Goal: Communication & Community: Answer question/provide support

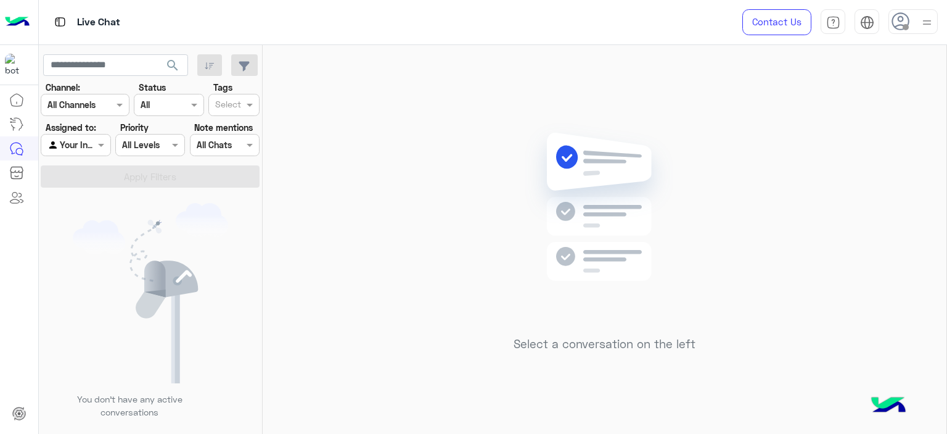
click at [920, 12] on div at bounding box center [927, 21] width 15 height 23
click at [821, 91] on span "Online" at bounding box center [811, 94] width 24 height 13
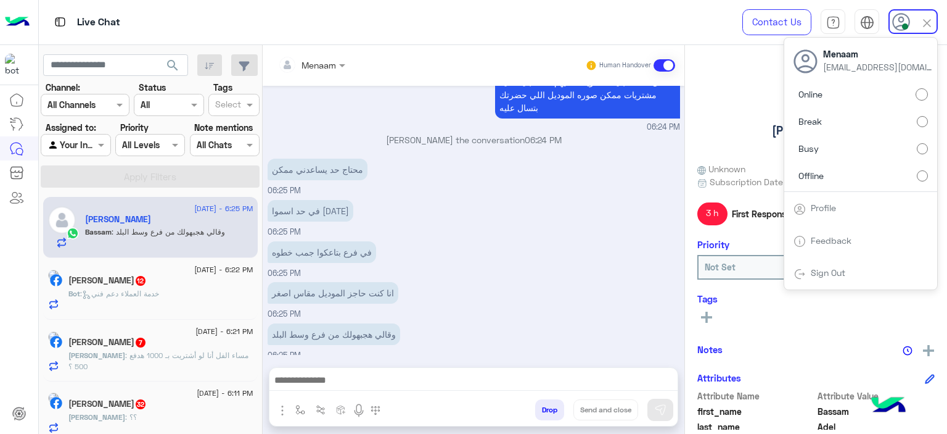
click at [506, 207] on div "في حد اسموا رمضان 06:25 PM" at bounding box center [474, 217] width 413 height 41
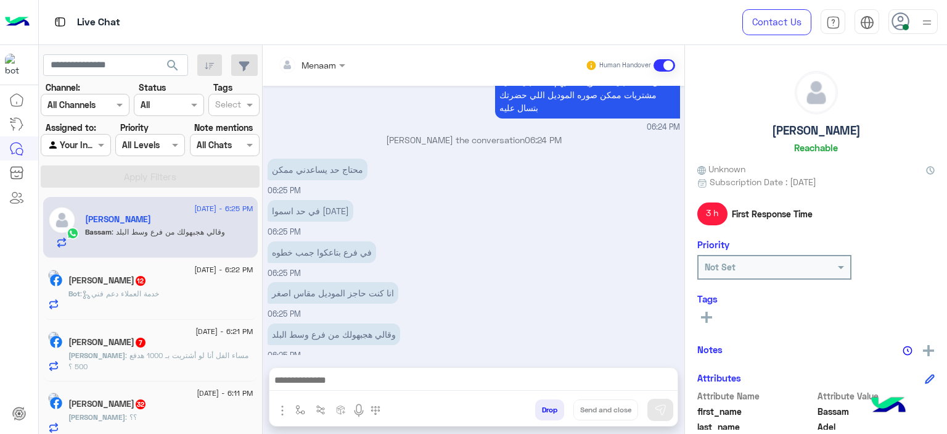
scroll to position [660, 0]
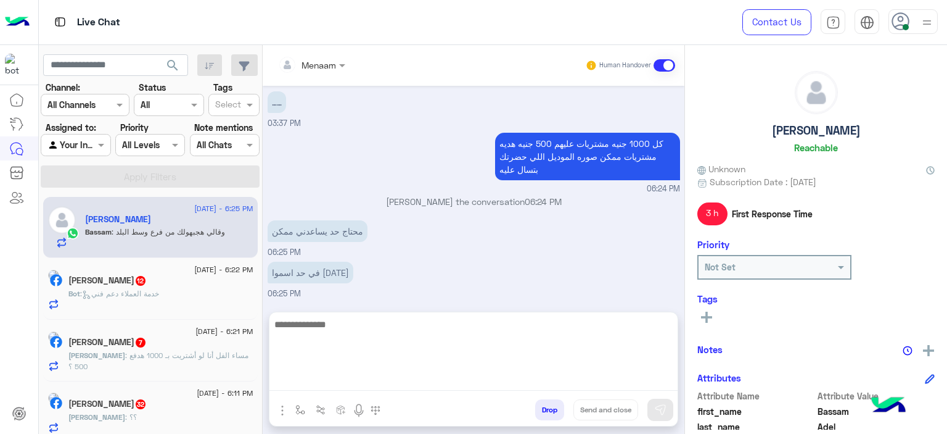
click at [363, 376] on textarea at bounding box center [474, 353] width 408 height 74
type textarea "*"
type textarea "**********"
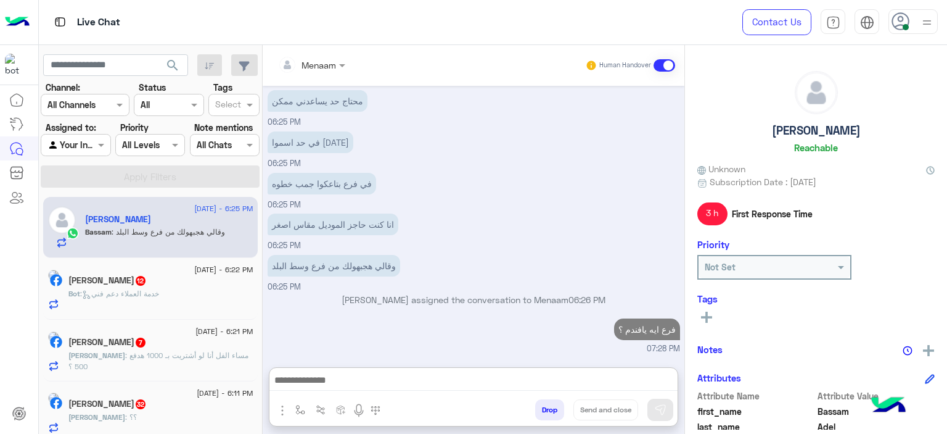
click at [159, 289] on span ": خدمة العملاء دعم فني" at bounding box center [119, 293] width 79 height 9
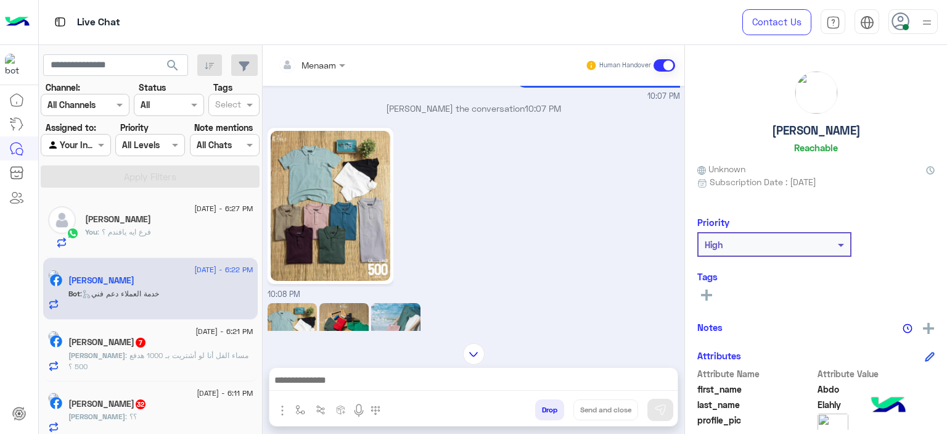
scroll to position [2114, 0]
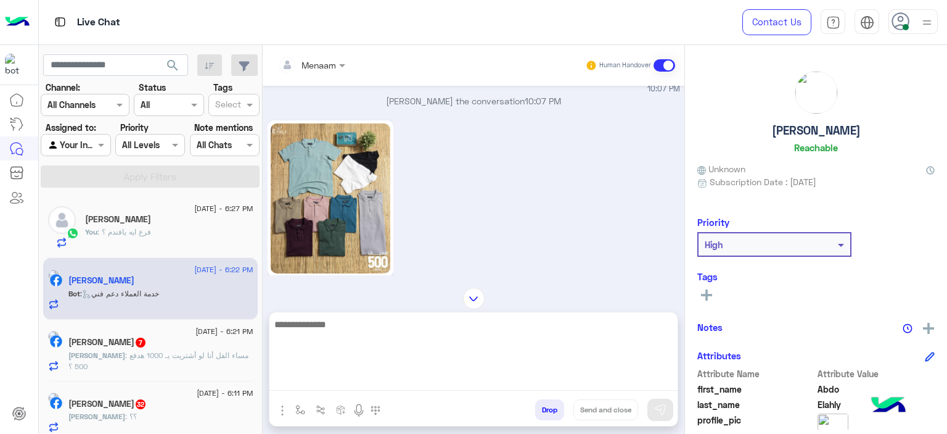
click at [310, 376] on textarea at bounding box center [474, 353] width 408 height 74
type textarea "**********"
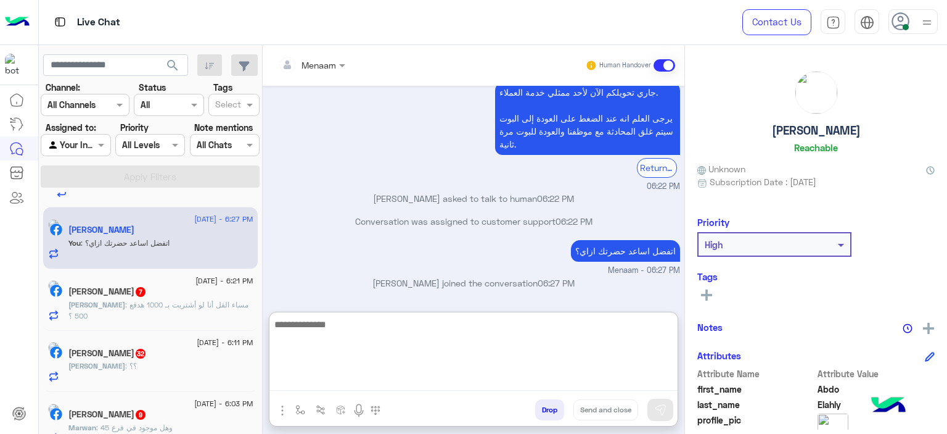
scroll to position [70, 0]
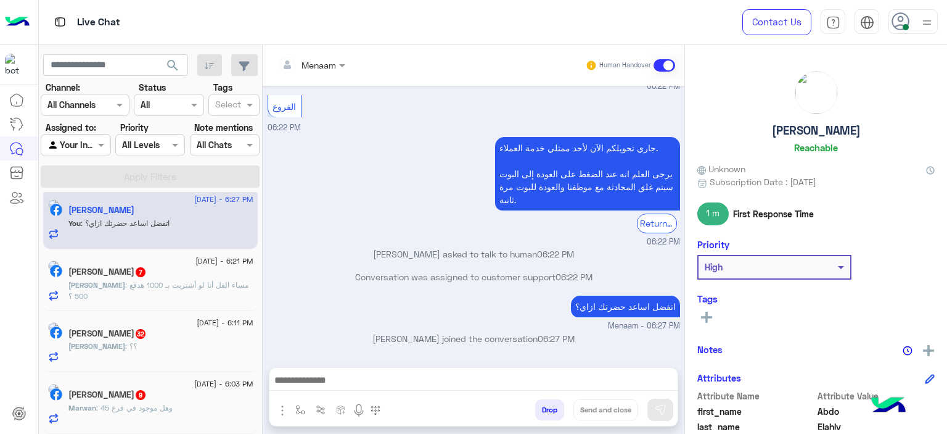
click at [167, 263] on div "28 August - 6:21 PM" at bounding box center [160, 262] width 185 height 8
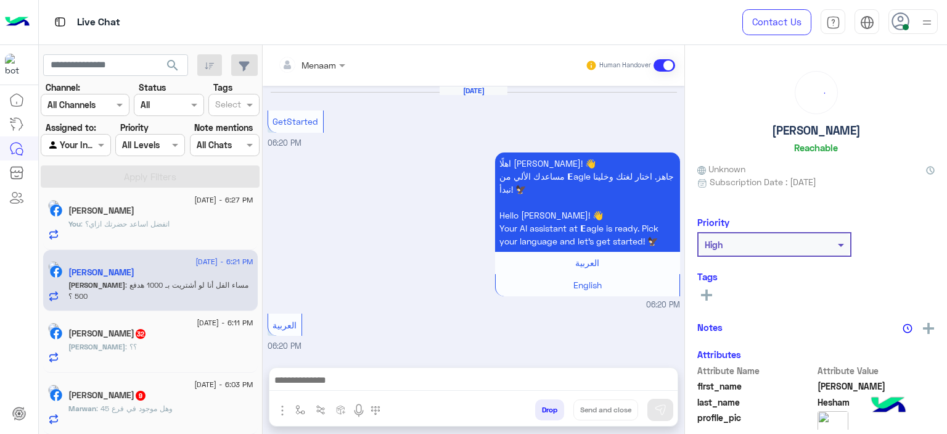
scroll to position [1015, 0]
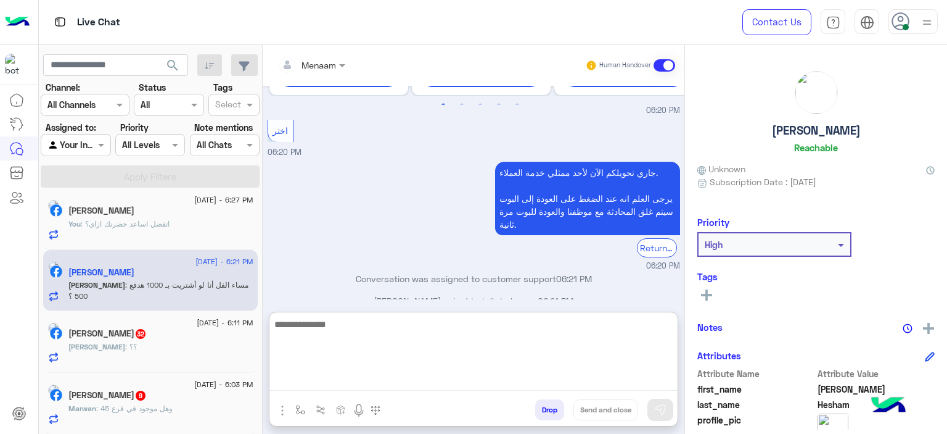
click at [308, 382] on textarea at bounding box center [474, 353] width 408 height 74
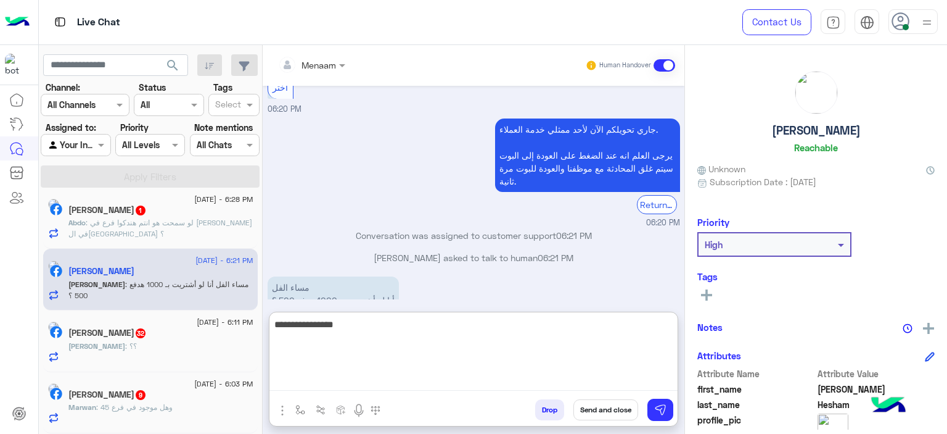
scroll to position [1071, 0]
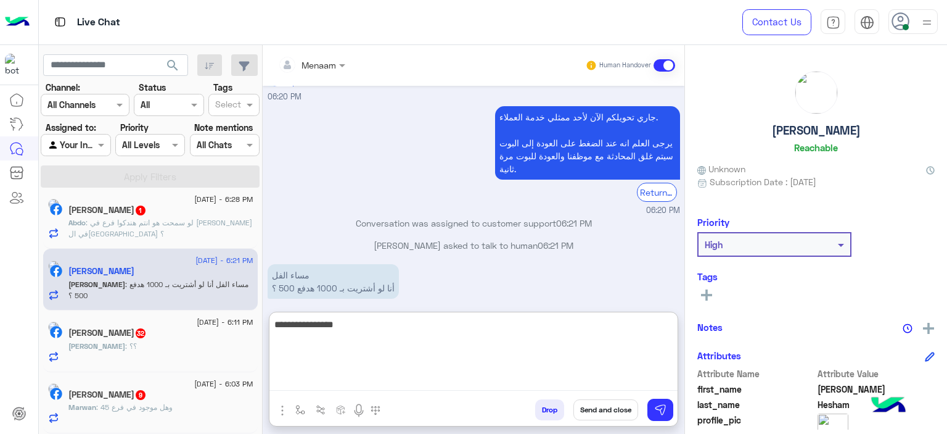
paste textarea "**********"
type textarea "**********"
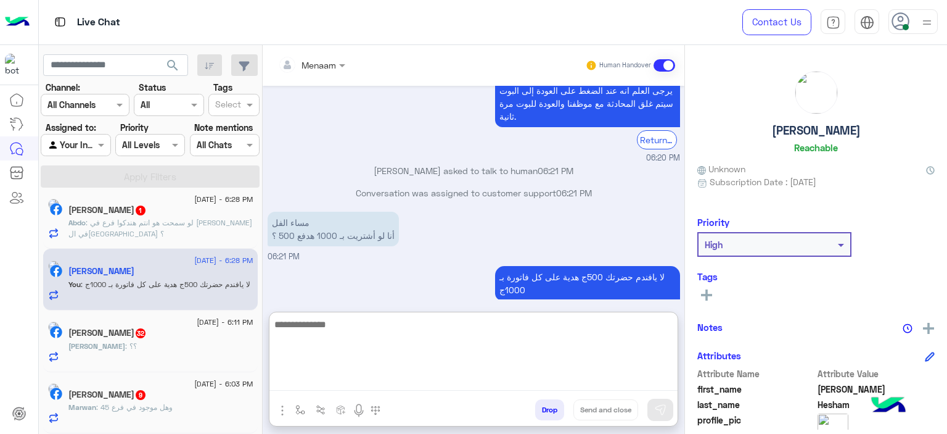
scroll to position [1145, 0]
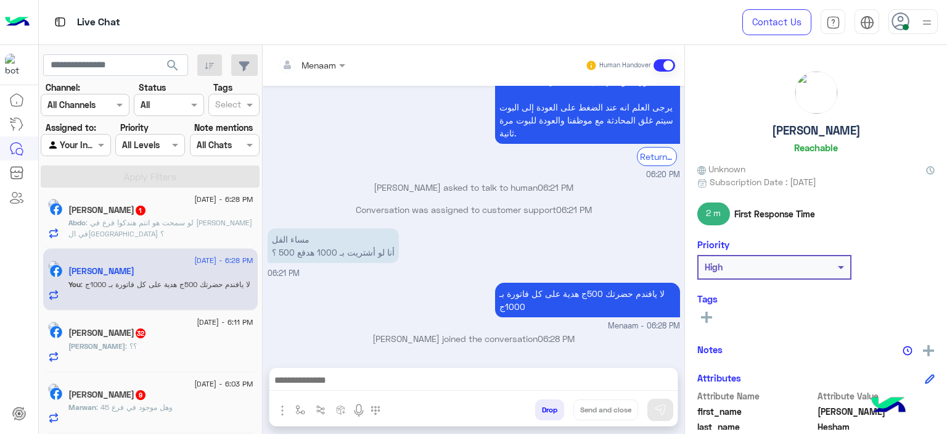
click at [794, 133] on h5 "Ahmed Hesham" at bounding box center [816, 130] width 89 height 14
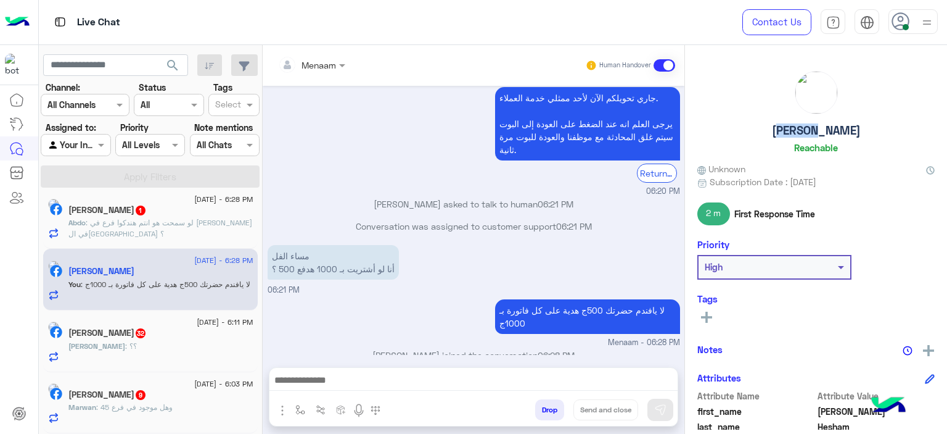
click at [794, 133] on h5 "Ahmed Hesham" at bounding box center [816, 130] width 89 height 14
copy h5 "Ahmed Hesham"
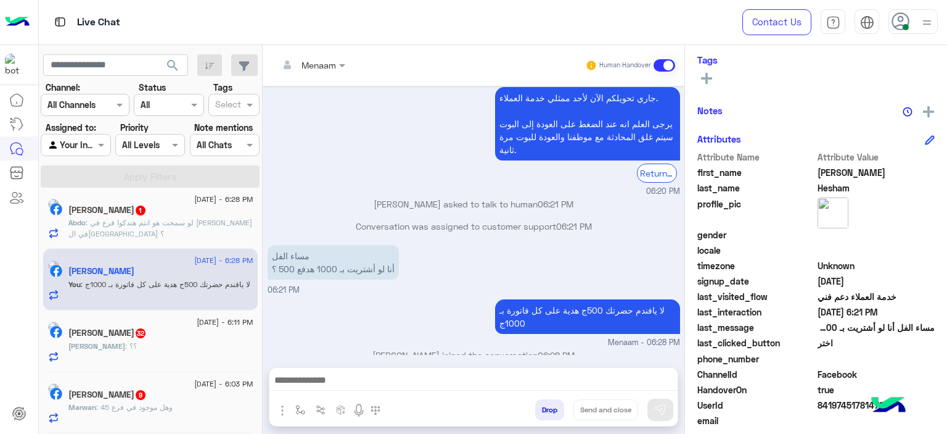
scroll to position [281, 0]
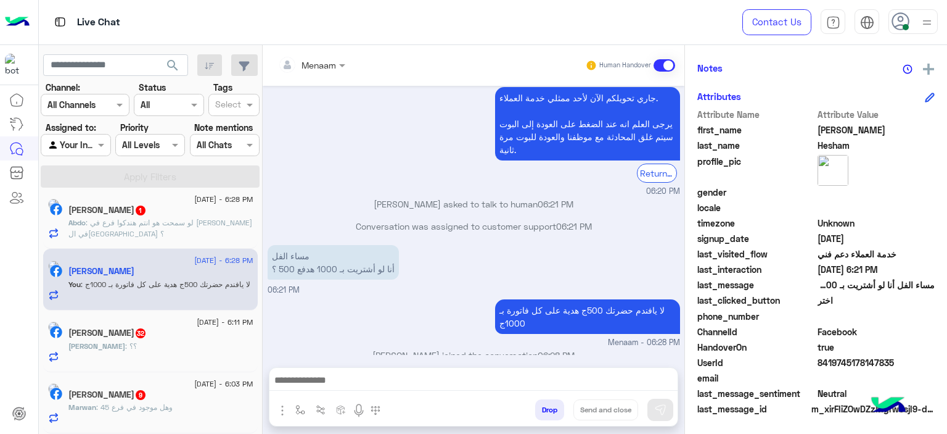
click at [838, 357] on span "8419745178147835" at bounding box center [877, 362] width 118 height 13
copy span "8419745178147835"
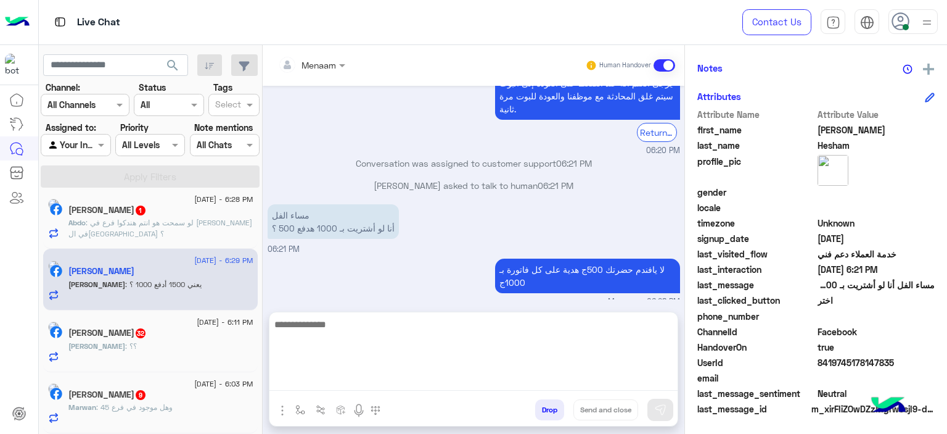
click at [326, 387] on textarea at bounding box center [474, 353] width 408 height 74
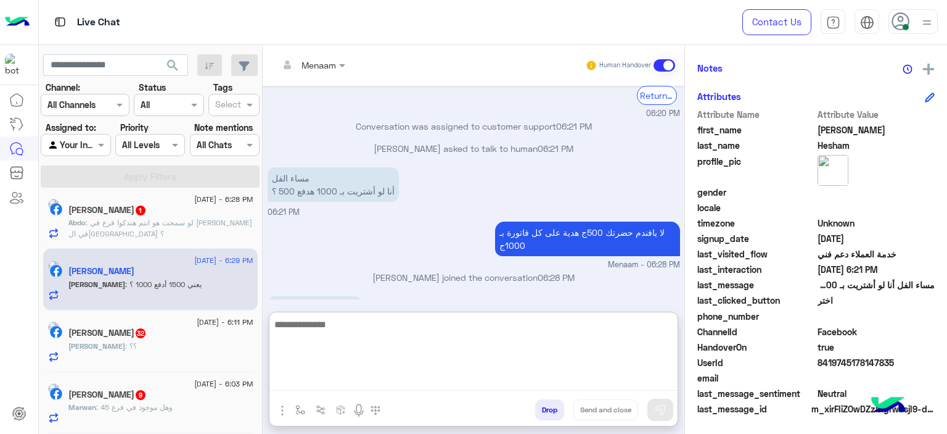
scroll to position [1187, 0]
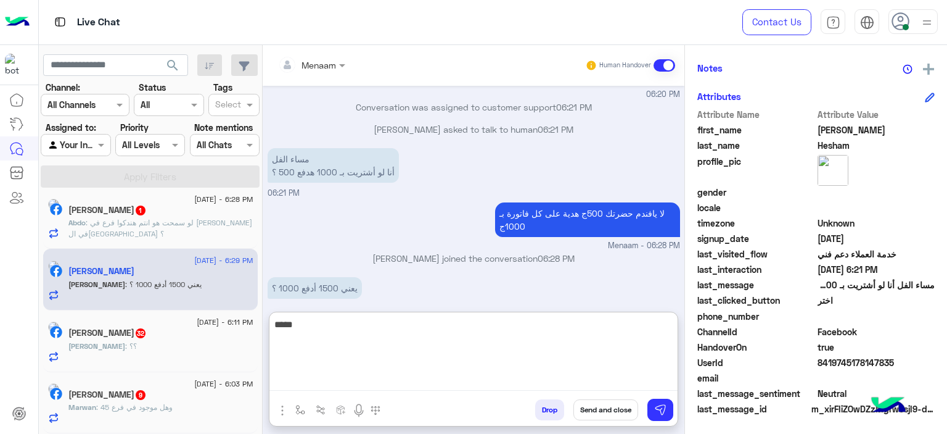
type textarea "*****"
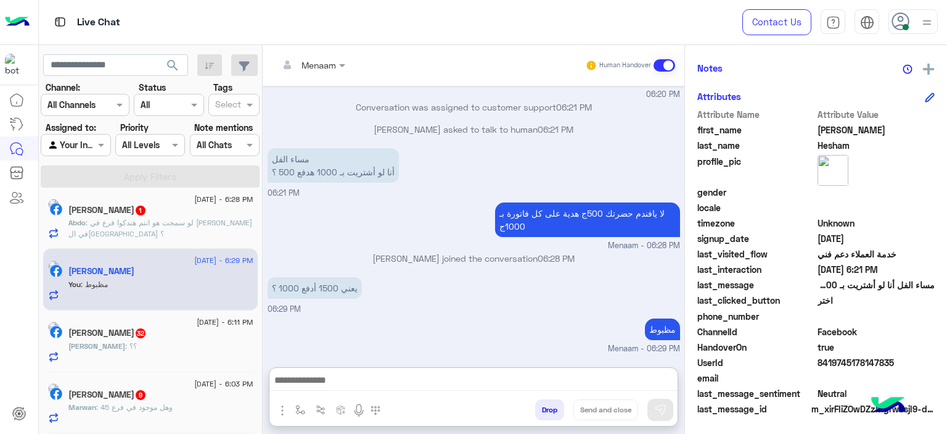
click at [159, 224] on span ": لو سمحت هو انتم هندكوا فرع في العجمي في الاسكندرية ؟" at bounding box center [160, 228] width 184 height 20
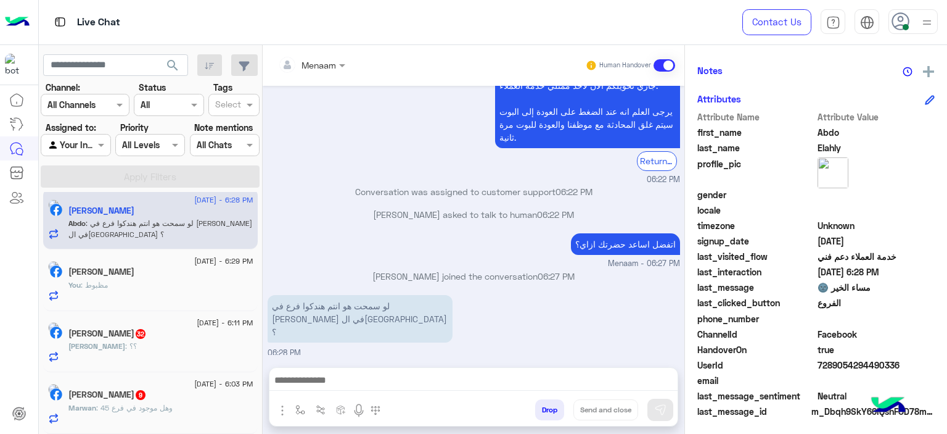
scroll to position [281, 0]
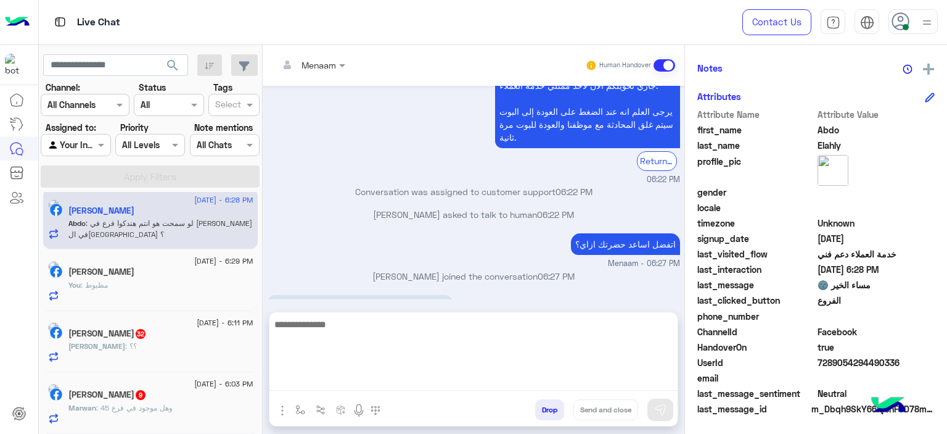
click at [323, 381] on textarea at bounding box center [474, 353] width 408 height 74
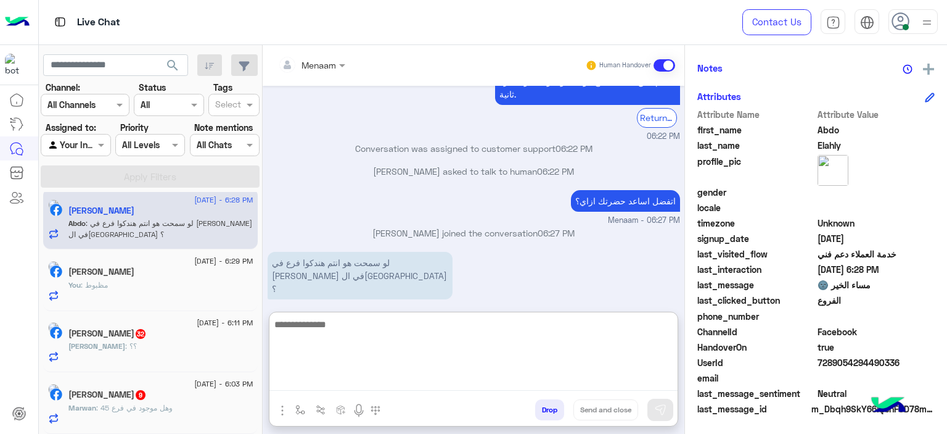
scroll to position [1153, 0]
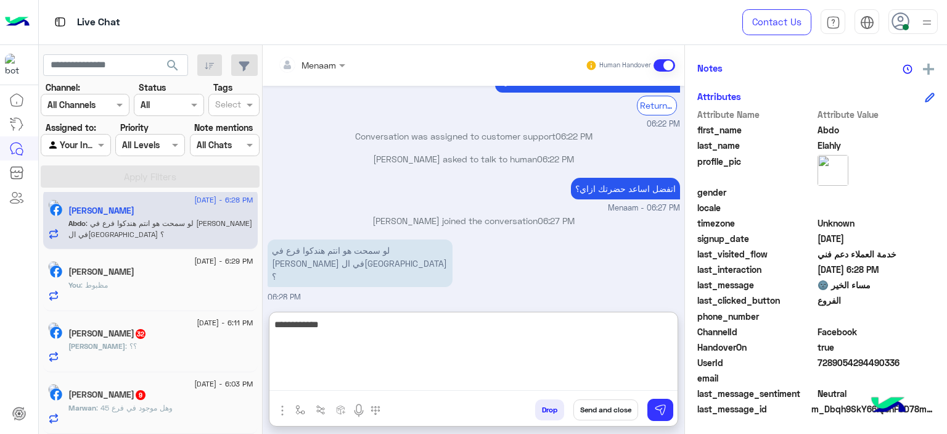
type textarea "**********"
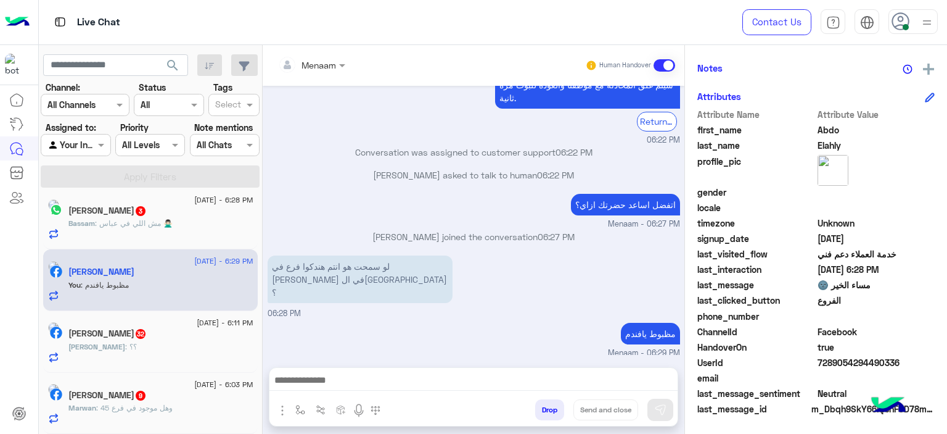
scroll to position [71, 0]
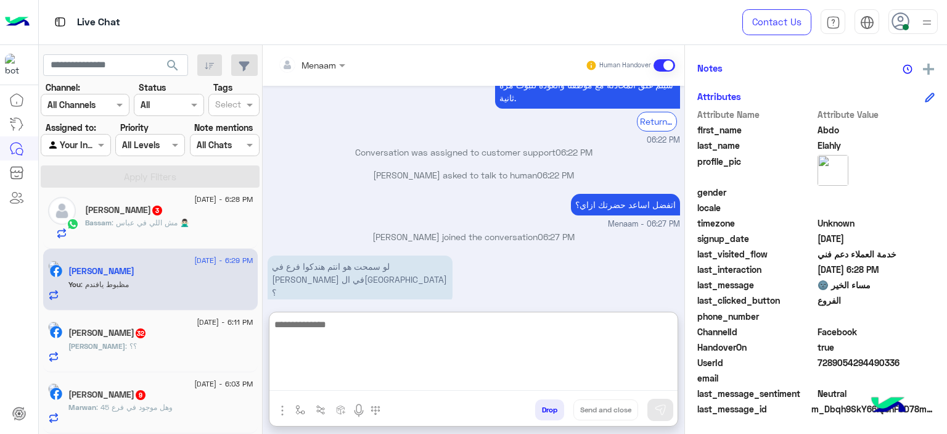
click at [342, 372] on textarea at bounding box center [474, 353] width 408 height 74
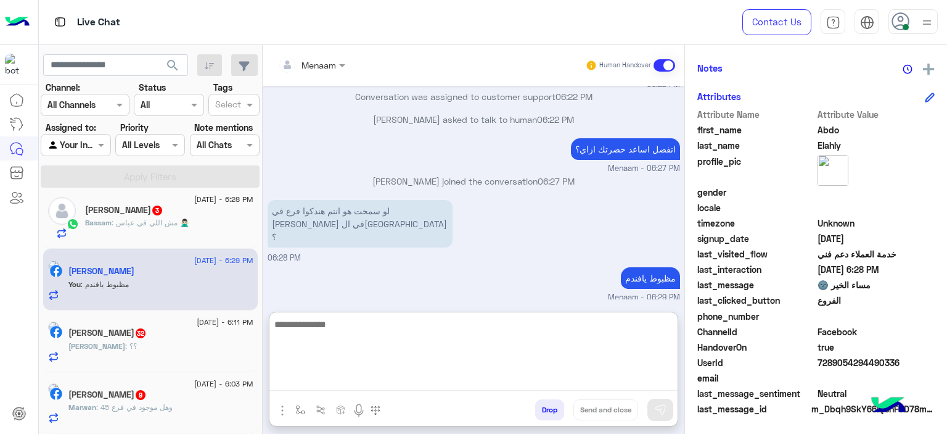
paste textarea "**********"
type textarea "**********"
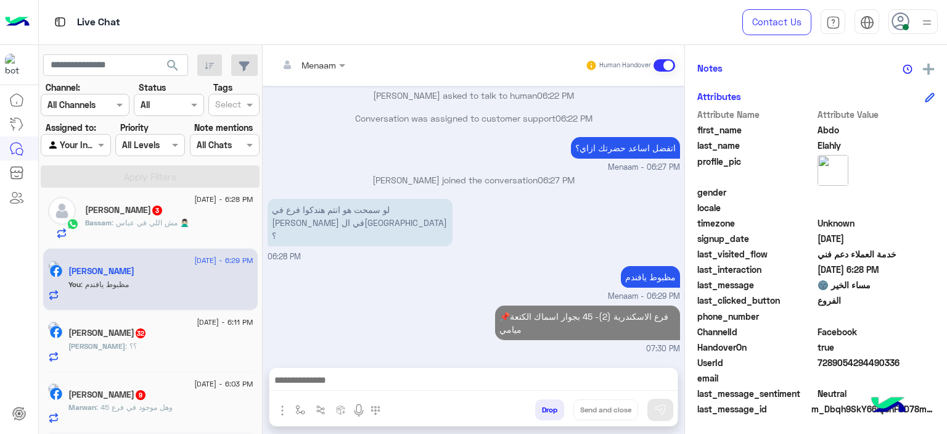
scroll to position [1189, 0]
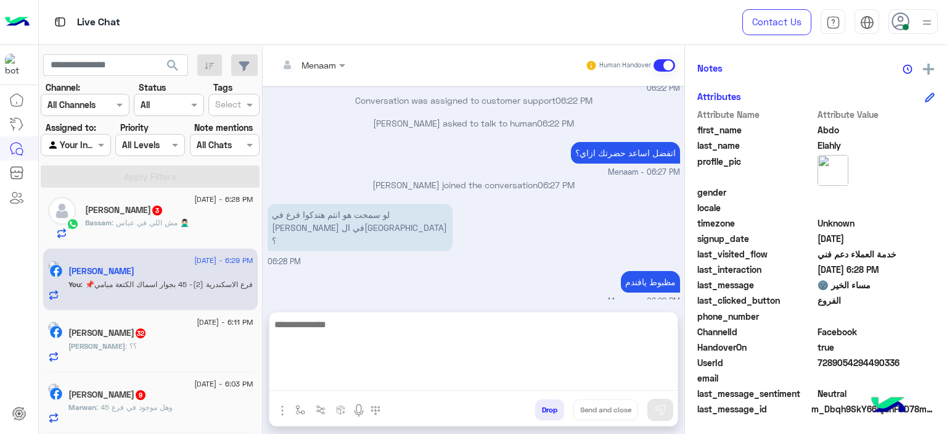
drag, startPoint x: 368, startPoint y: 387, endPoint x: 361, endPoint y: 382, distance: 8.3
click at [367, 388] on textarea at bounding box center [474, 353] width 408 height 74
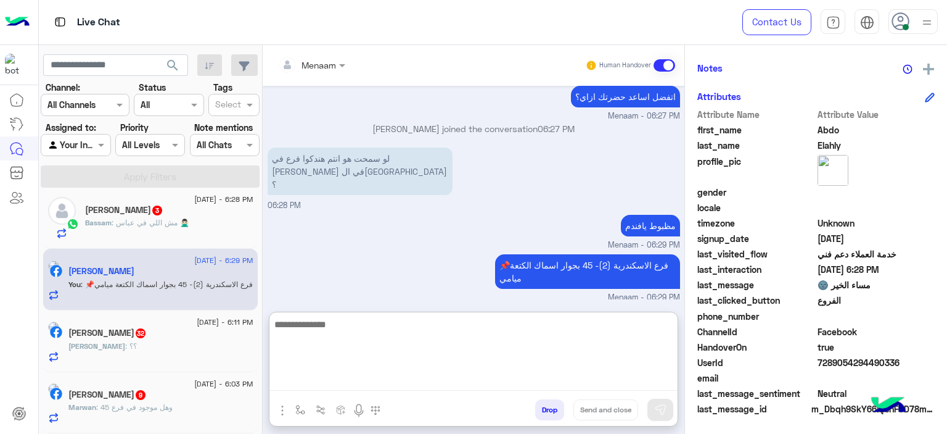
paste textarea "**********"
type textarea "**********"
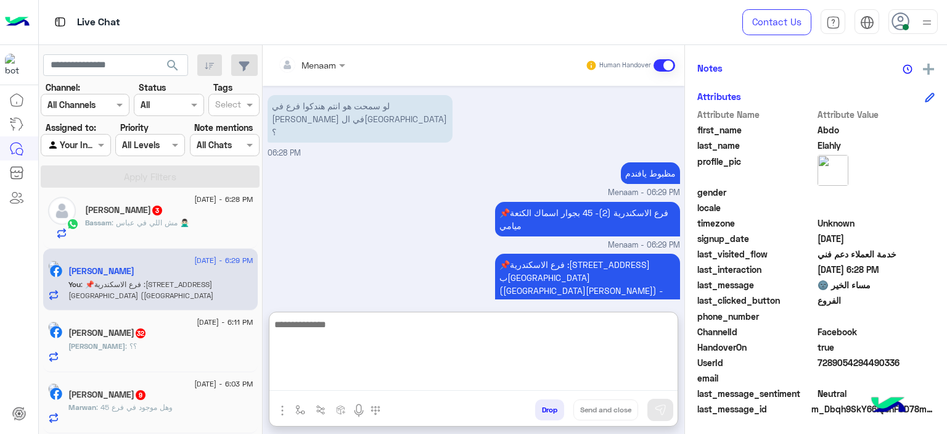
click at [334, 323] on textarea at bounding box center [474, 353] width 408 height 74
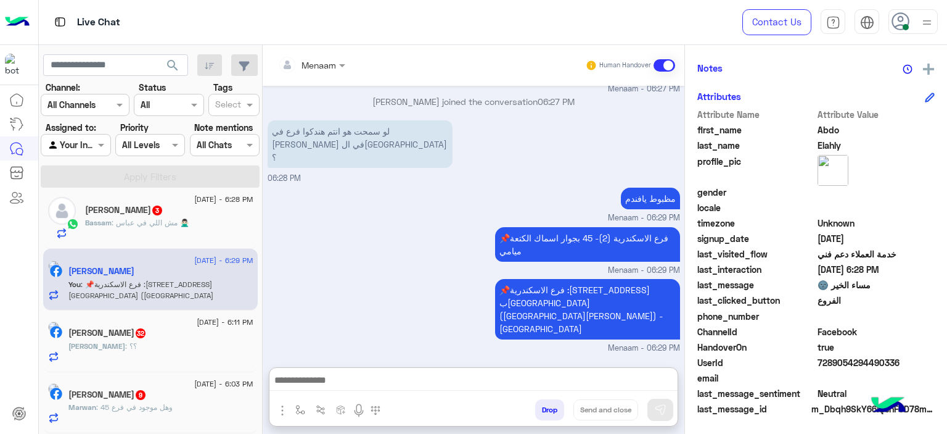
click at [199, 218] on div "Bassam : مش اللي في عباس 🙅🏻‍♂️" at bounding box center [169, 228] width 168 height 22
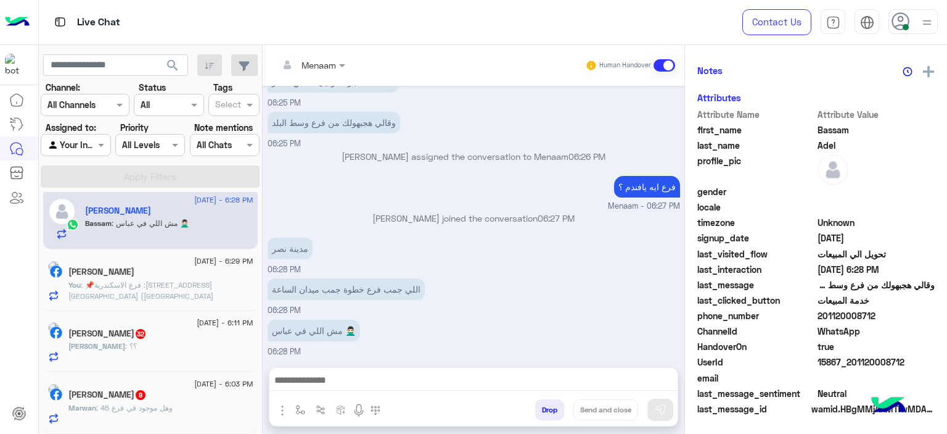
scroll to position [281, 0]
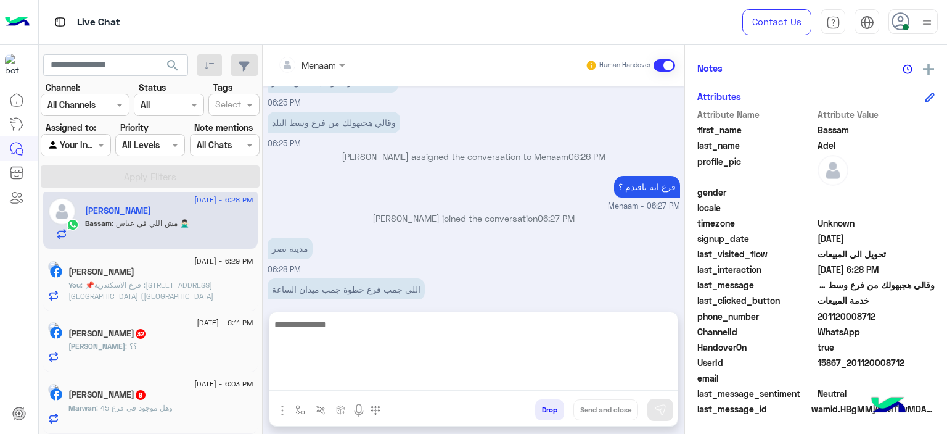
click at [384, 382] on textarea at bounding box center [474, 353] width 408 height 74
type textarea "**********"
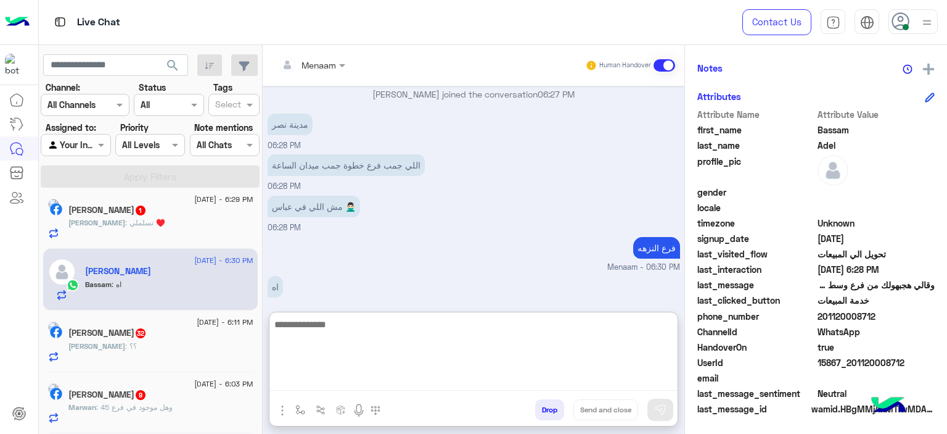
scroll to position [757, 0]
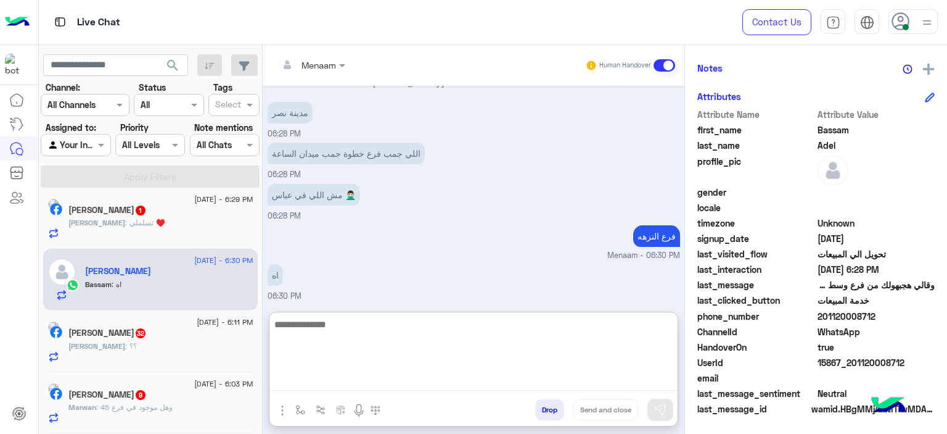
click at [326, 325] on textarea at bounding box center [474, 353] width 408 height 74
paste textarea "**********"
type textarea "**********"
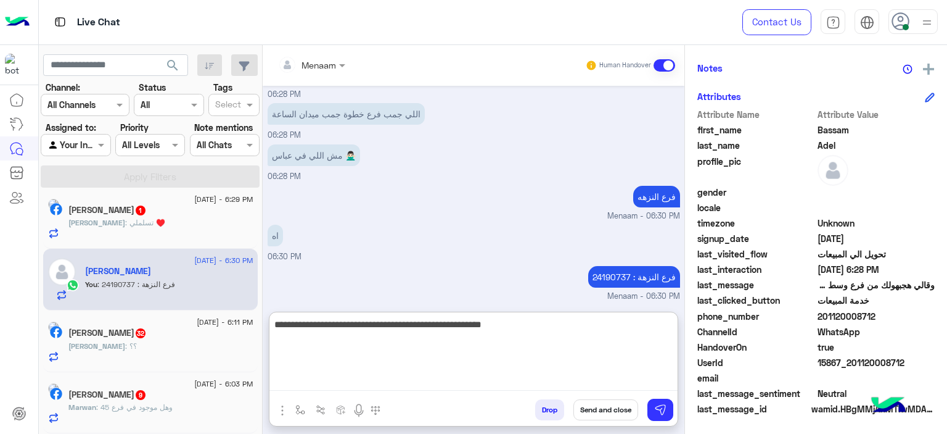
type textarea "**********"
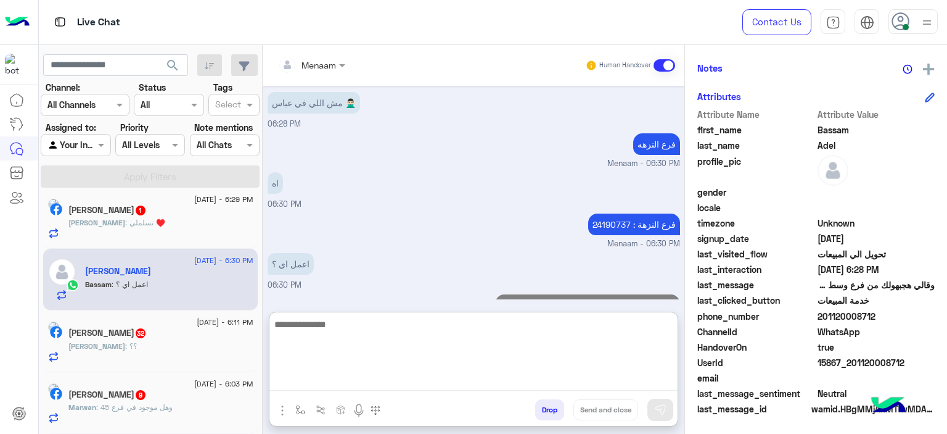
scroll to position [889, 0]
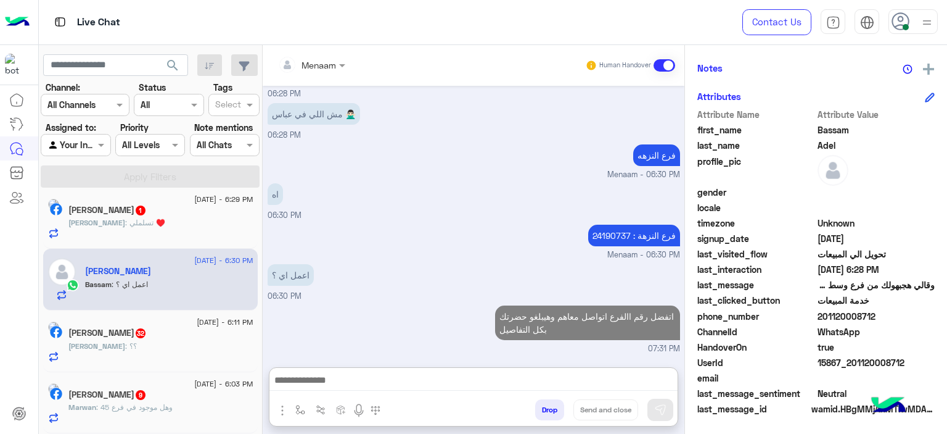
click at [165, 228] on div "Ahmed : تسلملي ♥️" at bounding box center [160, 228] width 185 height 22
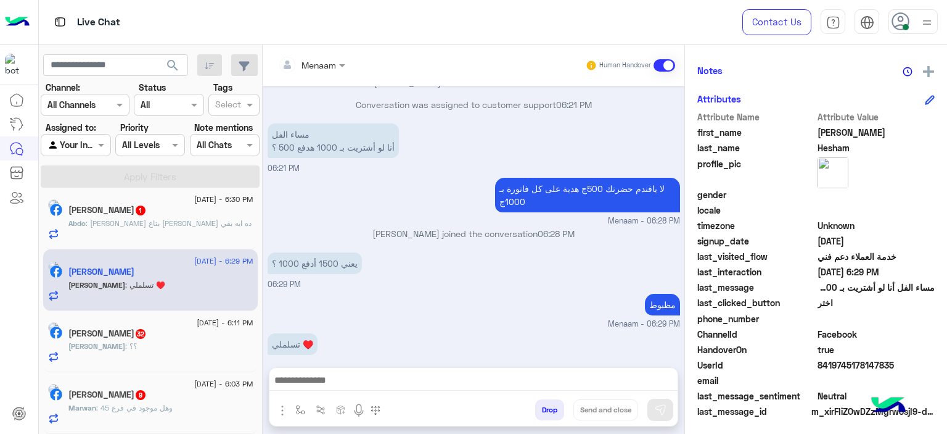
scroll to position [281, 0]
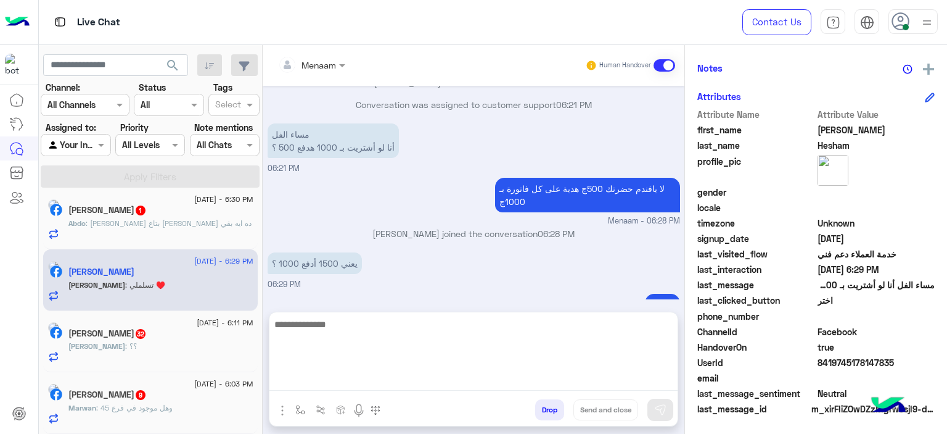
click at [329, 387] on textarea at bounding box center [474, 353] width 408 height 74
click at [327, 382] on textarea at bounding box center [474, 353] width 408 height 74
click at [345, 373] on textarea at bounding box center [474, 353] width 408 height 74
type textarea "**********"
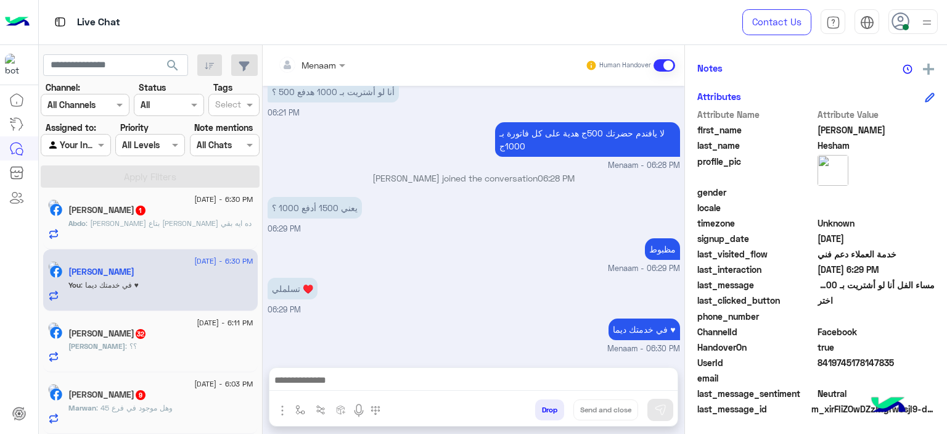
click at [549, 402] on button "Drop" at bounding box center [549, 409] width 29 height 21
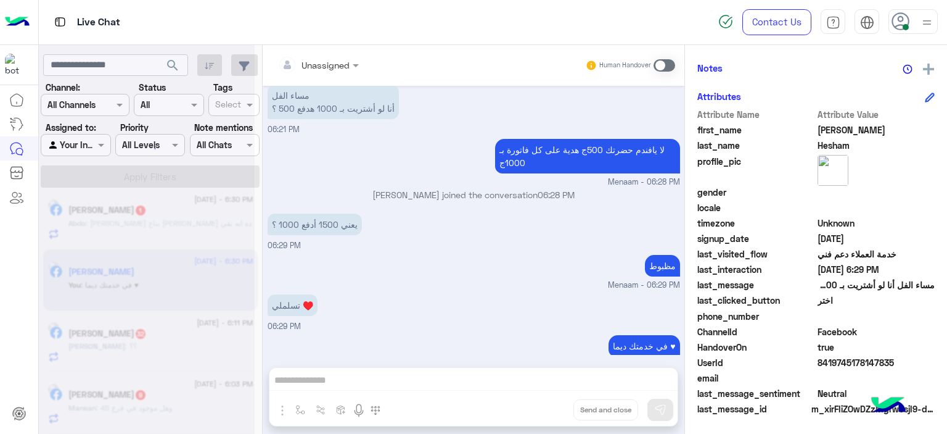
scroll to position [1273, 0]
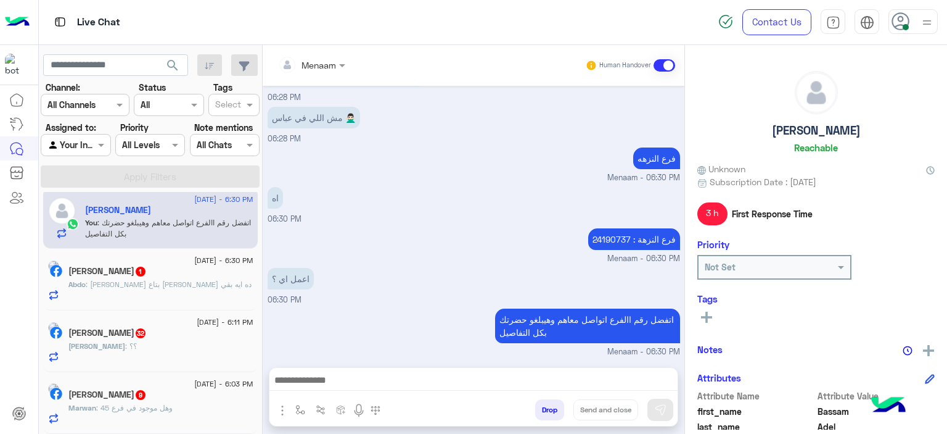
click at [808, 125] on h5 "Bassam Adel" at bounding box center [816, 130] width 89 height 14
copy h5 "Bassam Adel"
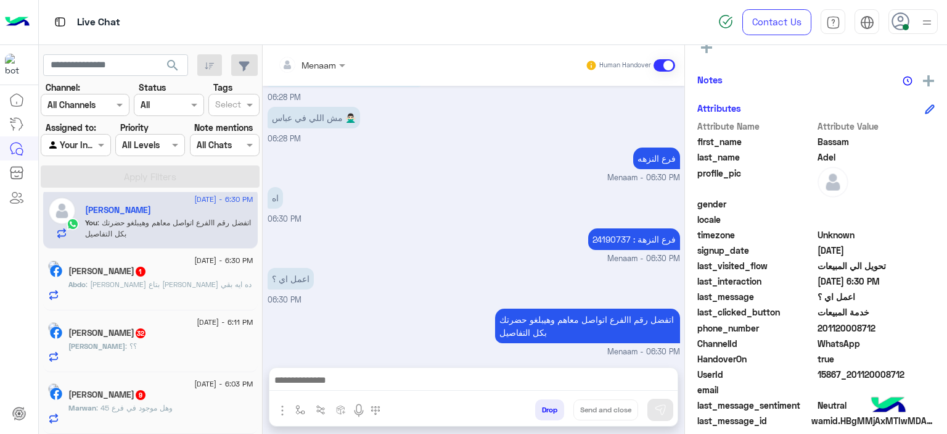
scroll to position [281, 0]
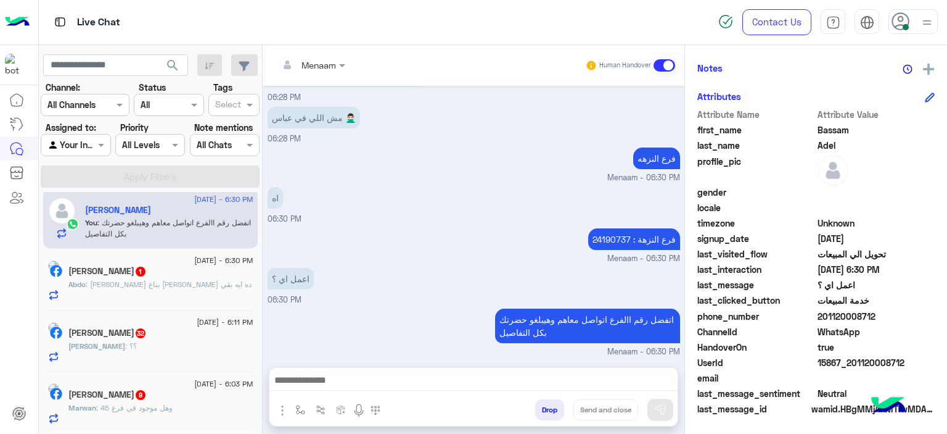
click at [844, 367] on span "15867_201120008712" at bounding box center [877, 362] width 118 height 13
copy span "15867_201120008712"
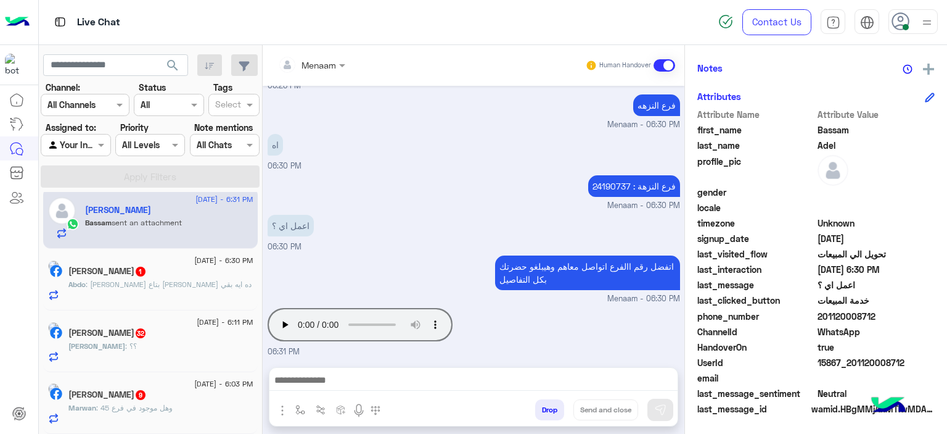
click at [456, 160] on div "اه 06:30 PM" at bounding box center [474, 151] width 413 height 41
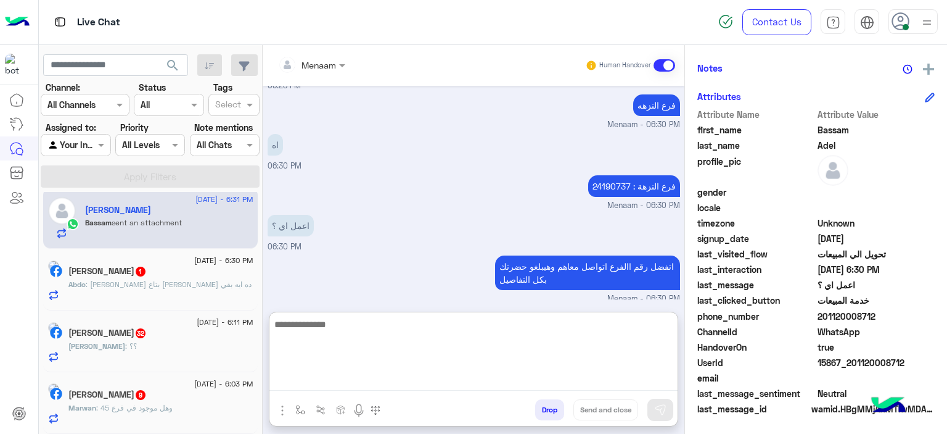
click at [326, 385] on textarea at bounding box center [474, 353] width 408 height 74
type textarea "**********"
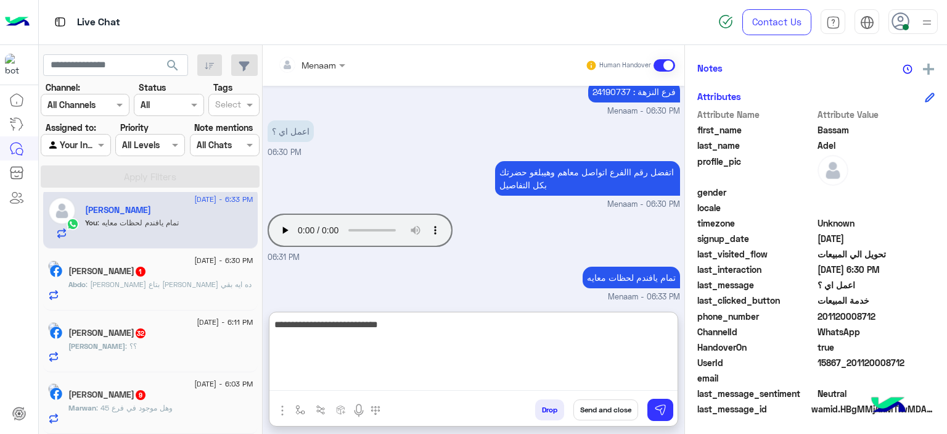
type textarea "**********"
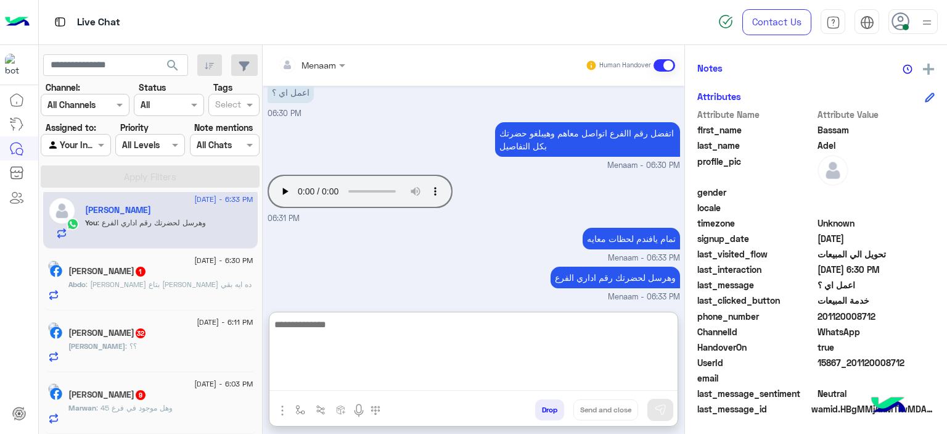
scroll to position [733, 0]
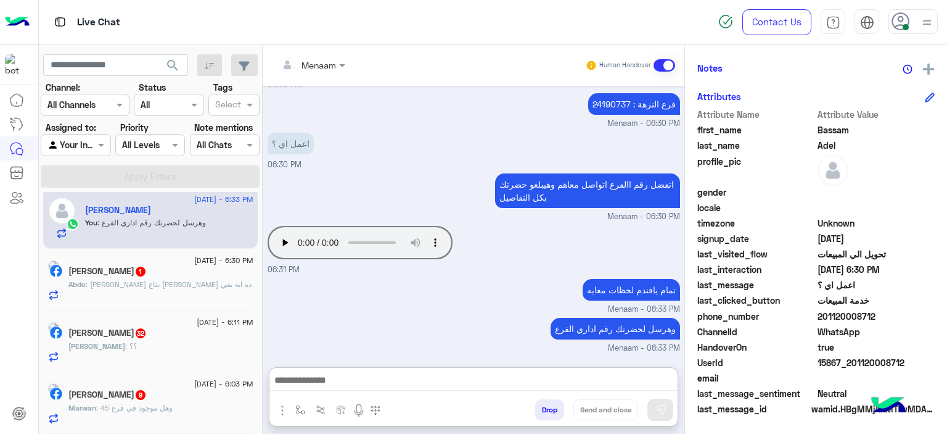
click at [140, 286] on span ": ماشي انما بتاع العجمي ده ايه بقي" at bounding box center [169, 283] width 166 height 9
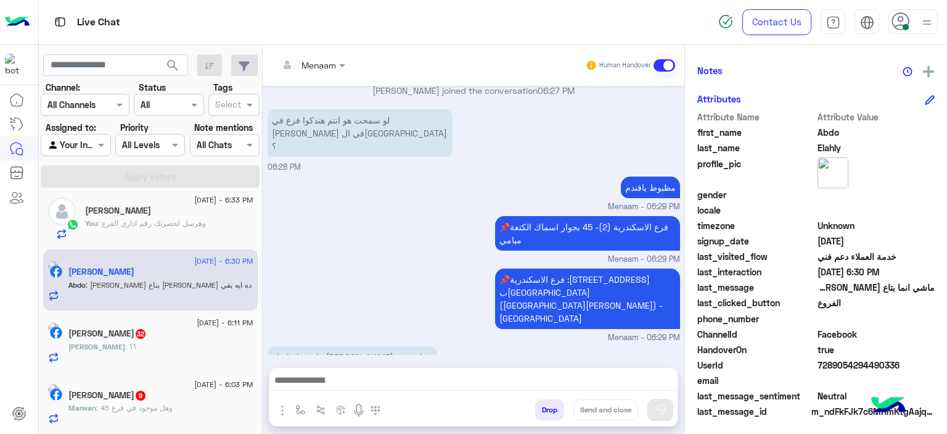
scroll to position [281, 0]
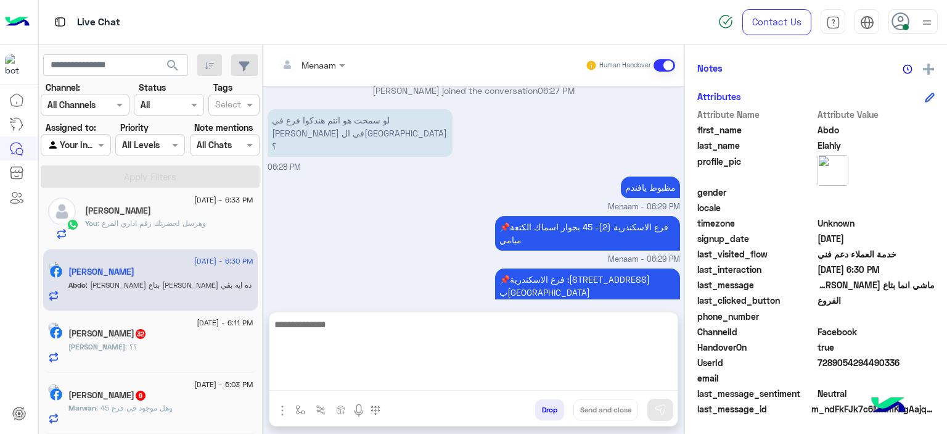
click at [343, 387] on textarea at bounding box center [474, 353] width 408 height 74
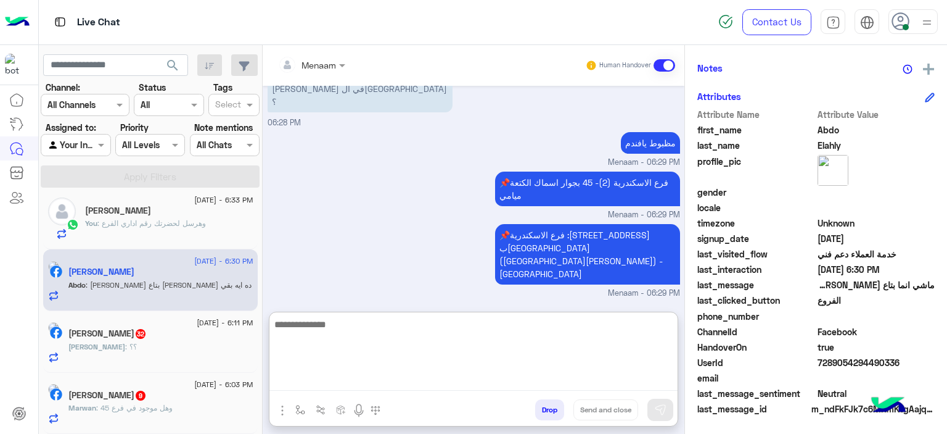
scroll to position [1172, 0]
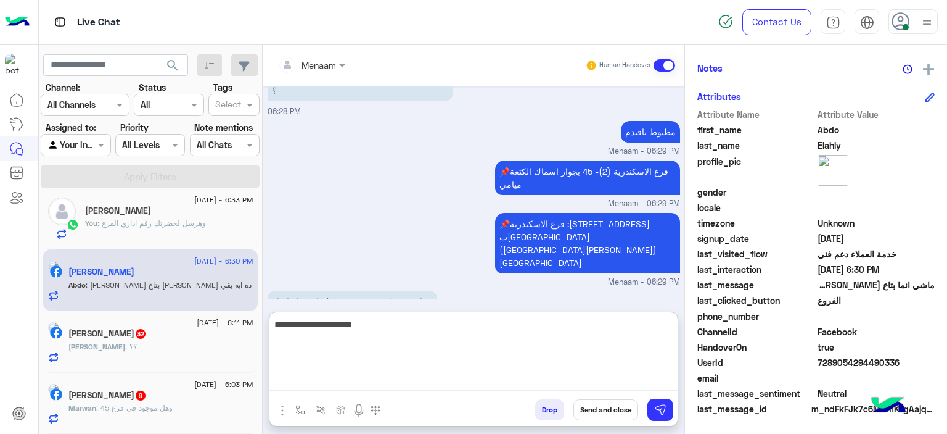
type textarea "**********"
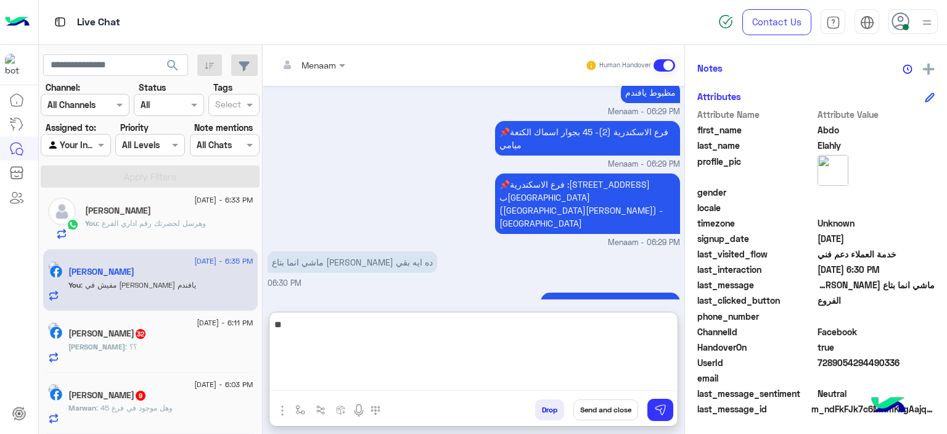
type textarea "*"
type textarea "**********"
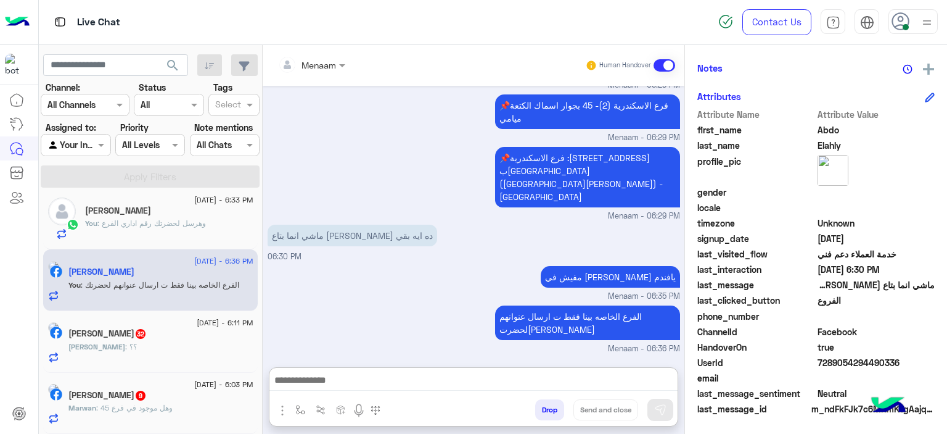
click at [190, 225] on span ": وهرسل لحضرتك رقم اداري الفرع" at bounding box center [151, 222] width 109 height 9
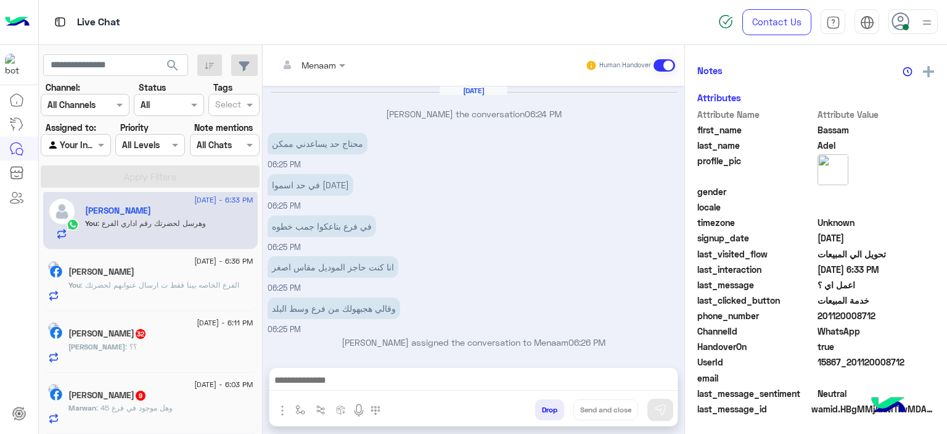
scroll to position [530, 0]
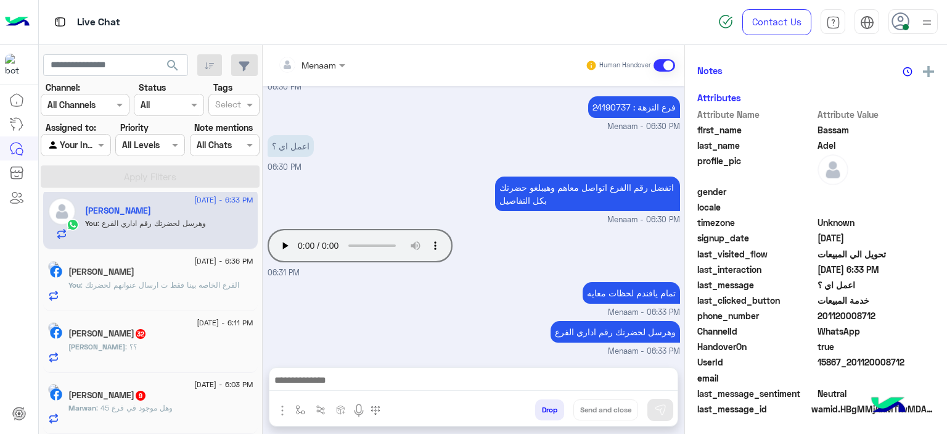
click at [133, 271] on div "Abdo Elahly" at bounding box center [160, 272] width 185 height 13
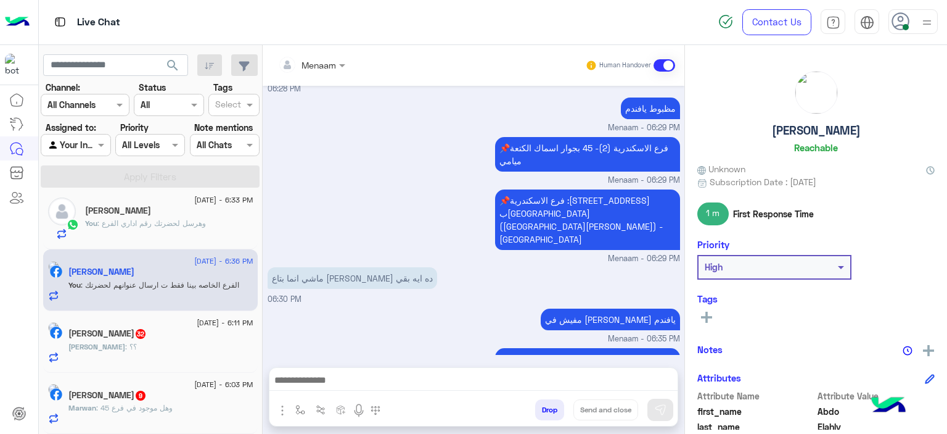
click at [805, 127] on h5 "Abdo Elahly" at bounding box center [816, 130] width 89 height 14
copy h5 "Abdo Elahly"
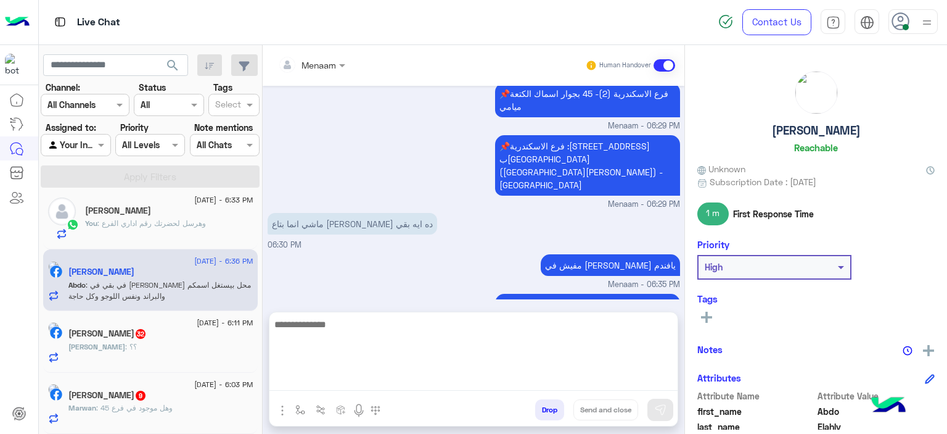
click at [321, 377] on textarea at bounding box center [474, 353] width 408 height 74
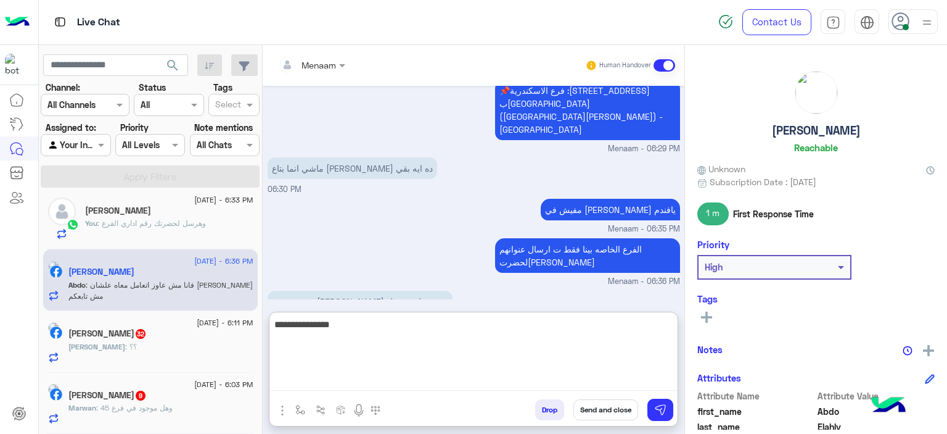
scroll to position [1254, 0]
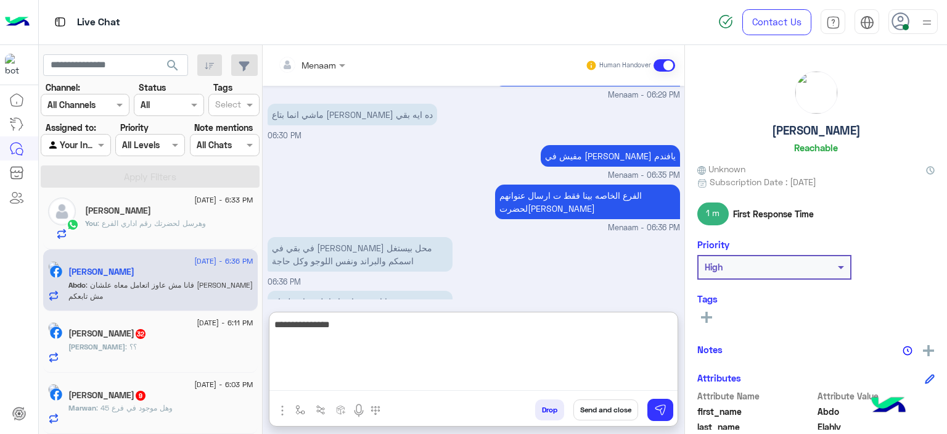
click at [641, 320] on textarea "**********" at bounding box center [474, 353] width 408 height 74
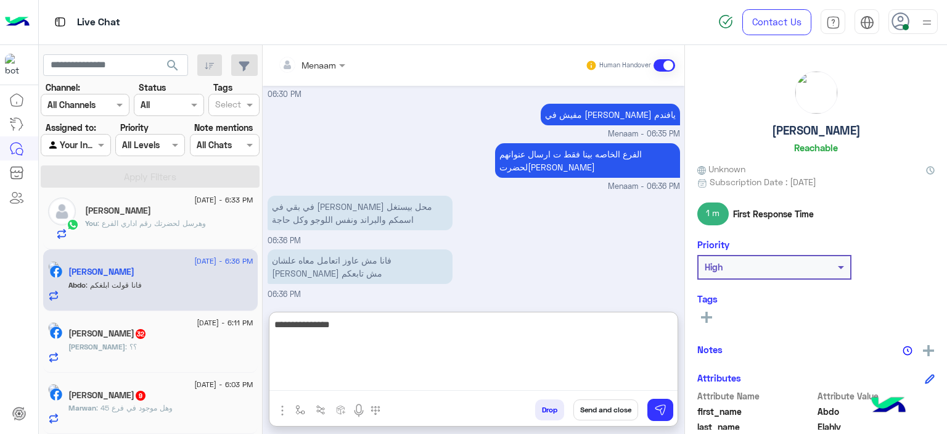
click at [632, 332] on textarea "**********" at bounding box center [474, 353] width 408 height 74
type textarea "**********"
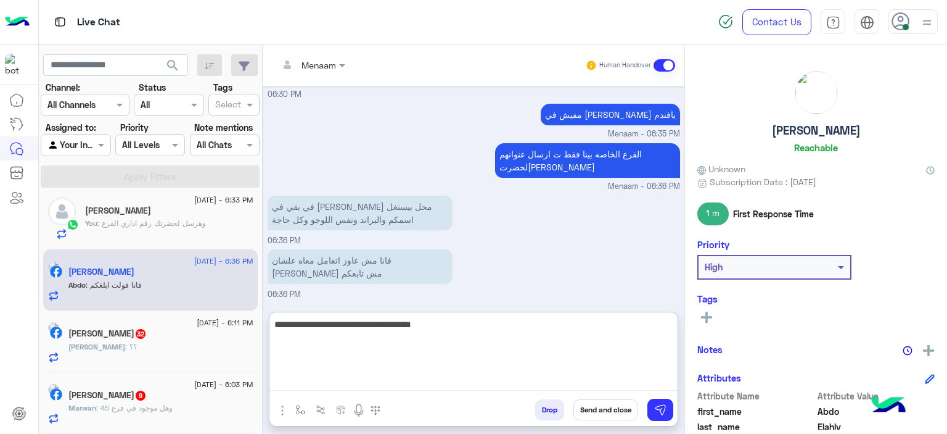
click at [464, 329] on textarea "**********" at bounding box center [474, 353] width 408 height 74
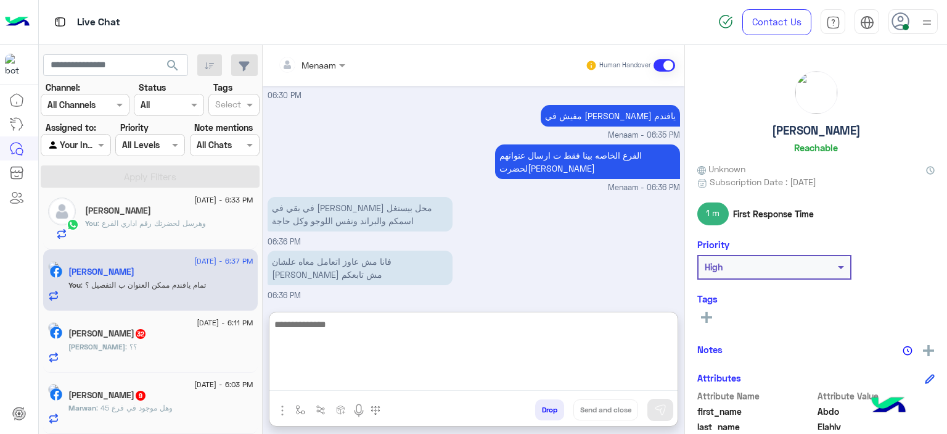
scroll to position [1273, 0]
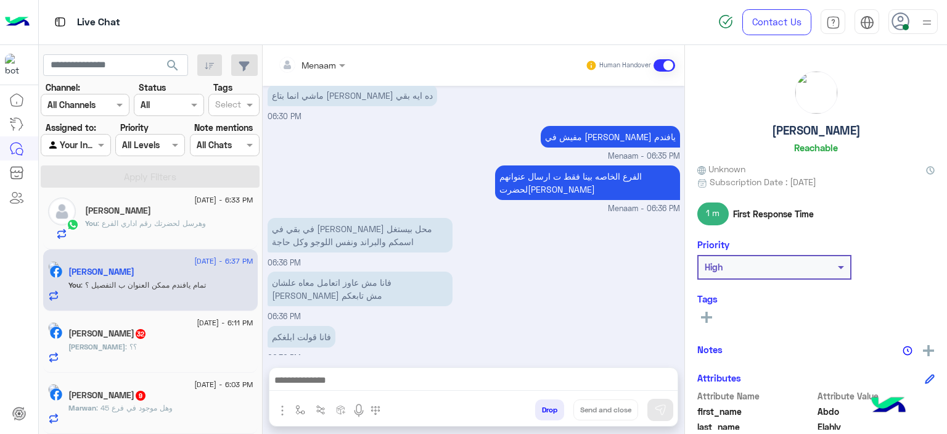
click at [805, 128] on h5 "Abdo Elahly" at bounding box center [816, 130] width 89 height 14
copy h5 "Abdo Elahly"
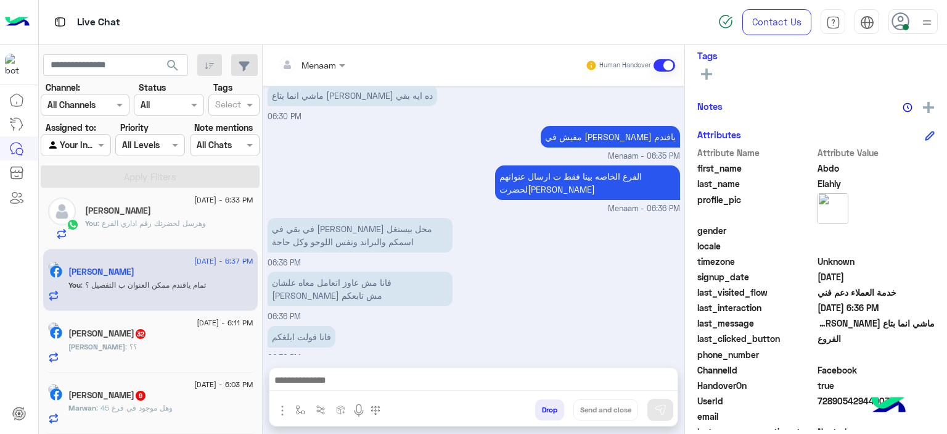
scroll to position [281, 0]
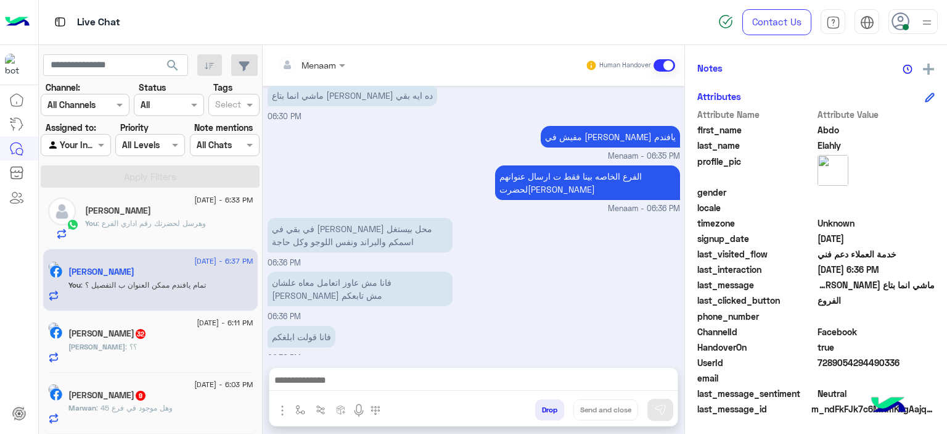
click at [835, 361] on span "7289054294490336" at bounding box center [877, 362] width 118 height 13
copy span "7289054294490336"
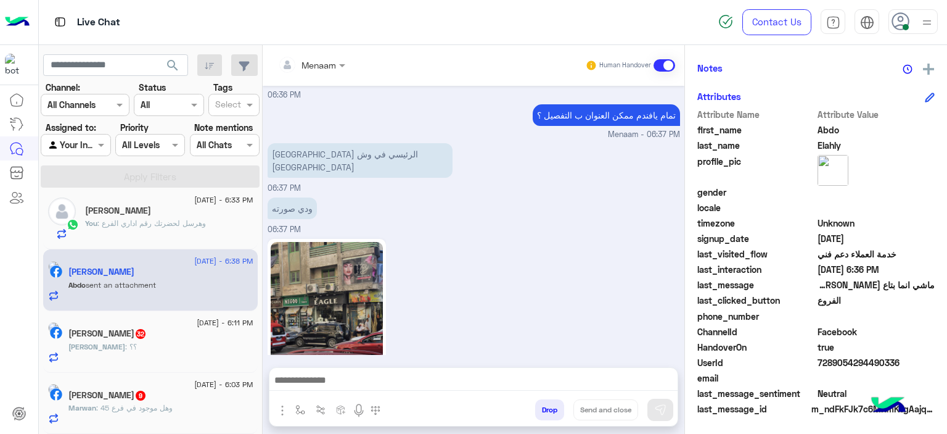
click at [323, 243] on img at bounding box center [327, 317] width 112 height 150
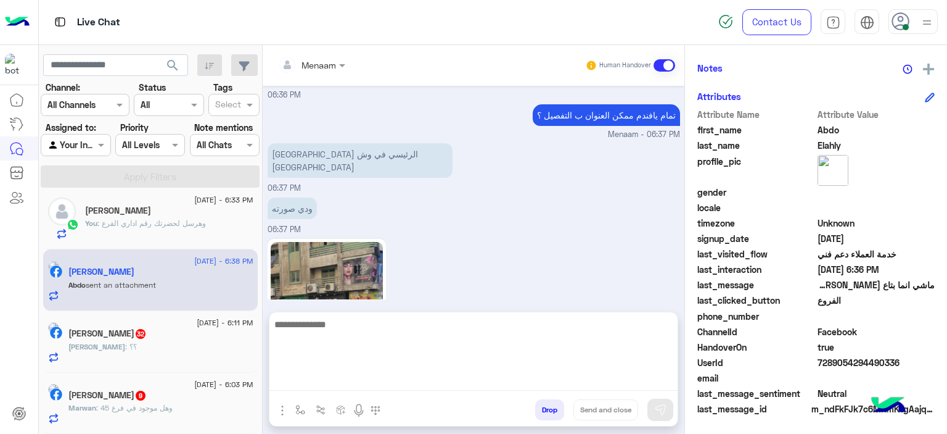
click at [338, 382] on textarea at bounding box center [474, 353] width 408 height 74
type textarea "**********"
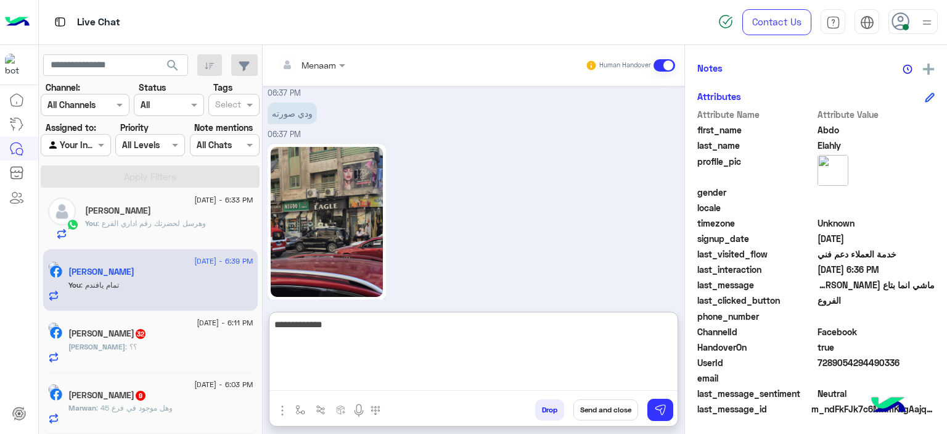
type textarea "**********"
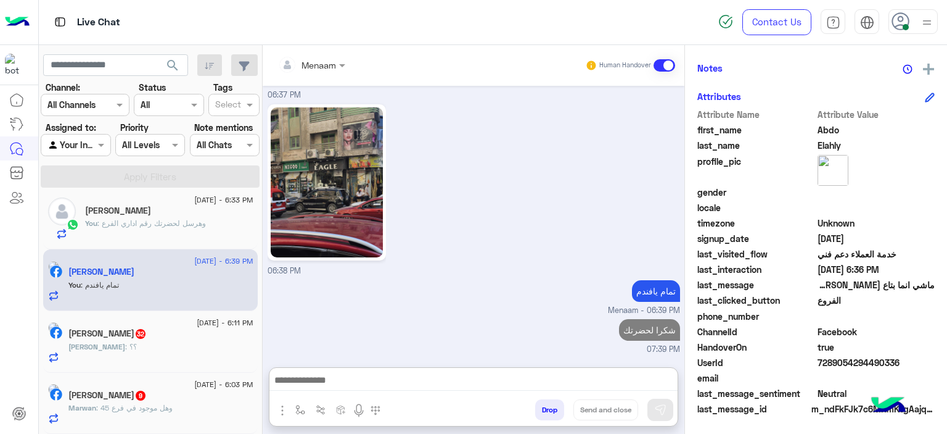
click at [197, 239] on div "28 August - 6:33 PM Bassam Adel You : وهرسل لحضرتك رقم اداري الفرع" at bounding box center [150, 219] width 215 height 62
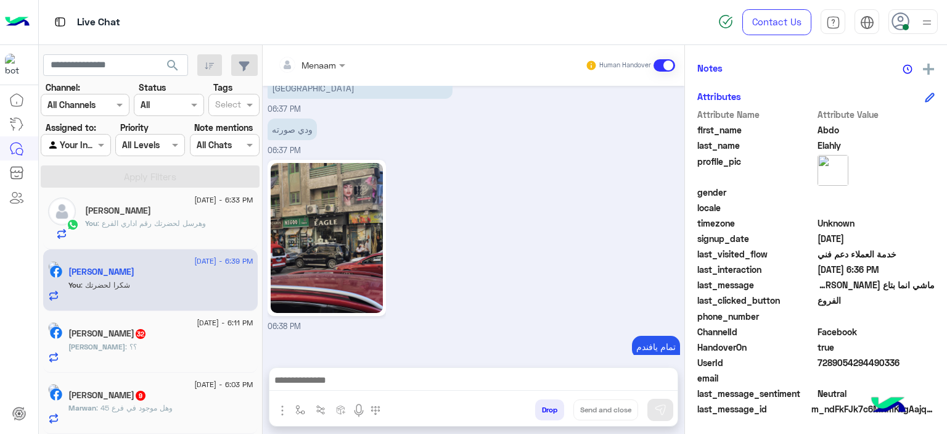
click at [133, 205] on h5 "Bassam Adel" at bounding box center [118, 210] width 66 height 10
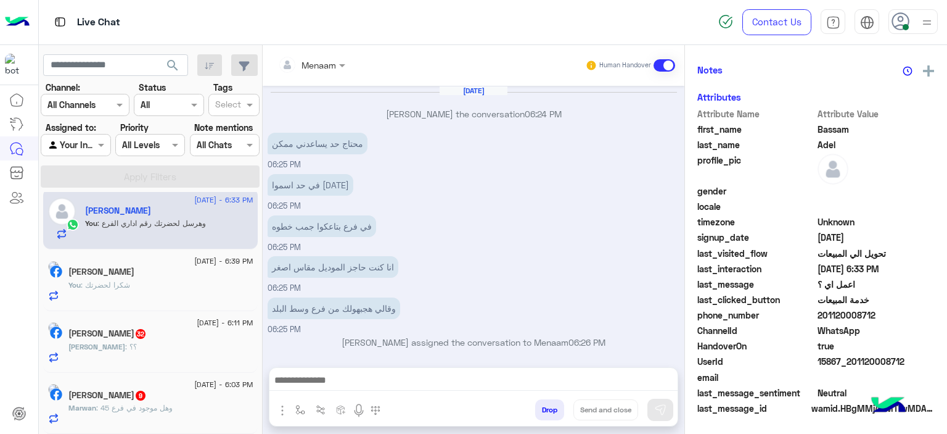
scroll to position [530, 0]
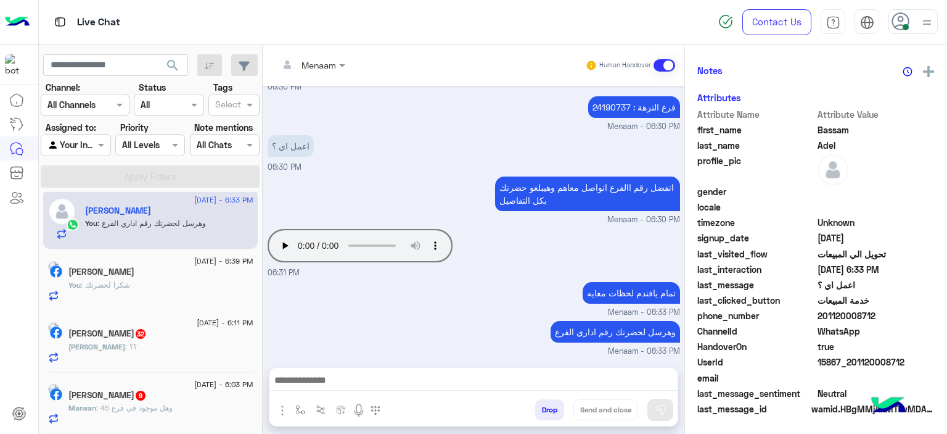
click at [170, 275] on div "Abdo Elahly" at bounding box center [160, 272] width 185 height 13
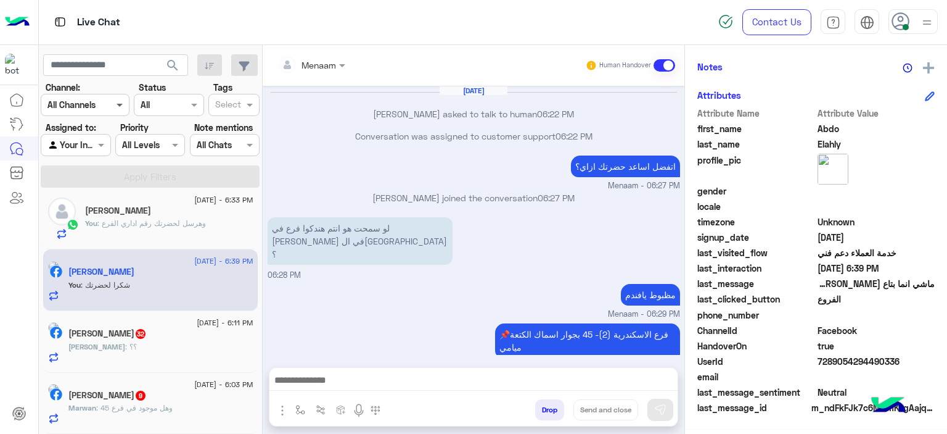
scroll to position [281, 0]
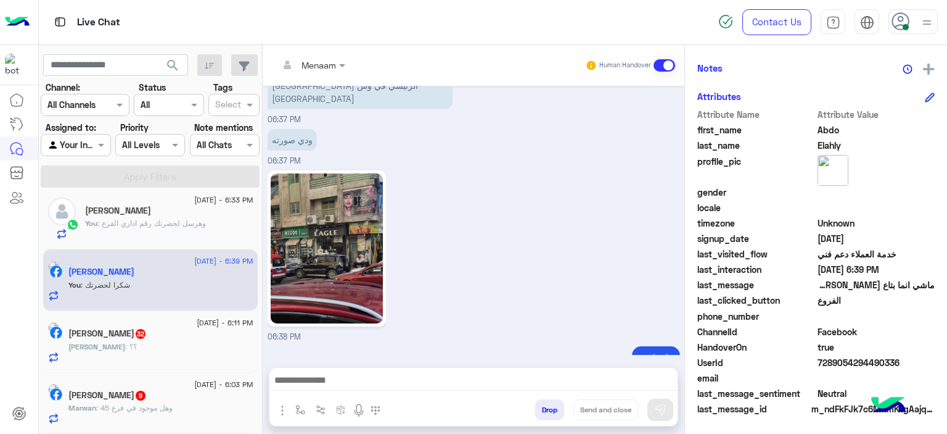
click at [102, 348] on span "عمرو" at bounding box center [96, 346] width 57 height 9
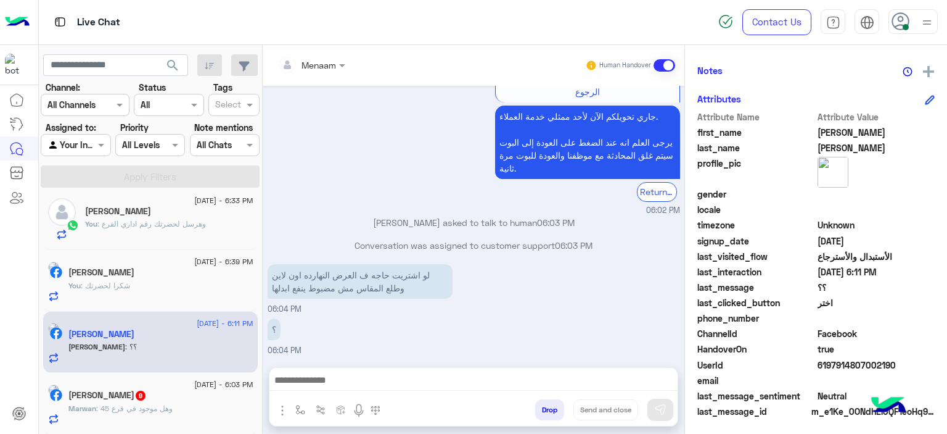
scroll to position [259, 0]
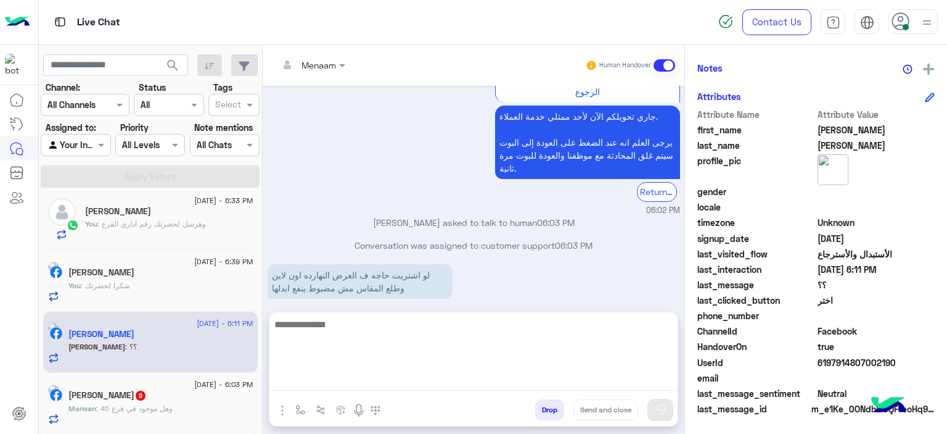
drag, startPoint x: 345, startPoint y: 372, endPoint x: 352, endPoint y: 382, distance: 12.3
click at [345, 371] on textarea at bounding box center [474, 353] width 408 height 74
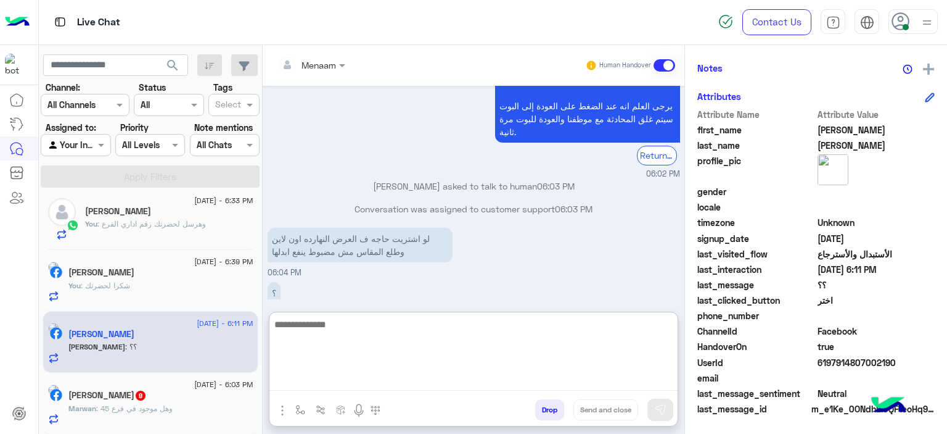
scroll to position [1263, 0]
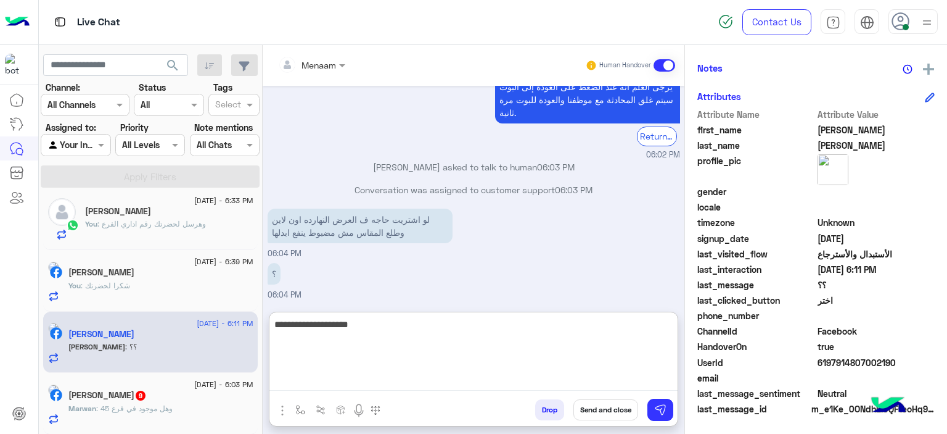
type textarea "**********"
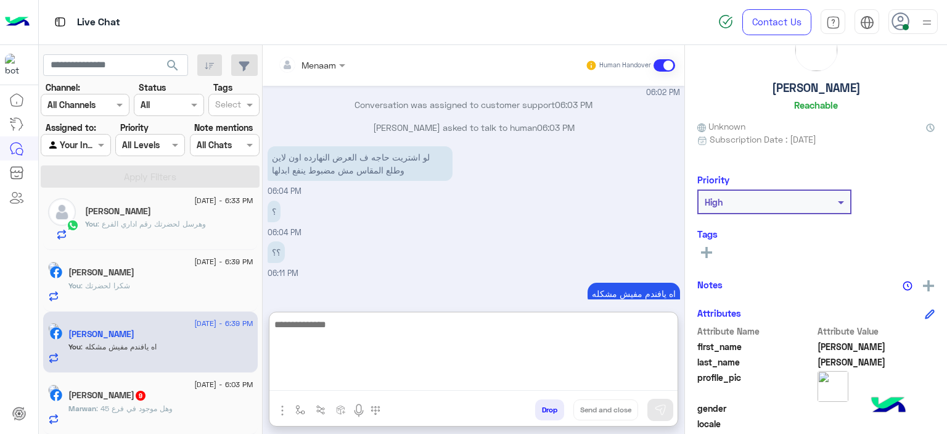
scroll to position [0, 0]
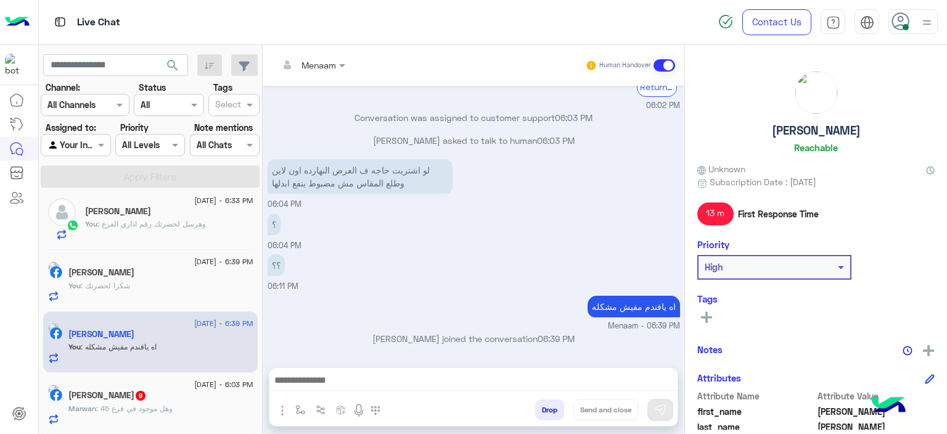
click at [817, 130] on h5 "عمرو طارق" at bounding box center [816, 130] width 89 height 14
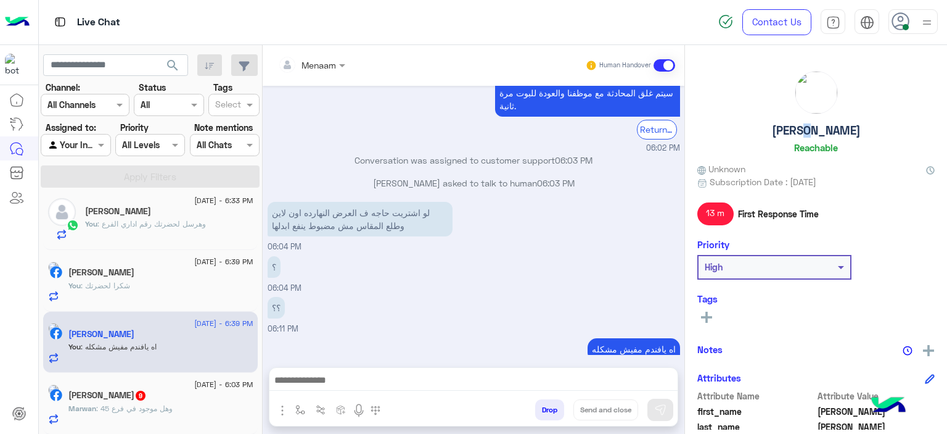
click at [817, 130] on h5 "عمرو طارق" at bounding box center [816, 130] width 89 height 14
copy h5 "عمرو طارق"
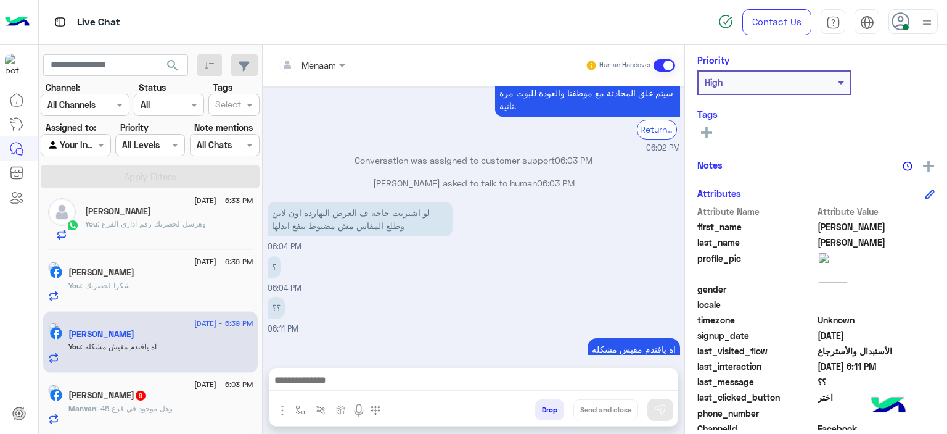
scroll to position [281, 0]
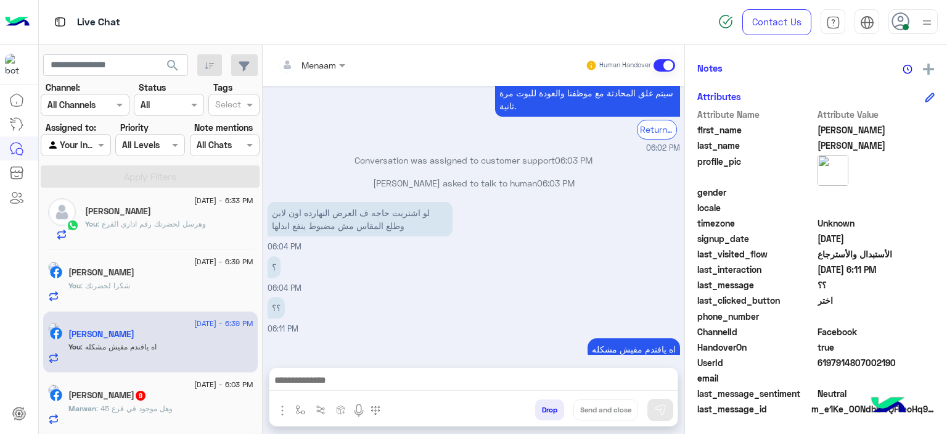
click at [836, 362] on span "6197914807002190" at bounding box center [877, 362] width 118 height 13
copy span "6197914807002190"
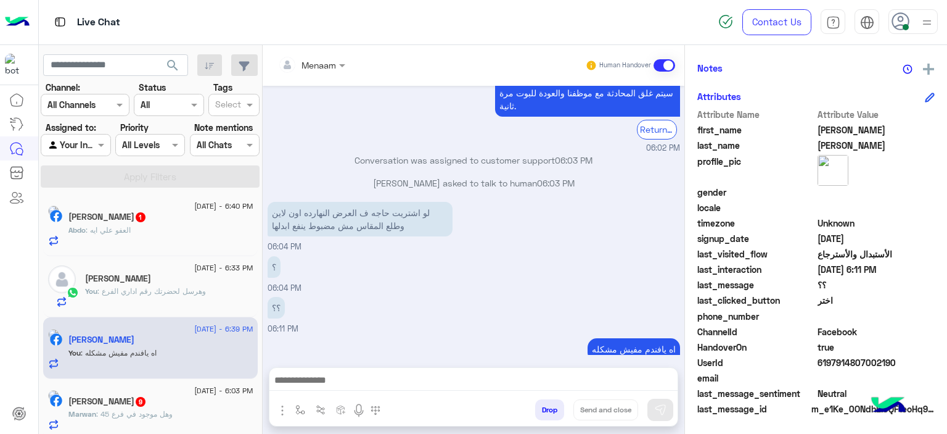
scroll to position [0, 0]
click at [131, 231] on span ": العفو علي ايه" at bounding box center [108, 232] width 45 height 9
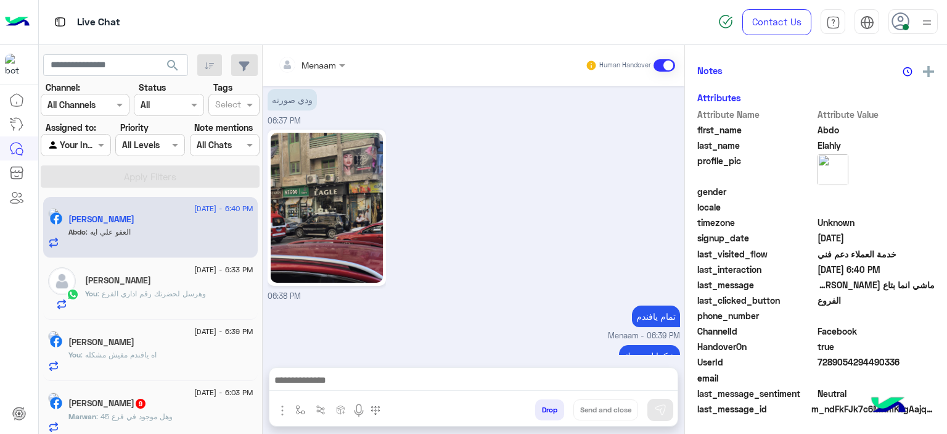
scroll to position [281, 0]
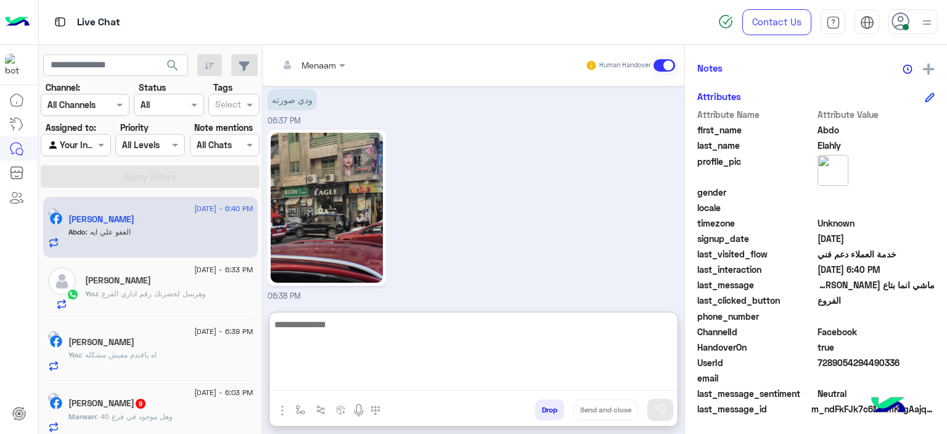
click at [344, 384] on textarea at bounding box center [474, 353] width 408 height 74
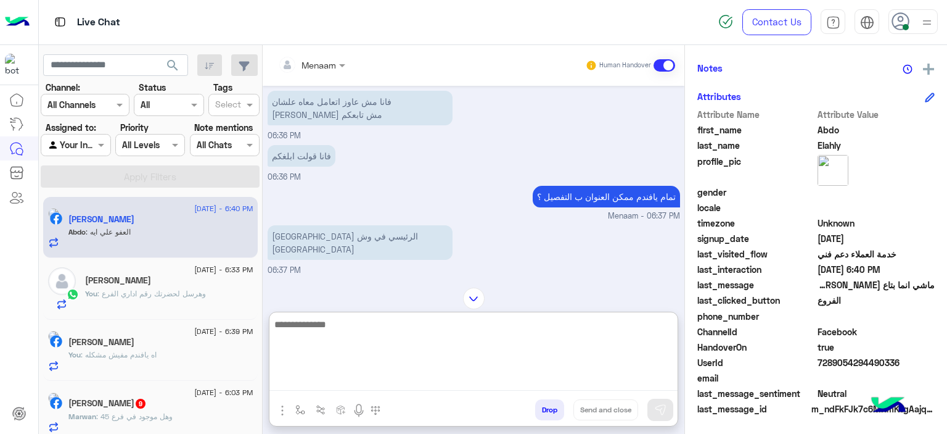
scroll to position [774, 0]
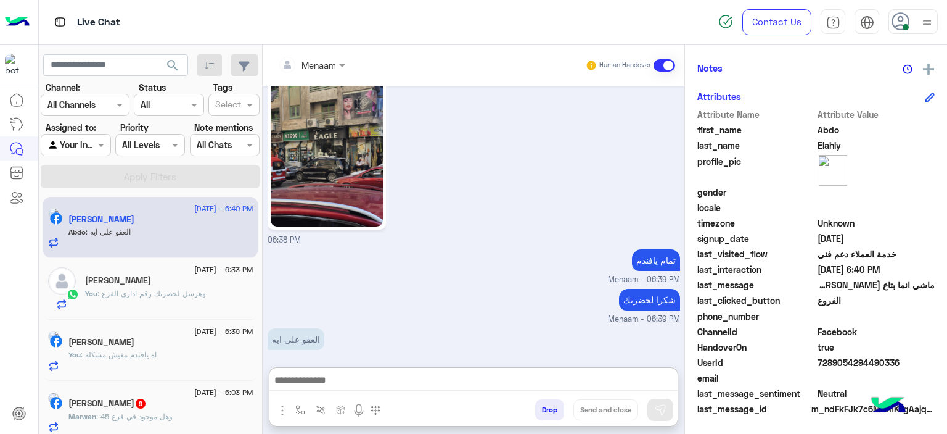
click at [555, 408] on button "Drop" at bounding box center [549, 409] width 29 height 21
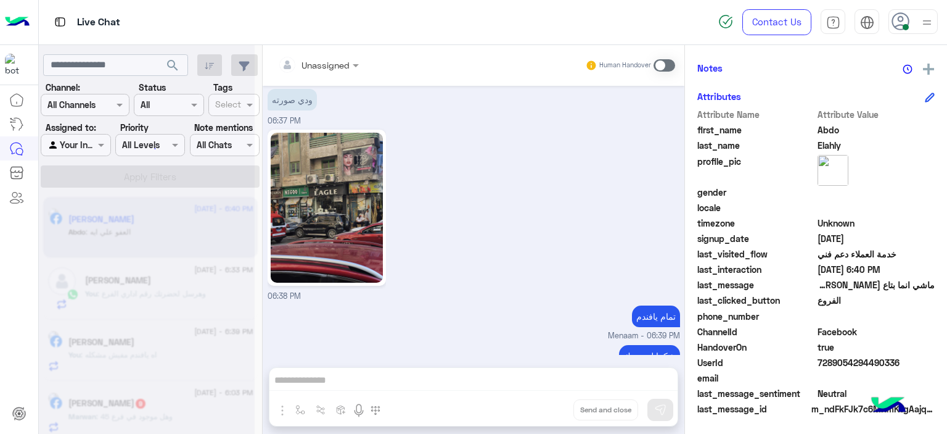
scroll to position [741, 0]
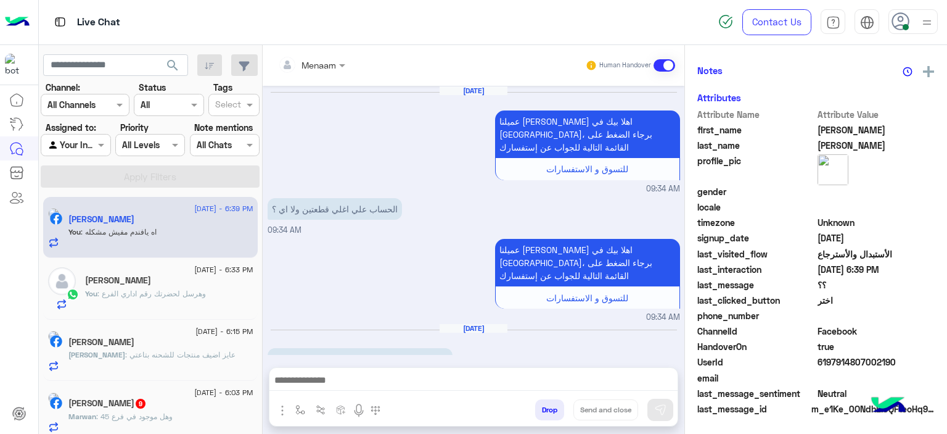
scroll to position [1187, 0]
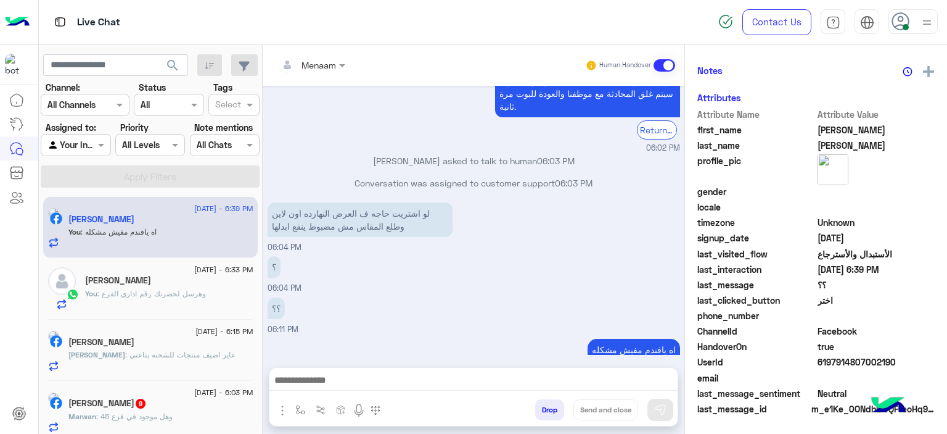
click at [159, 284] on div "Bassam Adel" at bounding box center [169, 281] width 168 height 13
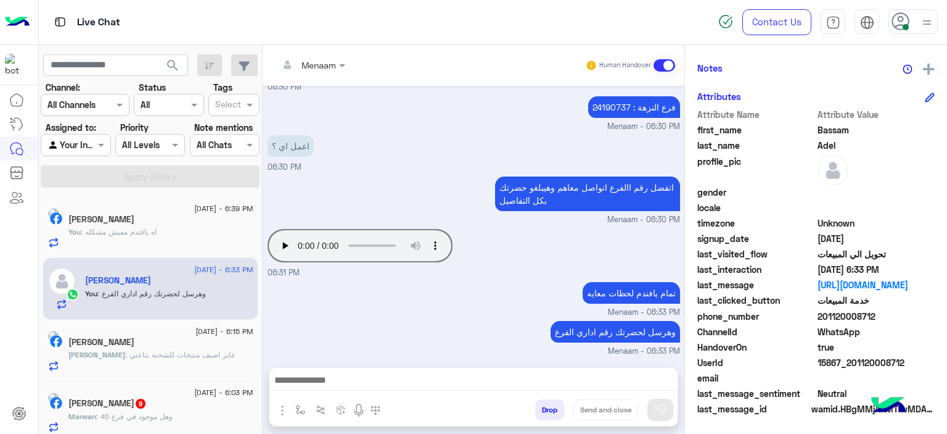
scroll to position [8, 0]
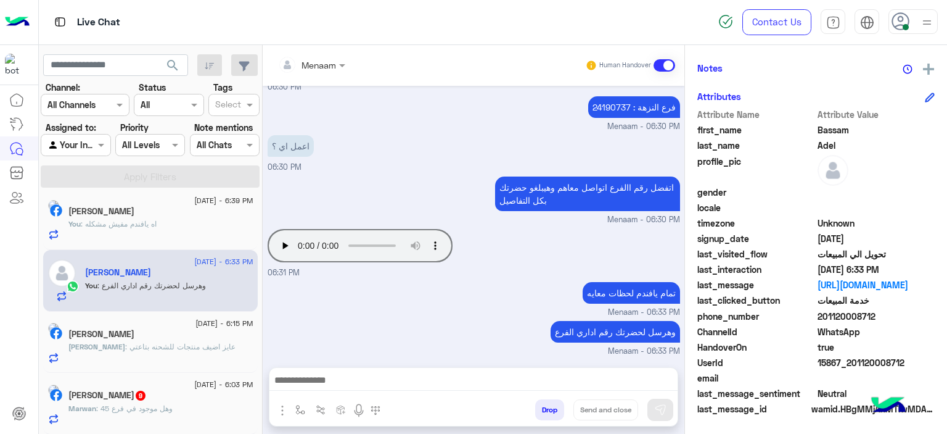
click at [130, 351] on p "Mohamed : عايز اضيف منتجات للشحنه بتاعتي" at bounding box center [151, 346] width 167 height 11
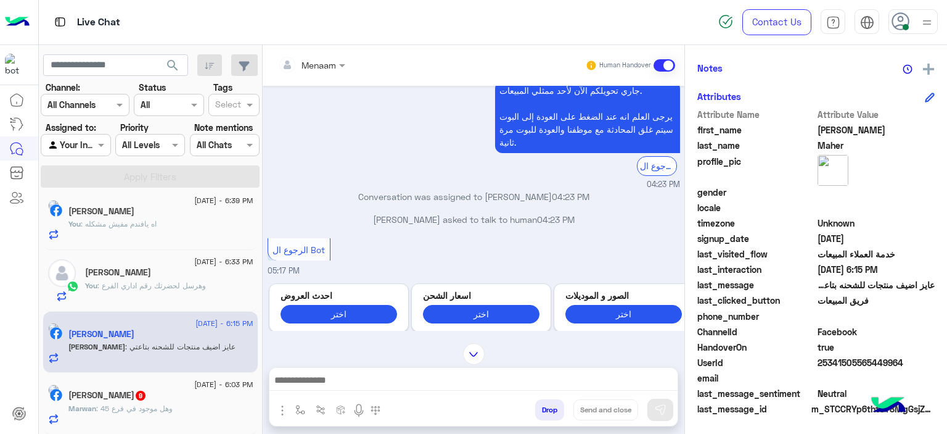
scroll to position [432, 0]
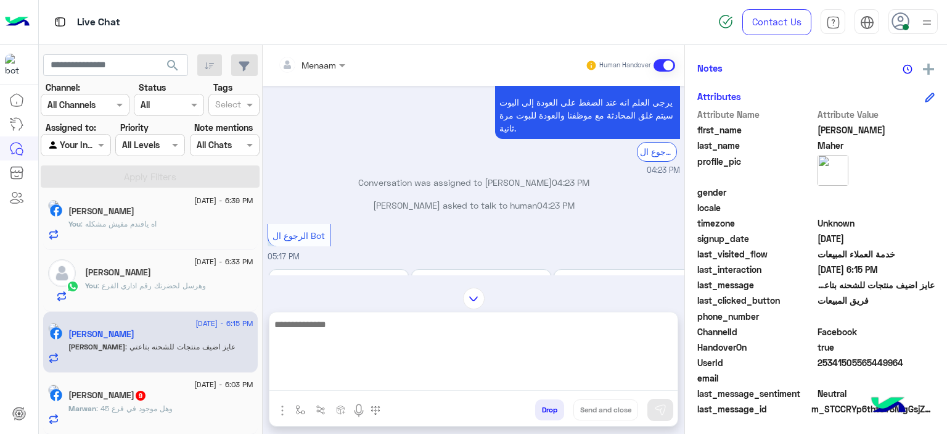
click at [350, 387] on textarea at bounding box center [474, 353] width 408 height 74
type textarea "**********"
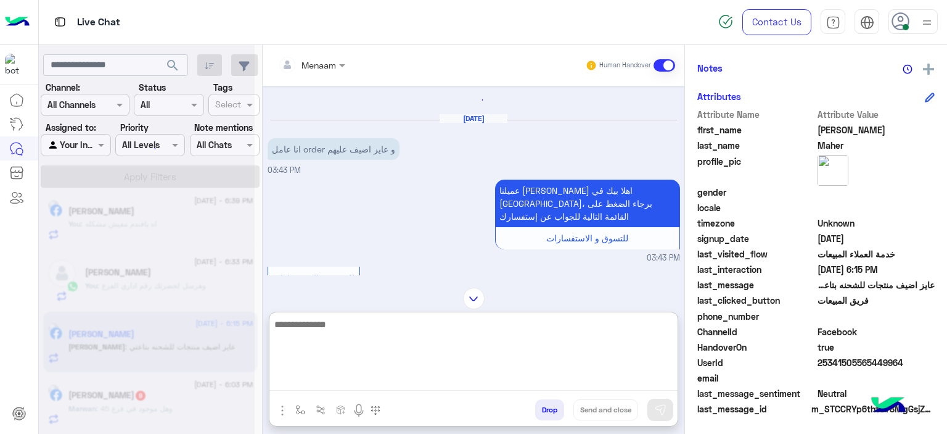
scroll to position [0, 0]
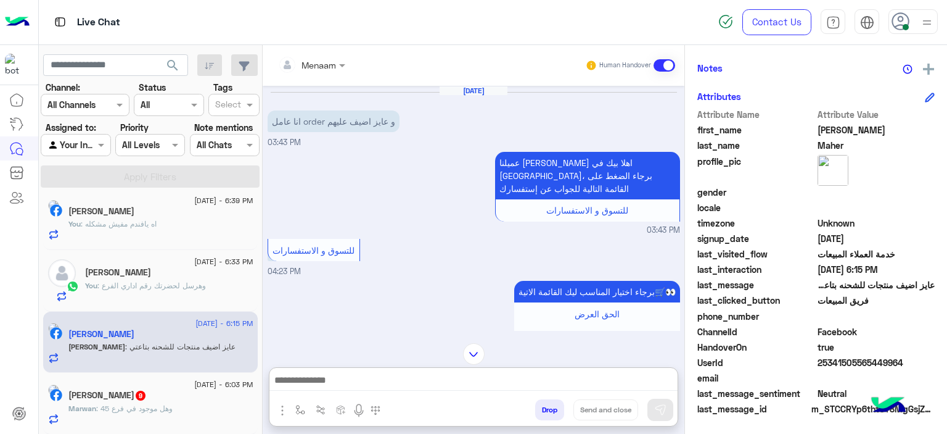
click at [173, 405] on span ": وهل موجود في فرع 45" at bounding box center [134, 407] width 76 height 9
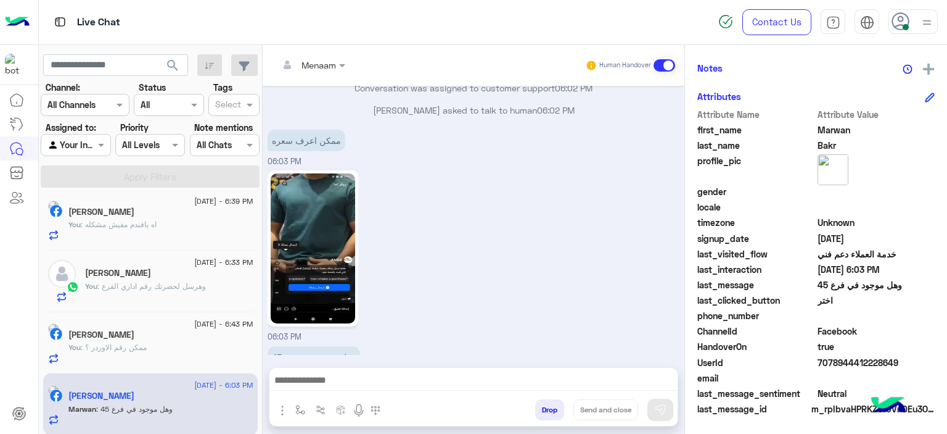
click at [319, 191] on img at bounding box center [313, 248] width 84 height 150
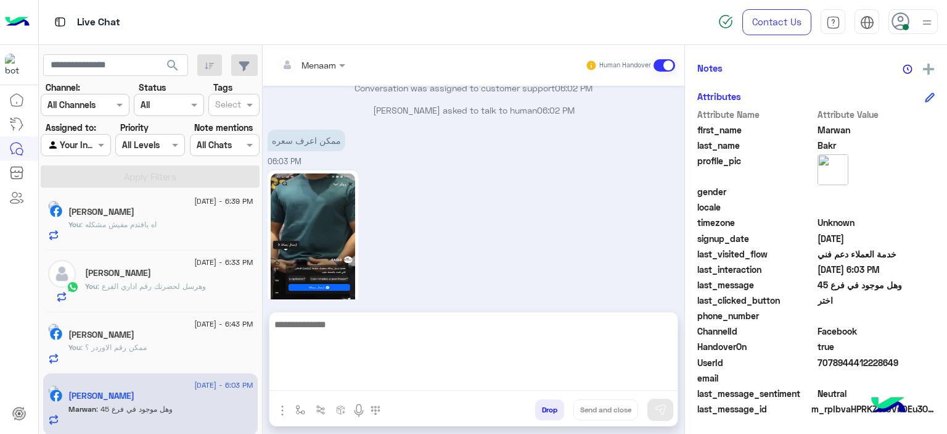
click at [336, 381] on textarea at bounding box center [474, 353] width 408 height 74
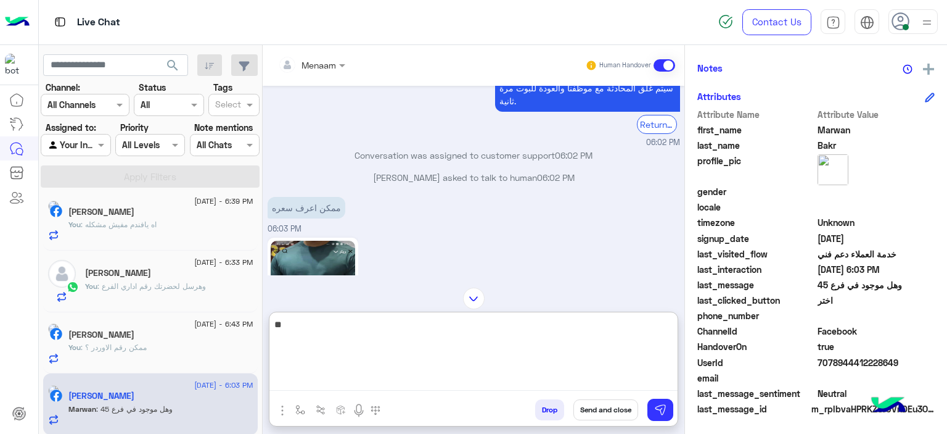
type textarea "*"
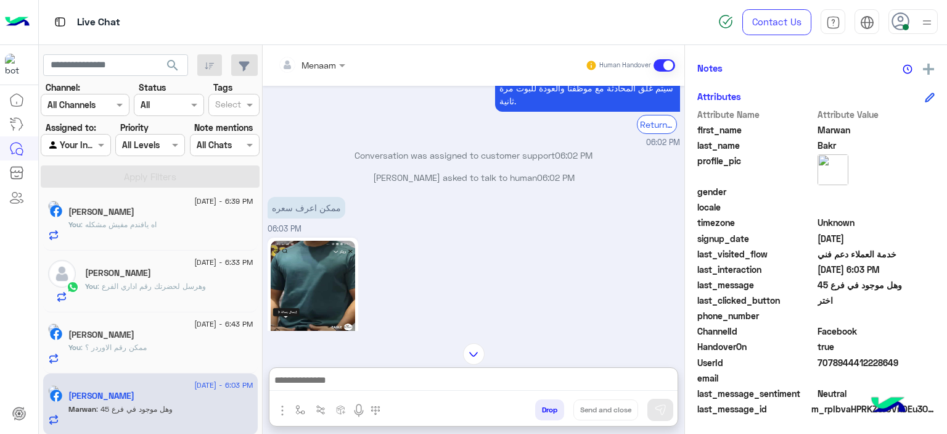
click at [335, 313] on div "Menaam Human Handover Aug 28, 2025 اشتري ب 1000ج هتستفيد ب 500ج متشريات 05:30 P…" at bounding box center [474, 241] width 422 height 393
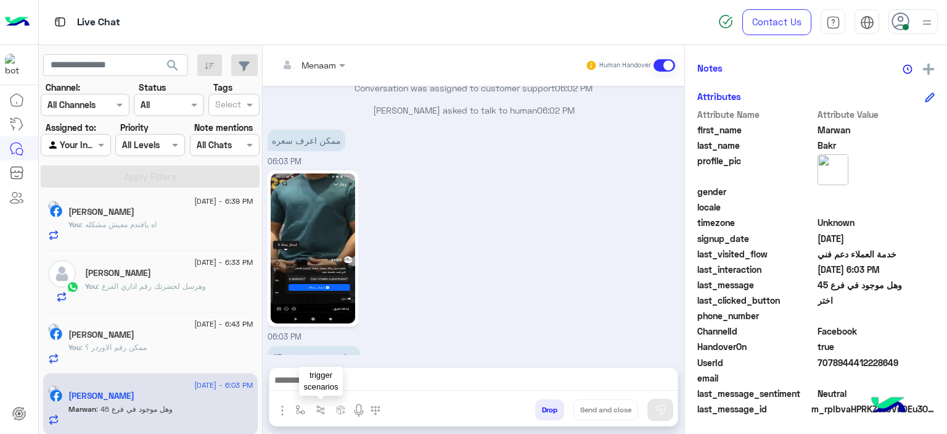
click at [316, 402] on button "button" at bounding box center [321, 409] width 20 height 20
click at [319, 380] on icon at bounding box center [323, 380] width 10 height 10
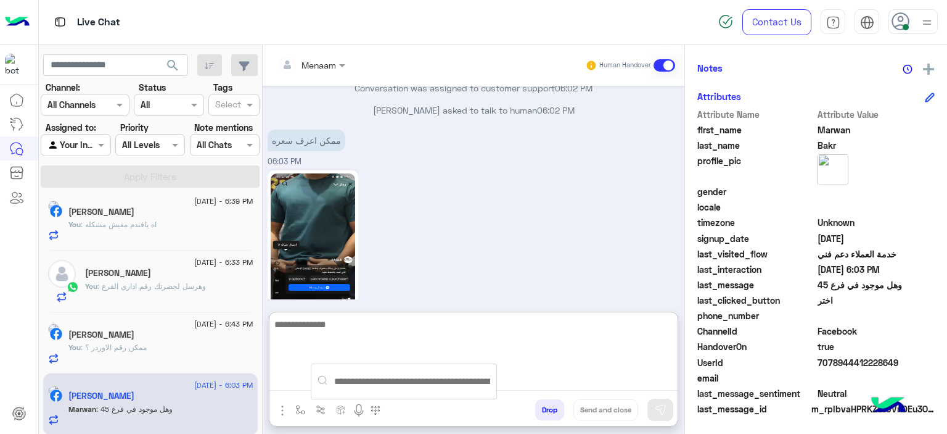
click at [299, 374] on textarea at bounding box center [474, 353] width 408 height 74
type textarea "*"
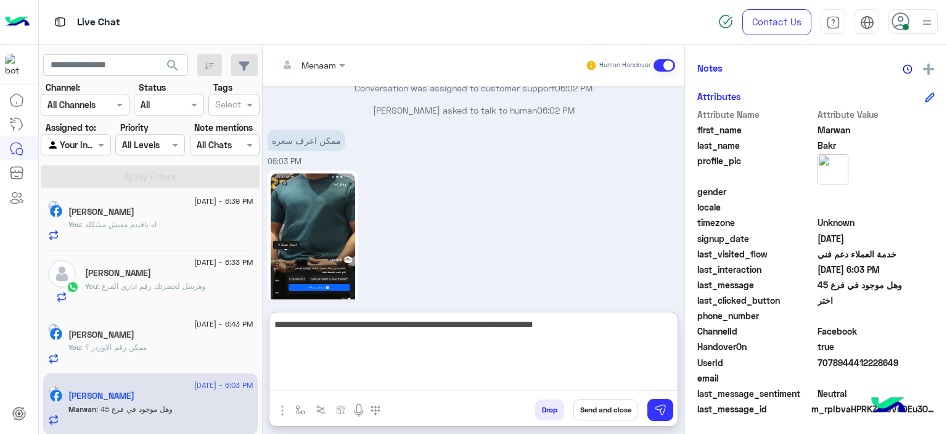
type textarea "**********"
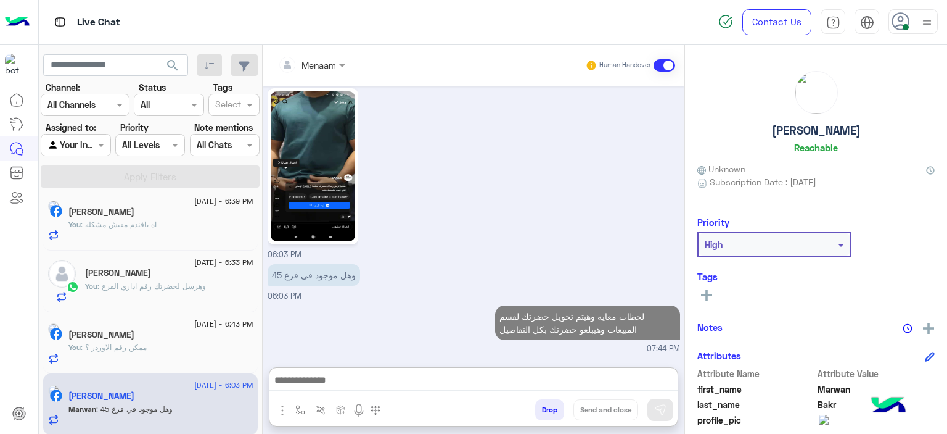
click at [809, 138] on div "Marwan Bakr Reachable" at bounding box center [816, 114] width 237 height 87
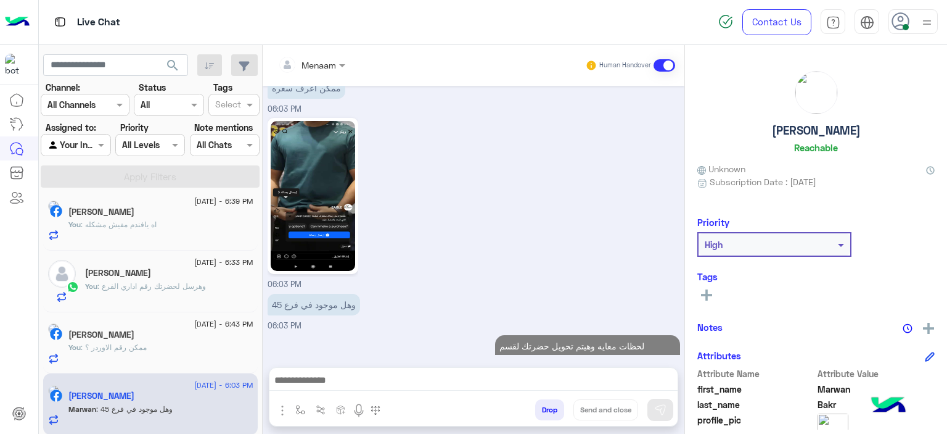
click at [802, 133] on h5 "Marwan Bakr" at bounding box center [816, 130] width 89 height 14
copy h5 "Marwan Bakr"
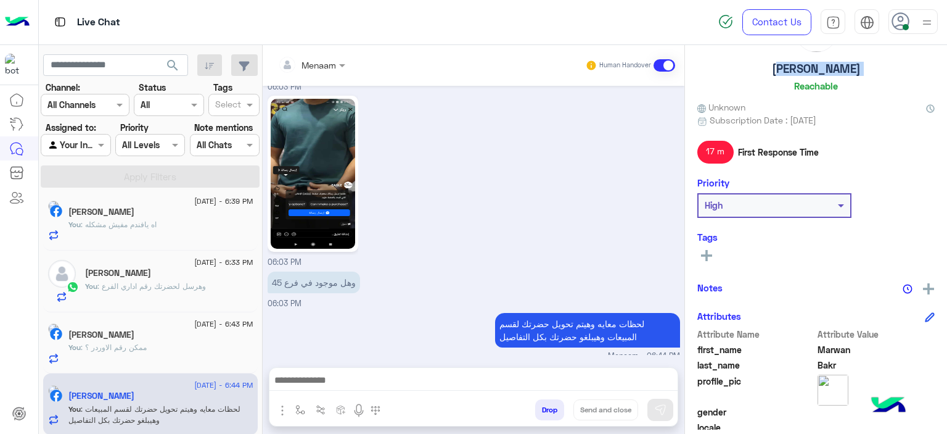
scroll to position [281, 0]
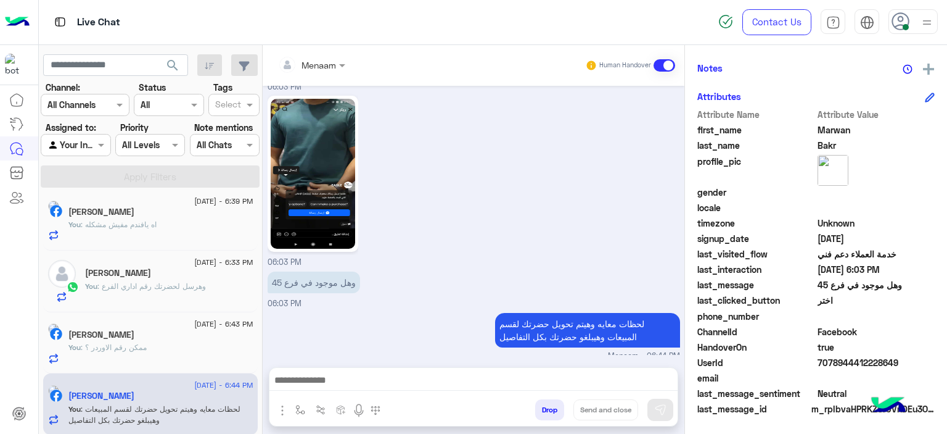
click at [844, 358] on span "7078944412228649" at bounding box center [877, 362] width 118 height 13
click at [346, 68] on span at bounding box center [343, 65] width 15 height 13
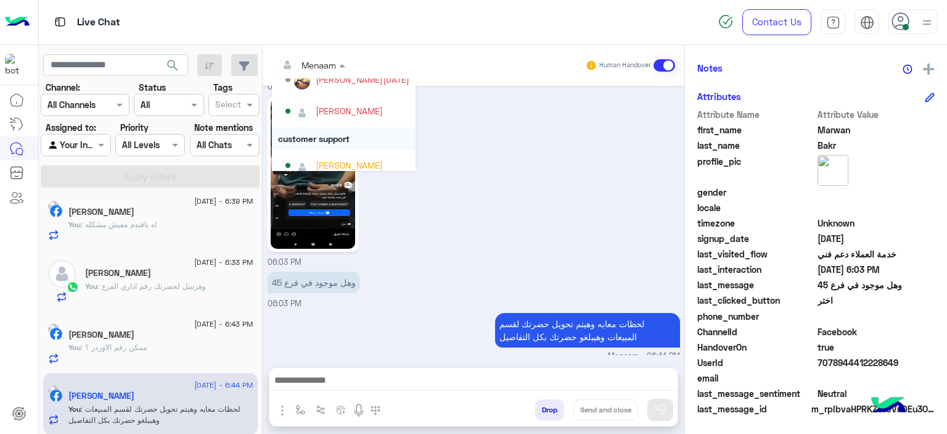
scroll to position [80, 0]
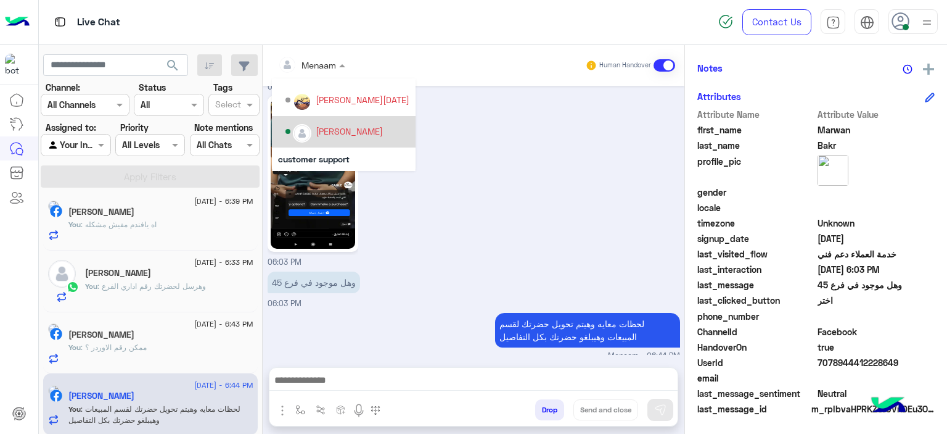
click at [368, 135] on div "[PERSON_NAME]" at bounding box center [349, 131] width 67 height 13
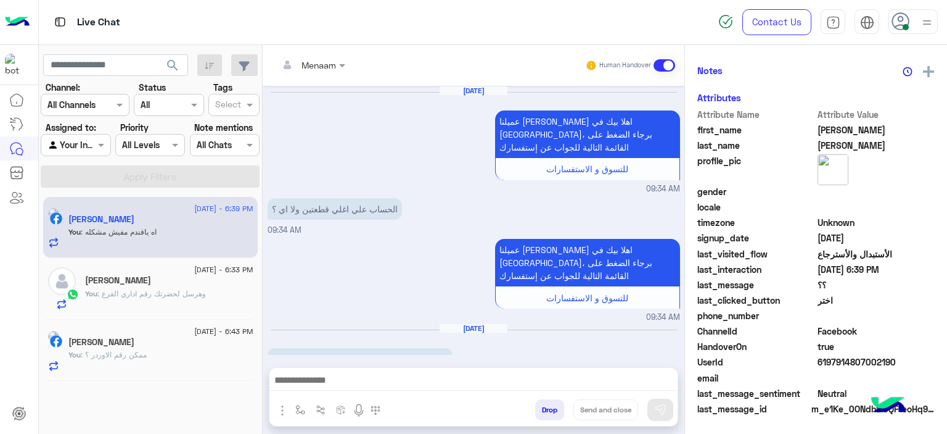
scroll to position [1187, 0]
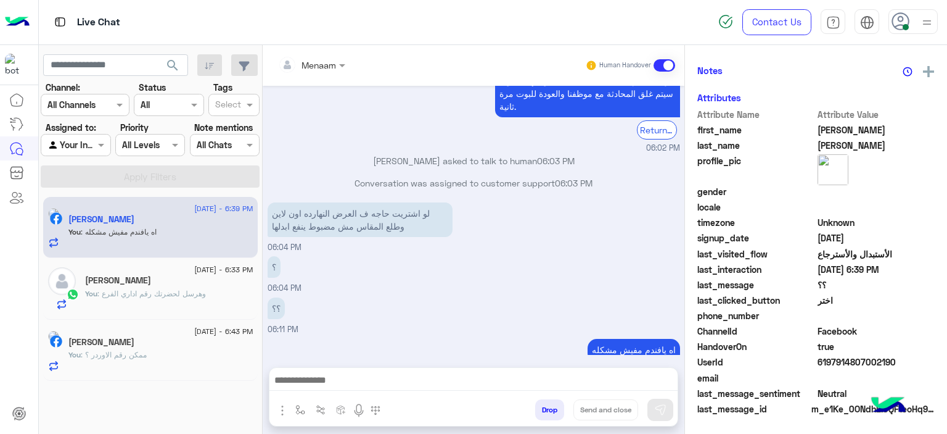
click at [133, 351] on span ": ممكن رقم الاوردر ؟" at bounding box center [114, 354] width 66 height 9
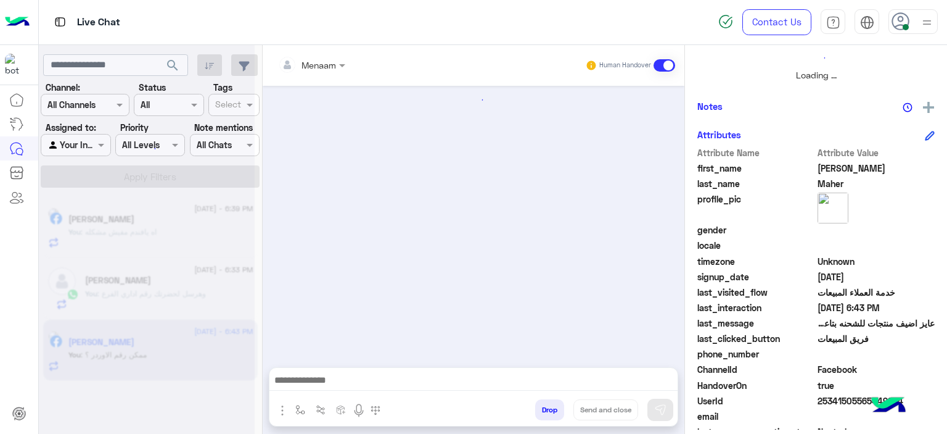
scroll to position [760, 0]
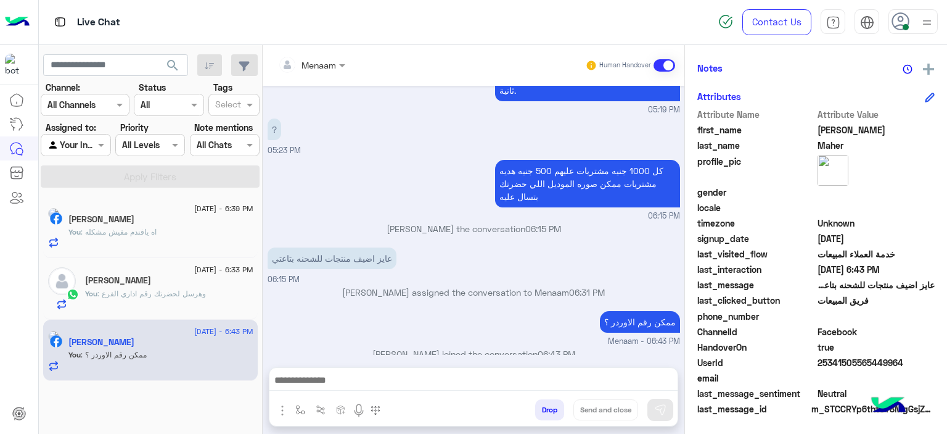
click at [159, 298] on p "You : وهرسل لحضرتك رقم اداري الفرع" at bounding box center [145, 293] width 121 height 11
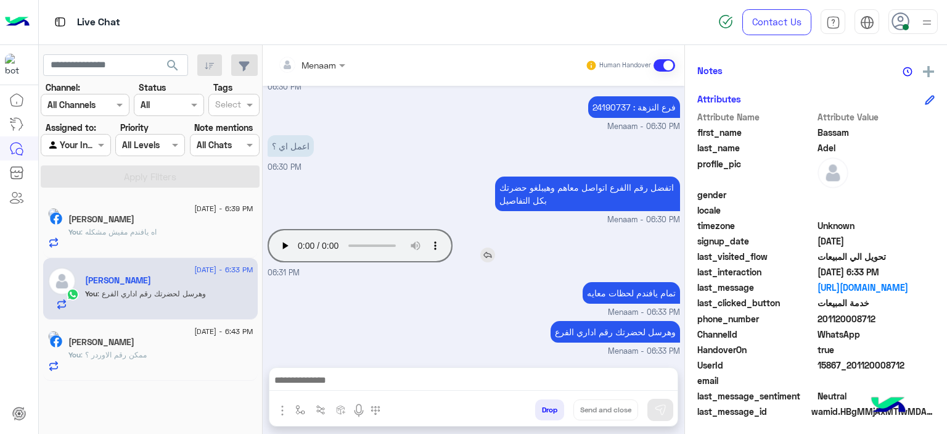
scroll to position [281, 0]
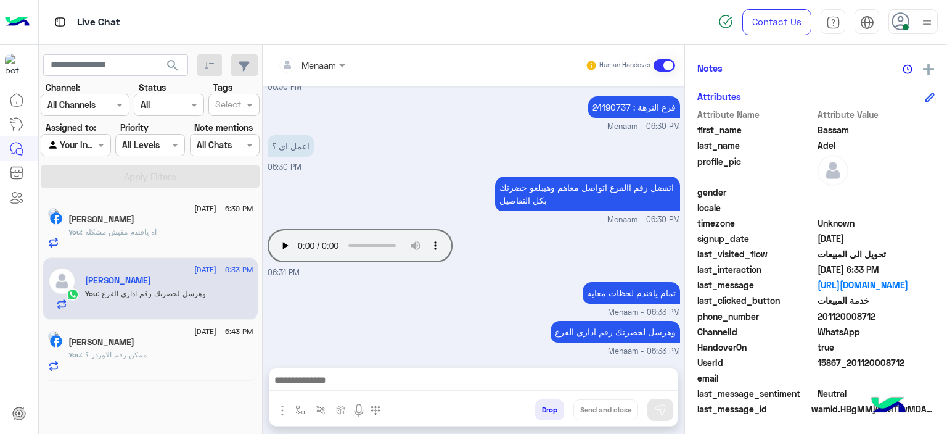
click at [131, 221] on div "عمرو طارق" at bounding box center [160, 220] width 185 height 13
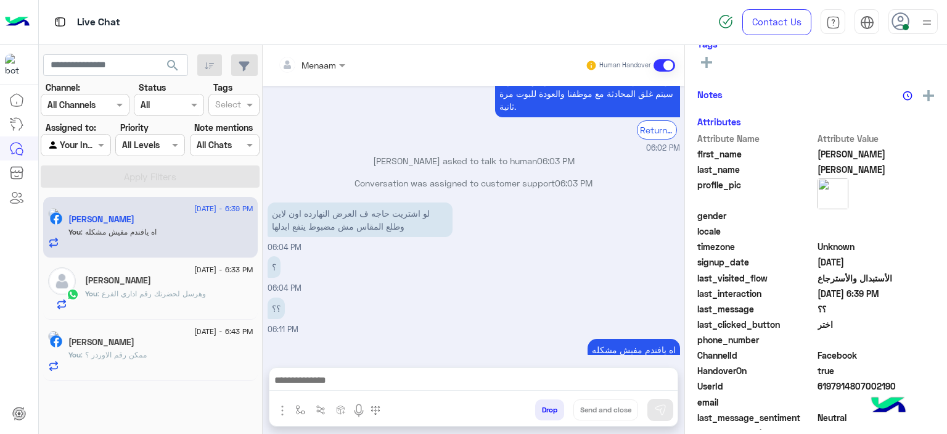
scroll to position [279, 0]
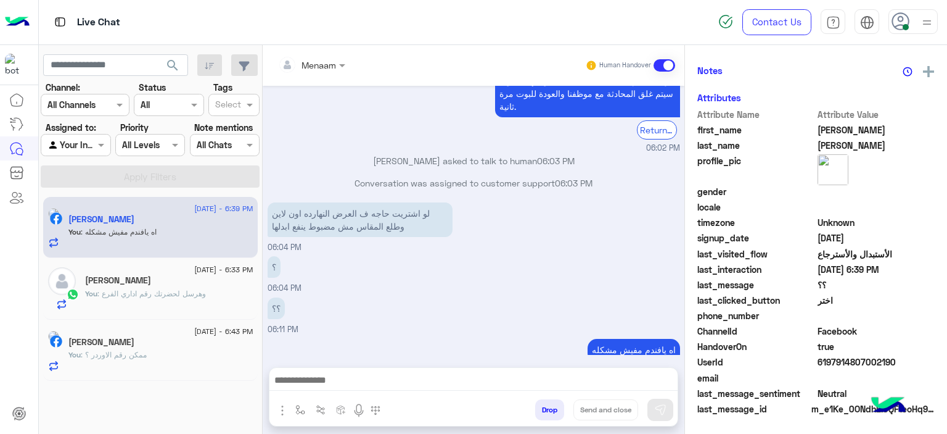
click at [163, 343] on div "Mohamed Maher" at bounding box center [160, 343] width 185 height 13
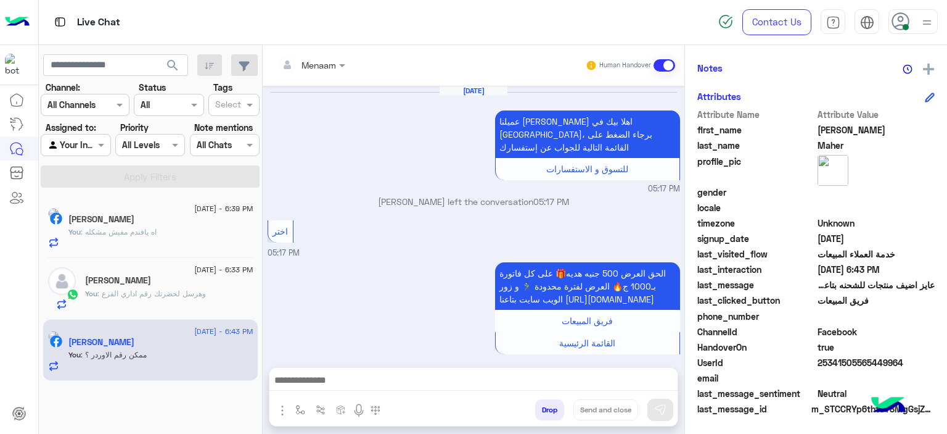
scroll to position [760, 0]
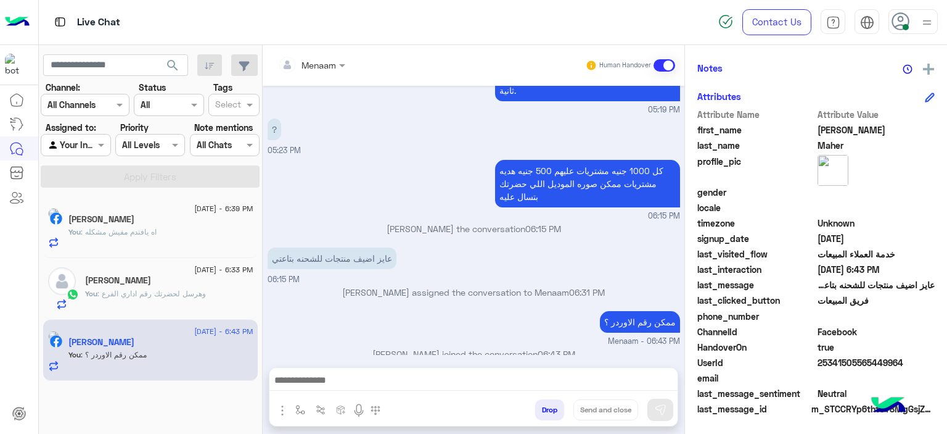
click at [148, 301] on div "You : وهرسل لحضرتك رقم اداري الفرع" at bounding box center [169, 299] width 168 height 22
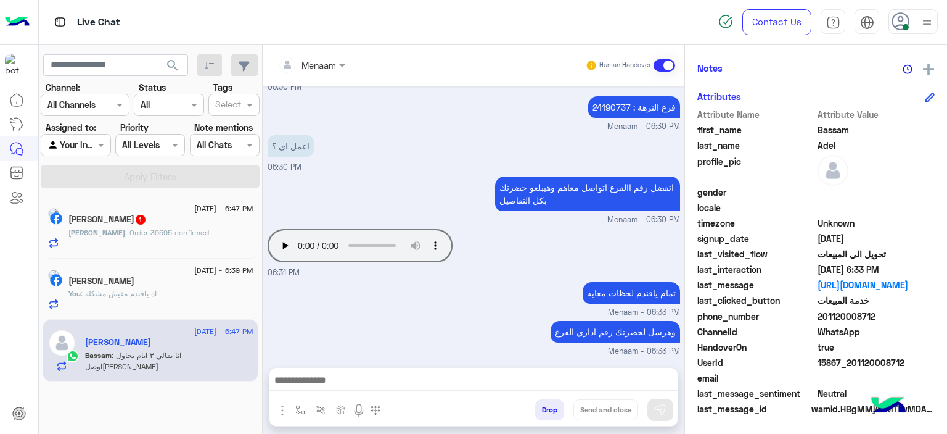
scroll to position [625, 0]
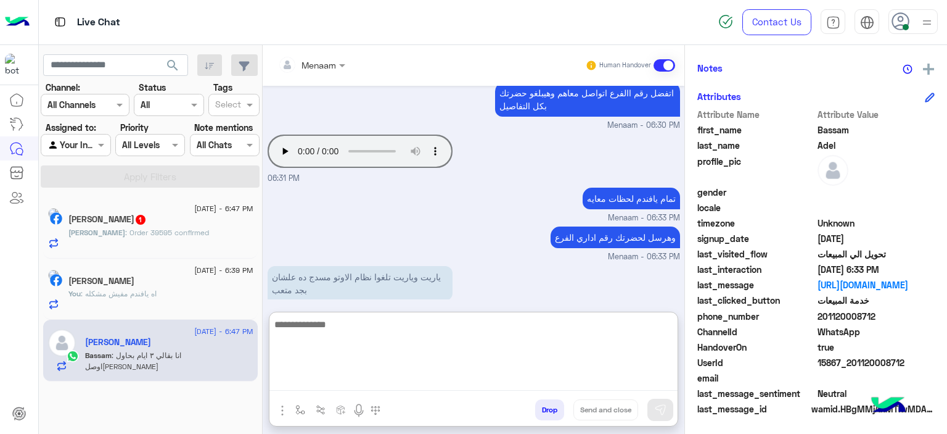
click at [312, 382] on textarea at bounding box center [474, 353] width 408 height 74
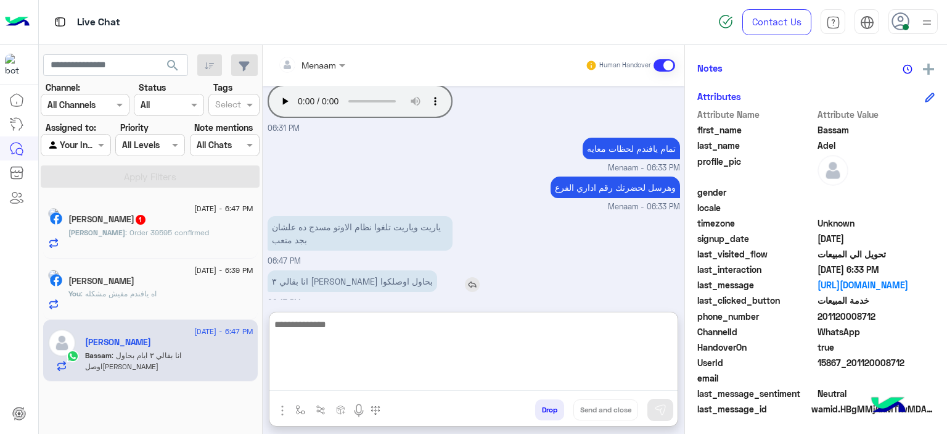
scroll to position [681, 0]
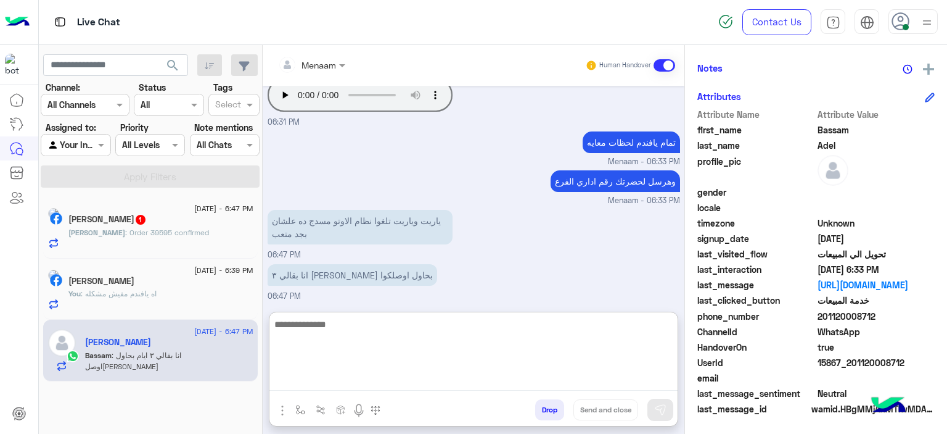
click at [303, 326] on textarea at bounding box center [474, 353] width 408 height 74
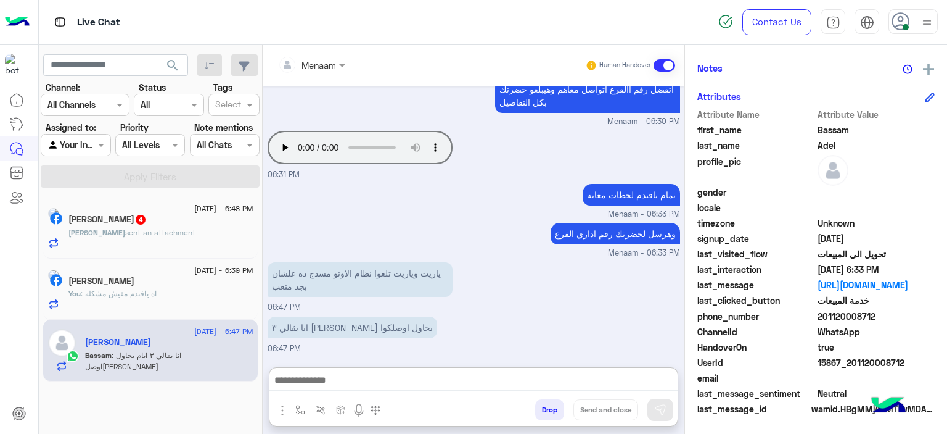
click at [186, 234] on span "sent an attachment" at bounding box center [160, 232] width 70 height 9
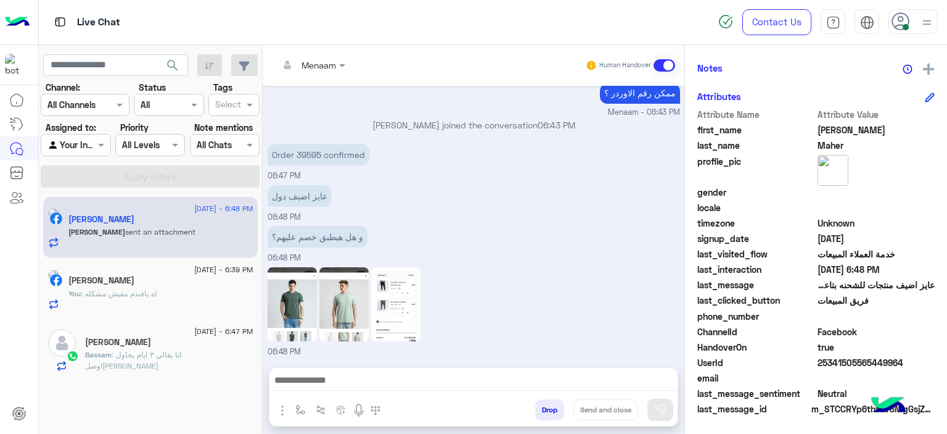
scroll to position [666, 0]
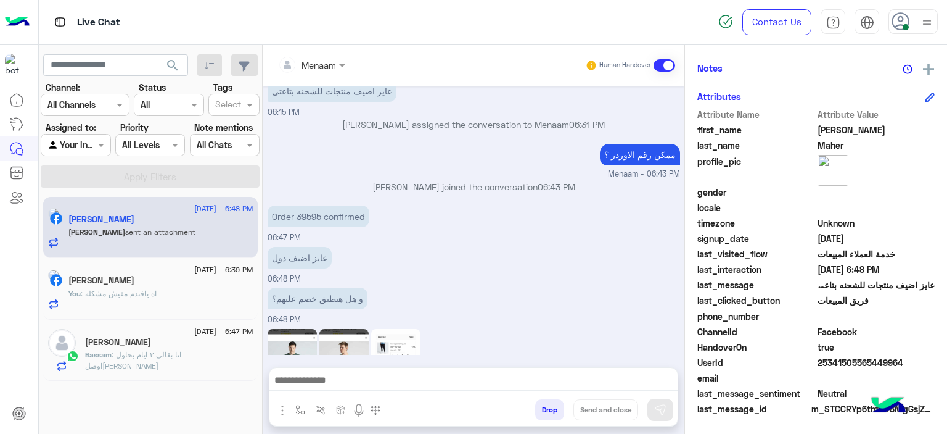
click at [302, 218] on p "Order 39595 confirmed" at bounding box center [319, 216] width 102 height 22
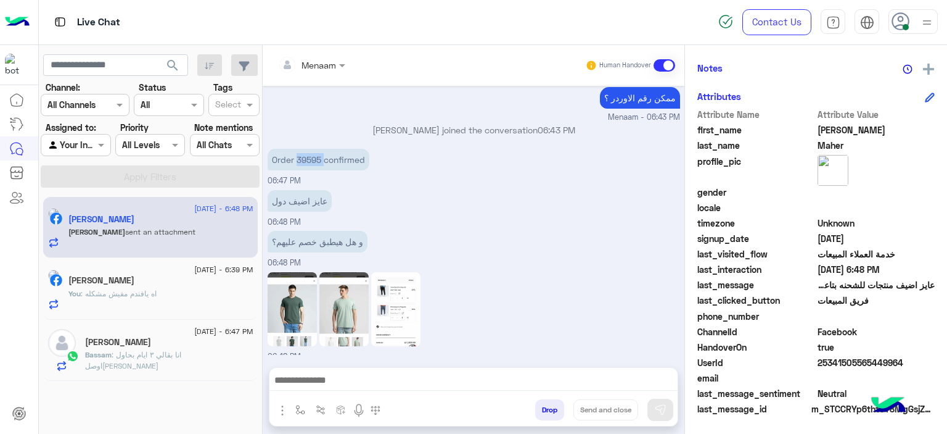
scroll to position [728, 0]
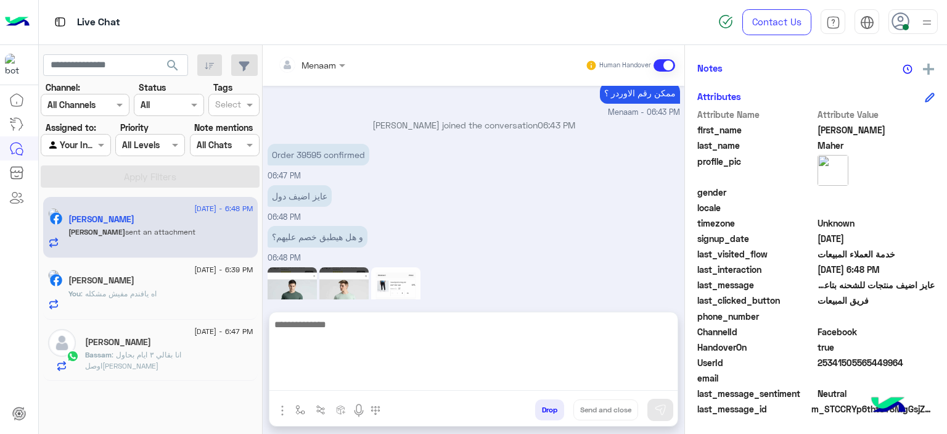
click at [344, 388] on textarea at bounding box center [474, 353] width 408 height 74
type textarea "**********"
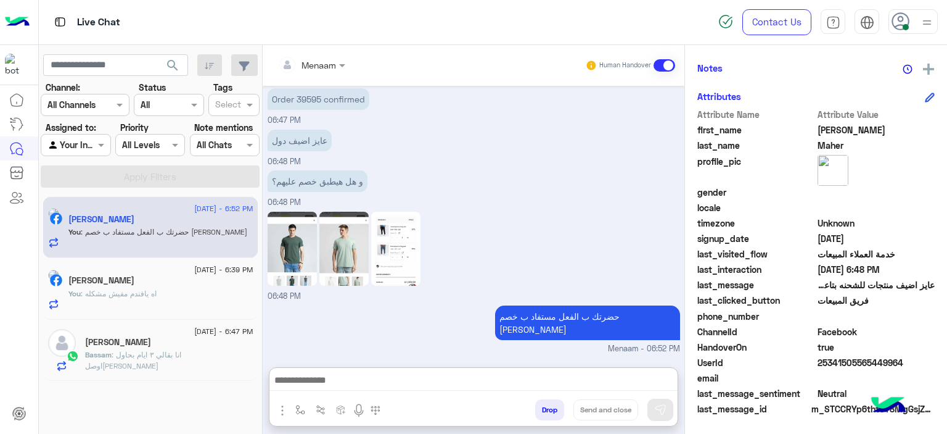
click at [307, 212] on img at bounding box center [292, 249] width 49 height 74
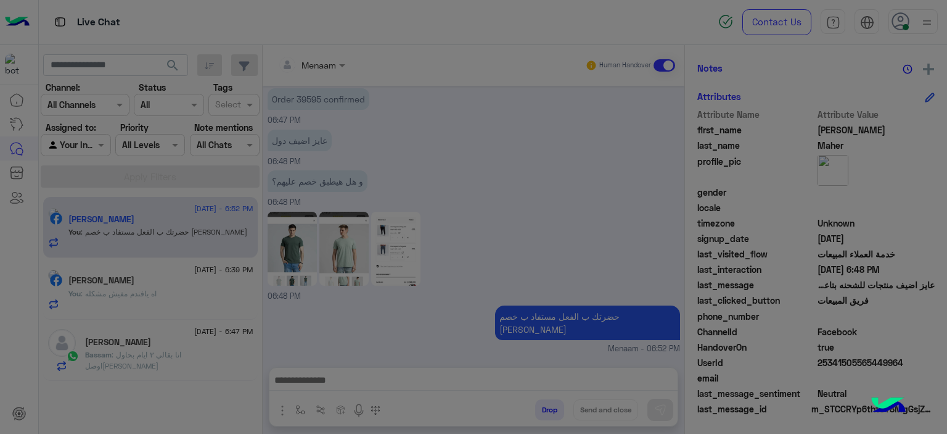
scroll to position [767, 0]
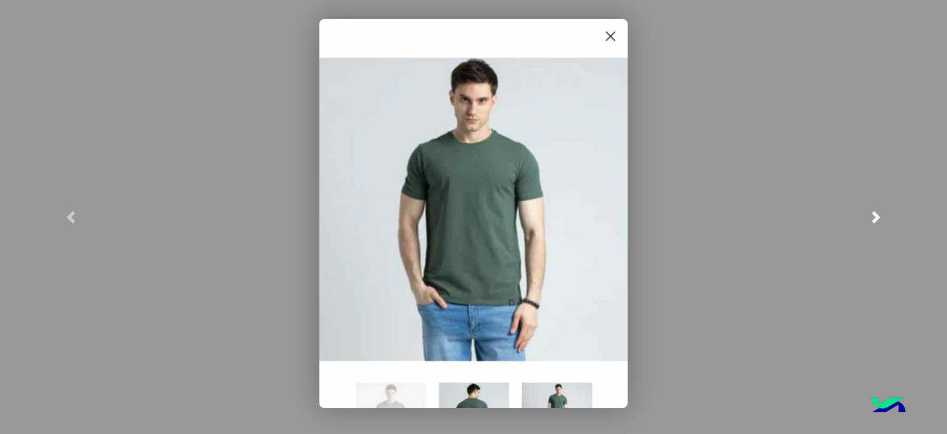
click at [881, 218] on span at bounding box center [876, 217] width 12 height 12
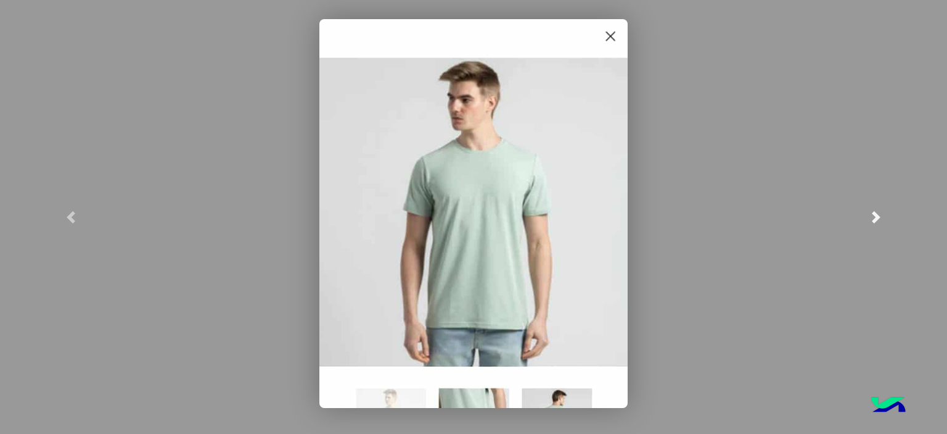
click at [879, 218] on span at bounding box center [876, 217] width 12 height 12
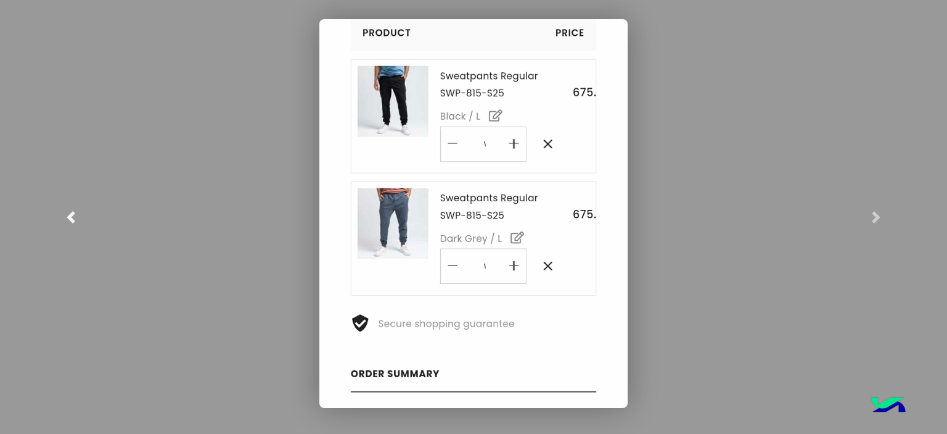
click at [88, 202] on link at bounding box center [71, 217] width 142 height 434
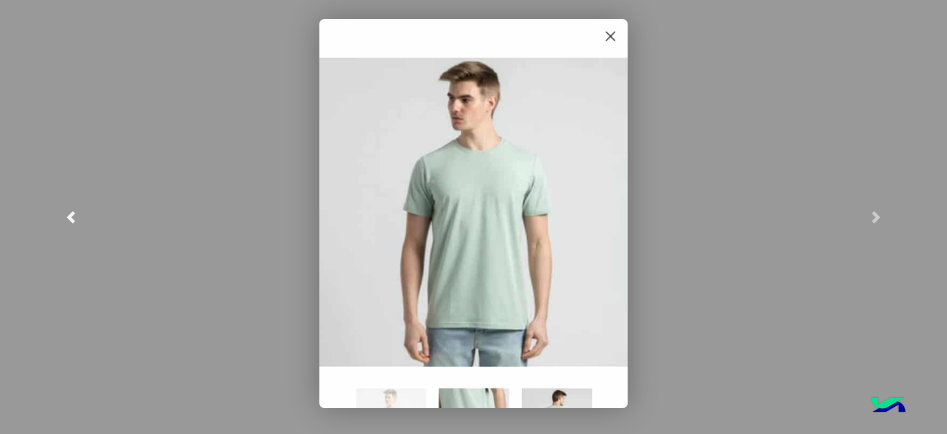
click at [78, 46] on link at bounding box center [71, 217] width 142 height 434
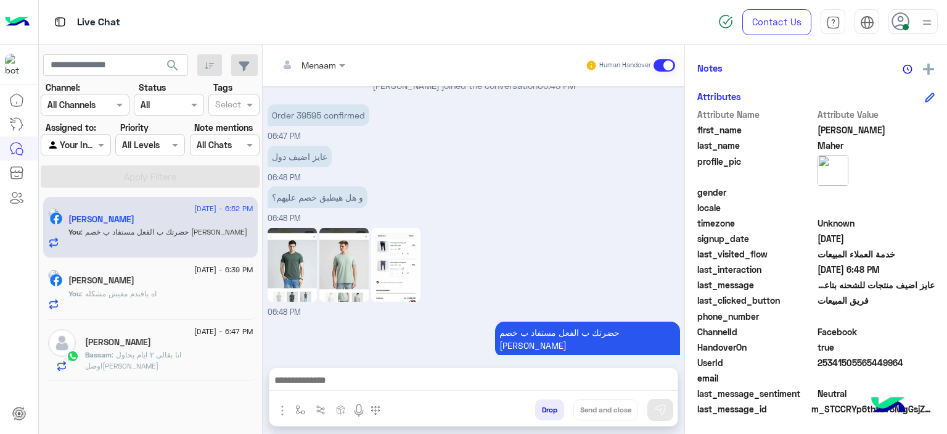
click at [125, 288] on p "You : اه يافندم مفيش مشكله" at bounding box center [112, 293] width 88 height 11
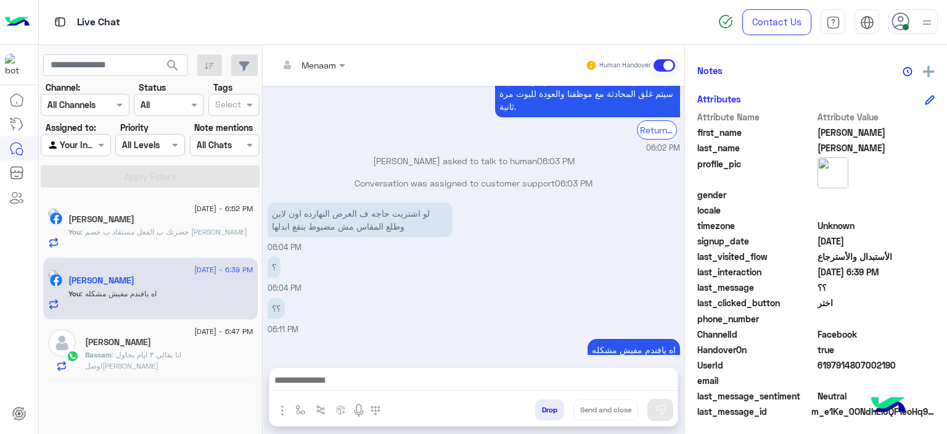
scroll to position [281, 0]
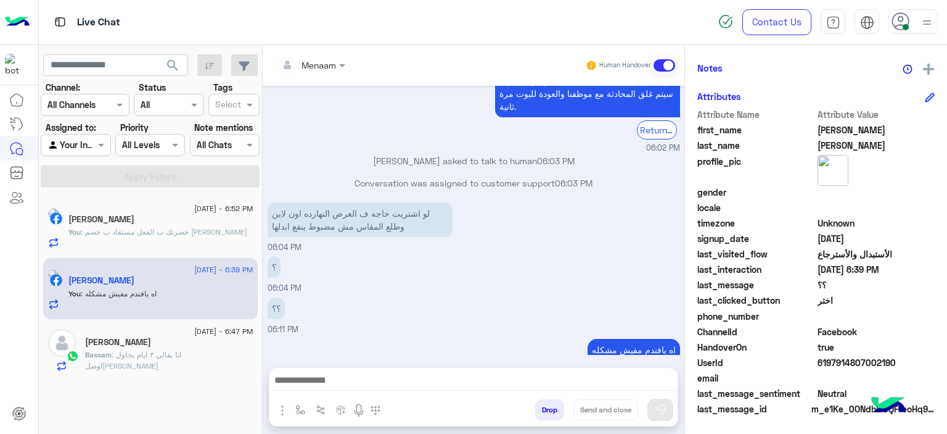
click at [540, 410] on button "Drop" at bounding box center [549, 409] width 29 height 21
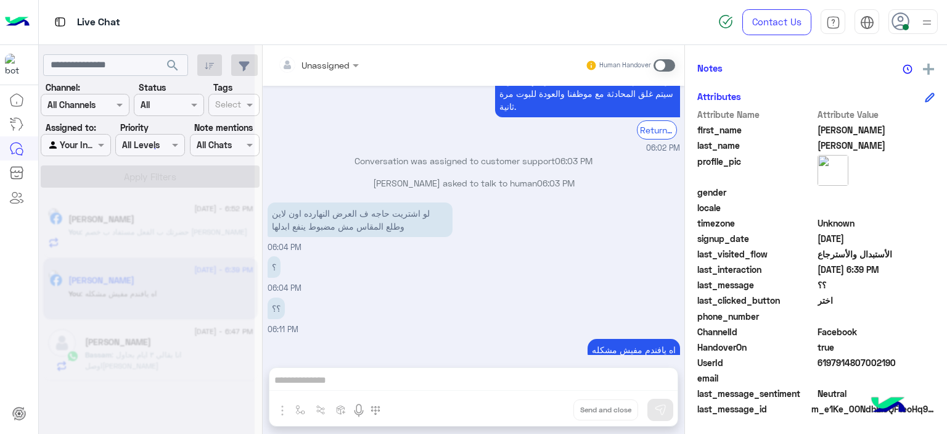
scroll to position [1209, 0]
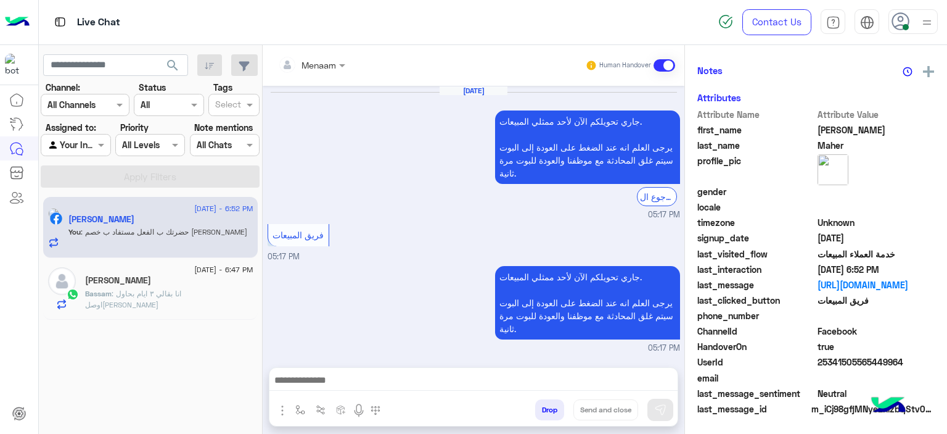
scroll to position [725, 0]
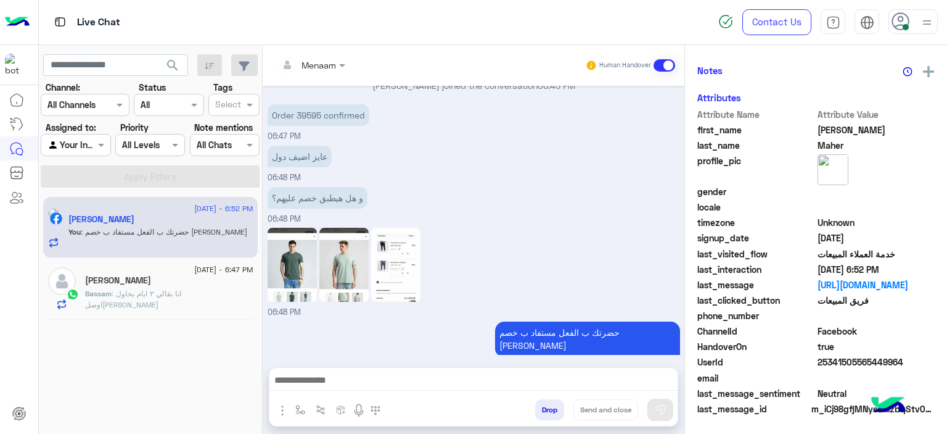
click at [116, 298] on p "Bassam : انا بقالي ٣ ايام بحاول اوصلكوا" at bounding box center [169, 299] width 168 height 22
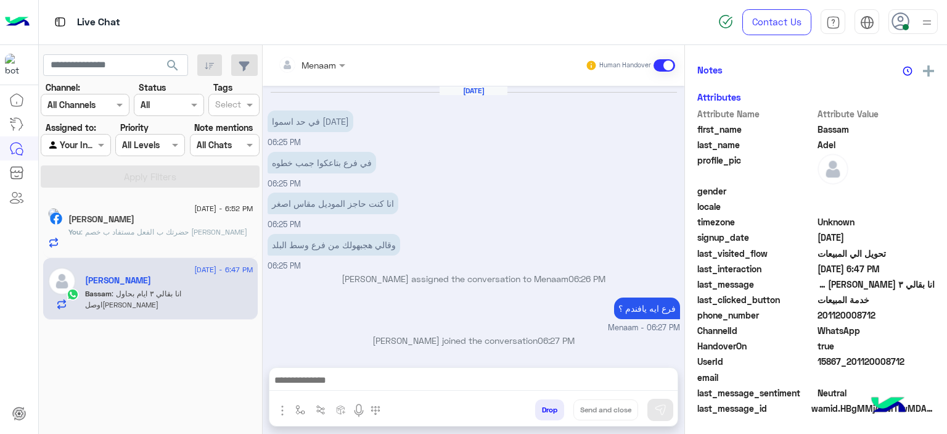
scroll to position [562, 0]
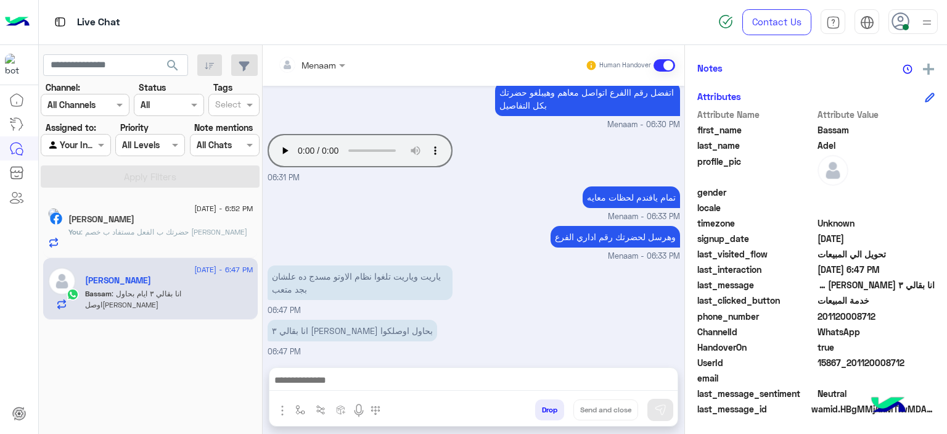
click at [158, 237] on p "You : حضرتك ب الفعل مستفاد ب خصم علي الاوردر" at bounding box center [157, 231] width 179 height 11
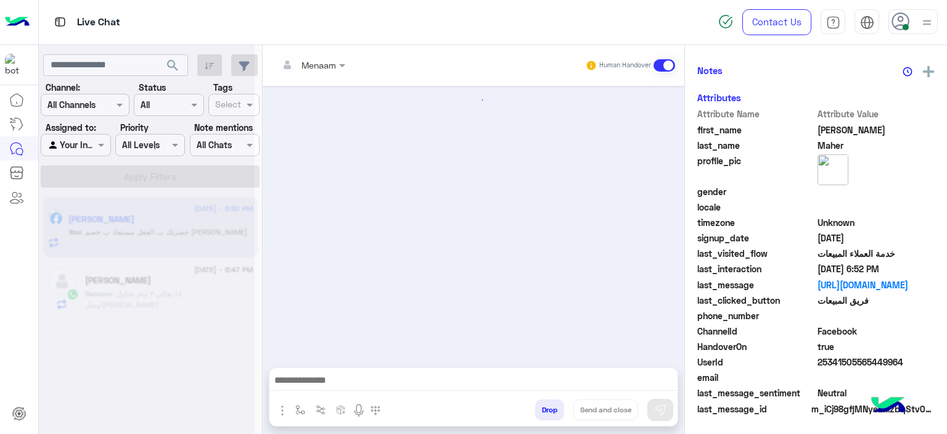
scroll to position [725, 0]
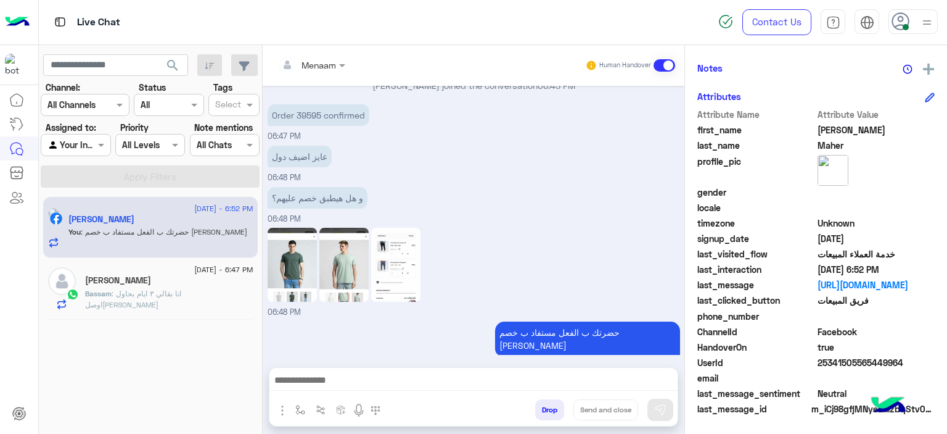
drag, startPoint x: 195, startPoint y: 253, endPoint x: 166, endPoint y: 300, distance: 54.6
click at [195, 253] on div "28 August - 6:52 PM Mohamed Maher You : حضرتك ب الفعل مستفاد ب خصم علي الاوردر" at bounding box center [150, 228] width 215 height 62
click at [165, 298] on p "Bassam : انا بقالي ٣ ايام بحاول اوصلكوا" at bounding box center [169, 299] width 168 height 22
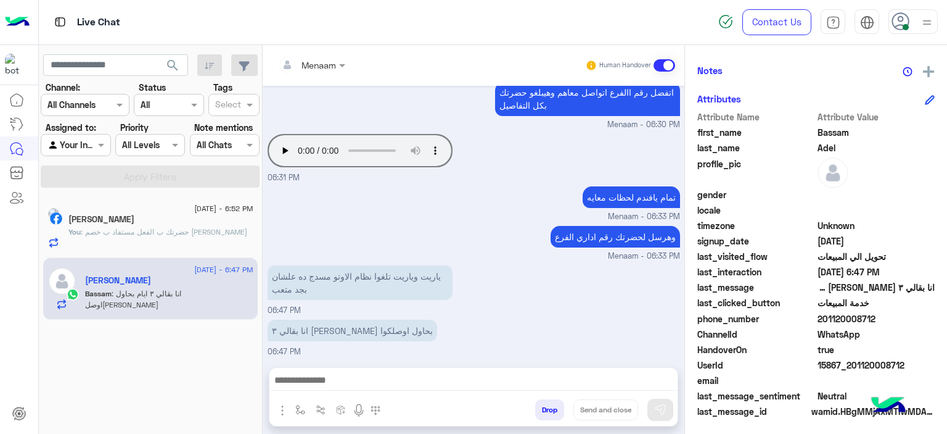
scroll to position [281, 0]
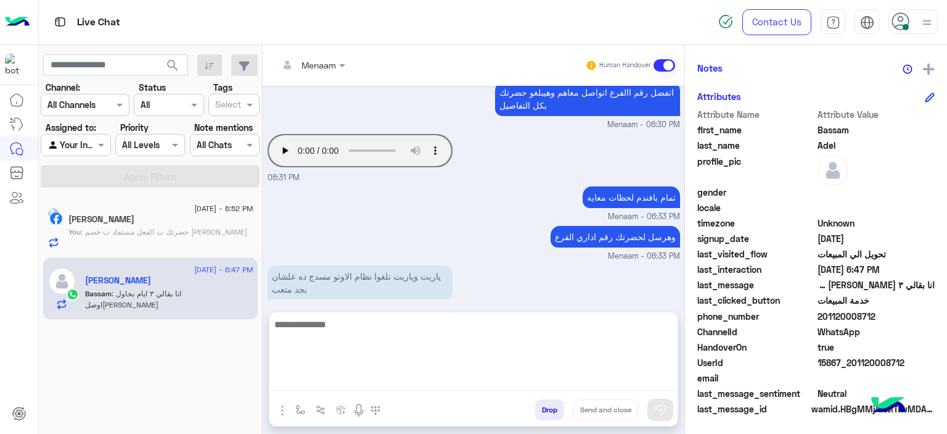
click at [361, 385] on textarea at bounding box center [474, 353] width 408 height 74
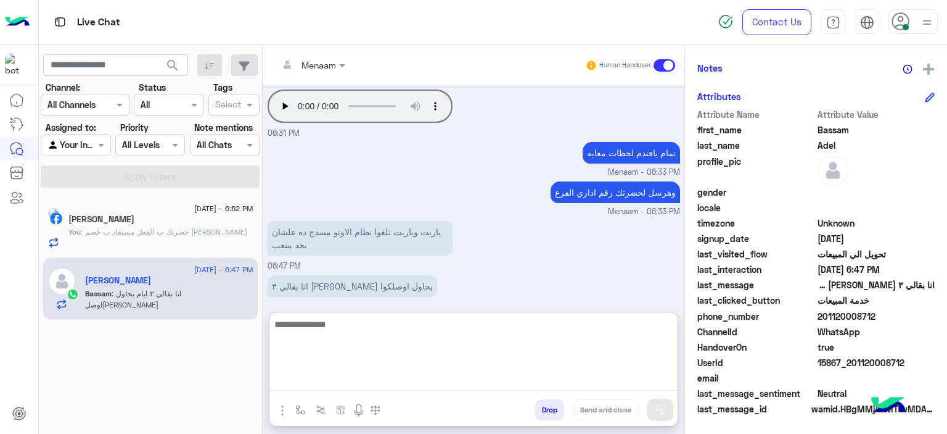
scroll to position [617, 0]
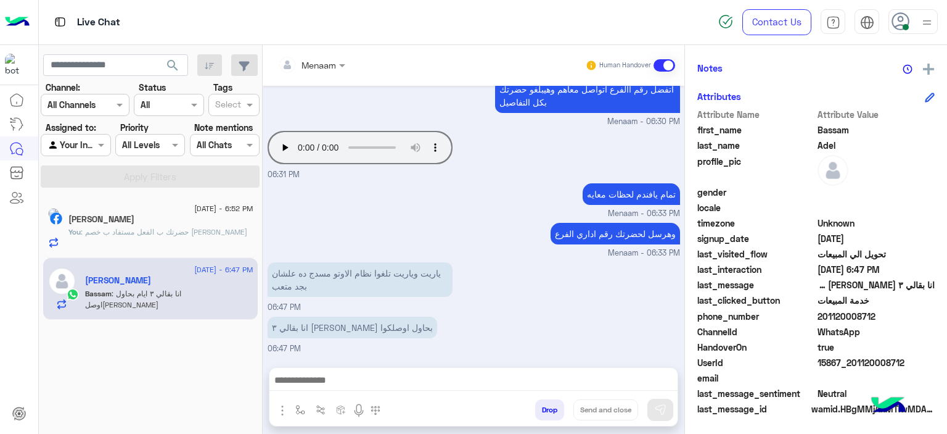
click at [154, 241] on div "You : حضرتك ب الفعل مستفاد ب خصم علي الاوردر" at bounding box center [160, 237] width 185 height 22
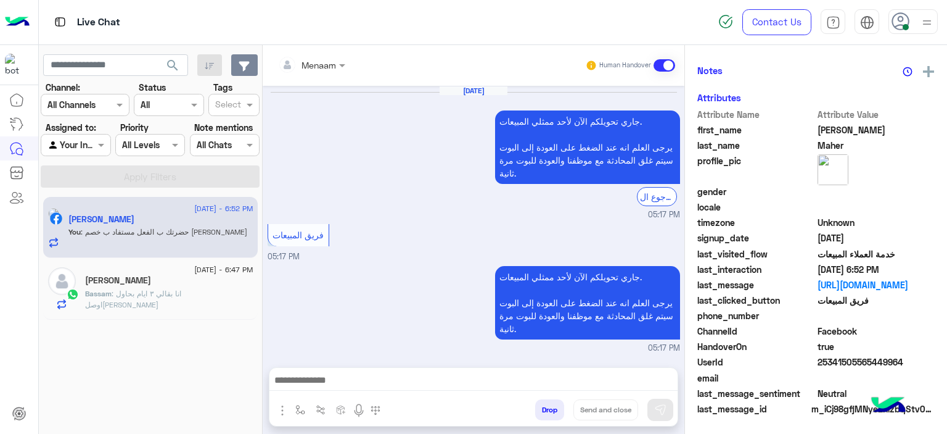
scroll to position [725, 0]
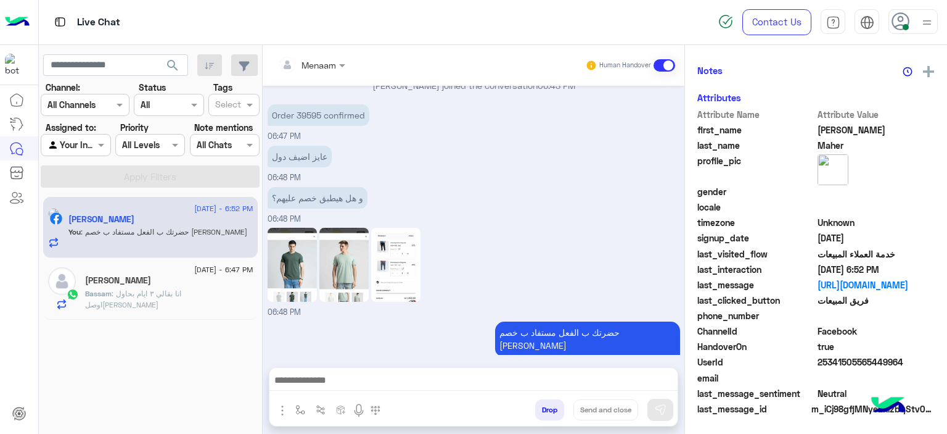
click at [181, 296] on span ": انا بقالي ٣ ايام بحاول اوصلكوا" at bounding box center [133, 299] width 96 height 20
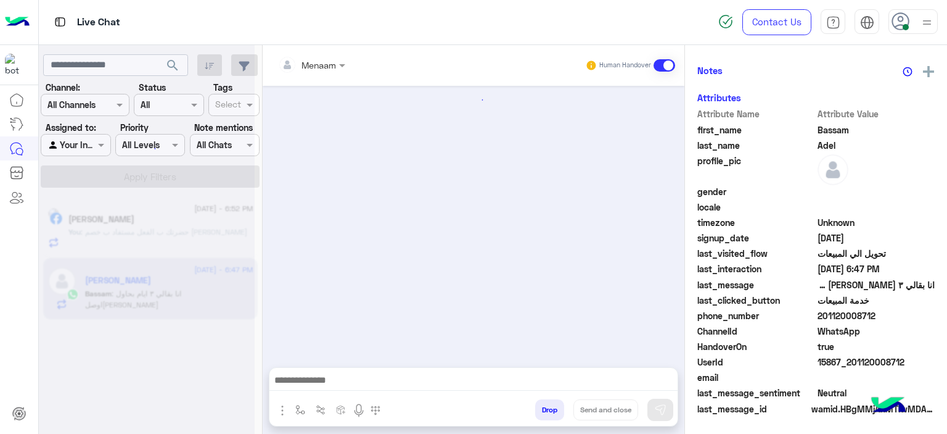
scroll to position [562, 0]
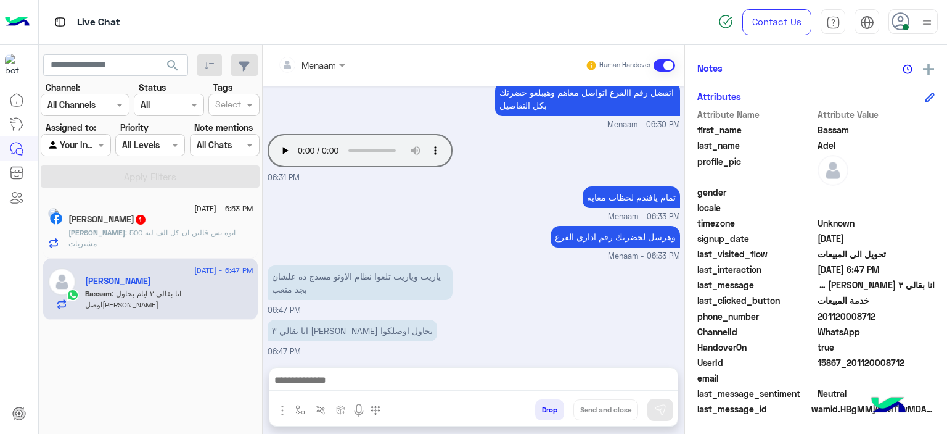
click at [174, 239] on p "Mohamed : ايوه بس قالين ان كل الف ليه 500 مشتريات" at bounding box center [160, 238] width 185 height 22
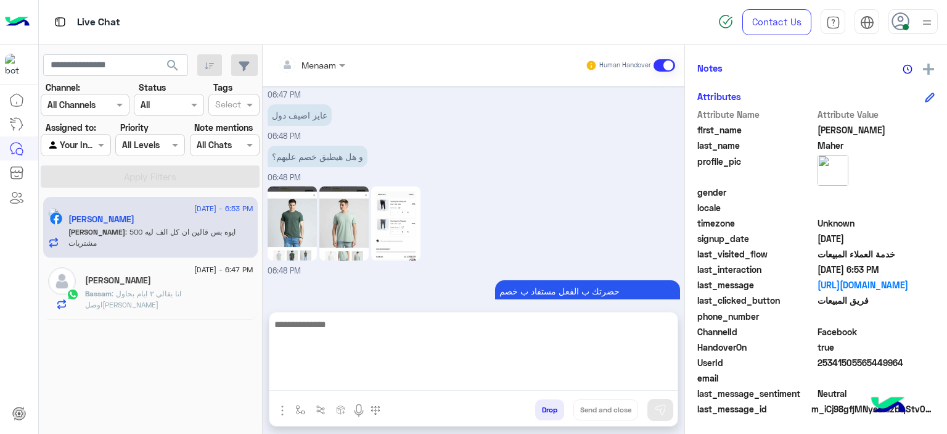
click at [326, 381] on textarea at bounding box center [474, 353] width 408 height 74
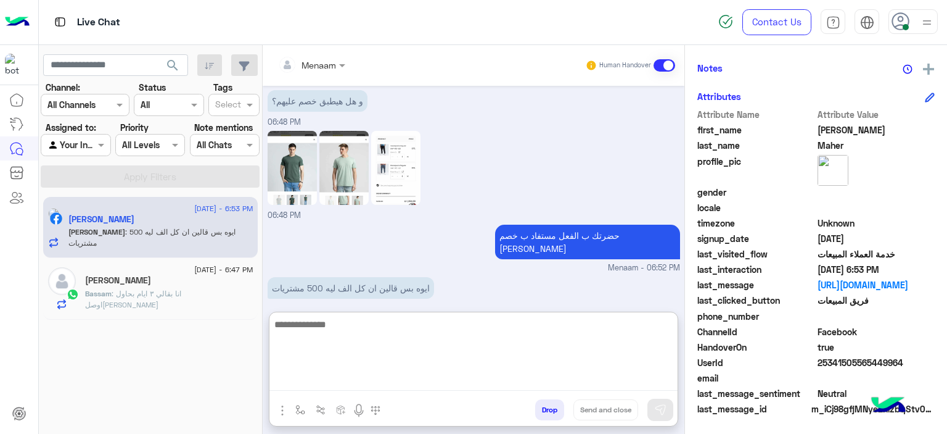
click at [344, 332] on textarea at bounding box center [474, 353] width 408 height 74
type textarea "*"
type textarea "**********"
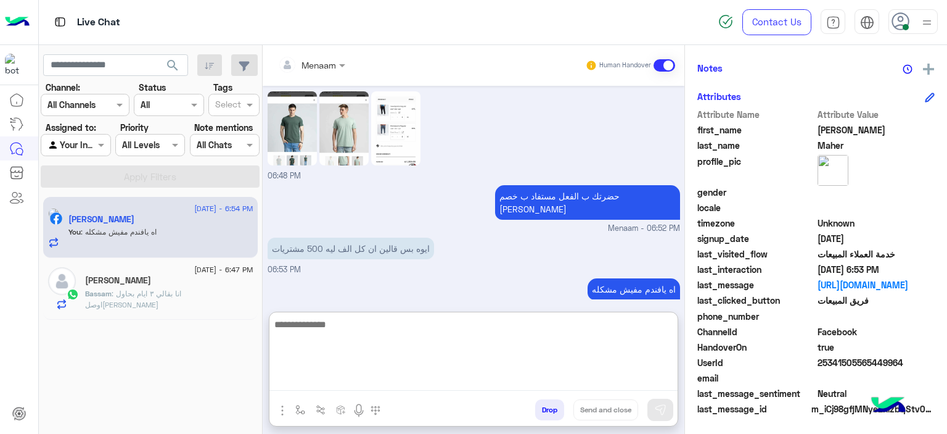
click at [307, 316] on textarea at bounding box center [474, 353] width 408 height 74
click at [303, 330] on textarea at bounding box center [474, 353] width 408 height 74
type textarea "*"
type textarea "**********"
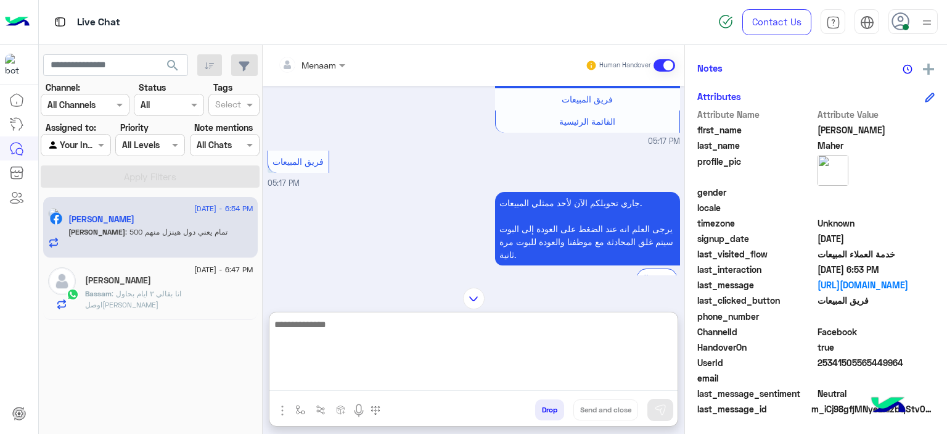
scroll to position [1934, 0]
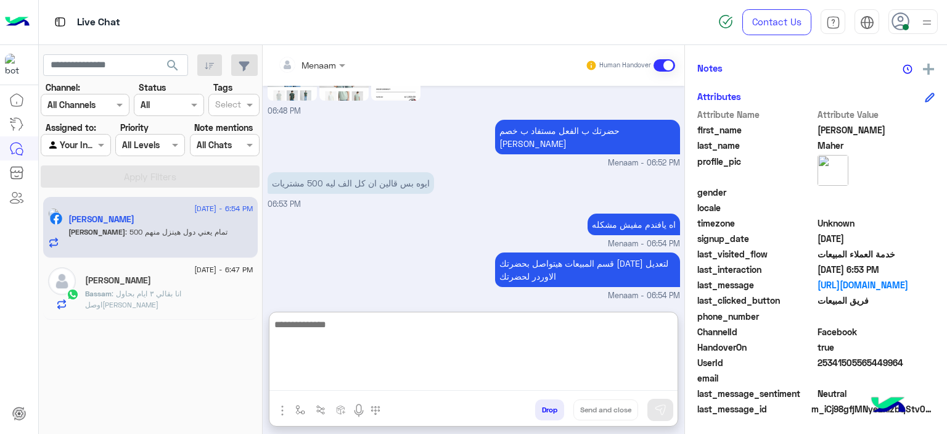
click at [336, 331] on textarea at bounding box center [474, 353] width 408 height 74
type textarea "*"
type textarea "*********"
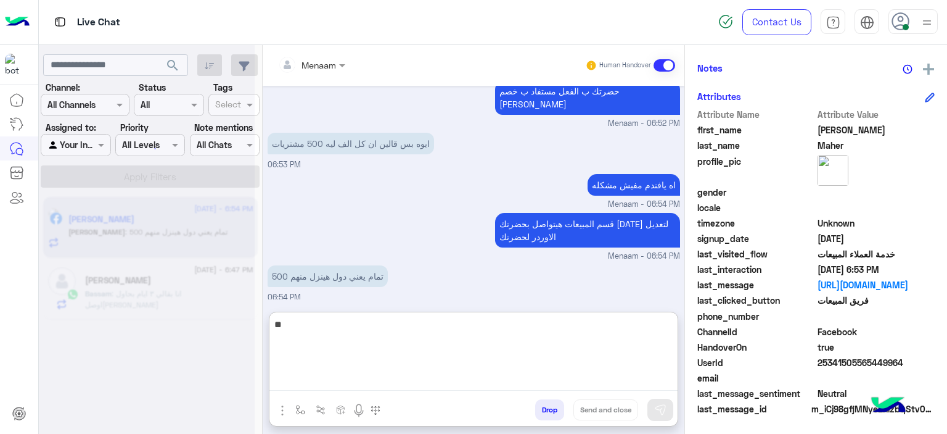
scroll to position [2064, 0]
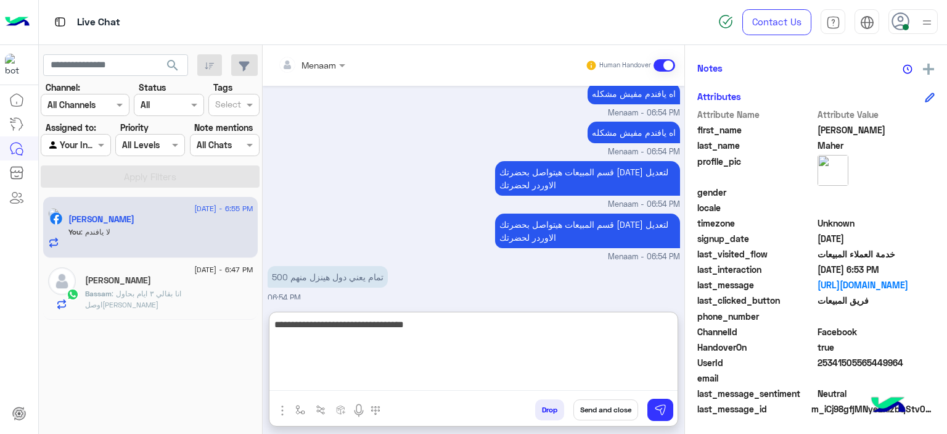
type textarea "**********"
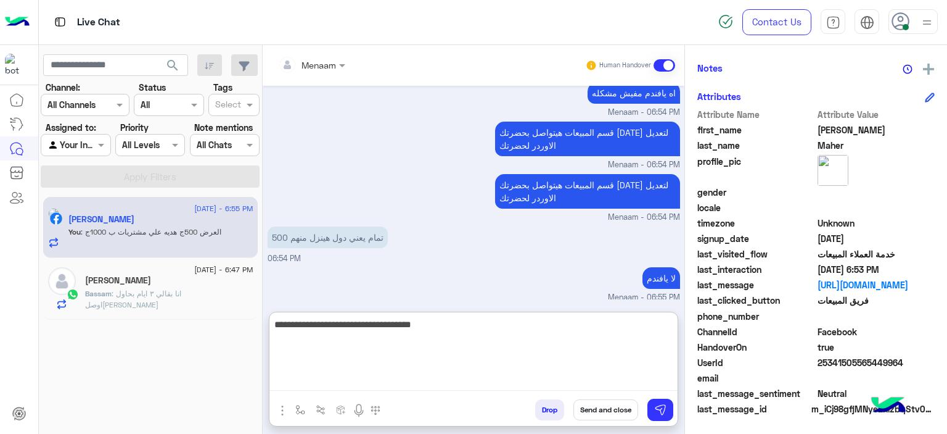
type textarea "**********"
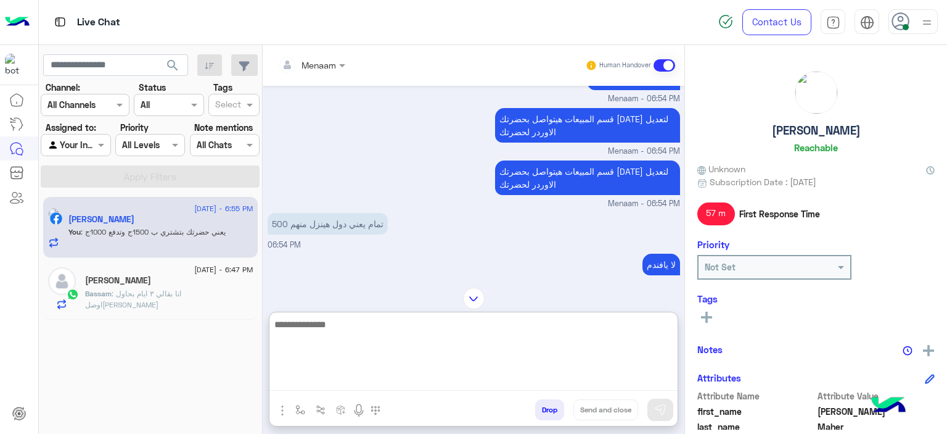
scroll to position [2143, 0]
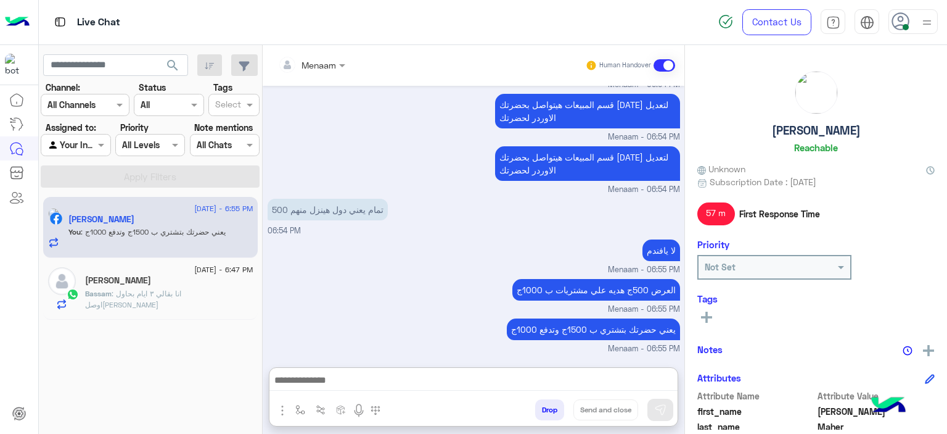
click at [561, 276] on div "العرض 500ج هديه علي مشتريات ب 1000ج" at bounding box center [597, 290] width 168 height 28
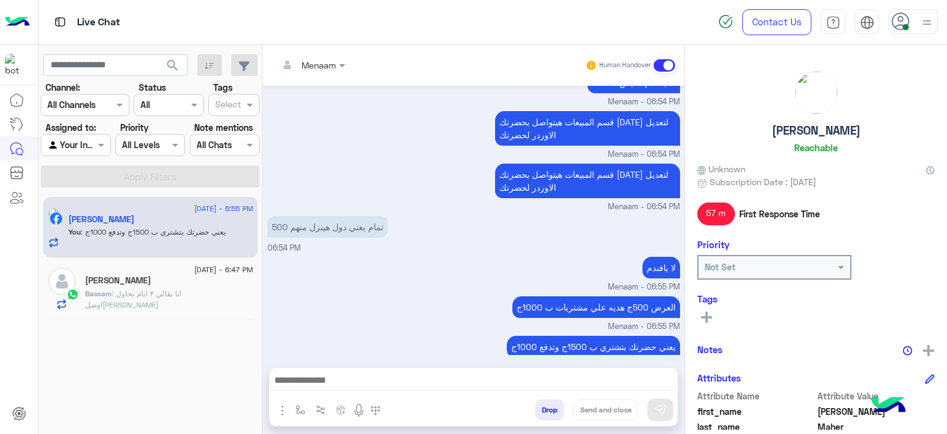
scroll to position [2087, 0]
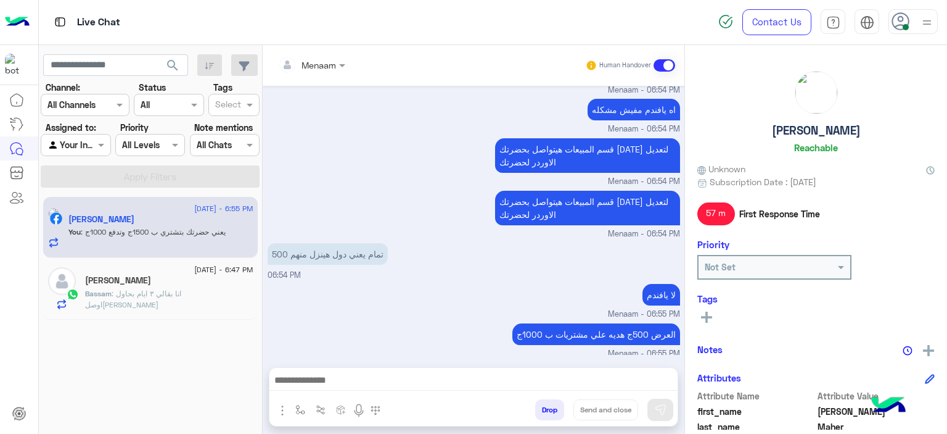
click at [599, 323] on p "العرض 500ج هديه علي مشتريات ب 1000ج" at bounding box center [597, 334] width 168 height 22
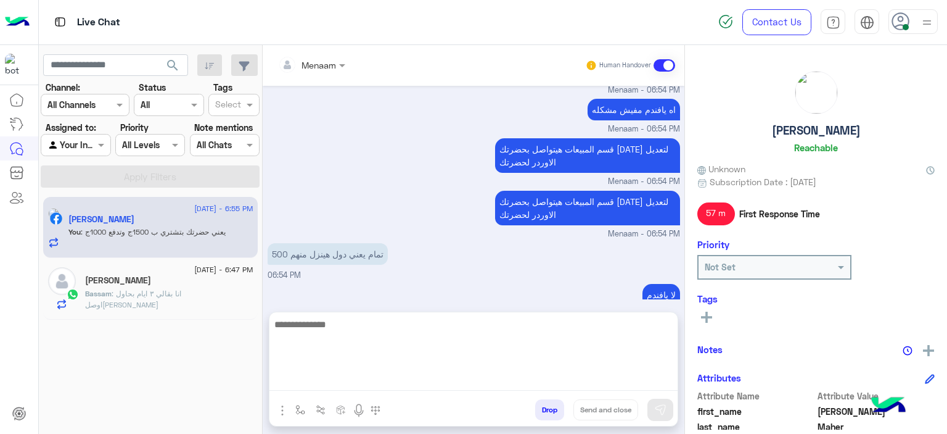
click at [334, 384] on textarea at bounding box center [474, 353] width 408 height 74
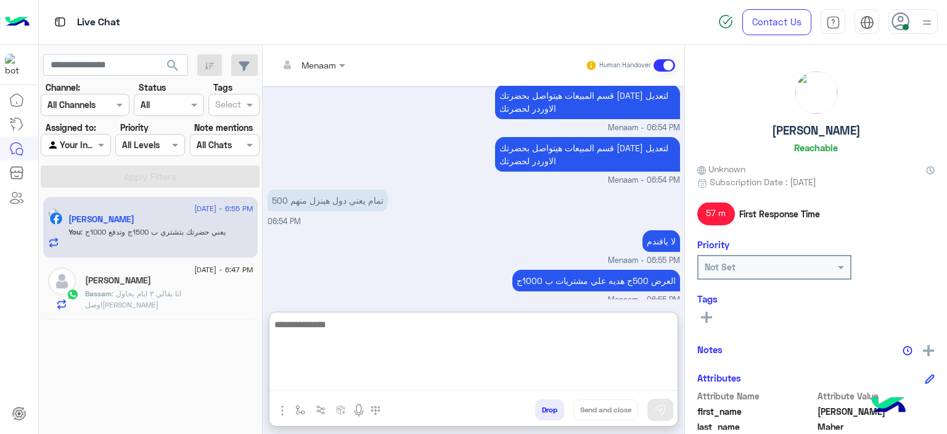
scroll to position [2143, 0]
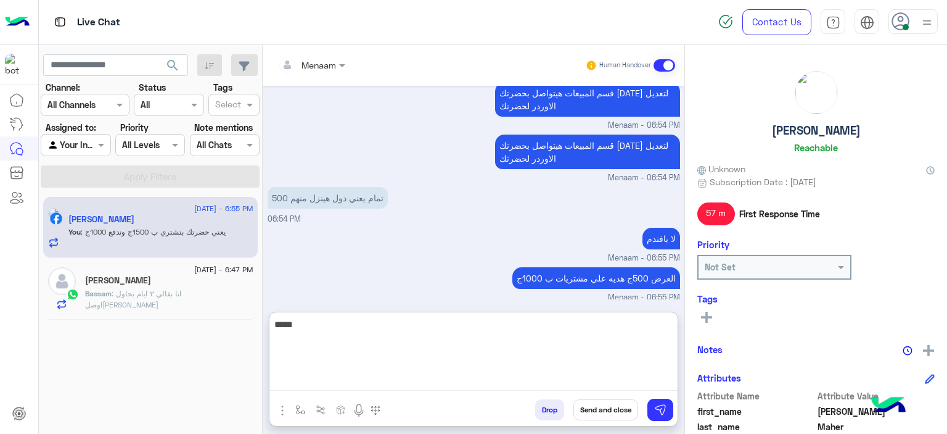
paste textarea "**********"
drag, startPoint x: 495, startPoint y: 326, endPoint x: 508, endPoint y: 328, distance: 13.8
click at [508, 328] on textarea "**********" at bounding box center [474, 353] width 408 height 74
click at [476, 332] on textarea "**********" at bounding box center [474, 353] width 408 height 74
type textarea "**********"
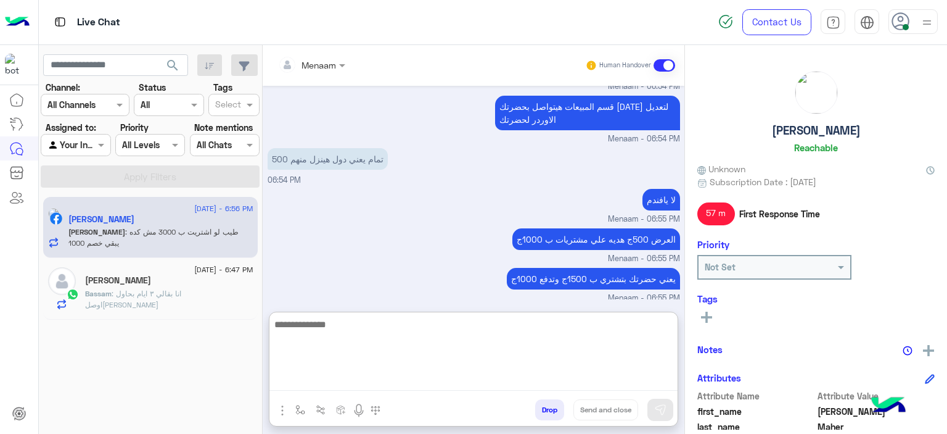
scroll to position [2236, 0]
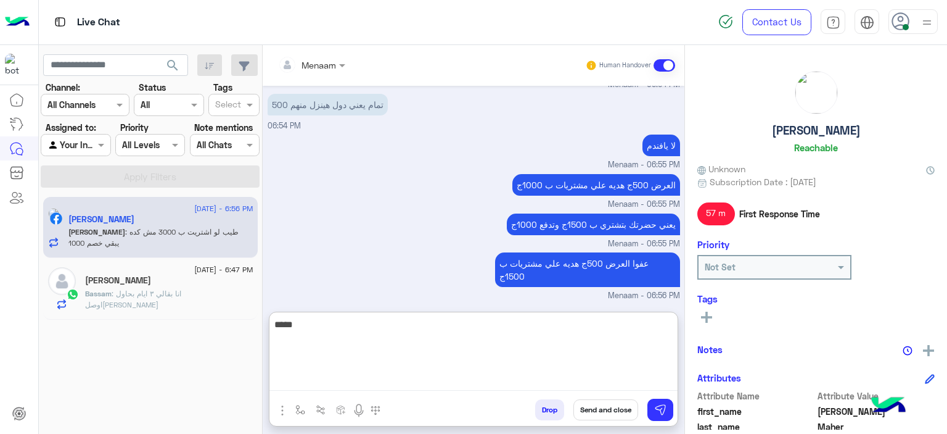
type textarea "*****"
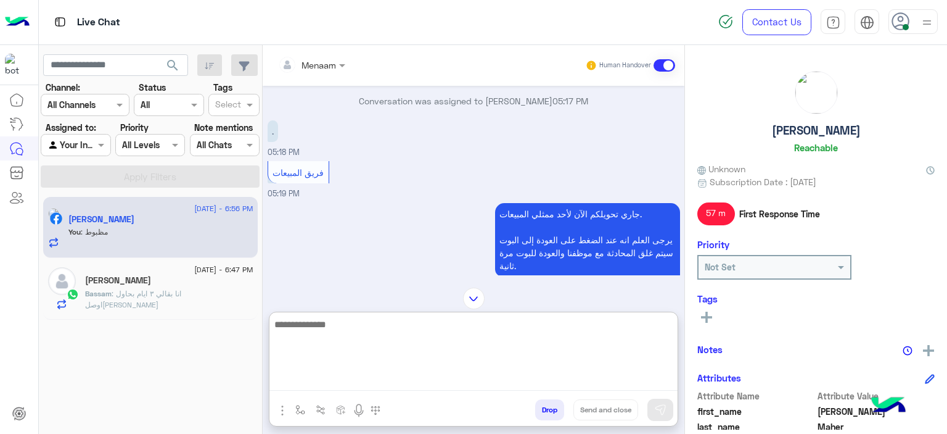
scroll to position [1597, 0]
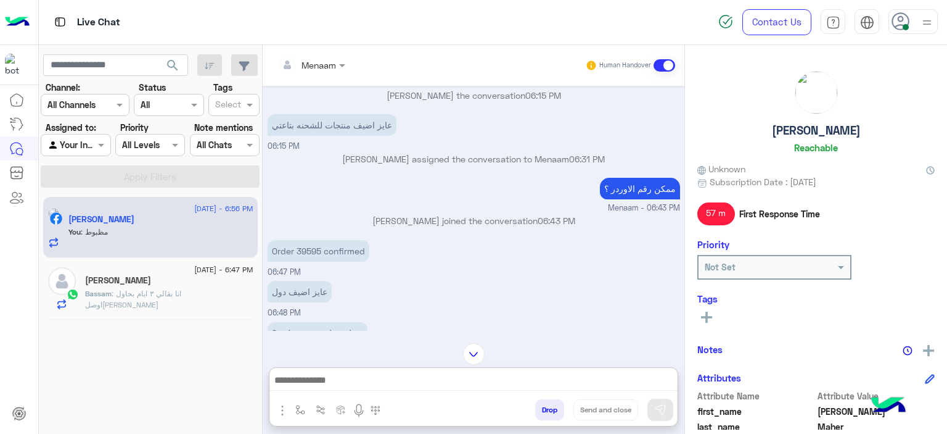
click at [311, 240] on p "Order 39595 confirmed" at bounding box center [319, 251] width 102 height 22
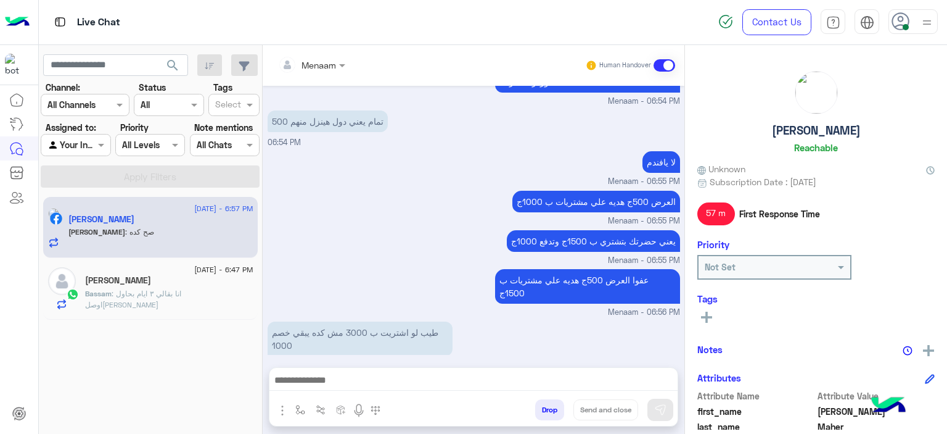
scroll to position [2328, 0]
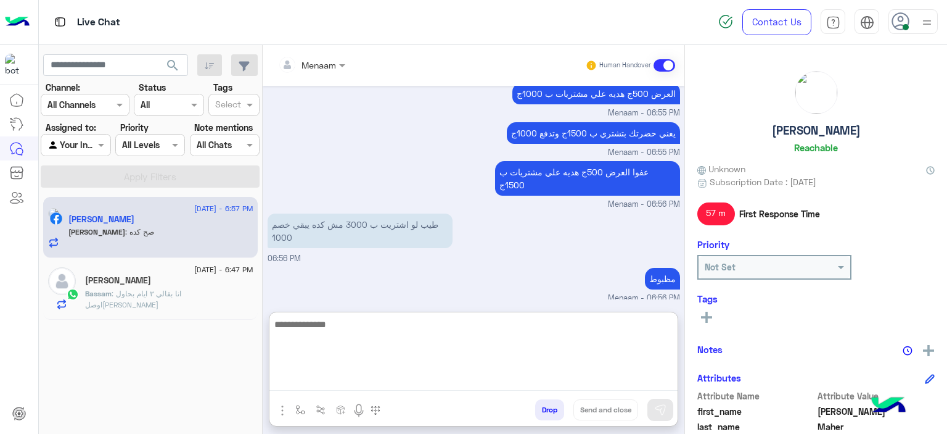
click at [337, 374] on textarea at bounding box center [474, 353] width 408 height 74
type textarea "*********"
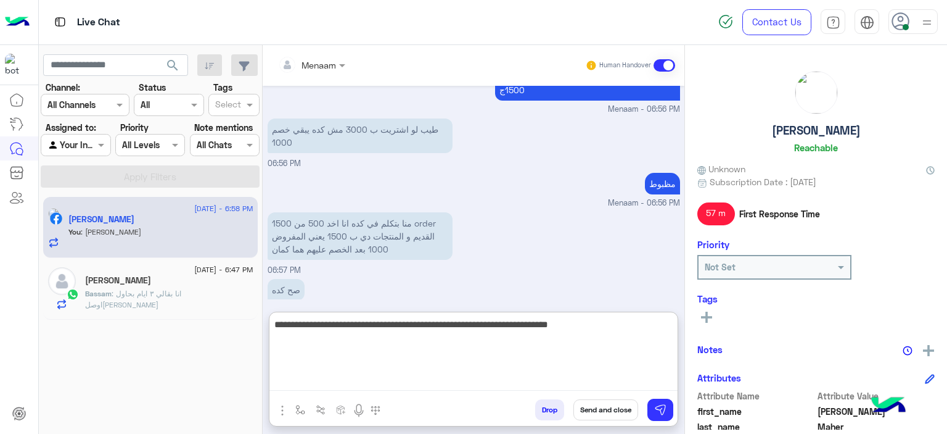
type textarea "**********"
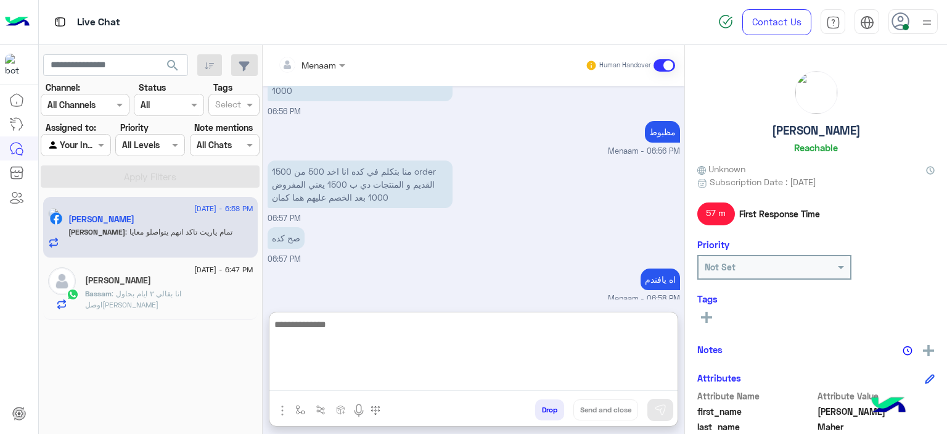
scroll to position [2516, 0]
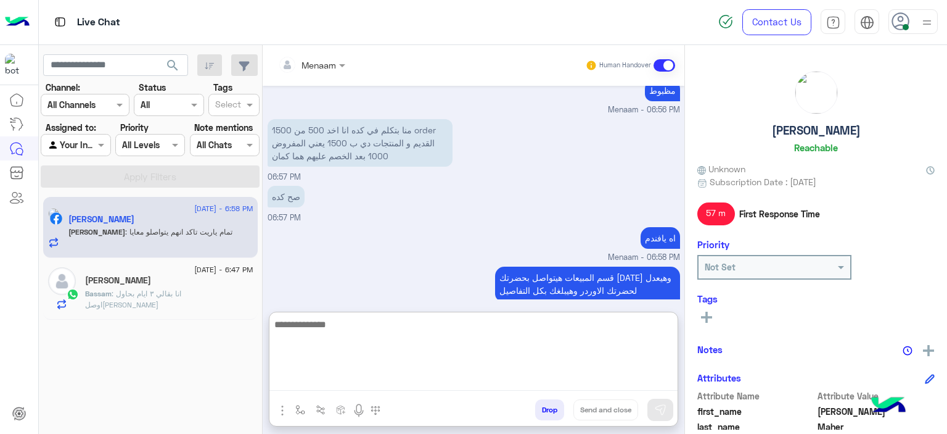
click at [316, 327] on textarea at bounding box center [474, 353] width 408 height 74
type textarea "*"
type textarea "**********"
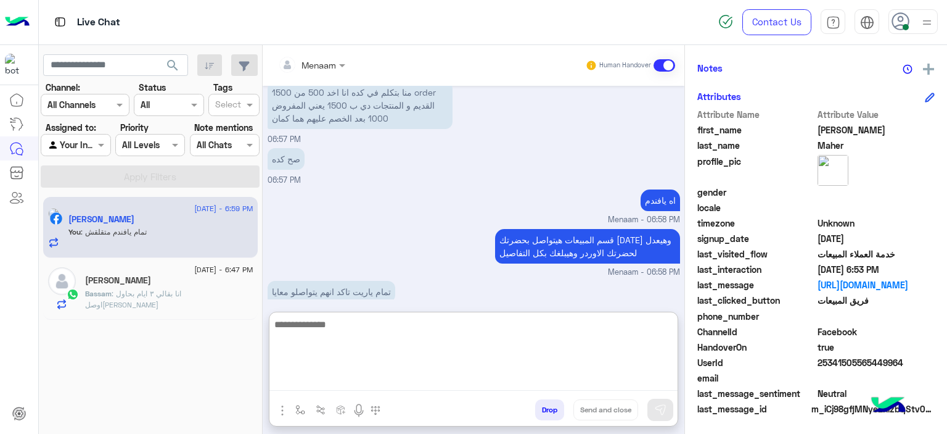
scroll to position [2555, 0]
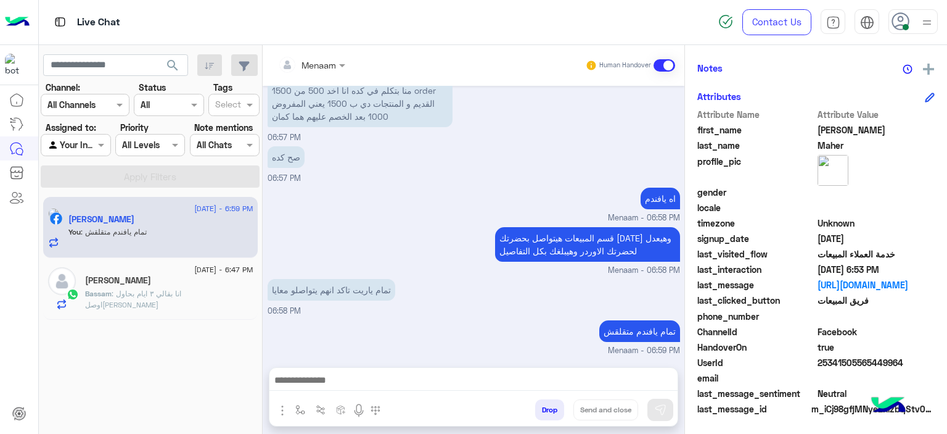
click at [178, 290] on span ": انا بقالي ٣ ايام بحاول اوصلكوا" at bounding box center [133, 299] width 96 height 20
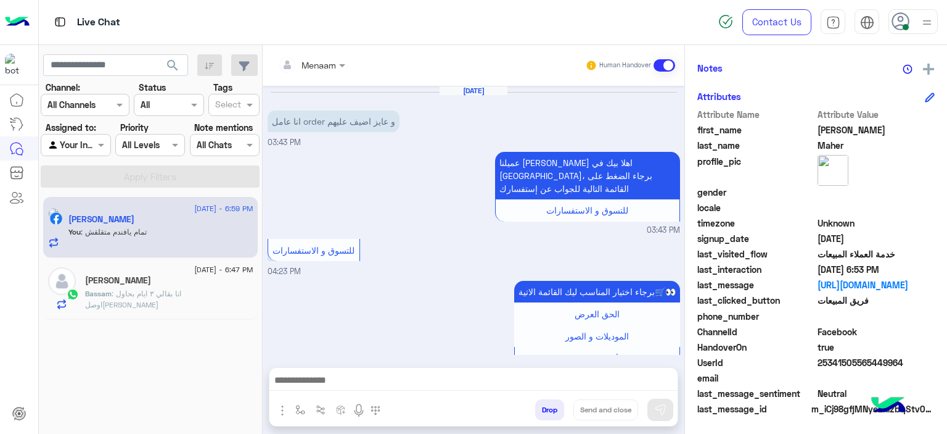
scroll to position [317, 0]
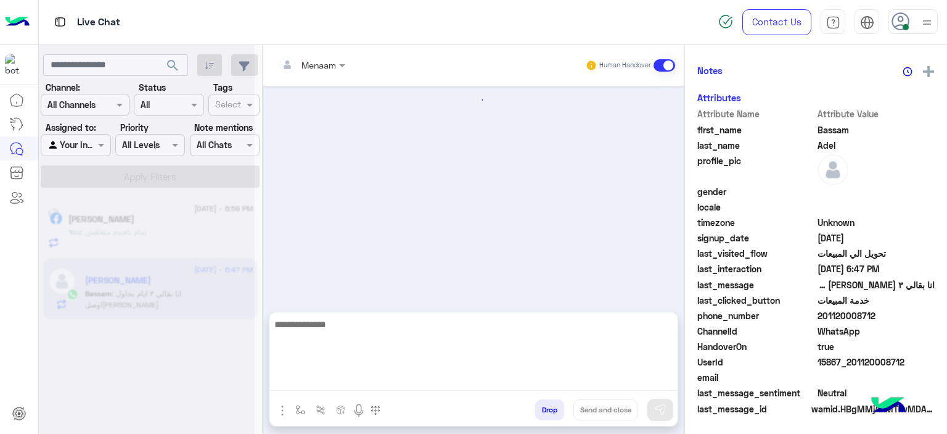
click at [353, 379] on textarea at bounding box center [474, 353] width 408 height 74
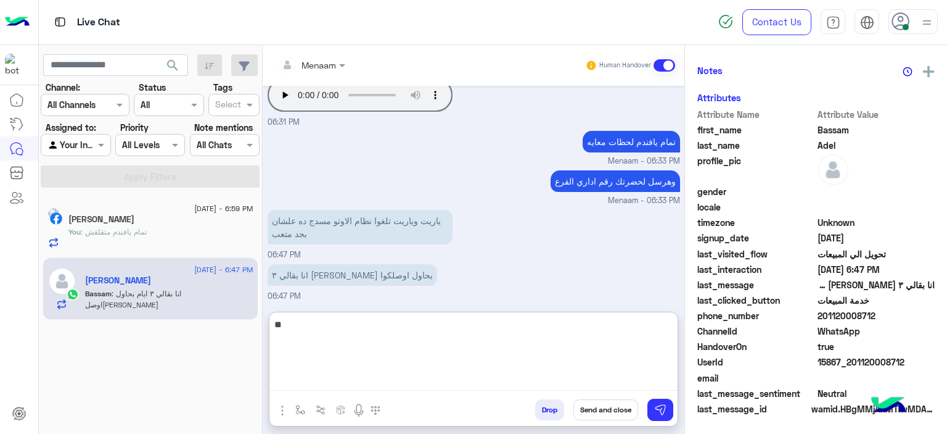
scroll to position [281, 0]
type textarea "**********"
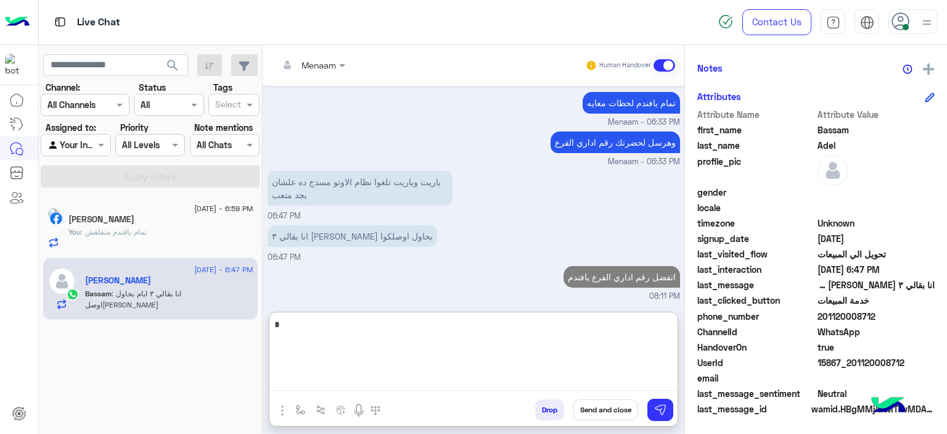
paste textarea "**********"
type textarea "**********"
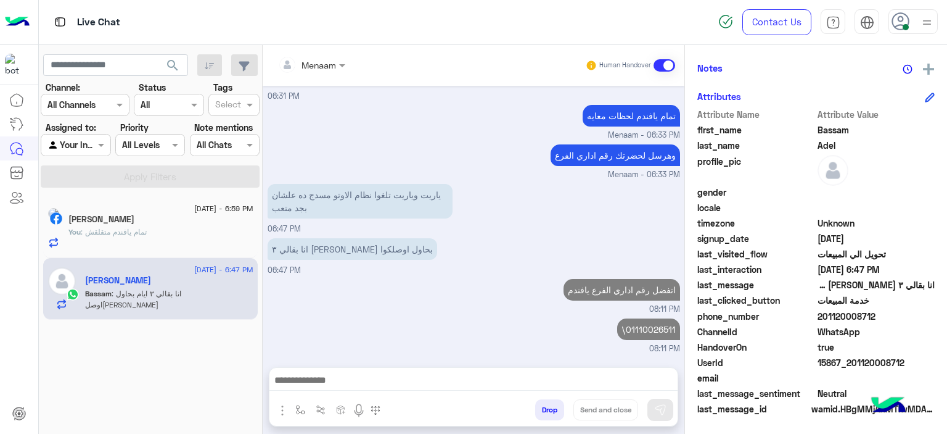
click at [170, 236] on div "You : تمام يافندم متقلقش" at bounding box center [160, 237] width 185 height 22
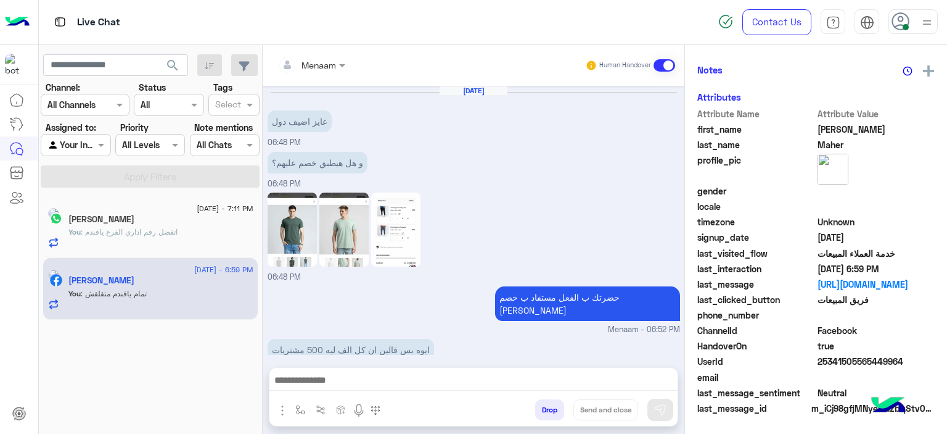
scroll to position [279, 0]
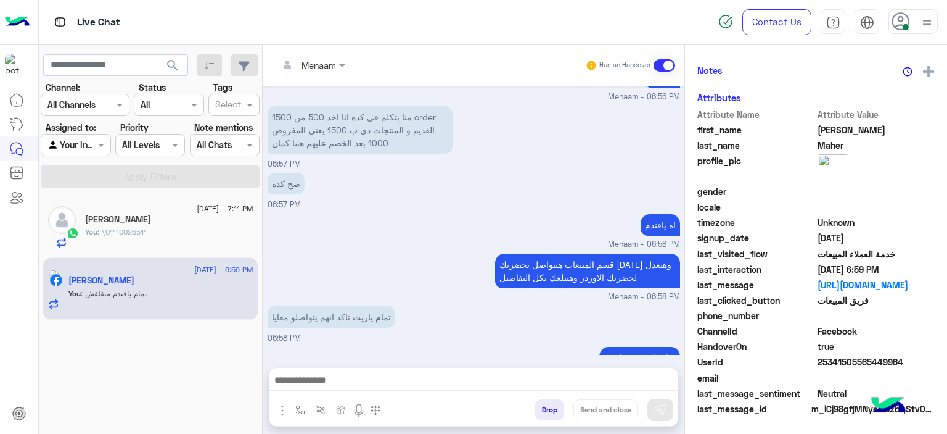
click at [183, 238] on div "You : \01110026511" at bounding box center [169, 237] width 168 height 22
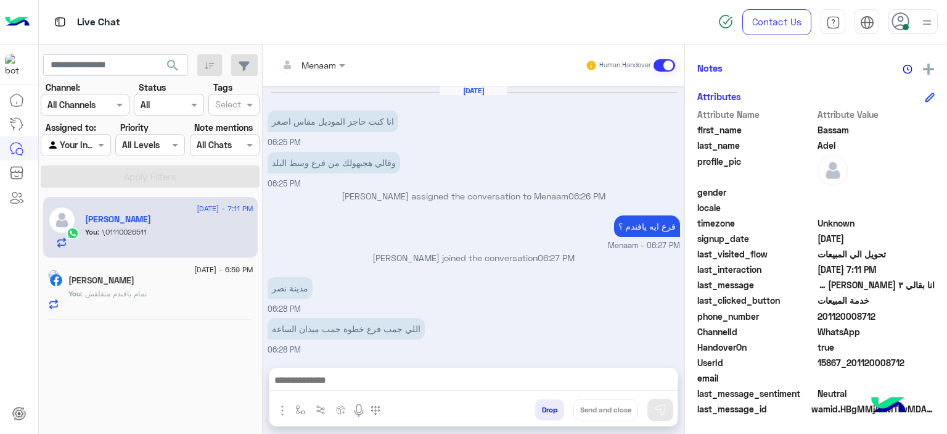
scroll to position [558, 0]
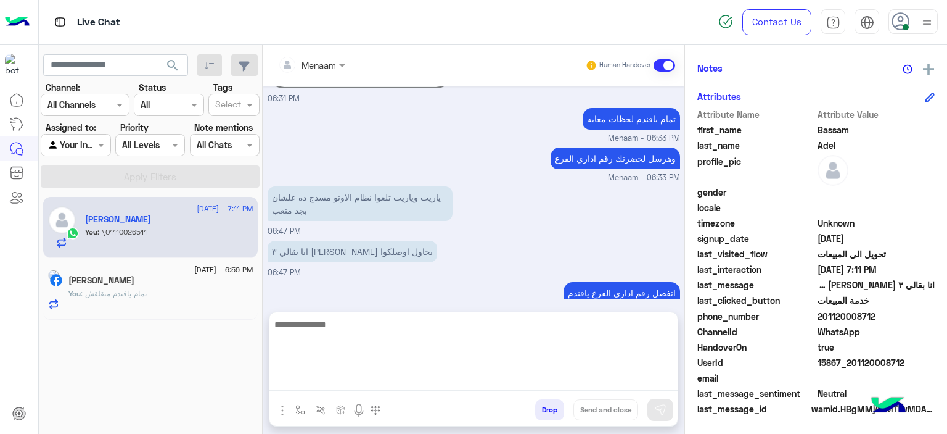
click at [344, 383] on textarea at bounding box center [474, 353] width 408 height 74
type textarea "**********"
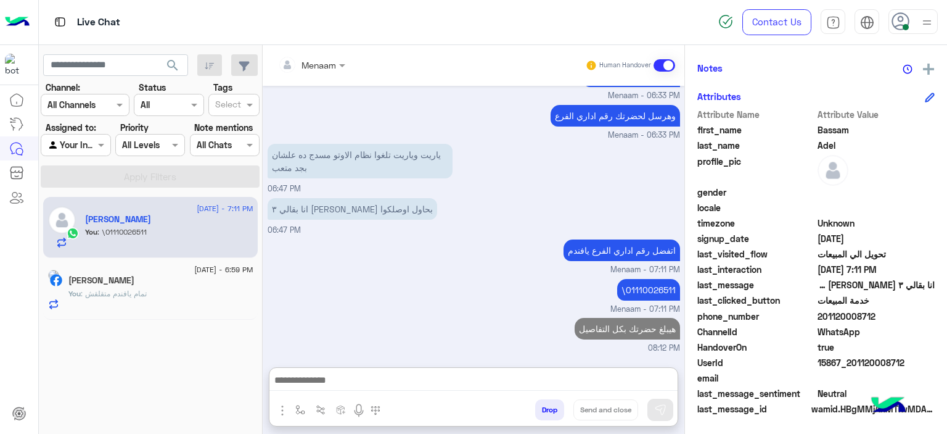
click at [134, 281] on h5 "Mohamed Maher" at bounding box center [101, 280] width 66 height 10
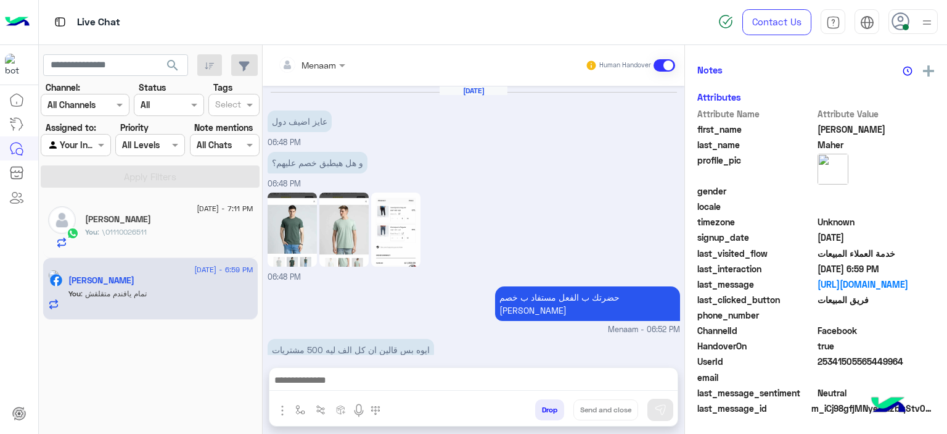
scroll to position [670, 0]
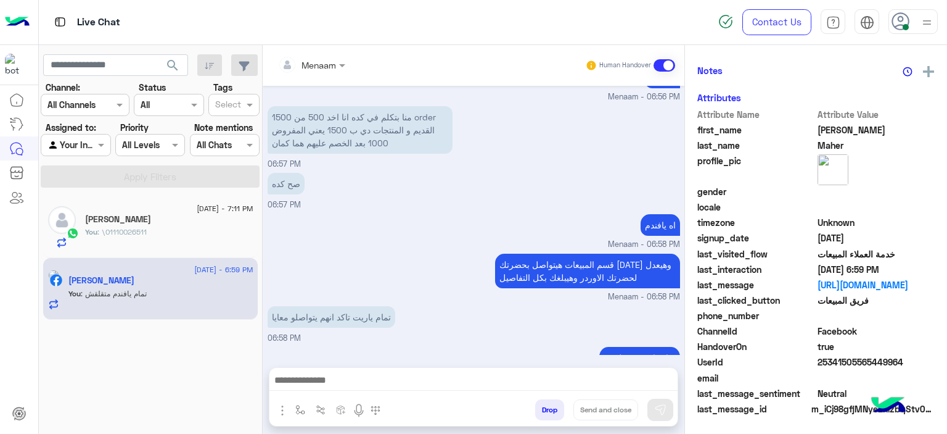
click at [545, 414] on button "Drop" at bounding box center [549, 409] width 29 height 21
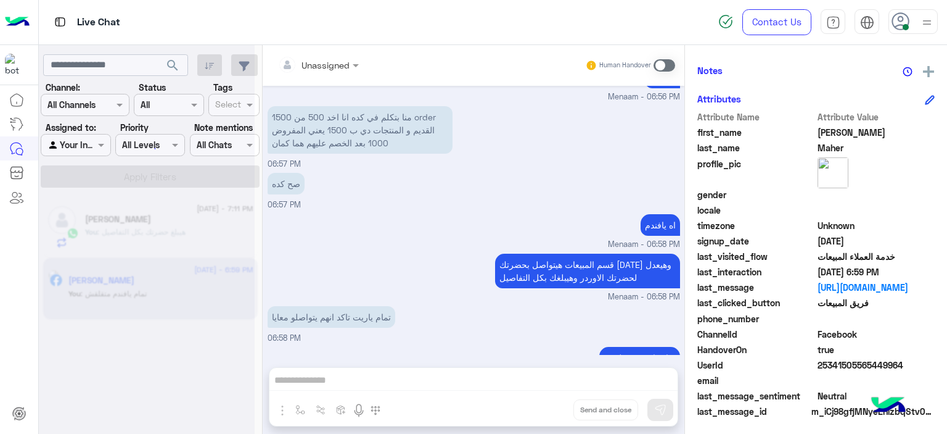
scroll to position [693, 0]
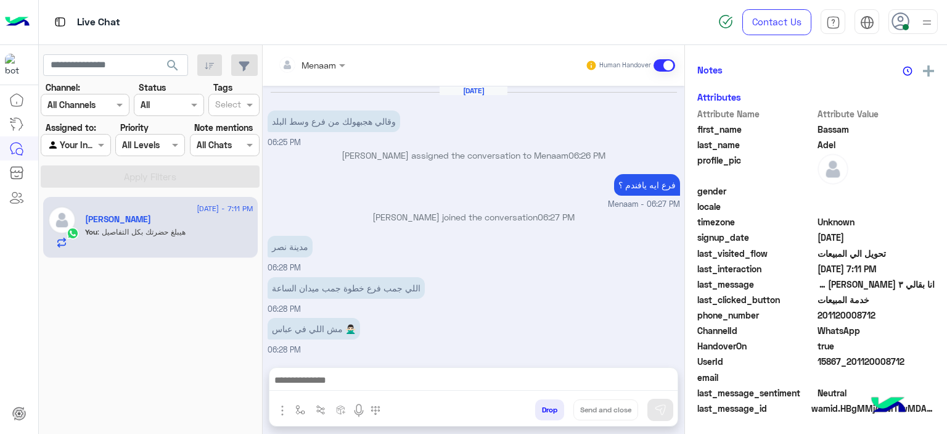
scroll to position [279, 0]
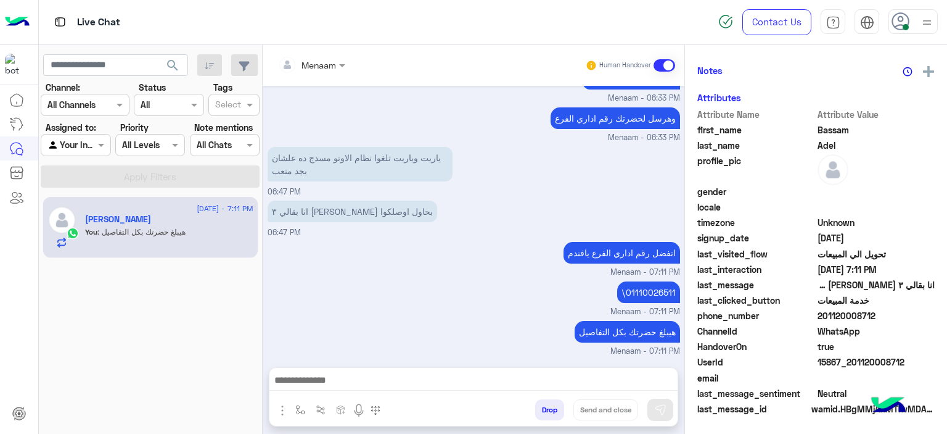
click at [550, 413] on button "Drop" at bounding box center [549, 409] width 29 height 21
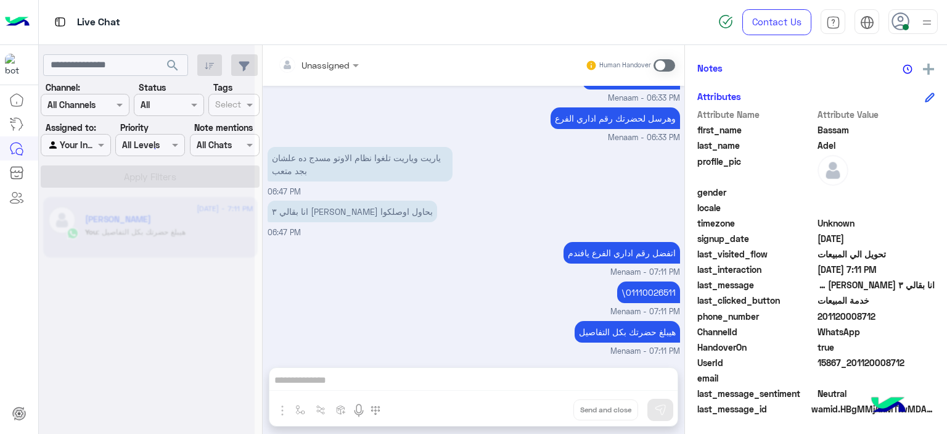
scroll to position [579, 0]
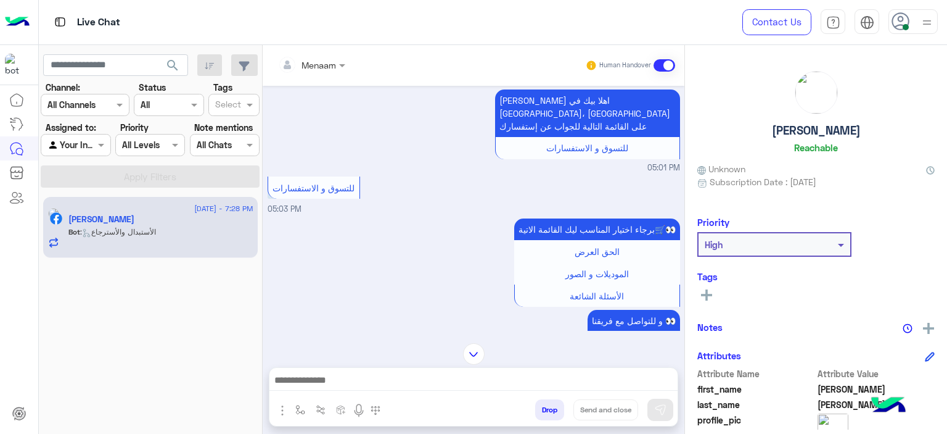
scroll to position [1206, 0]
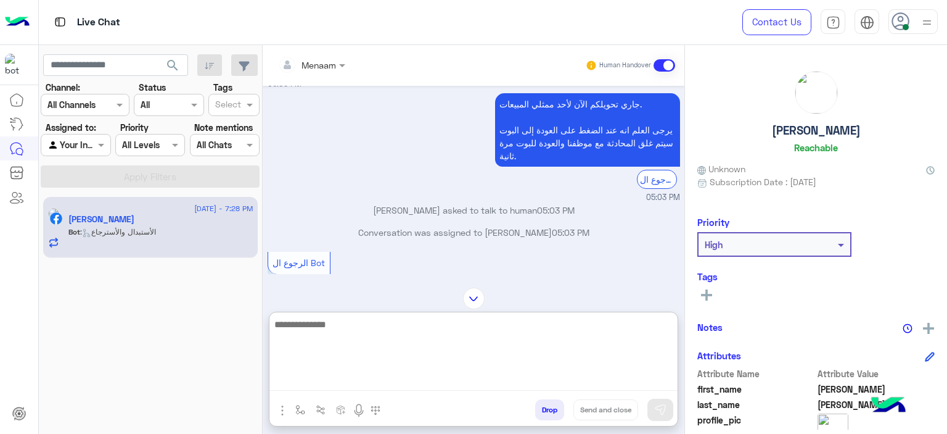
click at [321, 381] on textarea at bounding box center [474, 353] width 408 height 74
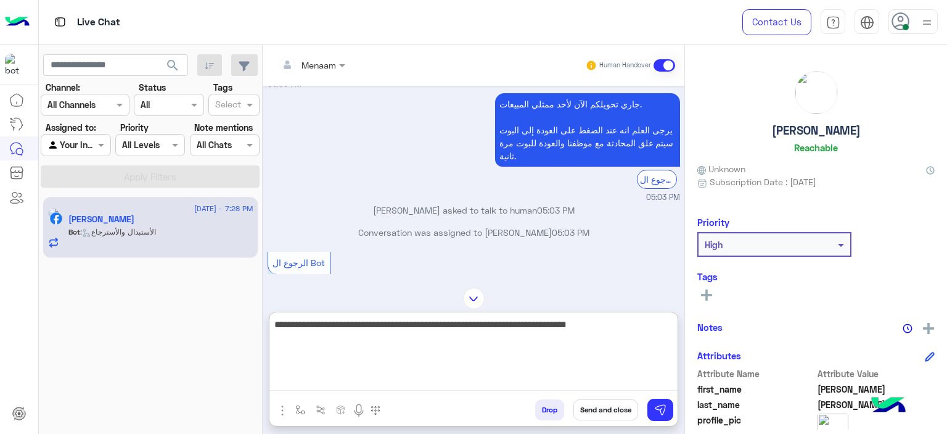
type textarea "**********"
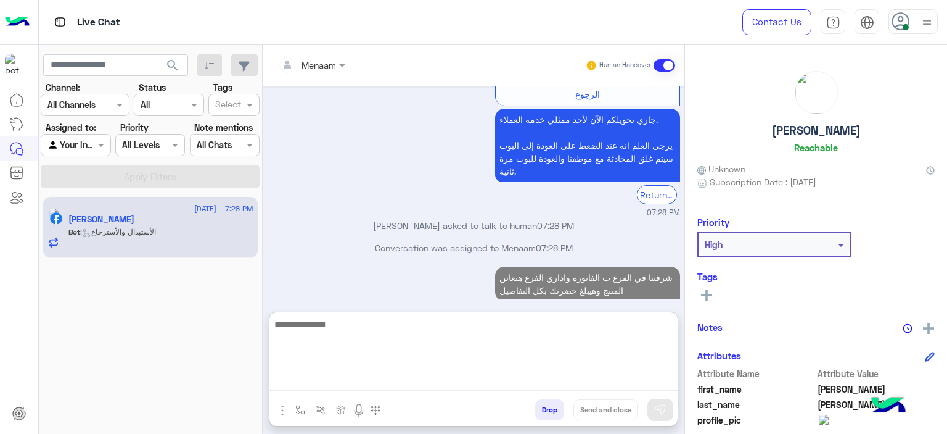
scroll to position [2698, 0]
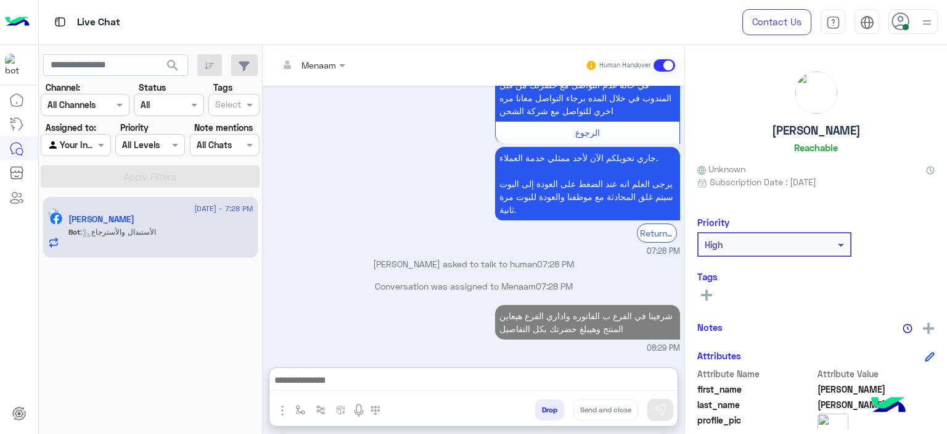
click at [780, 129] on h5 "Yossef Mohamed" at bounding box center [816, 130] width 89 height 14
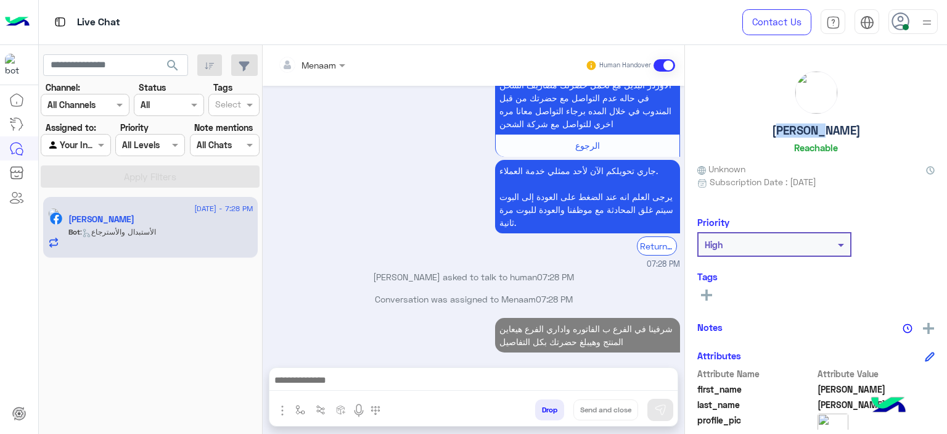
scroll to position [2642, 0]
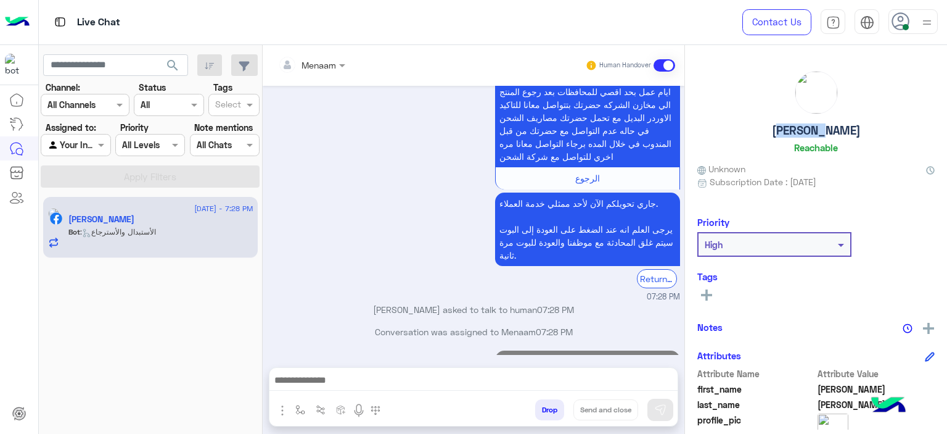
click at [780, 129] on h5 "Yossef Mohamed" at bounding box center [816, 130] width 89 height 14
copy h5 "Yossef Mohamed"
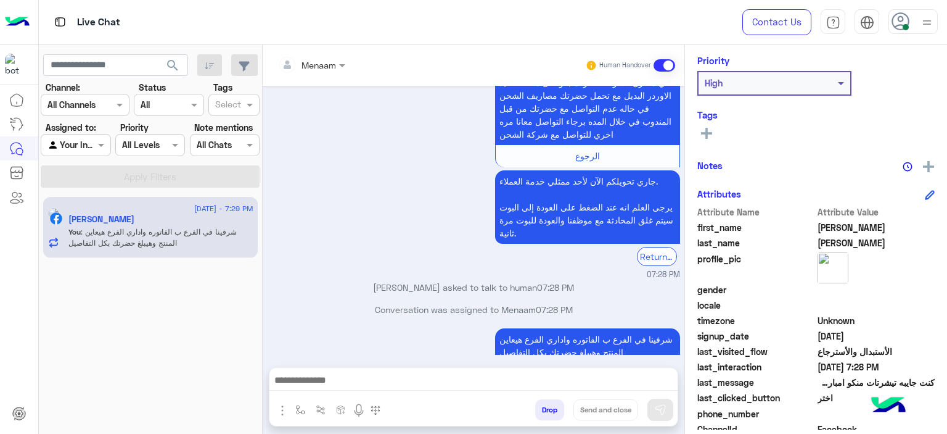
scroll to position [281, 0]
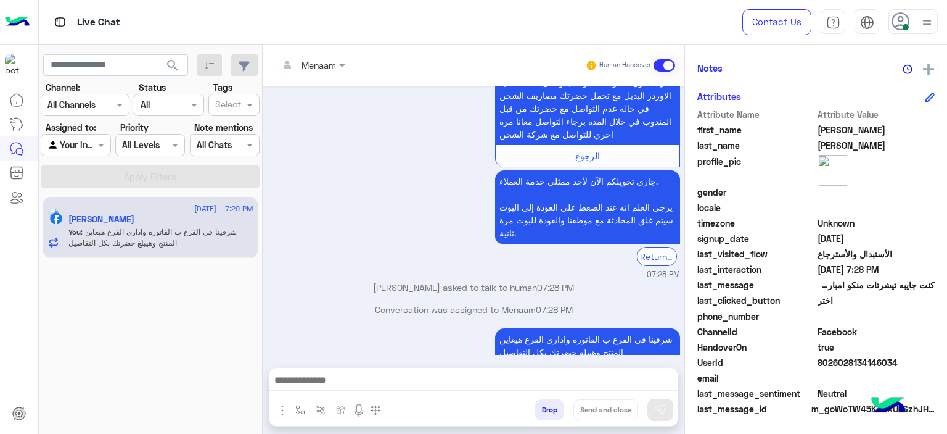
click at [844, 367] on span "8026028134146034" at bounding box center [877, 362] width 118 height 13
click at [837, 363] on span "8026028134146034" at bounding box center [877, 362] width 118 height 13
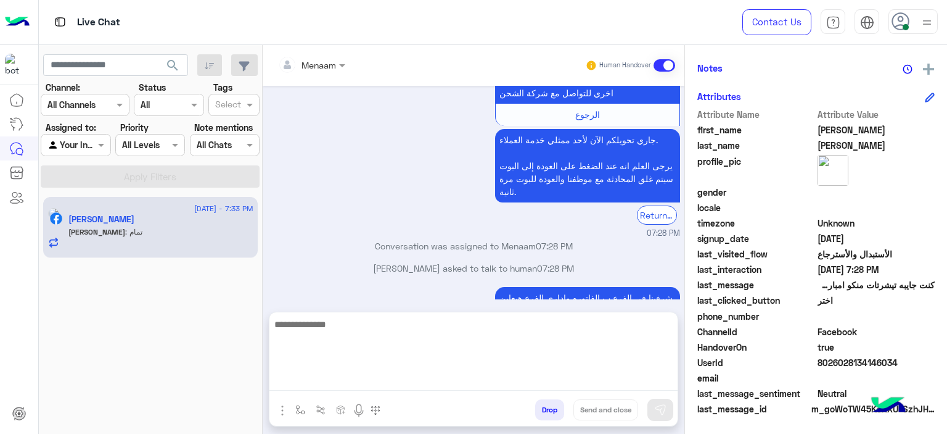
click at [354, 377] on textarea at bounding box center [474, 353] width 408 height 74
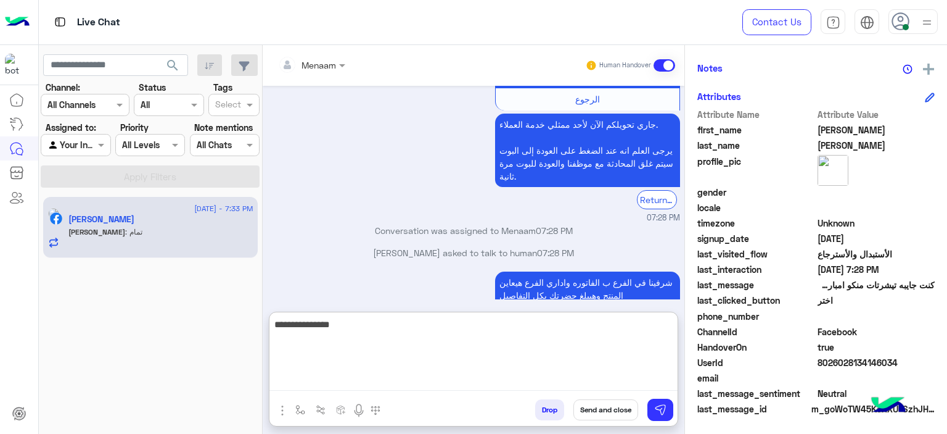
type textarea "**********"
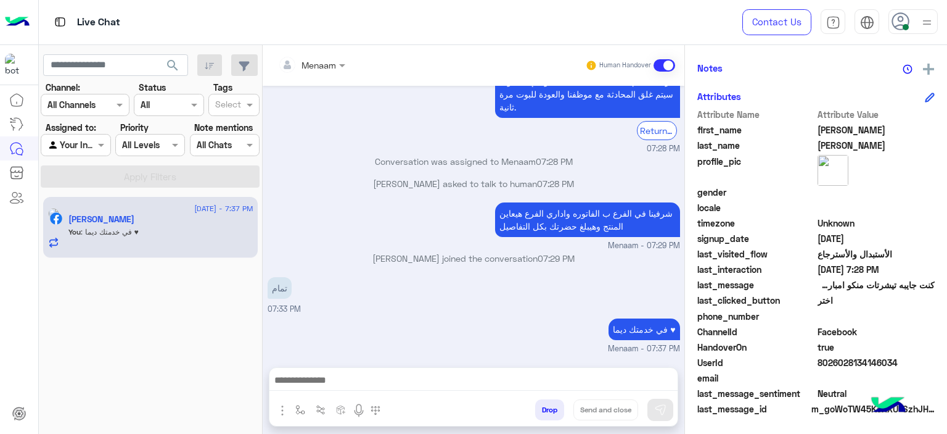
click at [553, 413] on button "Drop" at bounding box center [549, 409] width 29 height 21
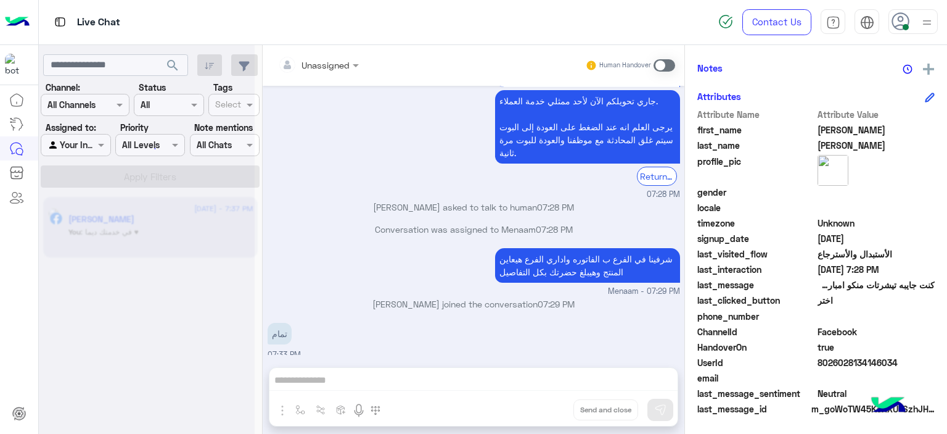
scroll to position [2767, 0]
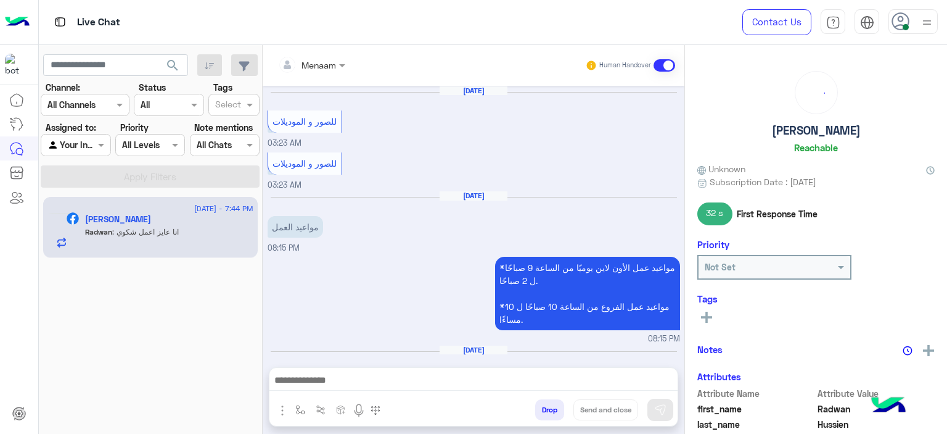
scroll to position [937, 0]
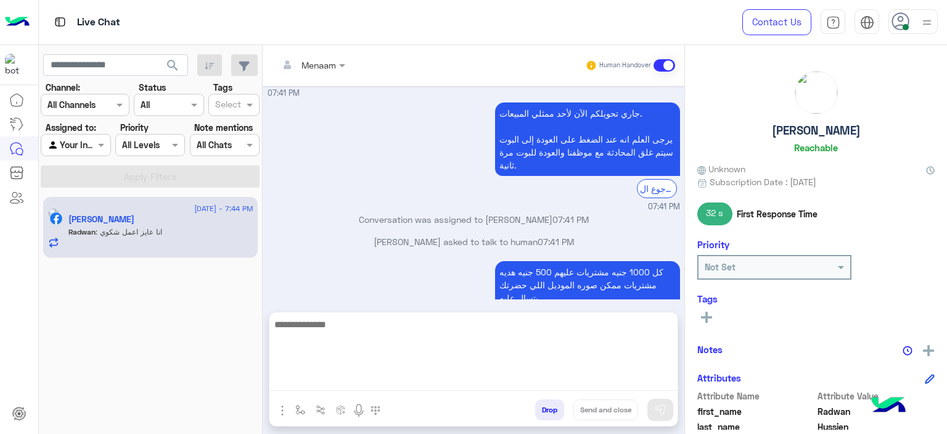
click at [370, 388] on textarea at bounding box center [474, 353] width 408 height 74
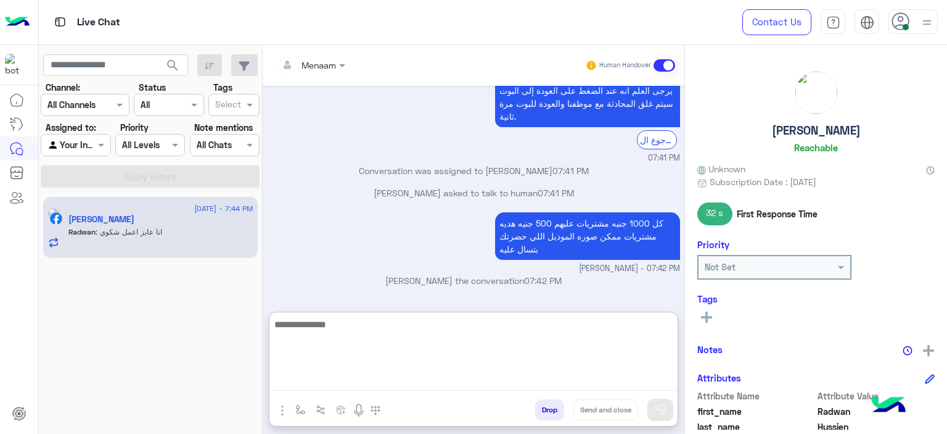
scroll to position [993, 0]
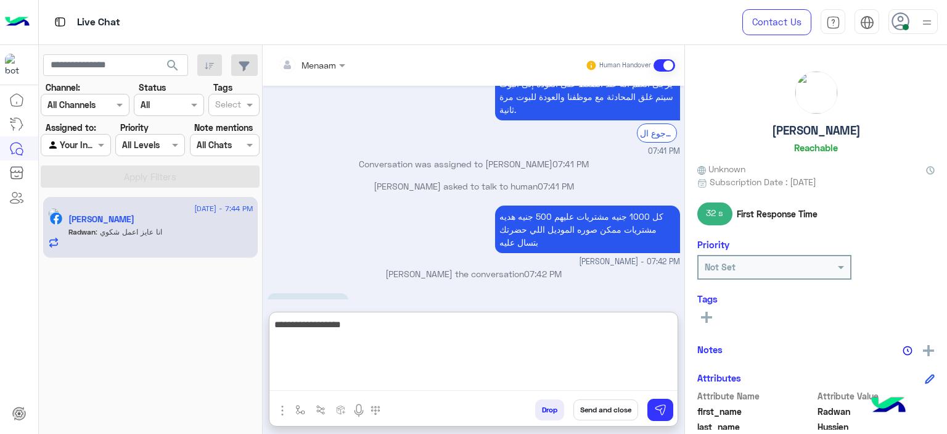
type textarea "**********"
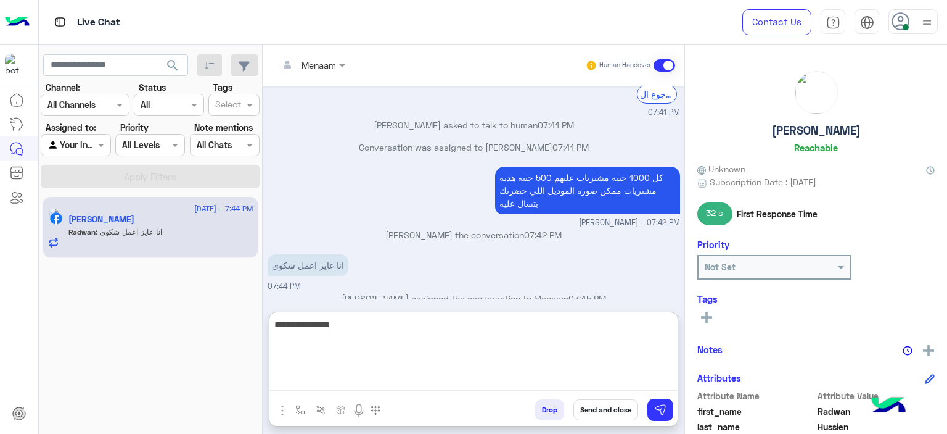
scroll to position [1055, 0]
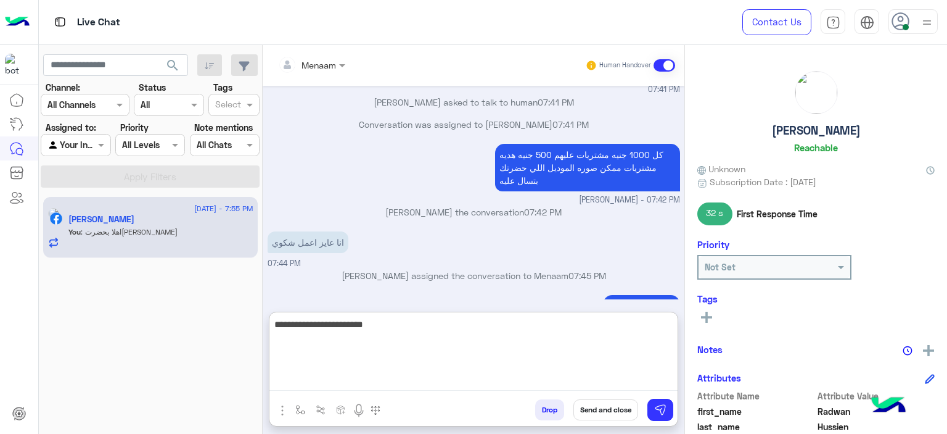
type textarea "**********"
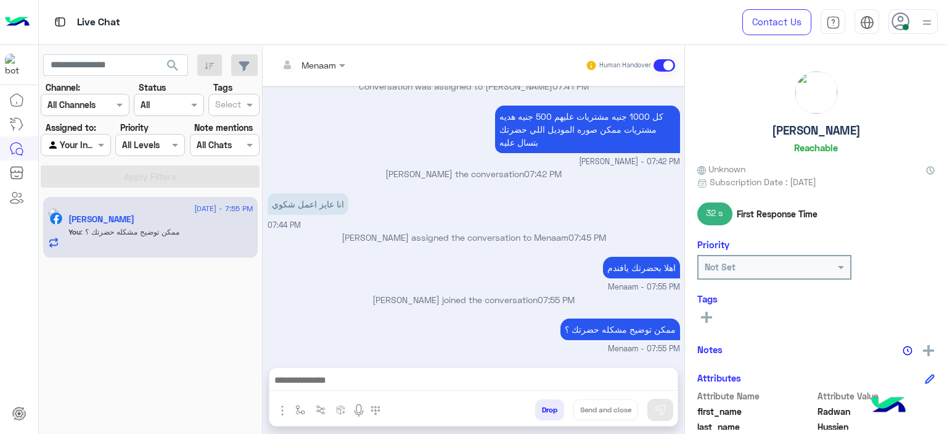
scroll to position [1038, 0]
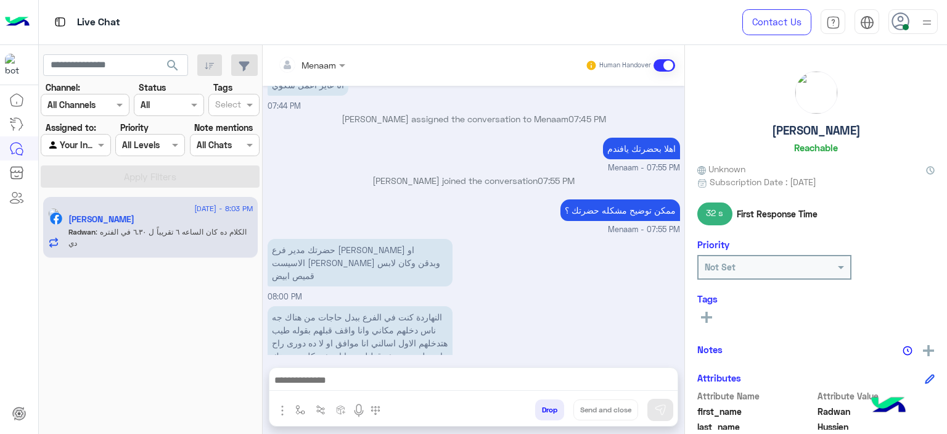
scroll to position [1119, 0]
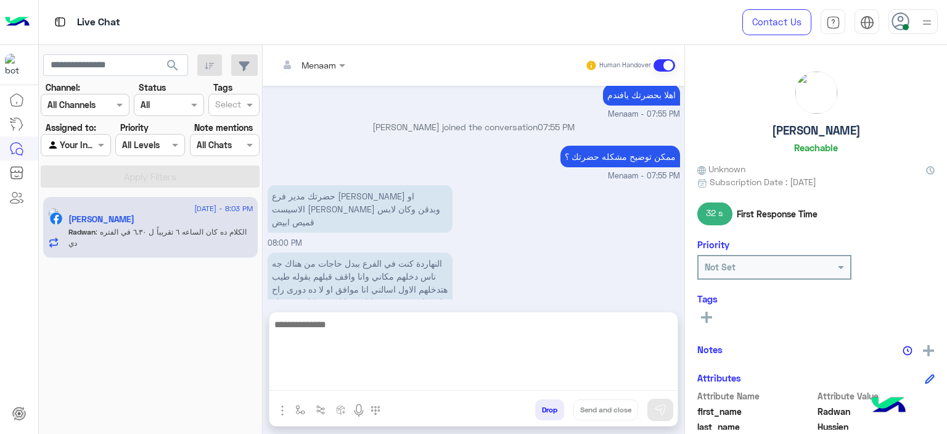
click at [390, 384] on textarea at bounding box center [474, 353] width 408 height 74
type textarea "**********"
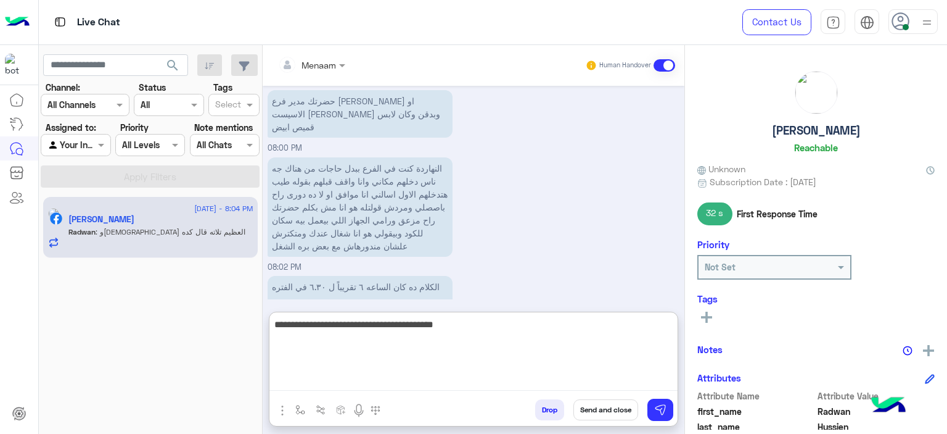
scroll to position [1254, 0]
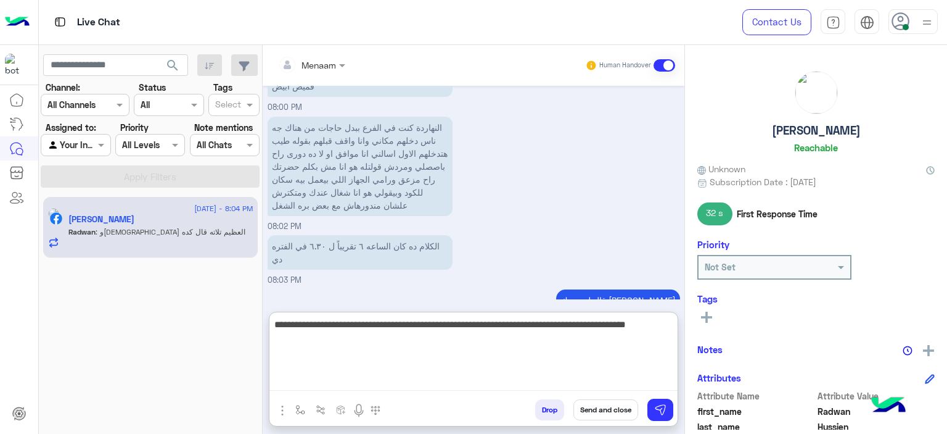
type textarea "**********"
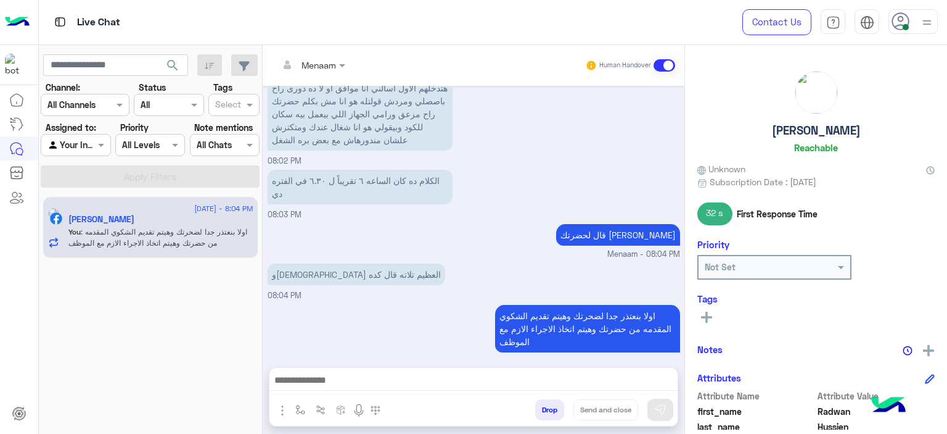
scroll to position [1264, 0]
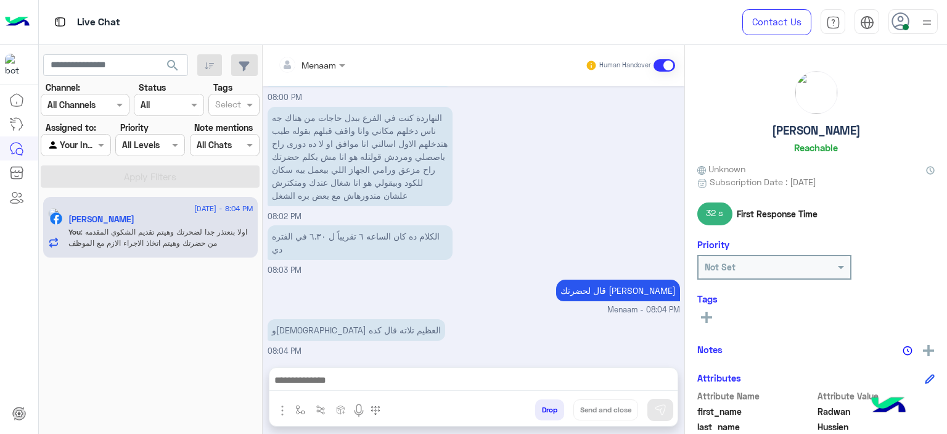
click at [323, 366] on div "Menaam Human Handover [DATE] *مواعيد عمل الأون لاين يوميًا من الساعة 9 صباحًا ل…" at bounding box center [474, 241] width 422 height 393
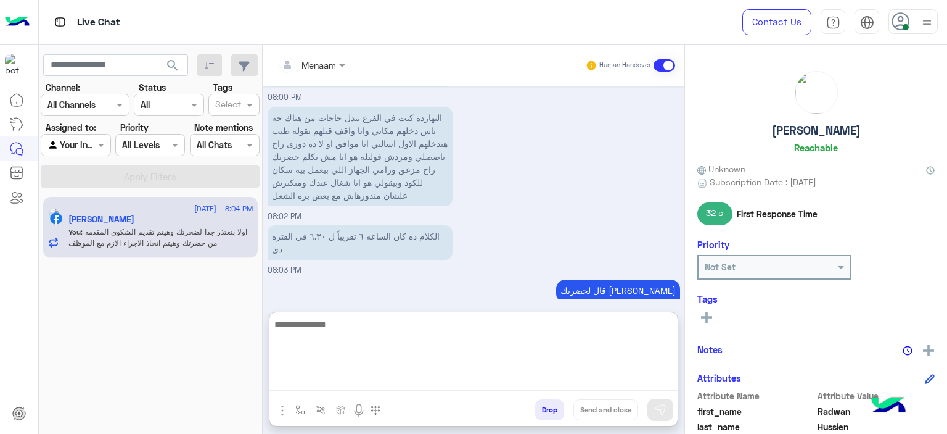
click at [331, 372] on textarea at bounding box center [474, 353] width 408 height 74
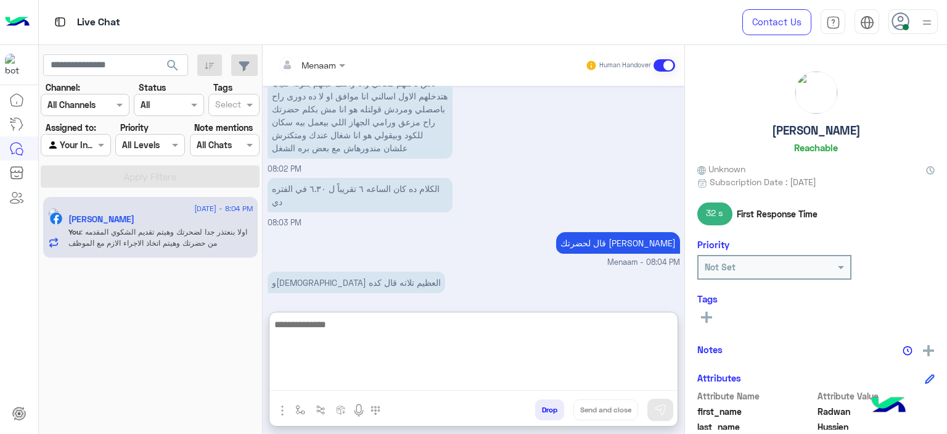
paste textarea "**********"
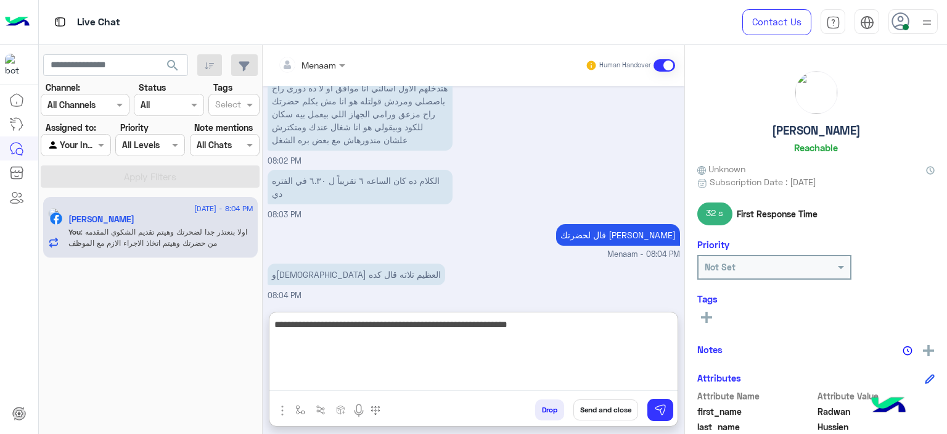
scroll to position [1386, 0]
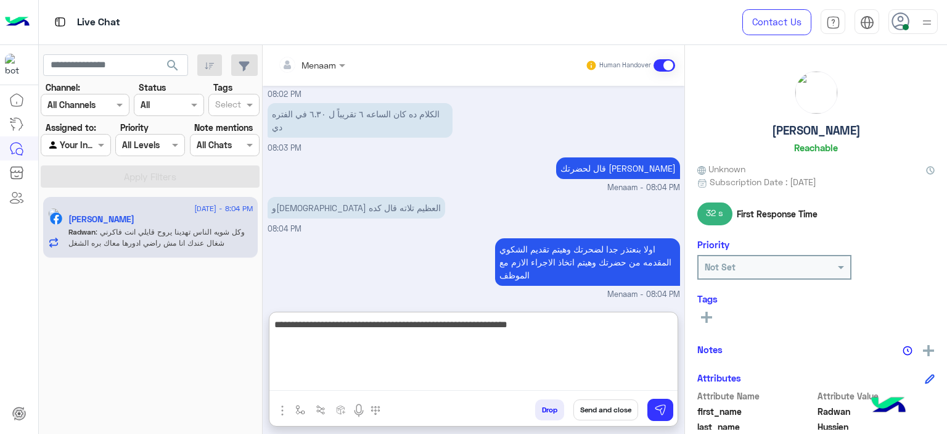
click at [599, 321] on textarea "**********" at bounding box center [474, 353] width 408 height 74
type textarea "**********"
click at [340, 325] on textarea "**********" at bounding box center [474, 353] width 408 height 74
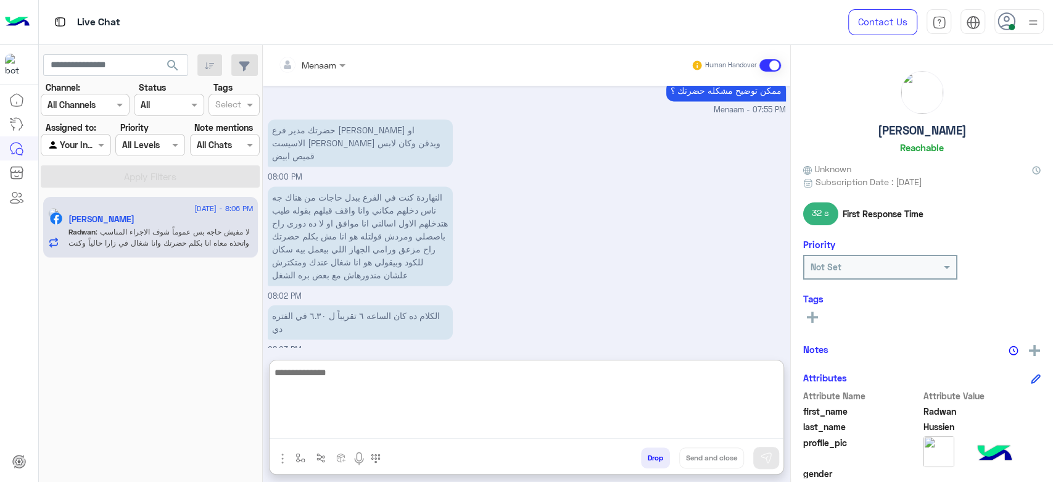
scroll to position [1470, 0]
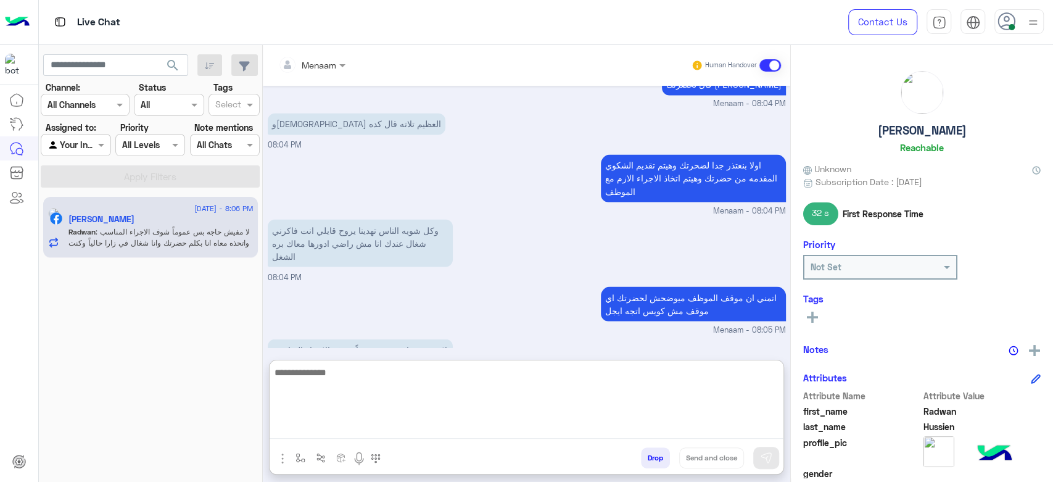
click at [353, 374] on textarea at bounding box center [527, 402] width 514 height 74
click at [345, 379] on textarea at bounding box center [527, 402] width 514 height 74
click at [330, 373] on textarea at bounding box center [527, 402] width 514 height 74
type textarea "**********"
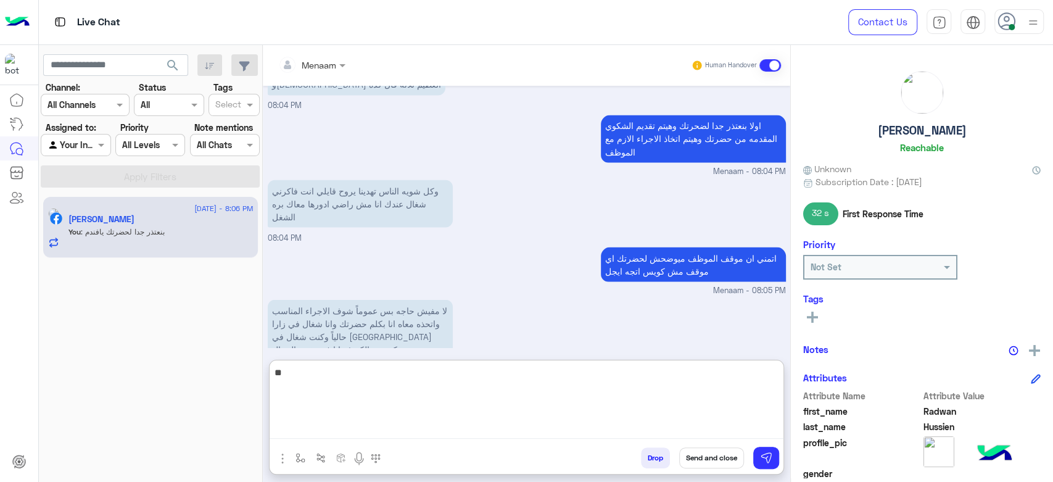
type textarea "*"
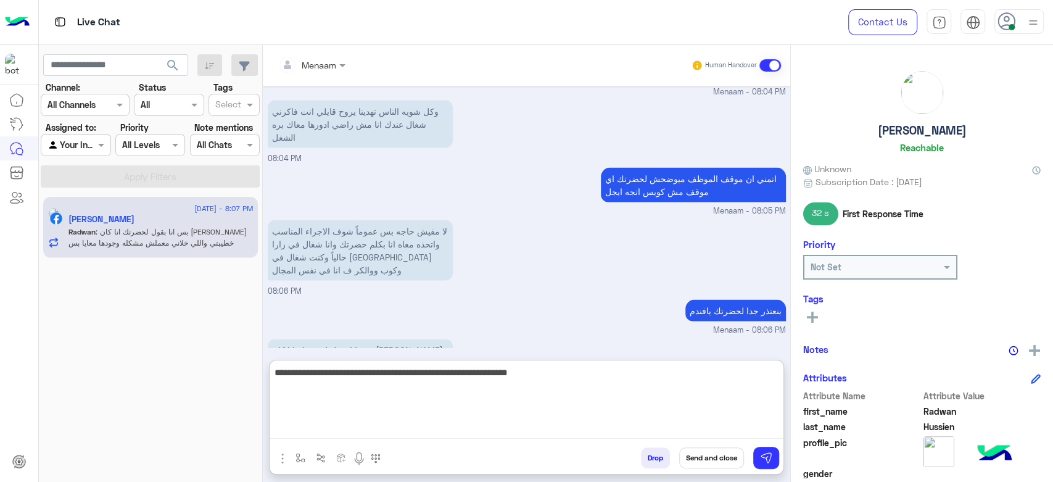
type textarea "**********"
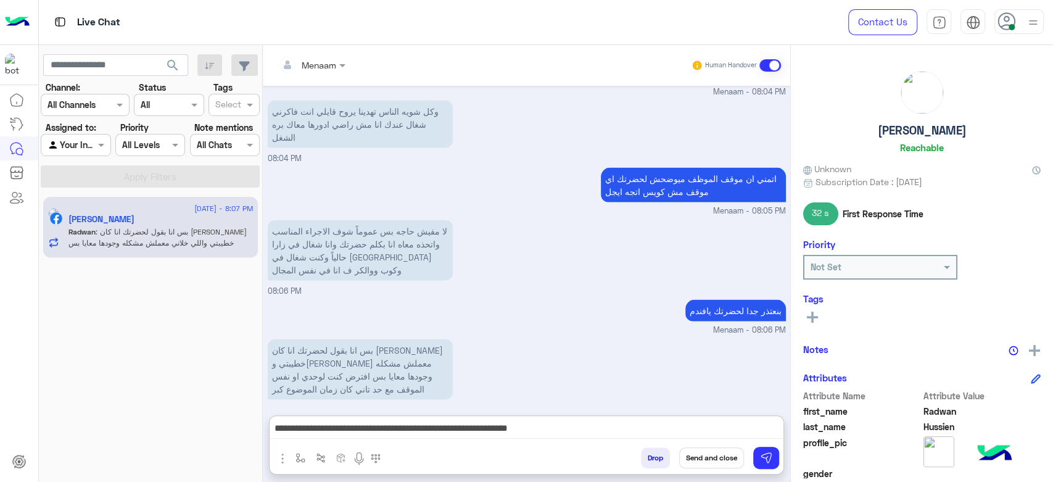
click at [418, 359] on div "Menaam Human Handover [DATE] *مواعيد عمل الأون لاين يوميًا من الساعة 9 صباحًا ل…" at bounding box center [526, 266] width 527 height 442
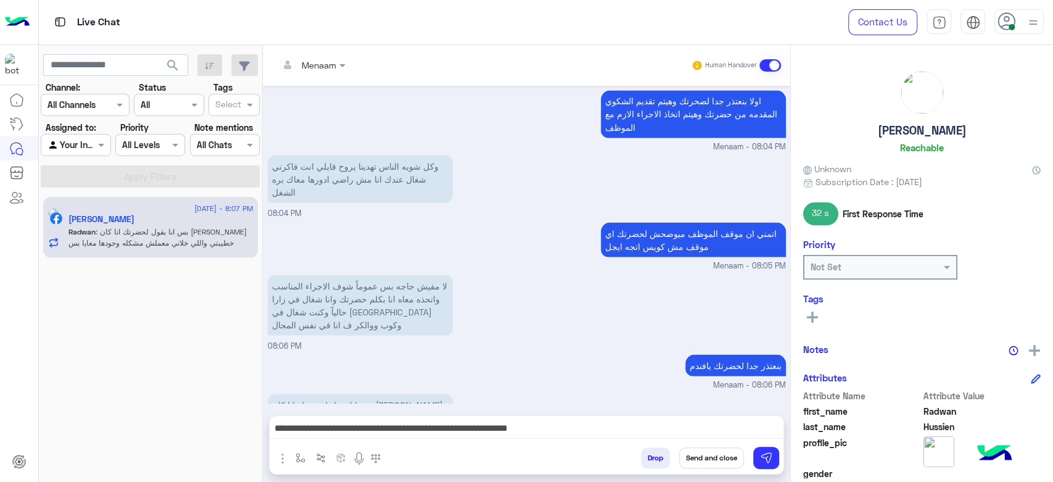
click at [455, 433] on div "**********" at bounding box center [527, 431] width 514 height 31
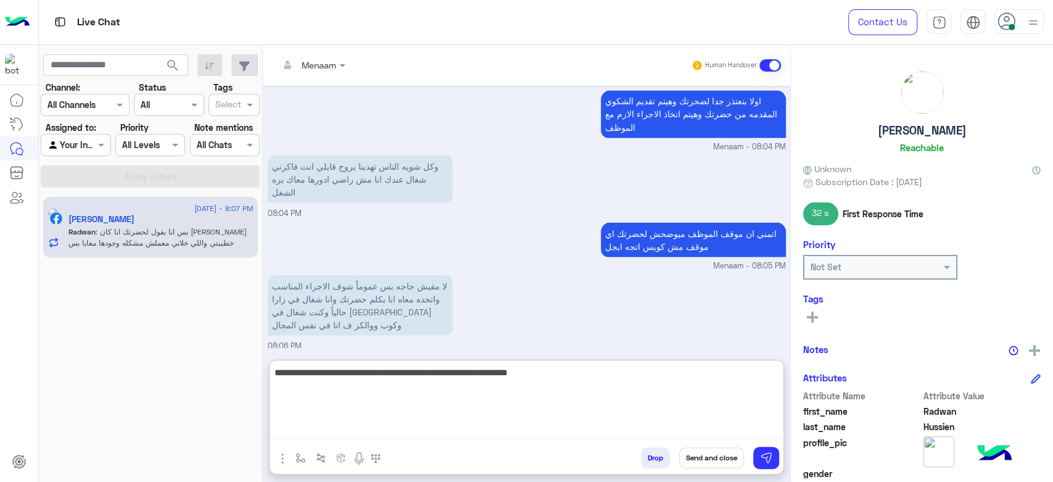
click at [481, 421] on textarea "**********" at bounding box center [527, 402] width 514 height 74
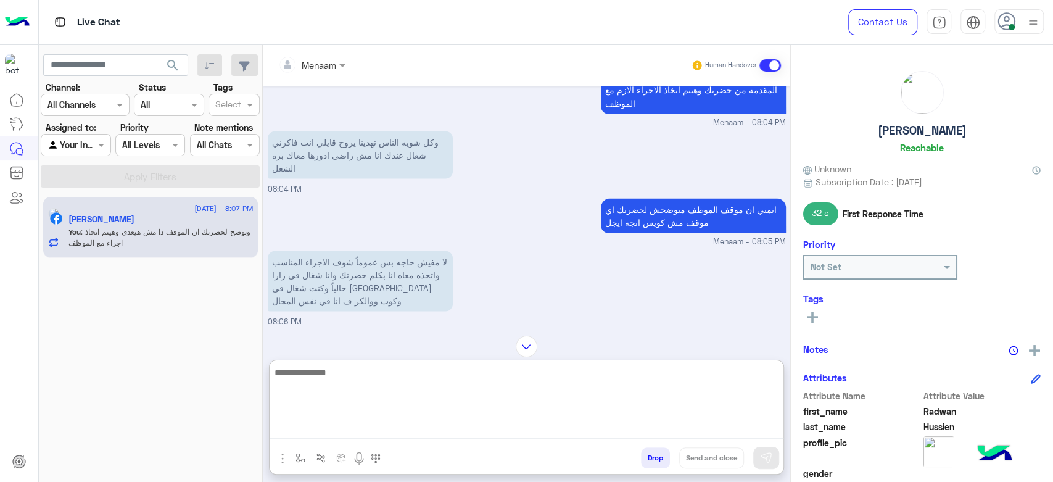
scroll to position [1642, 0]
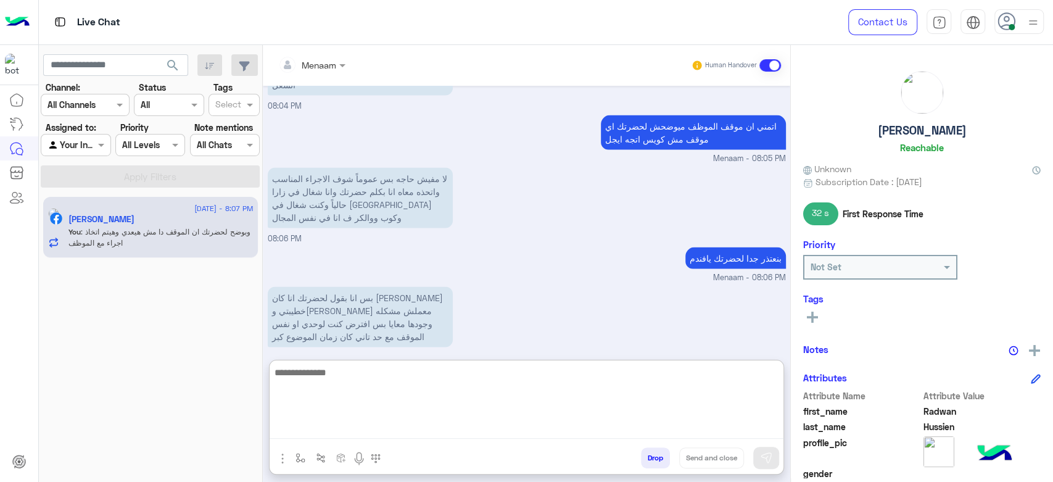
click at [350, 379] on textarea at bounding box center [527, 402] width 514 height 74
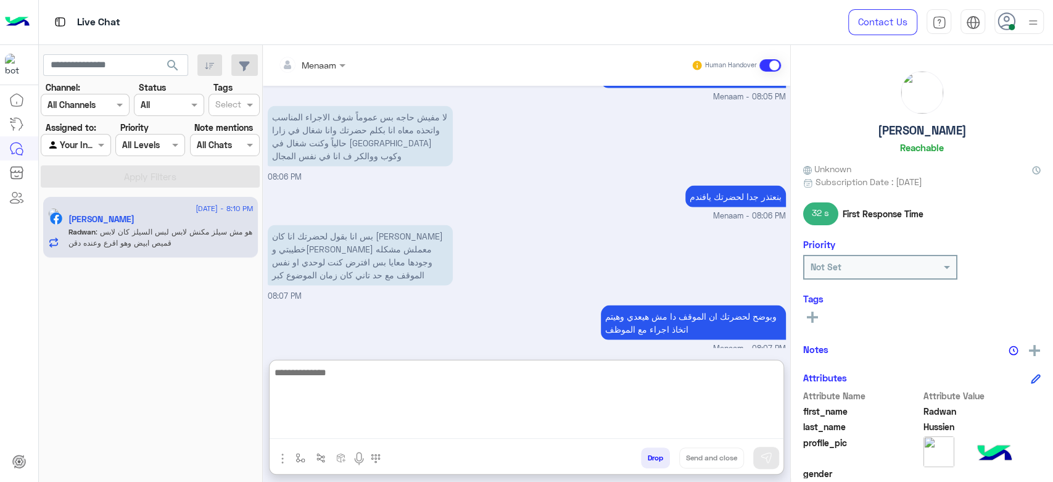
scroll to position [1731, 0]
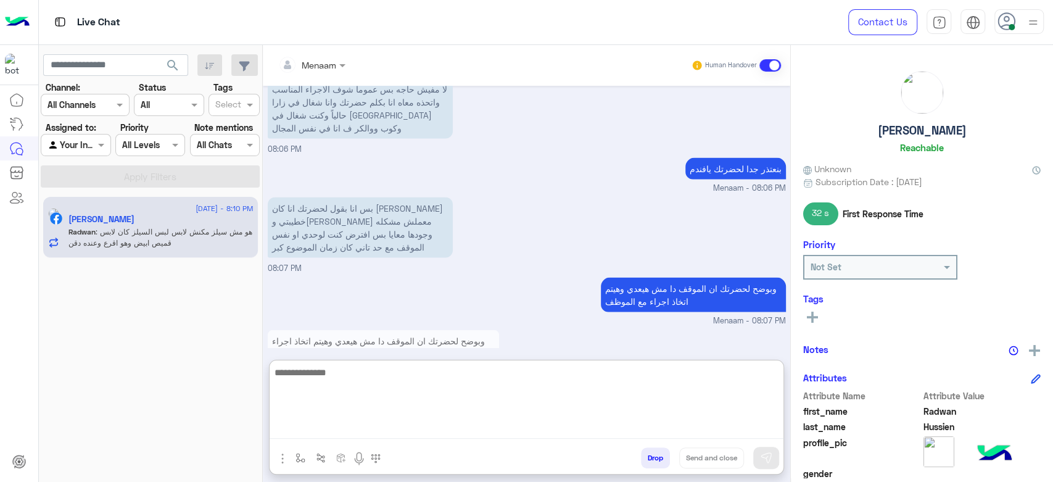
click at [348, 377] on textarea at bounding box center [527, 402] width 514 height 74
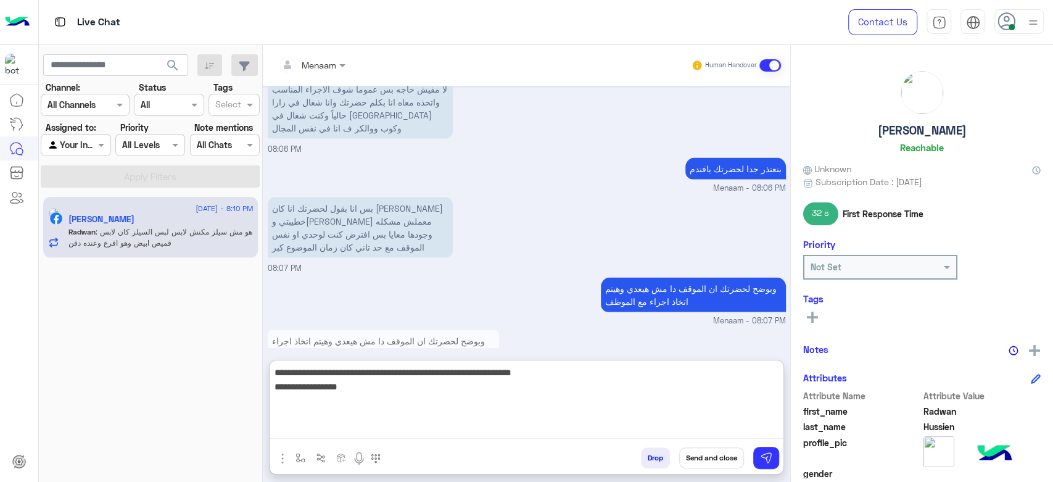
type textarea "**********"
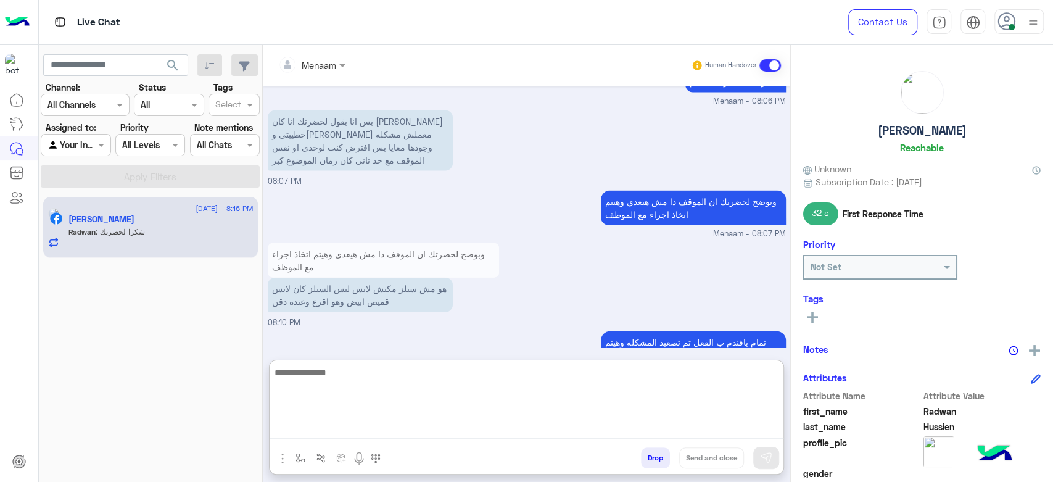
scroll to position [1836, 0]
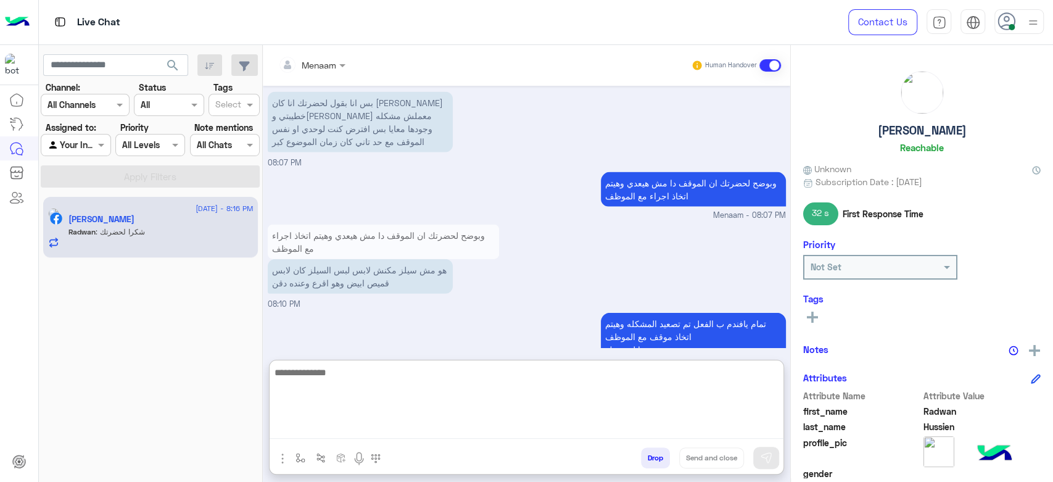
click at [360, 374] on textarea at bounding box center [527, 402] width 514 height 74
type textarea "**********"
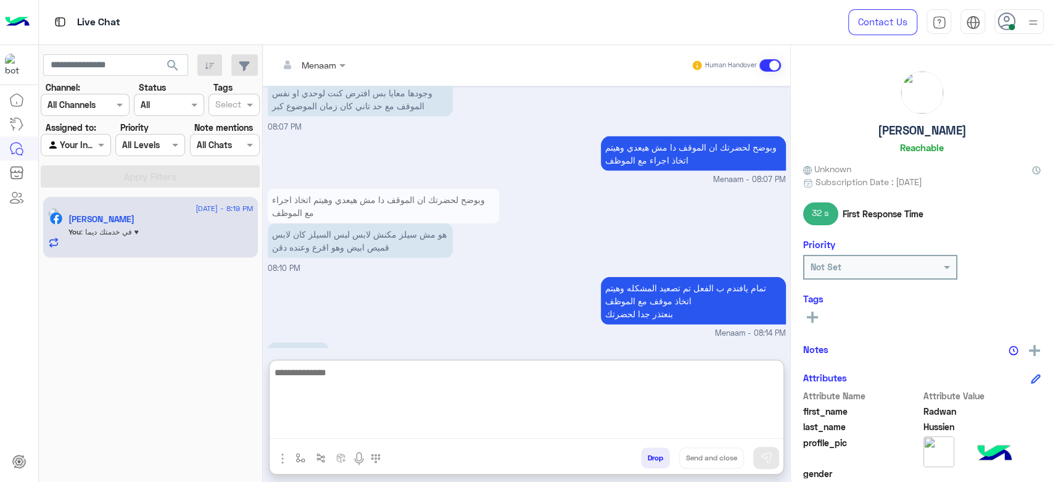
scroll to position [1876, 0]
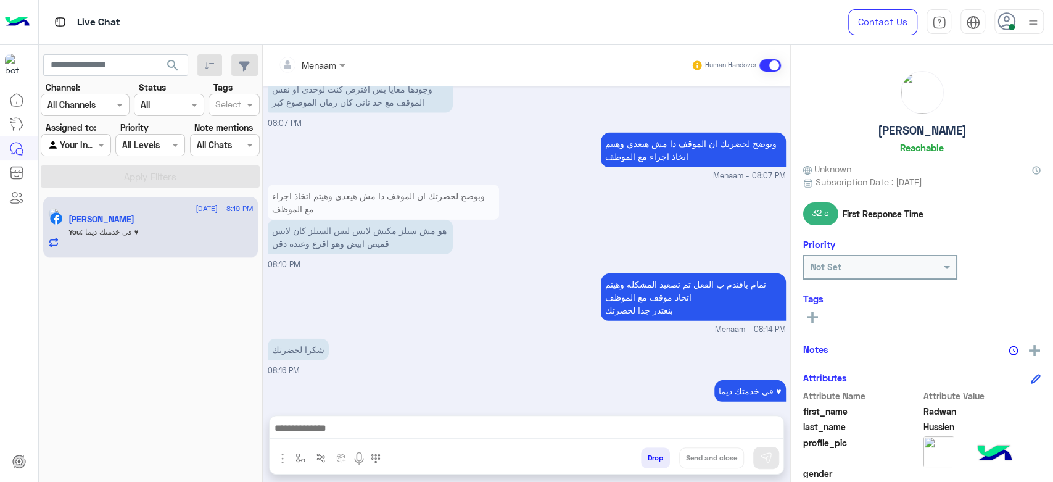
click at [896, 122] on div "[PERSON_NAME] Reachable" at bounding box center [921, 114] width 237 height 87
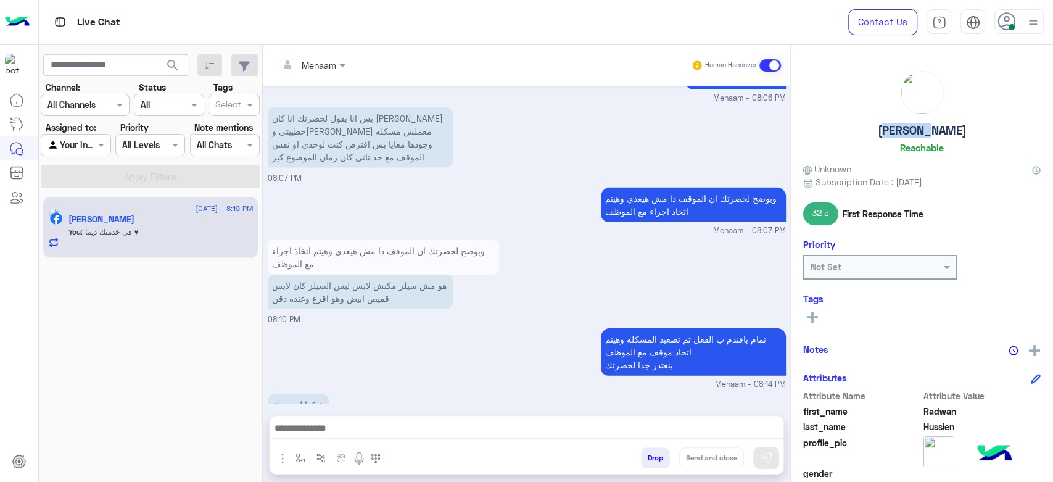
click at [896, 122] on div "[PERSON_NAME] Reachable" at bounding box center [921, 114] width 237 height 87
click at [913, 138] on div "[PERSON_NAME] Reachable" at bounding box center [921, 114] width 237 height 87
click at [912, 133] on h5 "[PERSON_NAME]" at bounding box center [922, 130] width 89 height 14
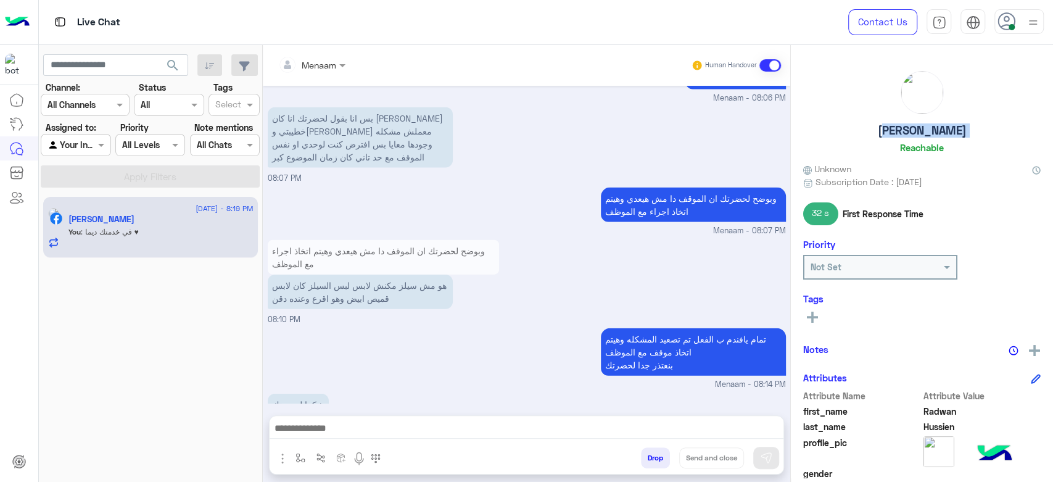
copy h5 "[PERSON_NAME]"
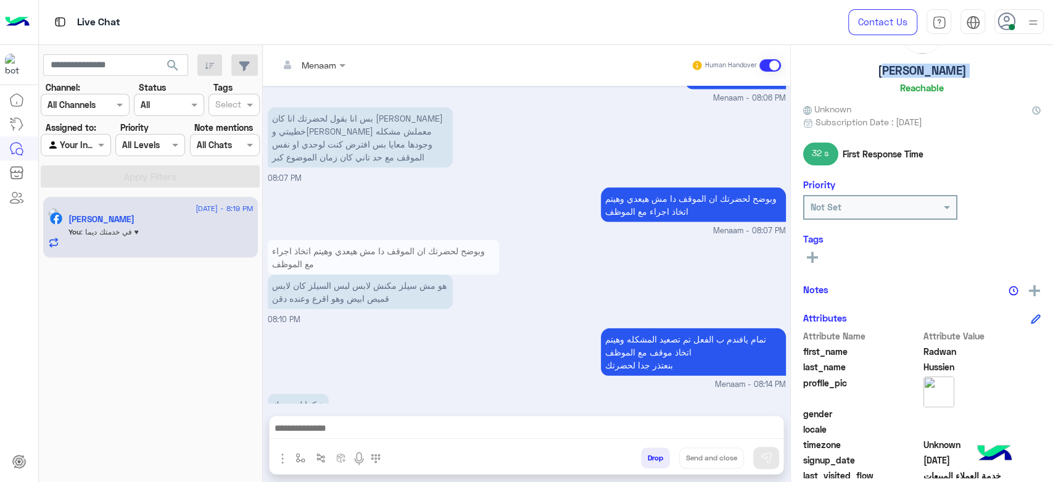
scroll to position [233, 0]
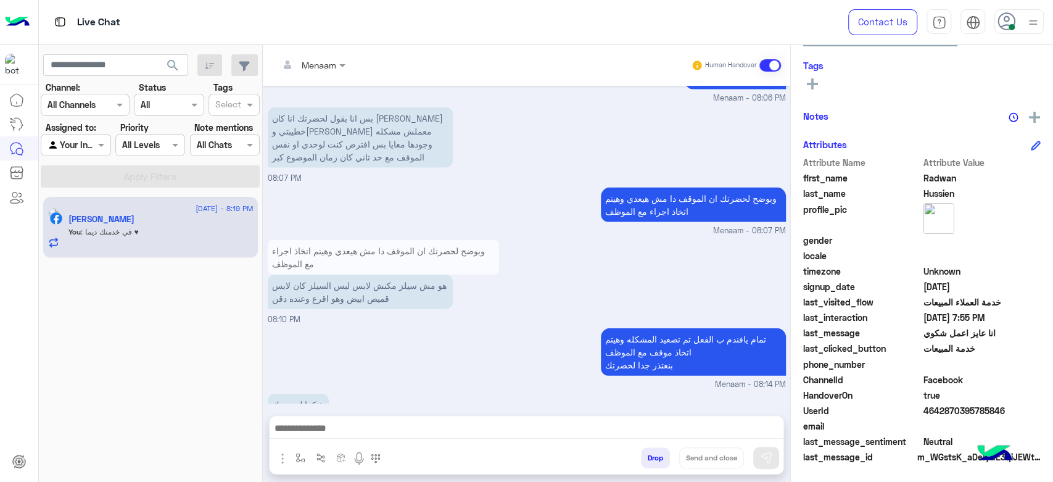
click at [946, 406] on span "4642870395785846" at bounding box center [982, 410] width 118 height 13
copy span "4642870395785846"
click at [652, 433] on button "Drop" at bounding box center [655, 457] width 29 height 21
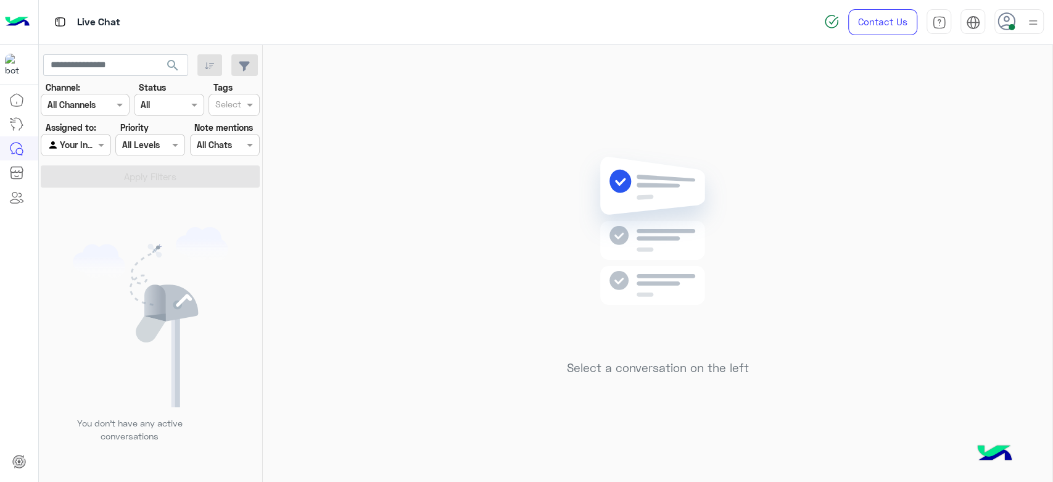
drag, startPoint x: 109, startPoint y: 206, endPoint x: 193, endPoint y: 209, distance: 84.6
click at [631, 250] on img at bounding box center [658, 249] width 178 height 205
click at [613, 243] on img at bounding box center [658, 249] width 178 height 205
click at [616, 282] on img at bounding box center [658, 249] width 178 height 205
click at [344, 349] on div "Select a conversation on the left" at bounding box center [657, 266] width 789 height 442
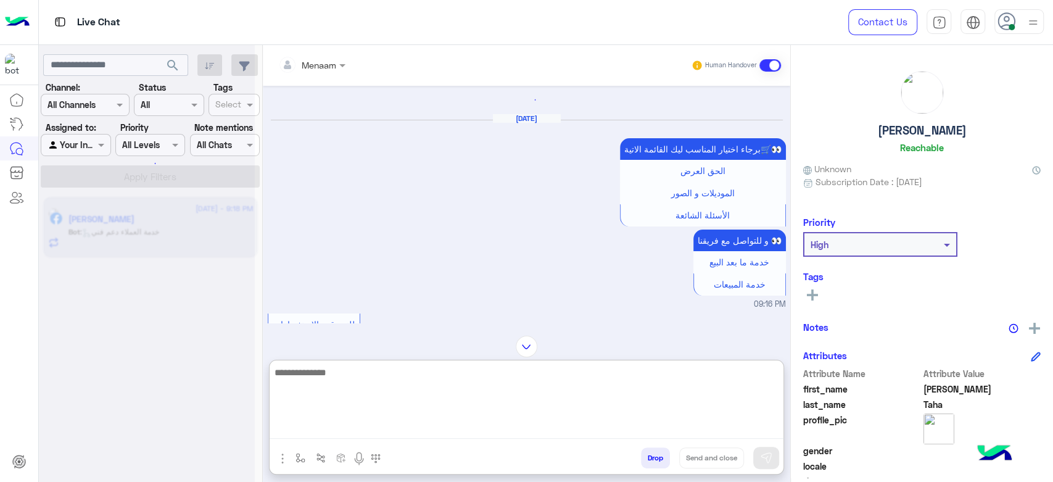
click at [350, 423] on textarea at bounding box center [527, 402] width 514 height 74
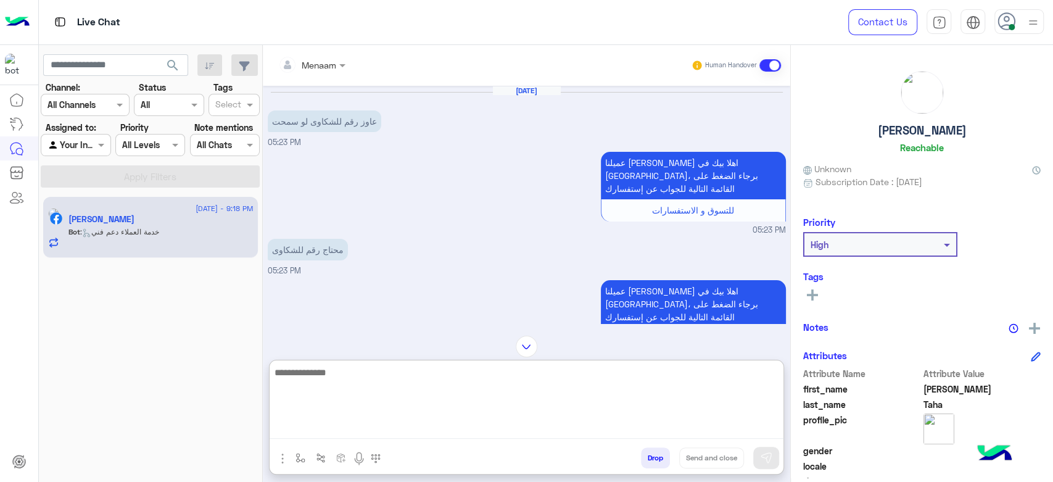
scroll to position [244, 0]
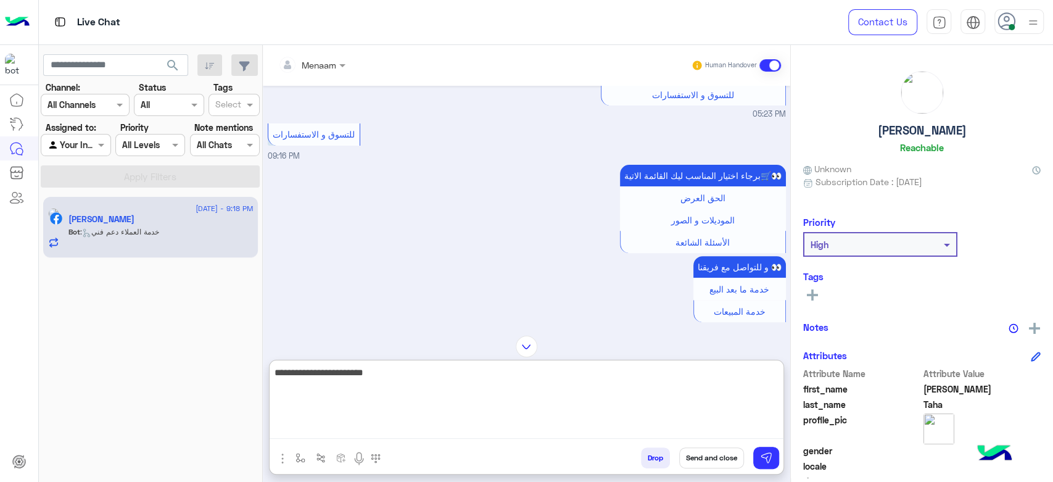
type textarea "**********"
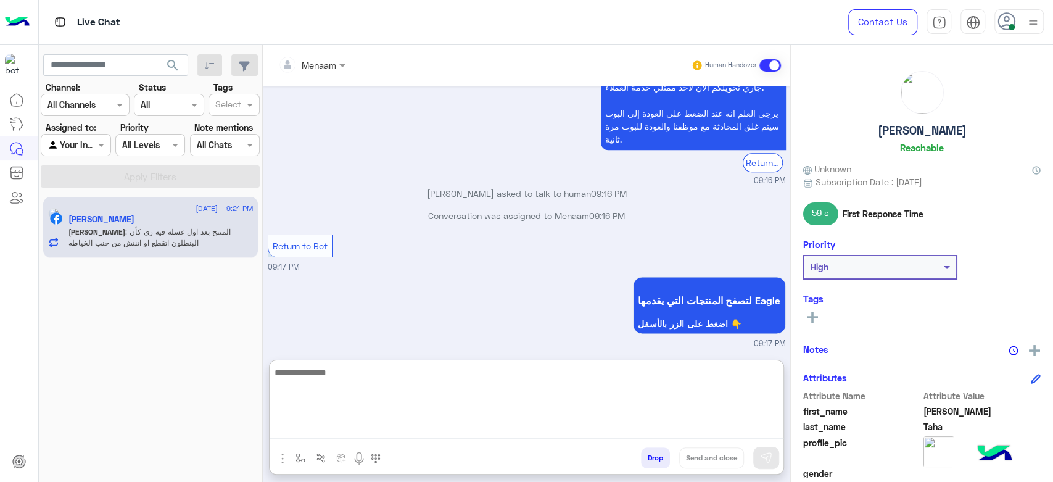
scroll to position [1500, 0]
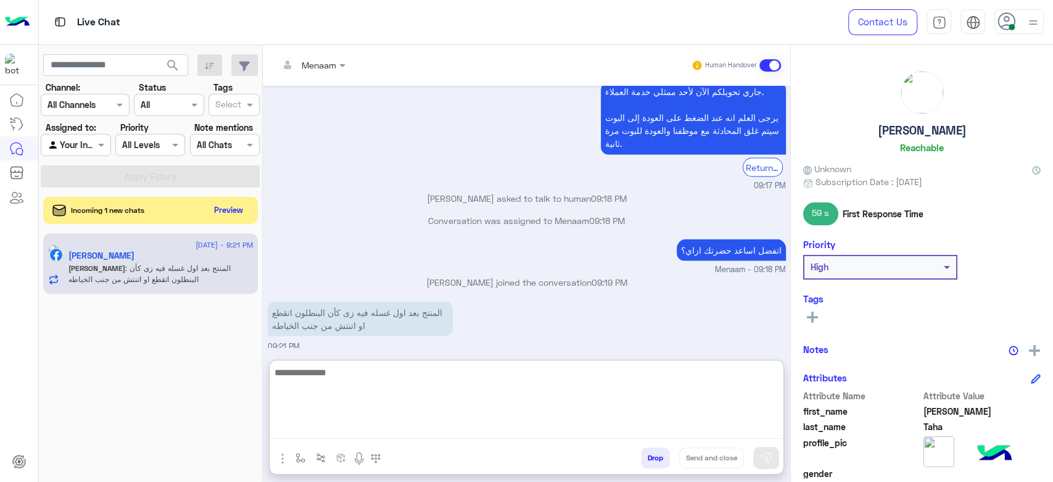
click at [416, 382] on textarea at bounding box center [527, 402] width 514 height 74
type textarea "**********"
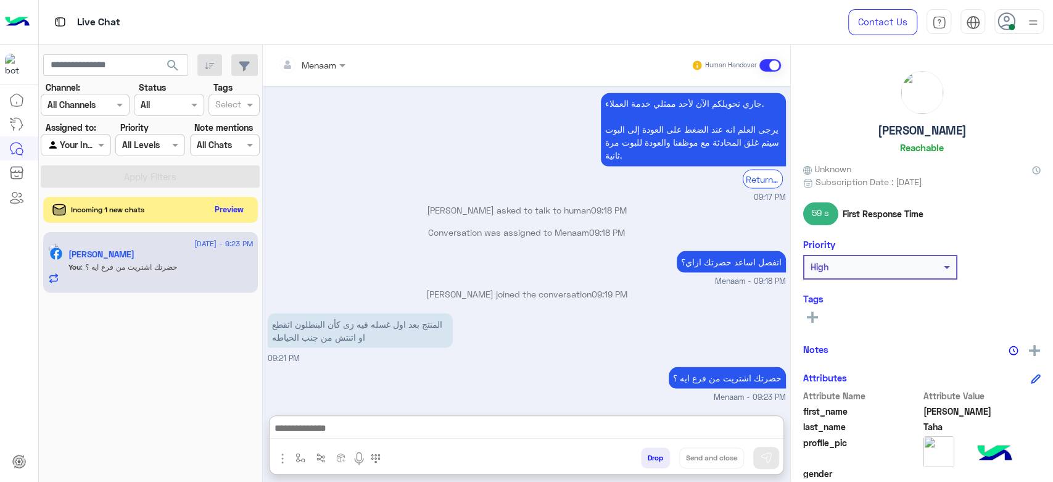
click at [224, 215] on button "Preview" at bounding box center [229, 209] width 38 height 17
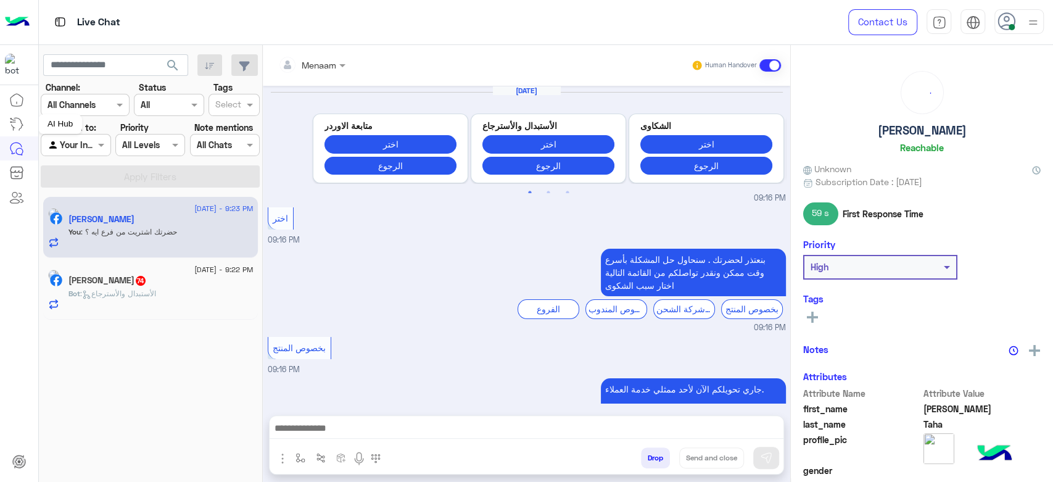
scroll to position [778, 0]
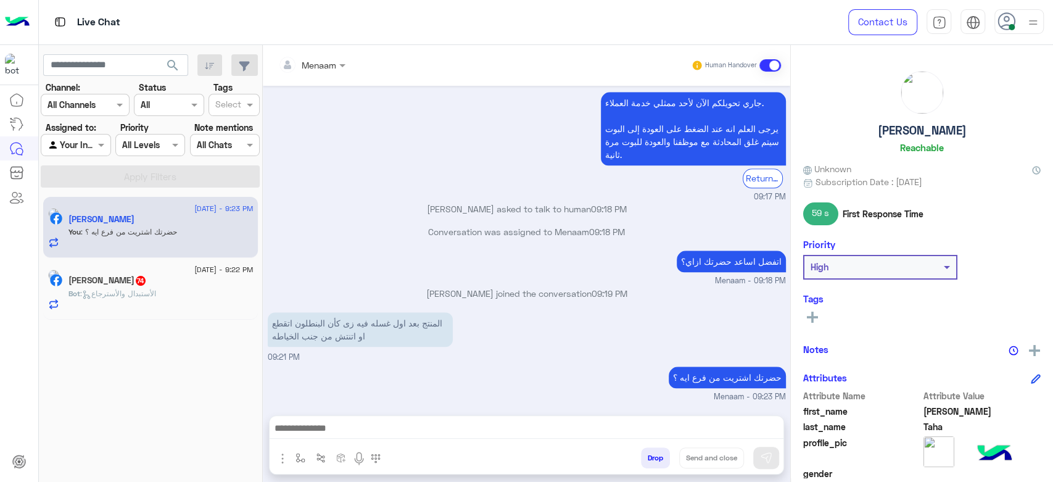
click at [158, 278] on div "[PERSON_NAME] 74" at bounding box center [160, 281] width 185 height 13
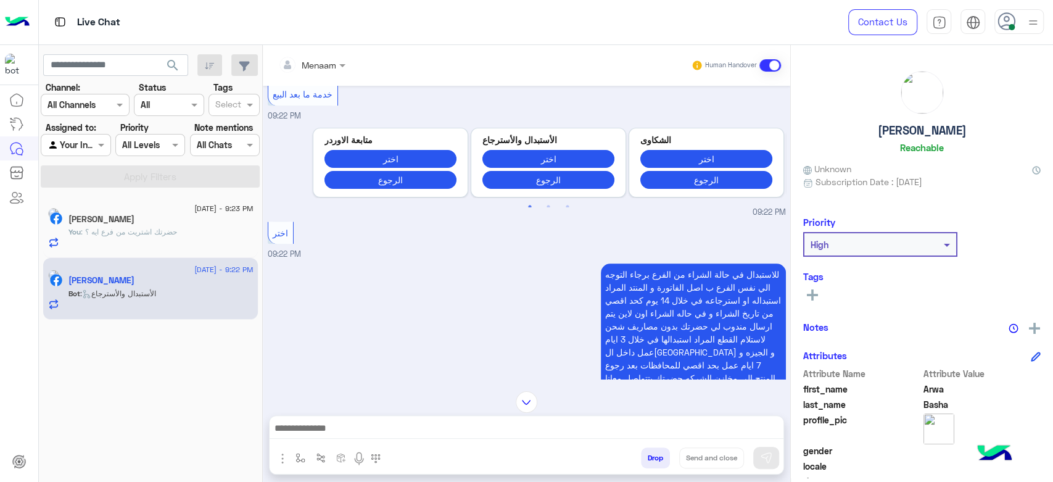
scroll to position [1180, 0]
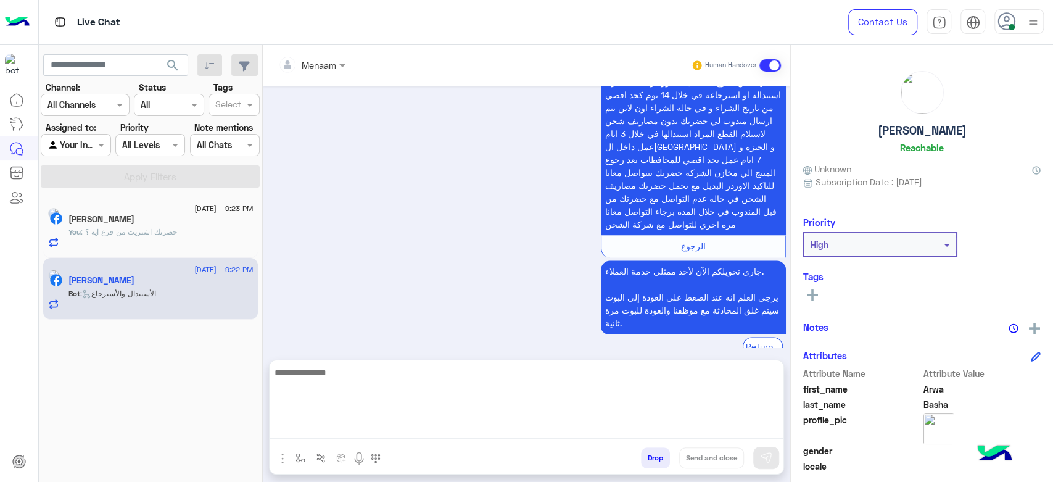
click at [424, 434] on textarea at bounding box center [527, 402] width 514 height 74
type textarea "*"
type textarea "**********"
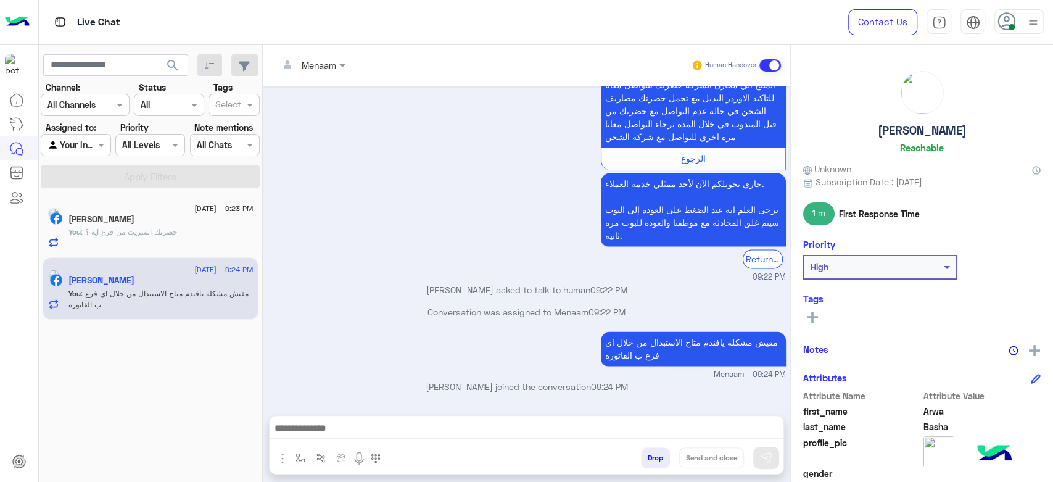
click at [895, 133] on h5 "Arwa Basha" at bounding box center [922, 130] width 89 height 14
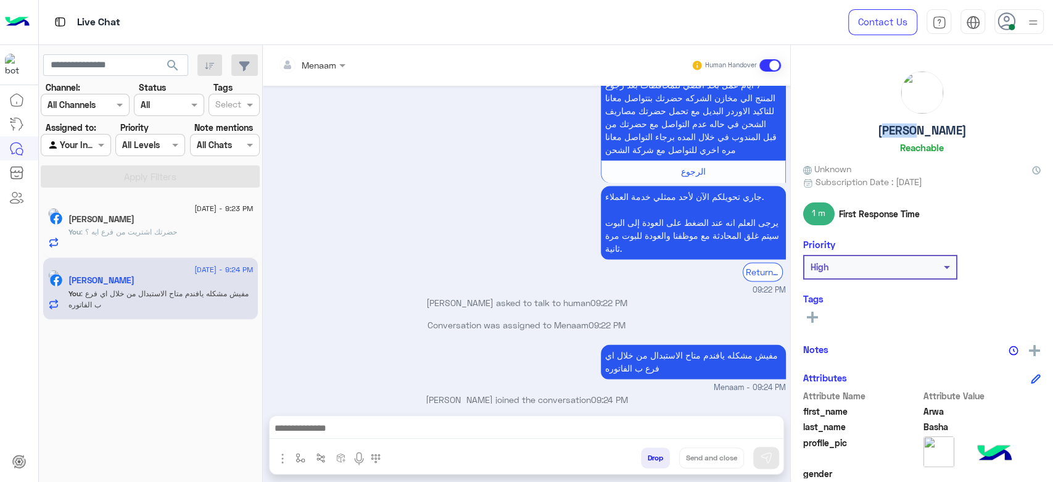
click at [895, 133] on h5 "Arwa Basha" at bounding box center [922, 130] width 89 height 14
copy h5 "Arwa Basha"
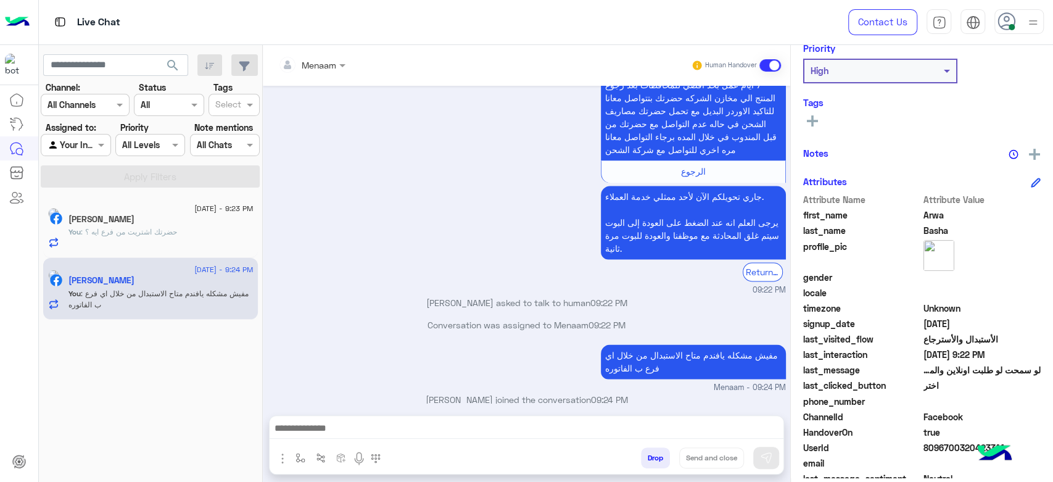
scroll to position [233, 0]
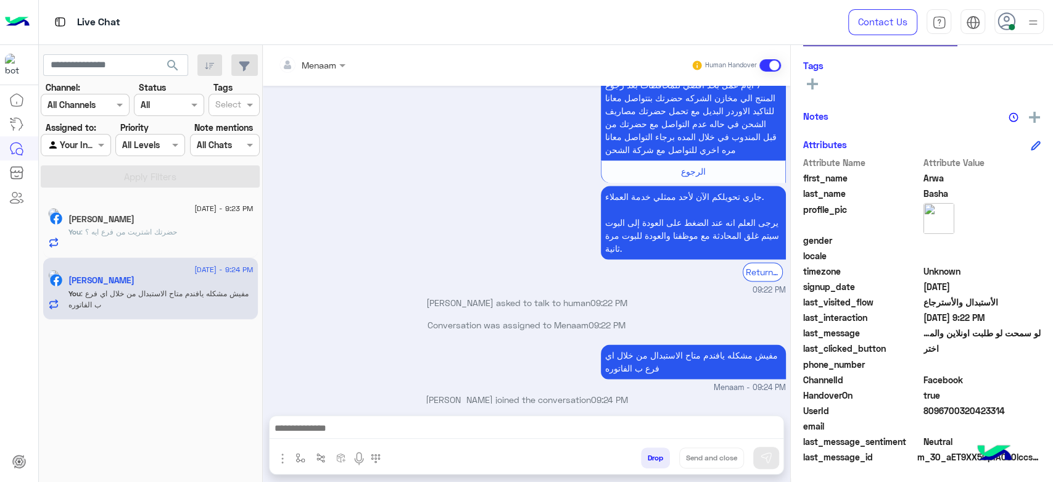
click at [949, 415] on span "8096700320423314" at bounding box center [982, 410] width 118 height 13
click at [947, 413] on span "8096700320423314" at bounding box center [982, 410] width 118 height 13
click at [120, 243] on div "You : حضرتك اشتريت من فرع ايه ؟" at bounding box center [160, 237] width 185 height 22
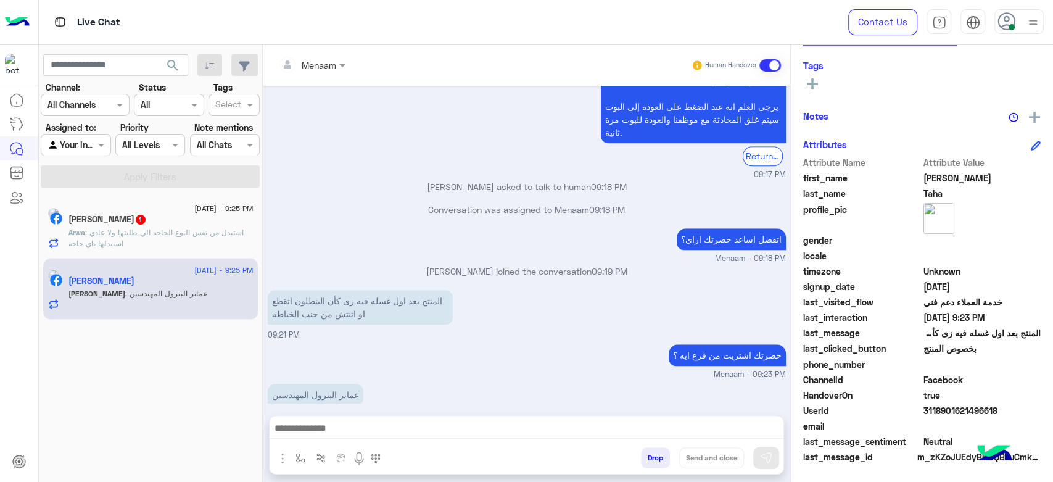
scroll to position [819, 0]
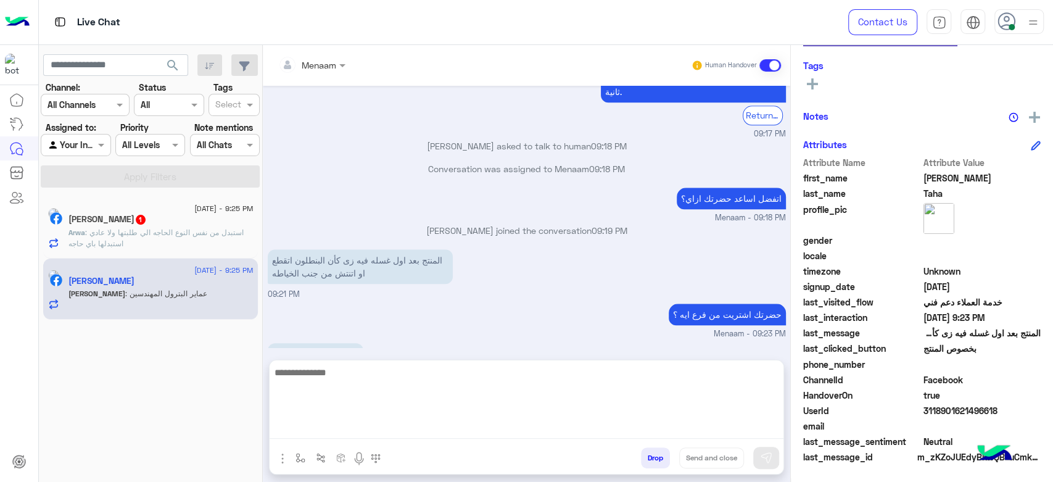
click at [345, 435] on textarea at bounding box center [527, 402] width 514 height 74
paste textarea "**********"
type textarea "**********"
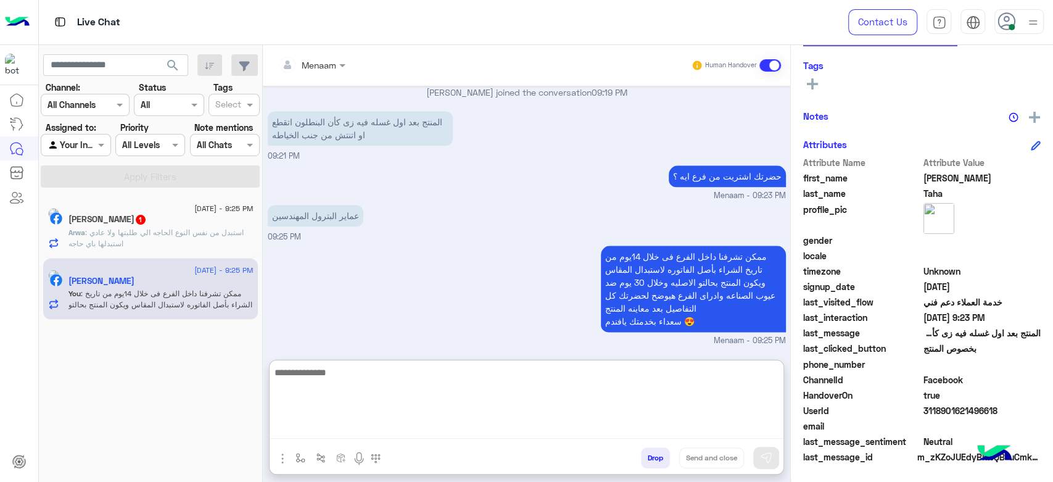
click at [181, 239] on p "Arwa : استبدل من نفس النوع الحاجه الي طلبتها ولا عادي استبدلها باي حاجه" at bounding box center [160, 238] width 185 height 22
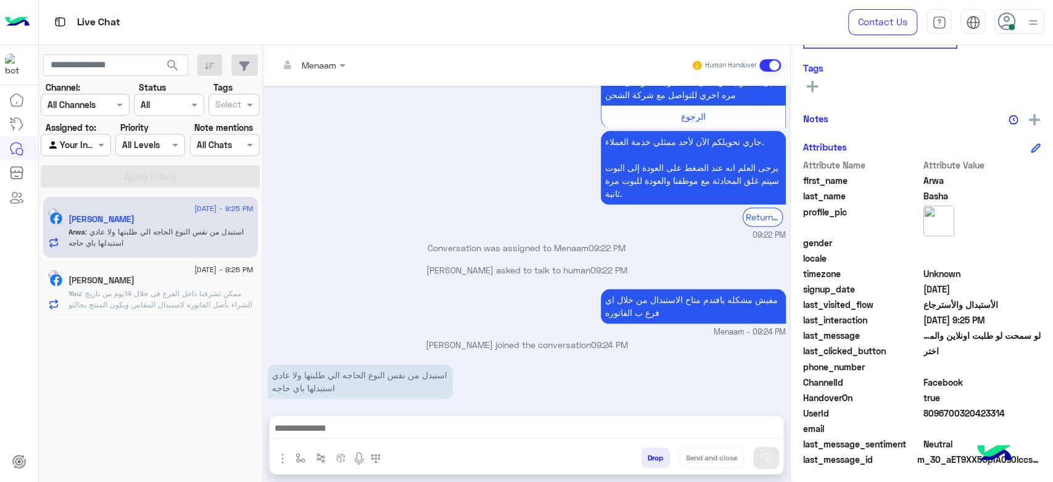
scroll to position [233, 0]
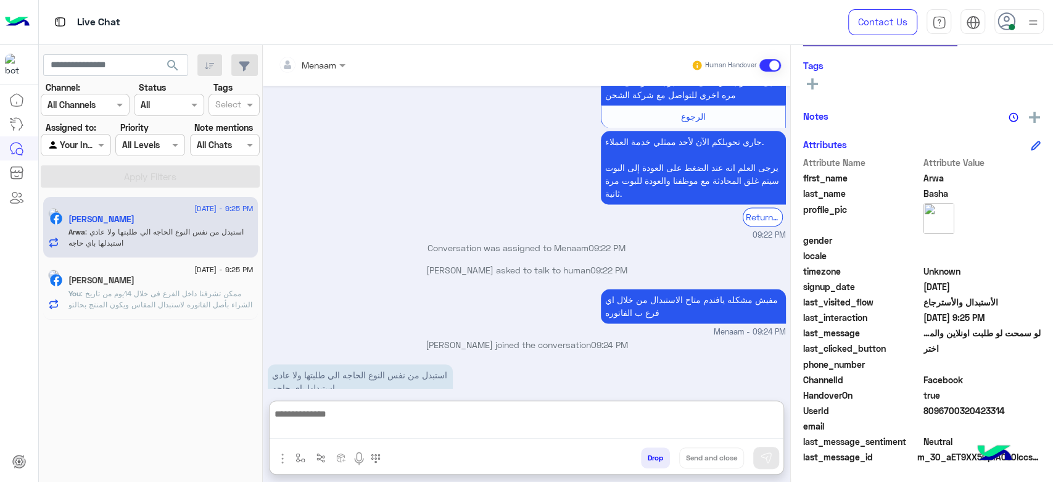
click at [352, 431] on textarea at bounding box center [527, 422] width 514 height 33
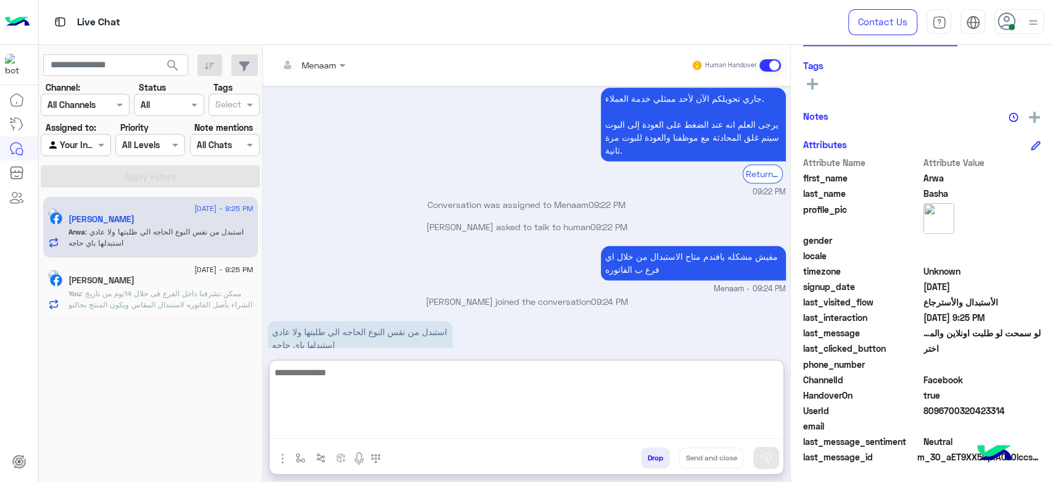
scroll to position [1155, 0]
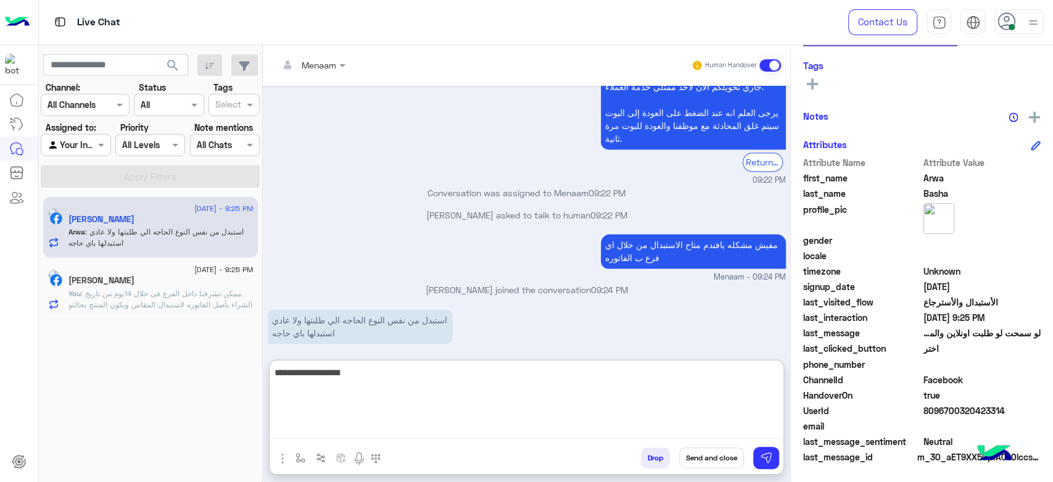
type textarea "**********"
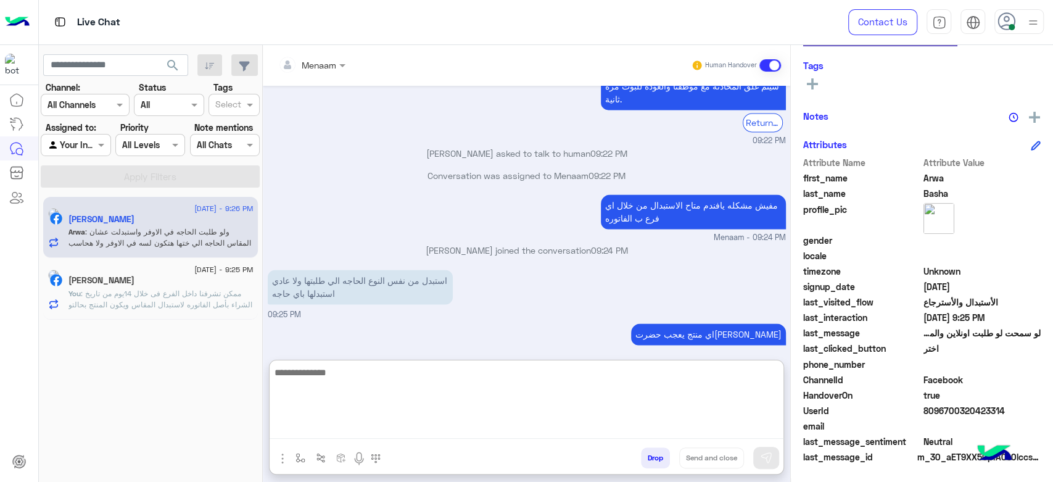
scroll to position [1261, 0]
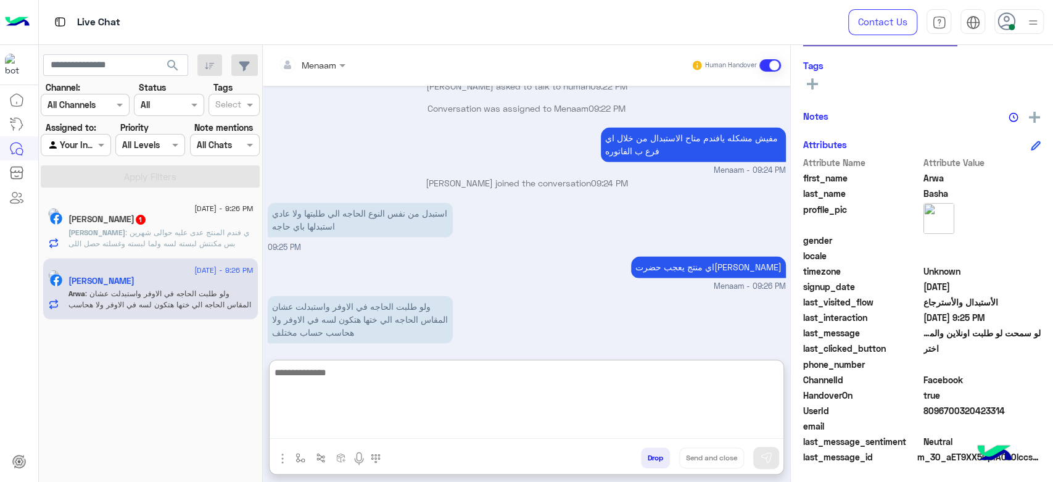
click at [317, 382] on textarea at bounding box center [527, 402] width 514 height 74
click at [353, 377] on textarea at bounding box center [527, 402] width 514 height 74
type textarea "*"
type textarea "**********"
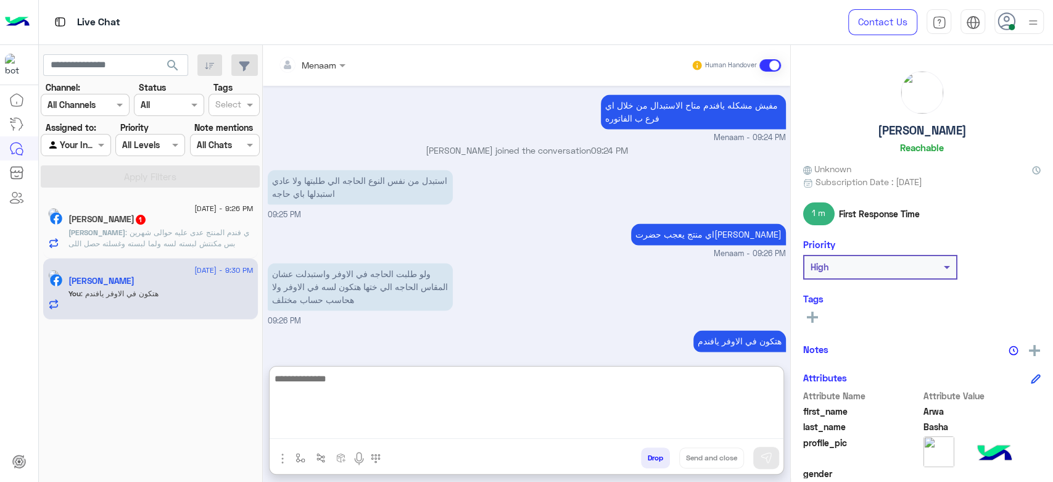
scroll to position [1300, 0]
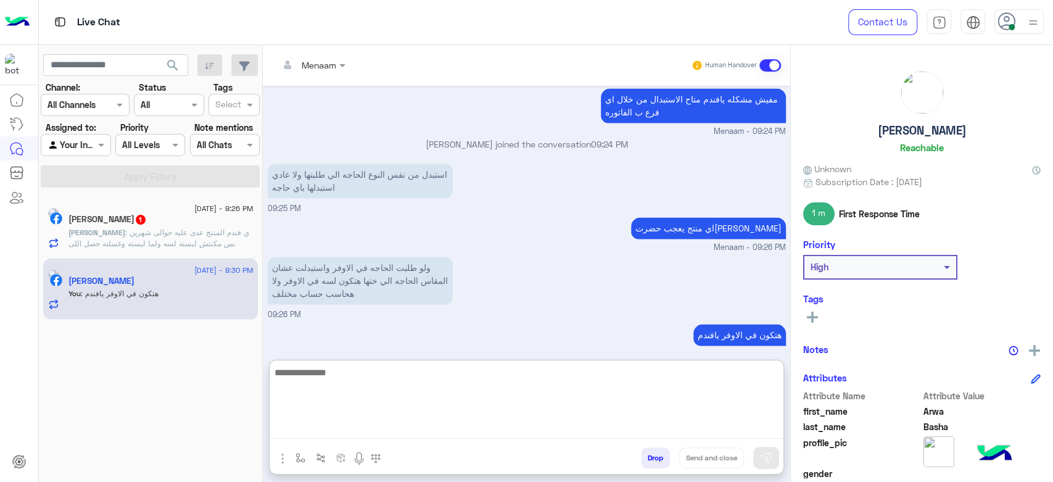
click at [158, 211] on div "28 August - 9:26 PM" at bounding box center [160, 210] width 185 height 8
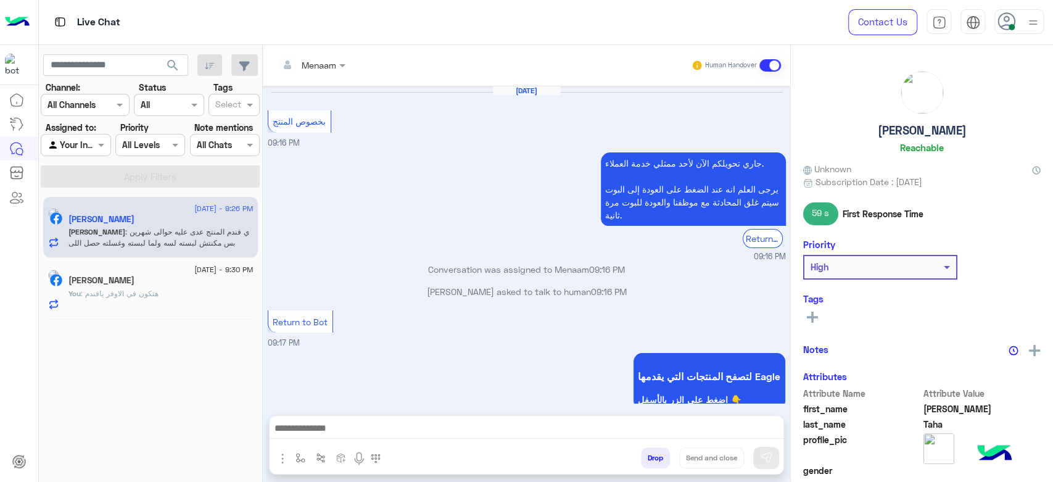
scroll to position [751, 0]
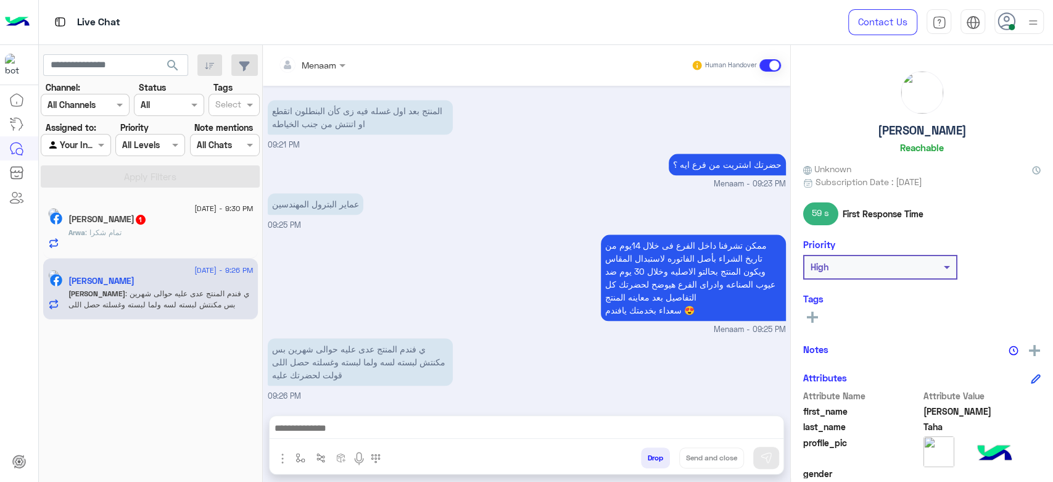
click at [105, 245] on div "Arwa : تمام شكرا" at bounding box center [160, 238] width 185 height 22
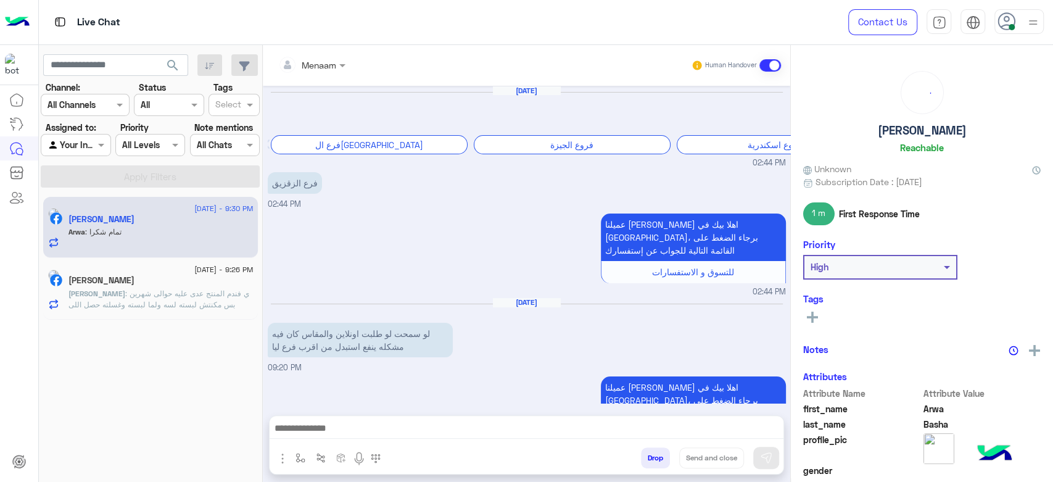
scroll to position [1120, 0]
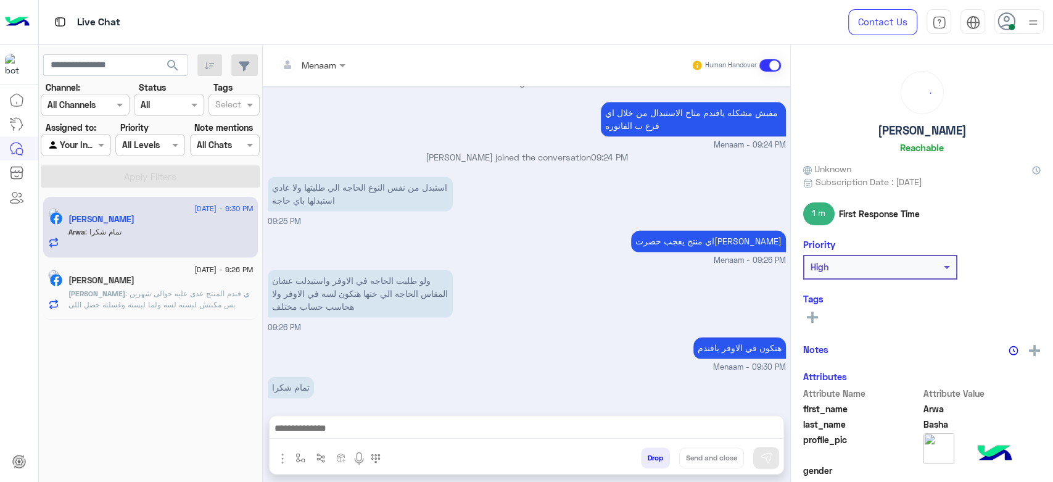
click at [350, 423] on textarea at bounding box center [527, 429] width 514 height 19
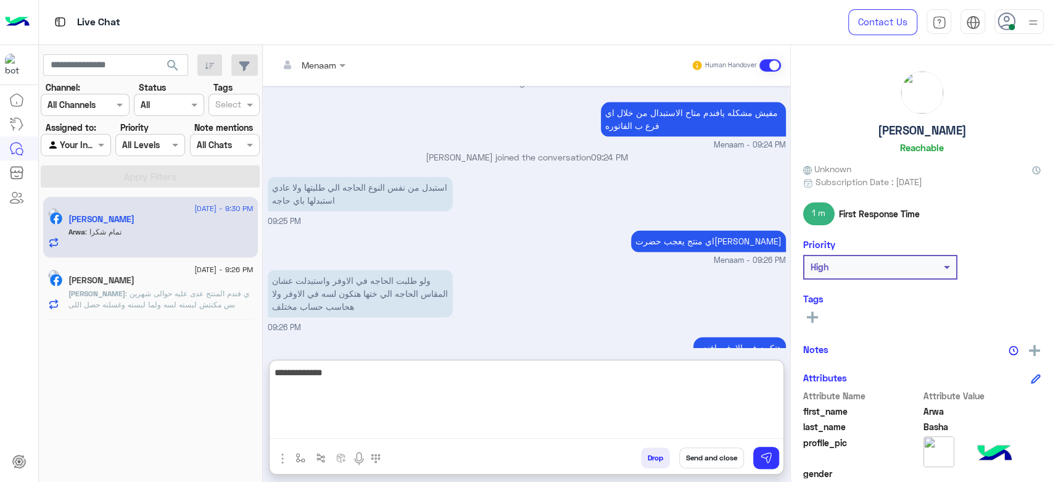
type textarea "**********"
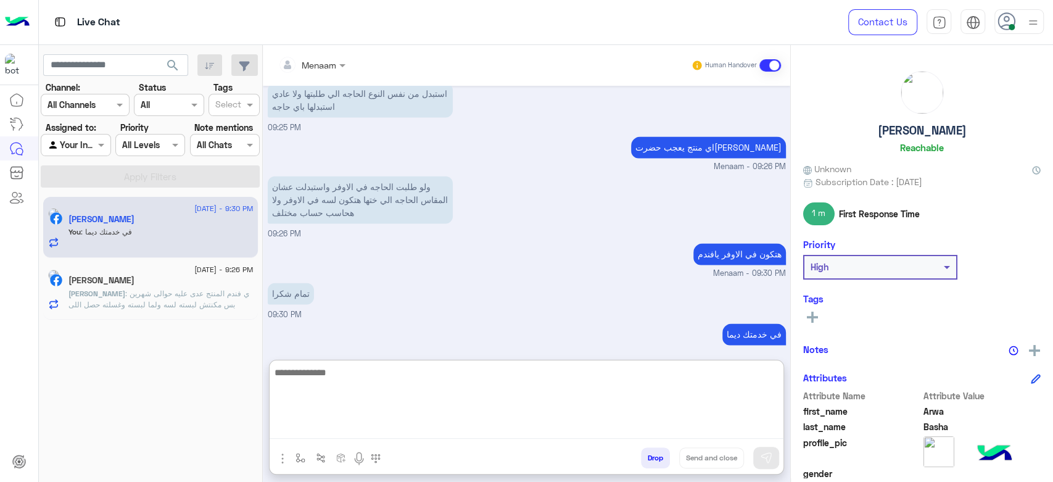
click at [661, 455] on button "Drop" at bounding box center [655, 457] width 29 height 21
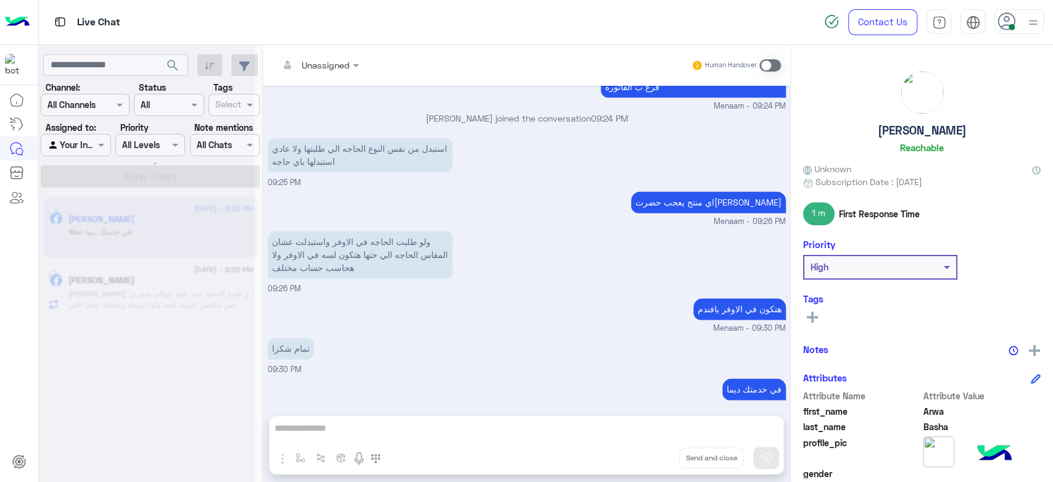
scroll to position [1181, 0]
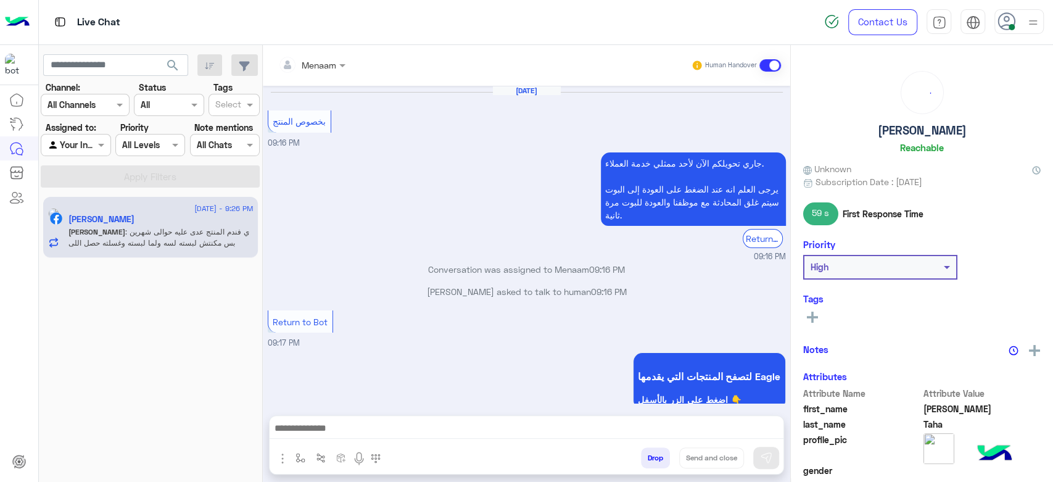
scroll to position [751, 0]
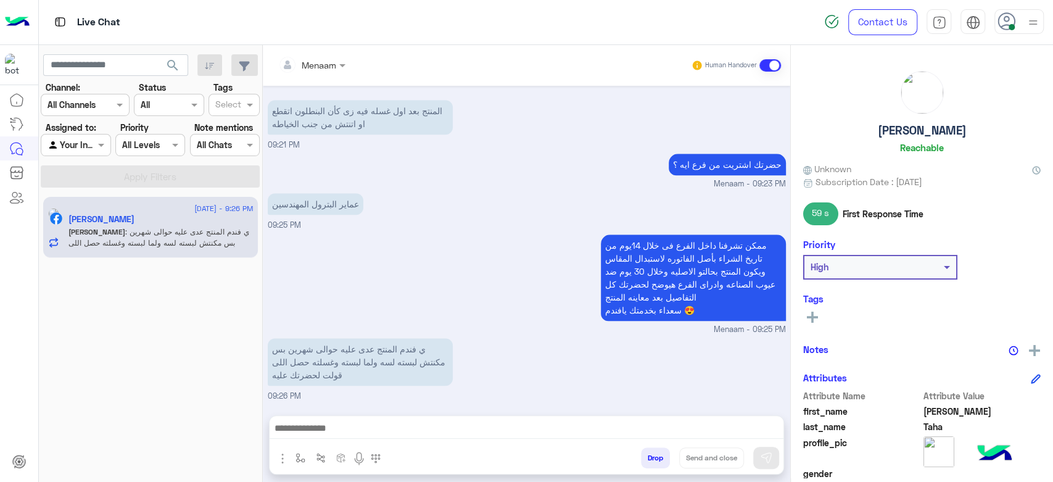
click at [388, 418] on div at bounding box center [527, 431] width 514 height 31
click at [387, 424] on textarea at bounding box center [527, 429] width 514 height 19
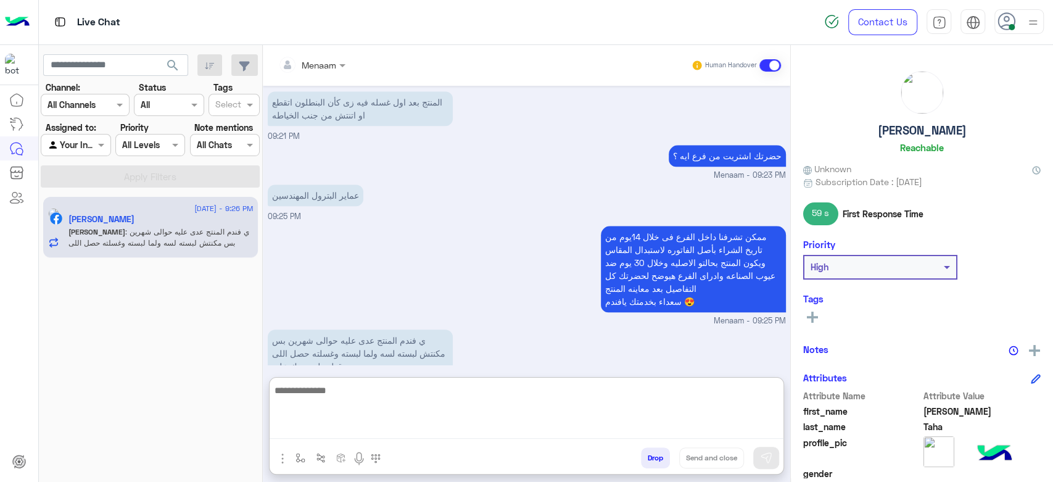
paste textarea "**********"
type textarea "**********"
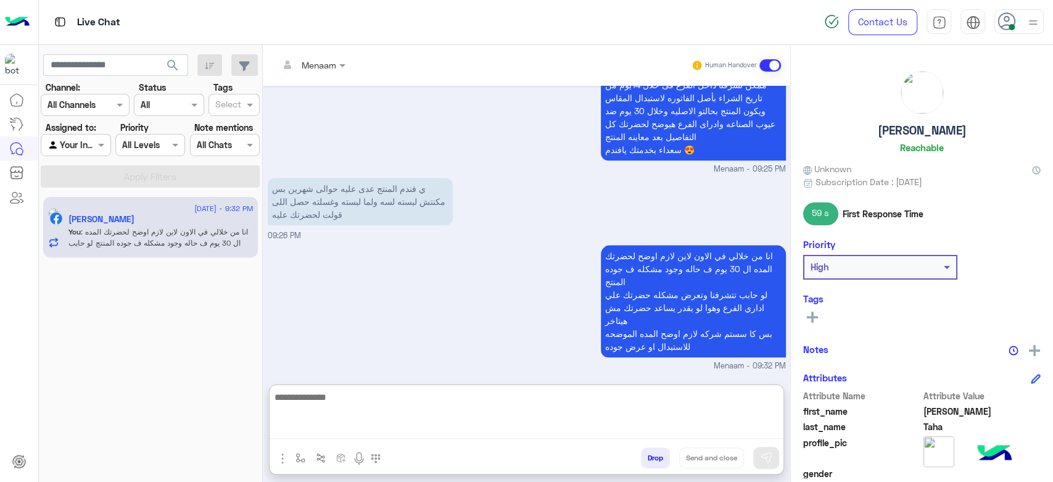
scroll to position [937, 0]
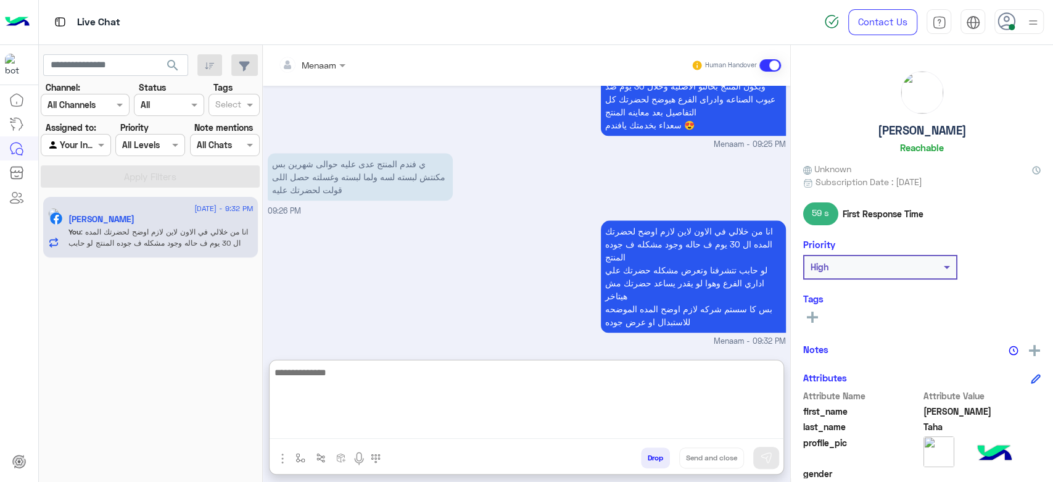
click at [896, 130] on h5 "Mustafa Taha" at bounding box center [922, 130] width 89 height 14
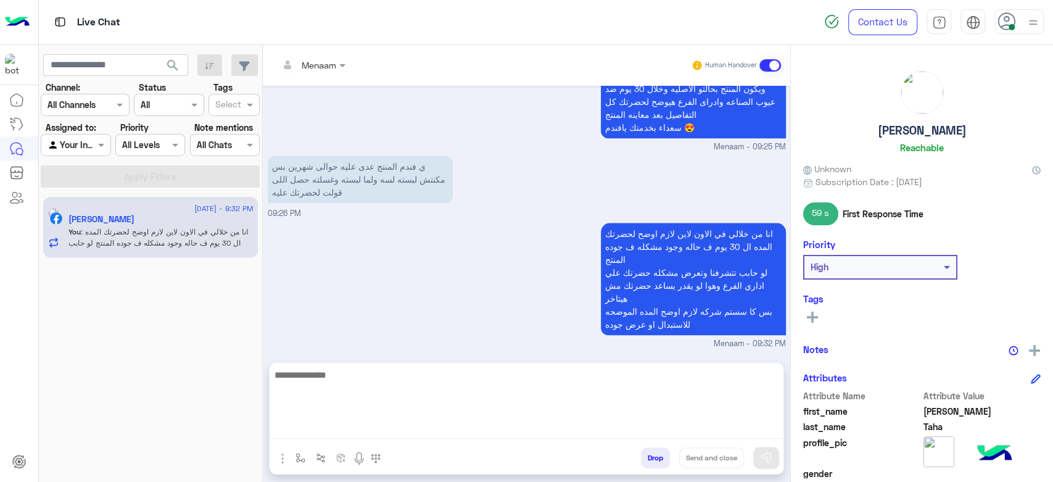
scroll to position [881, 0]
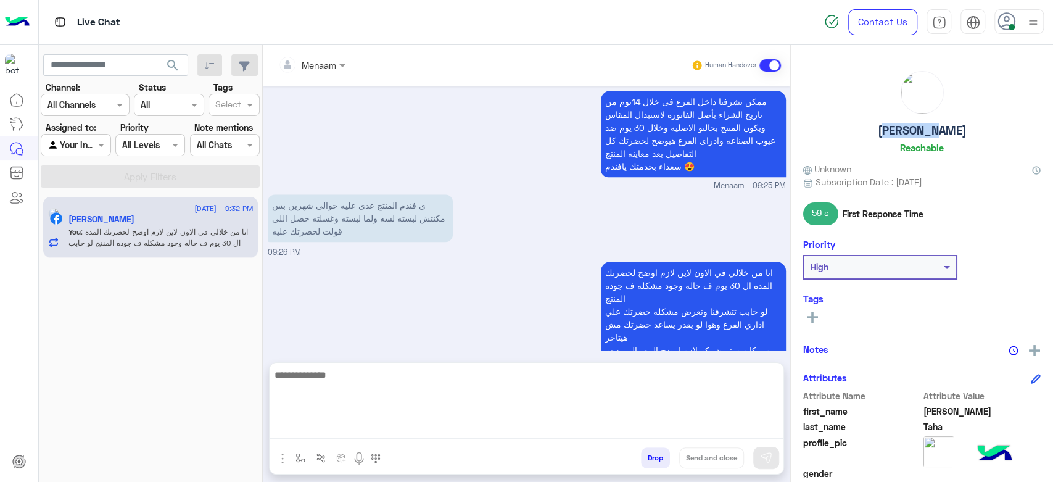
click at [896, 130] on h5 "Mustafa Taha" at bounding box center [922, 130] width 89 height 14
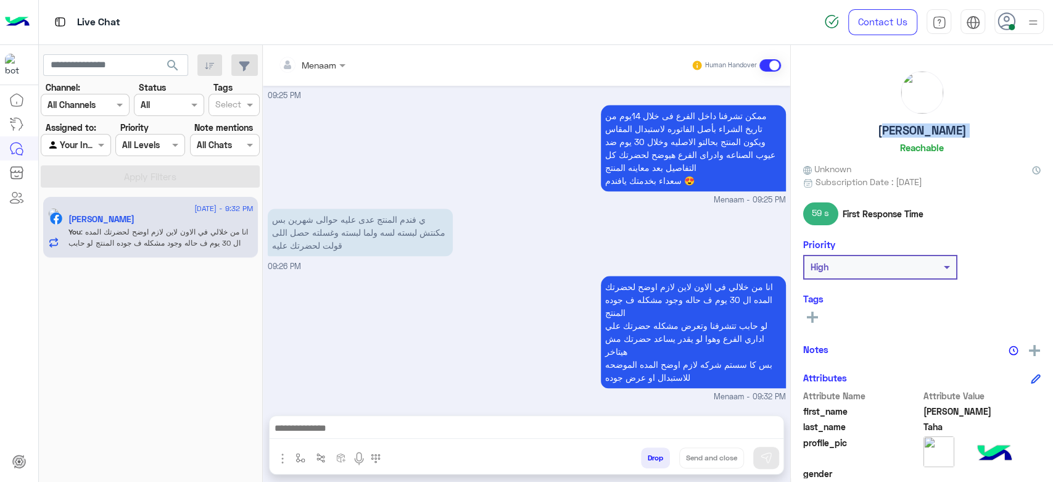
click at [896, 130] on h5 "Mustafa Taha" at bounding box center [922, 130] width 89 height 14
copy h5 "Mustafa Taha"
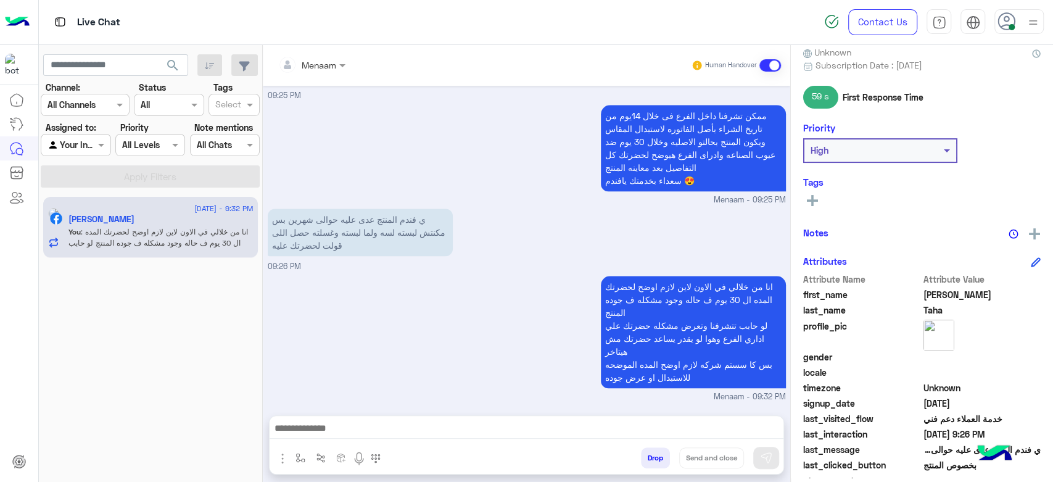
scroll to position [233, 0]
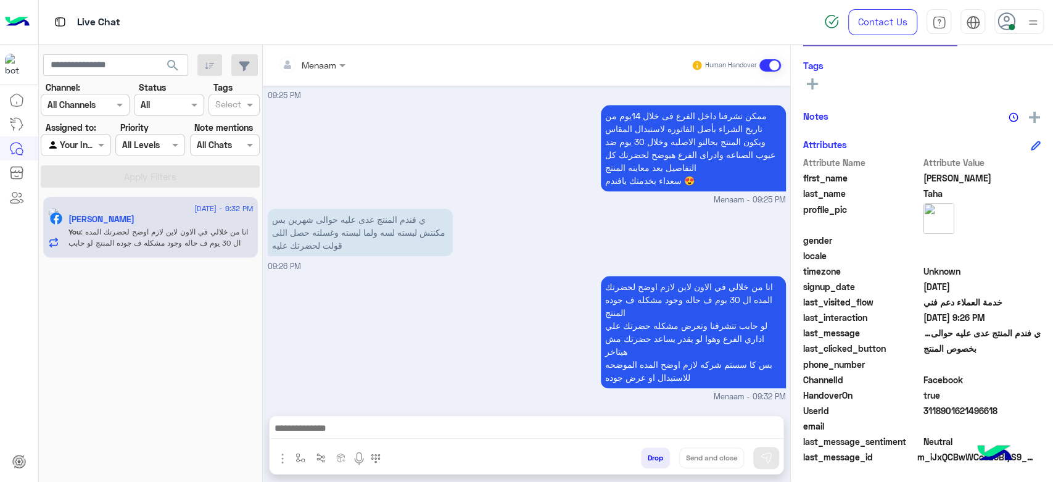
click at [957, 414] on span "3118901621496618" at bounding box center [982, 410] width 118 height 13
click at [954, 410] on span "3118901621496618" at bounding box center [982, 410] width 118 height 13
copy span "3118901621496618"
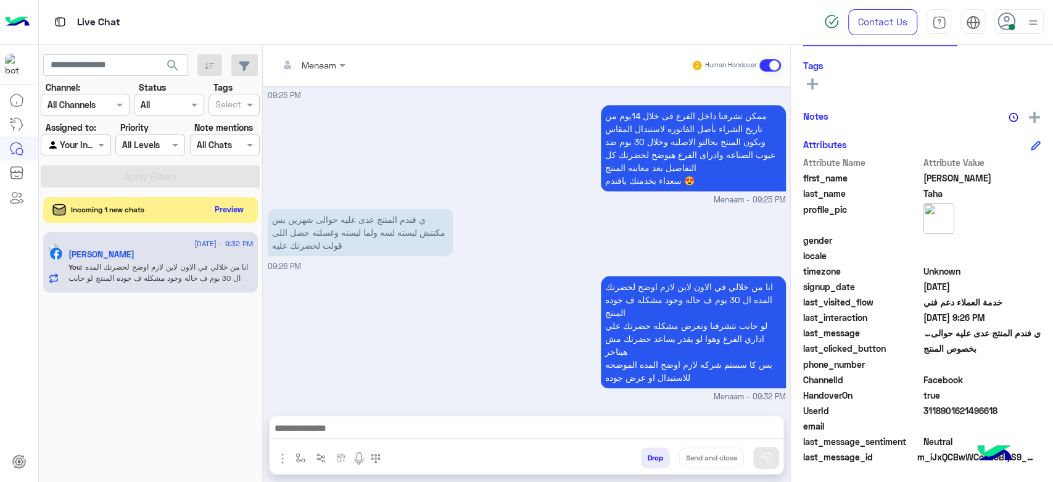
click at [228, 210] on button "Preview" at bounding box center [229, 209] width 38 height 17
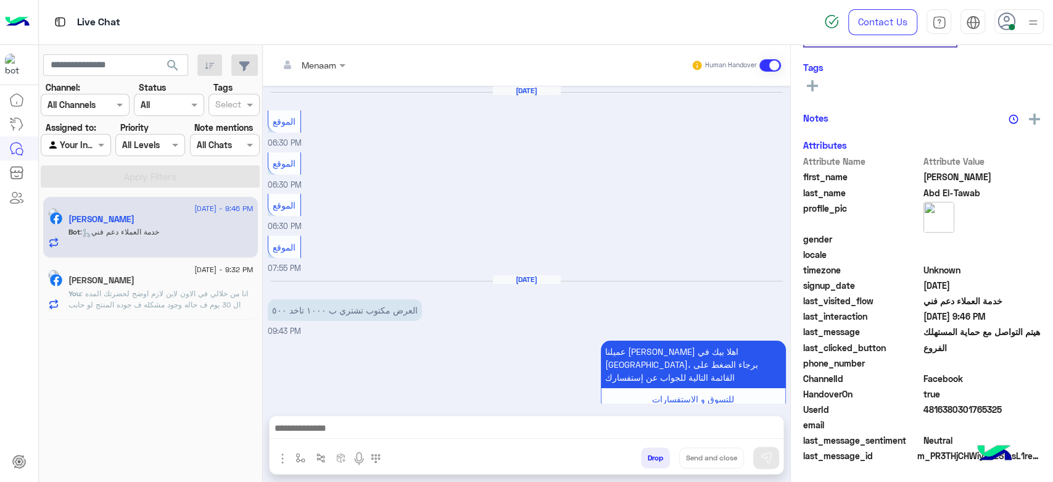
scroll to position [208, 0]
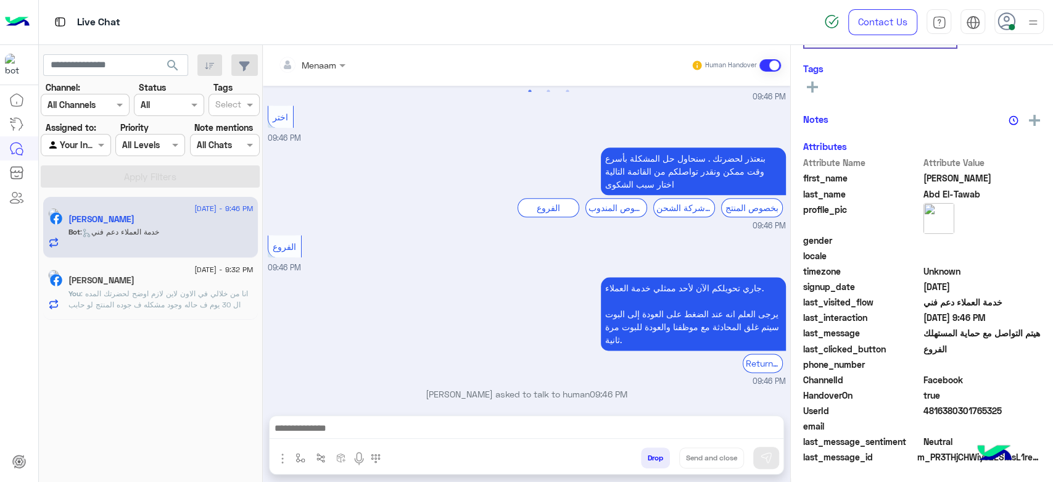
click at [129, 287] on div "Mustafa Taha" at bounding box center [160, 281] width 185 height 13
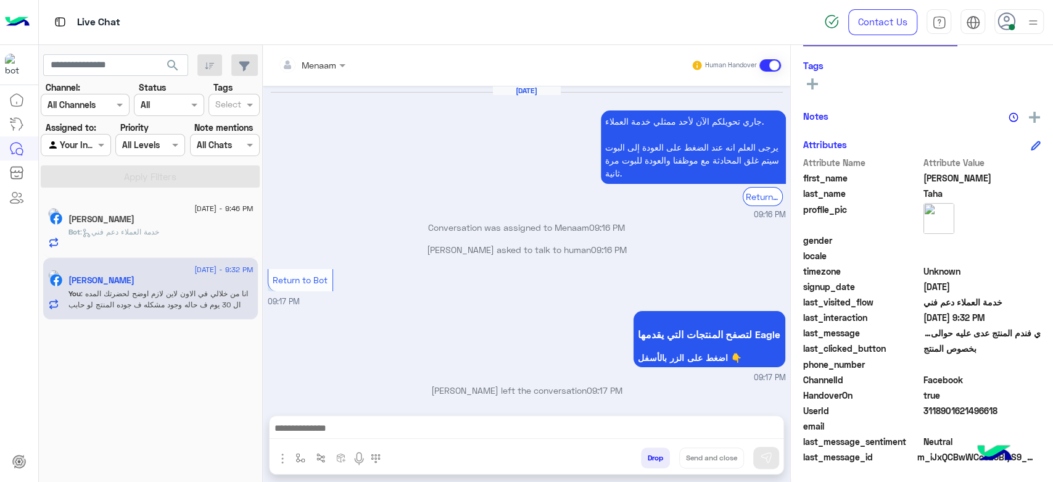
scroll to position [839, 0]
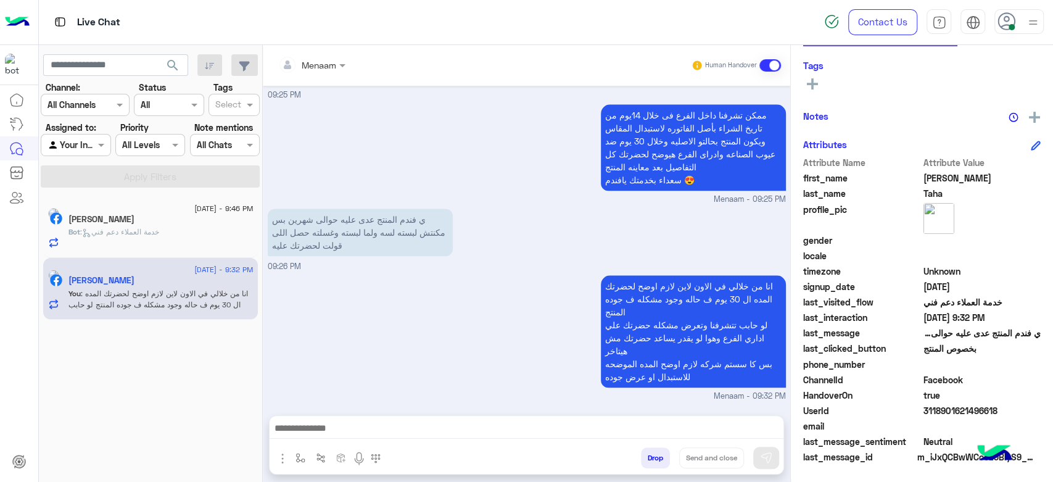
click at [661, 459] on button "Drop" at bounding box center [655, 457] width 29 height 21
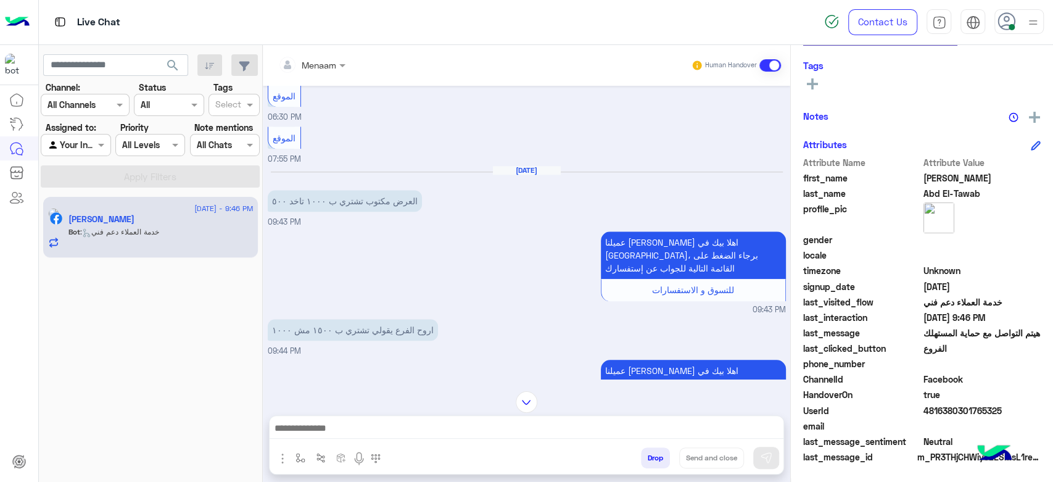
scroll to position [856, 0]
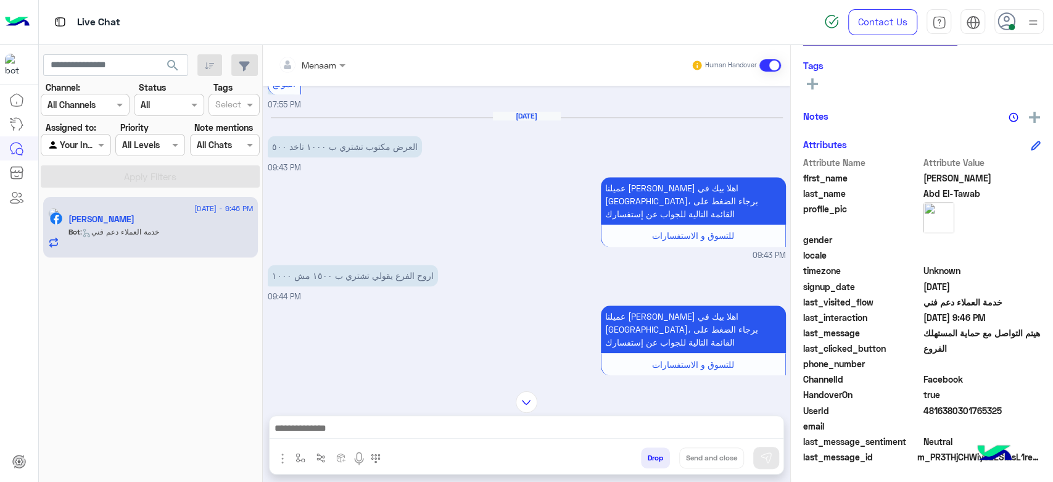
click at [358, 431] on textarea at bounding box center [527, 429] width 514 height 19
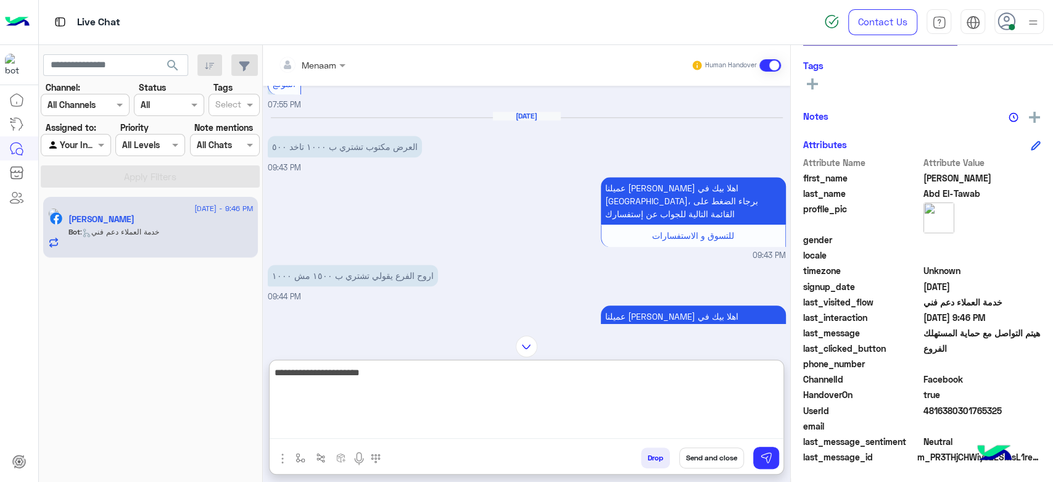
type textarea "**********"
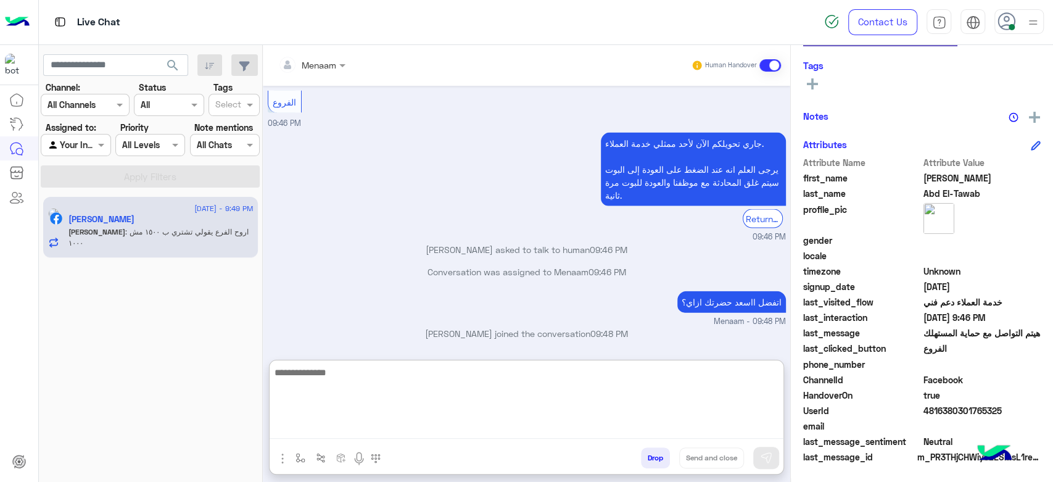
scroll to position [1812, 0]
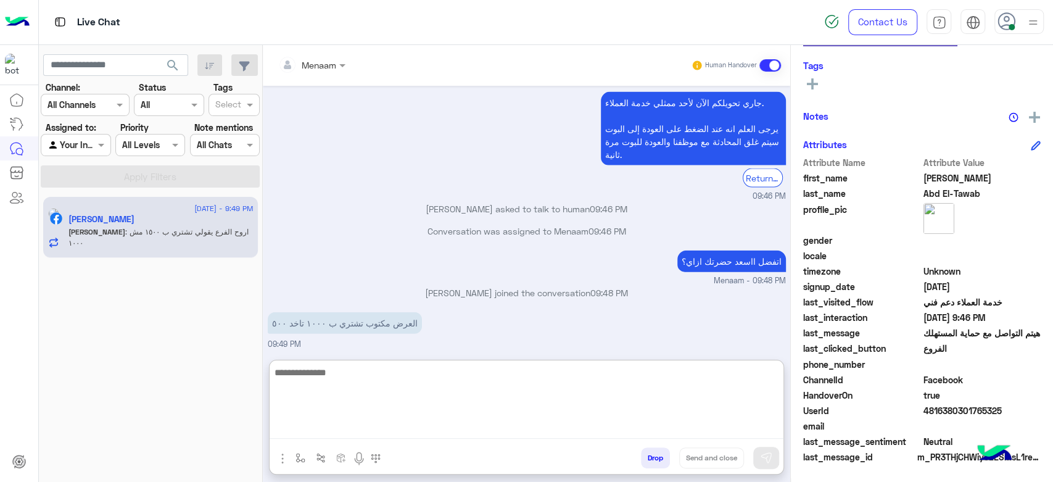
click at [349, 373] on textarea at bounding box center [527, 402] width 514 height 74
type textarea "*"
paste textarea "**********"
type textarea "**********"
click at [726, 375] on textarea "**********" at bounding box center [527, 402] width 514 height 74
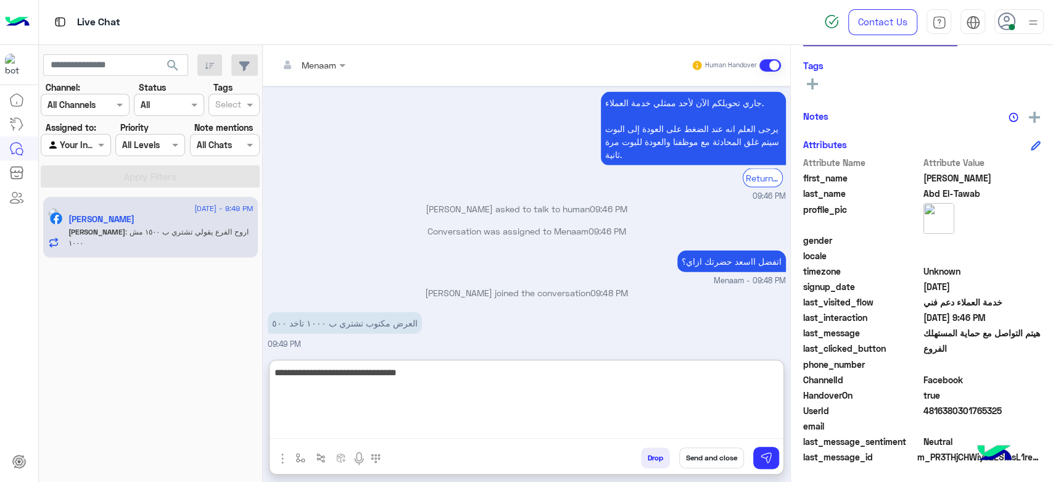
click at [730, 379] on textarea "**********" at bounding box center [527, 402] width 514 height 74
click at [592, 372] on textarea "**********" at bounding box center [527, 402] width 514 height 74
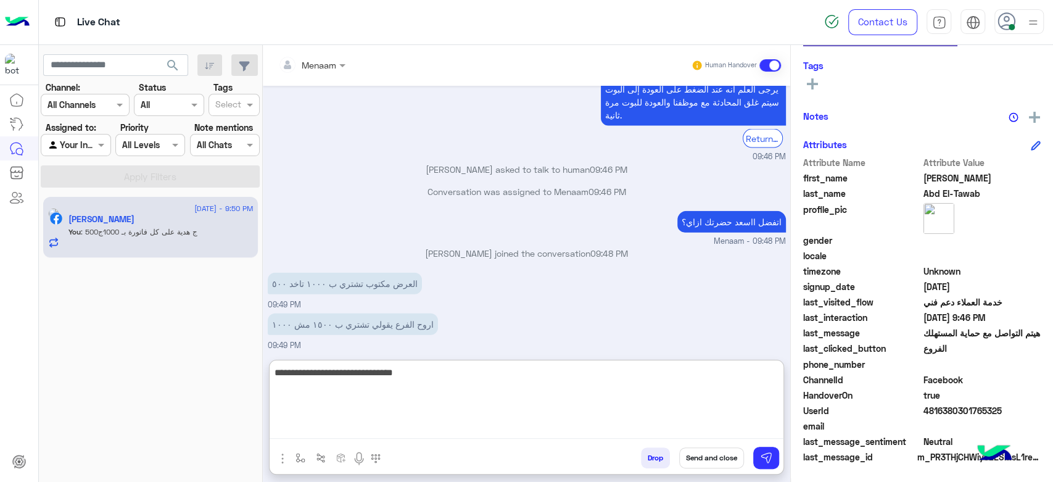
click at [713, 374] on textarea "**********" at bounding box center [527, 402] width 514 height 74
type textarea "**********"
click at [604, 371] on textarea "**********" at bounding box center [527, 402] width 514 height 74
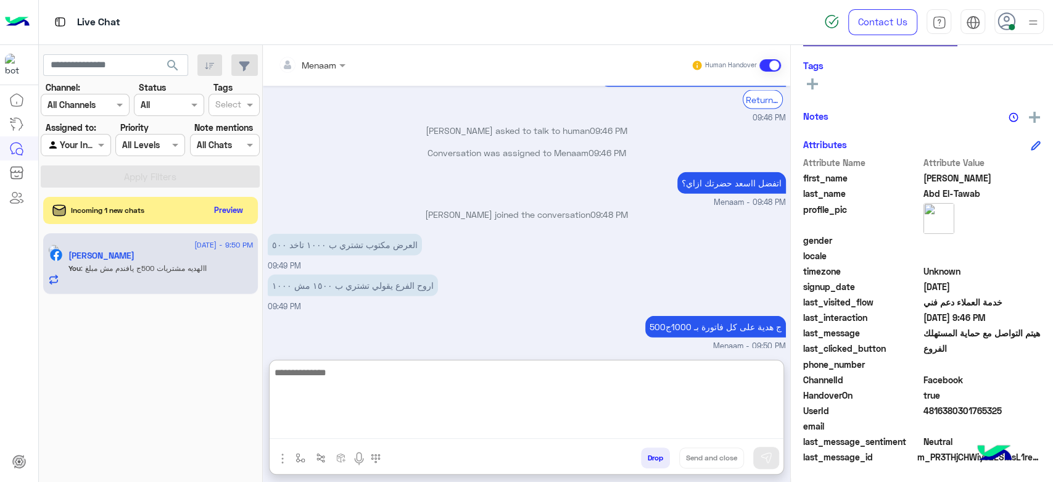
click at [355, 373] on textarea at bounding box center [527, 402] width 514 height 74
paste textarea "**********"
click at [780, 374] on textarea "**********" at bounding box center [527, 402] width 514 height 74
type textarea "**********"
click at [547, 378] on textarea "**********" at bounding box center [527, 402] width 514 height 74
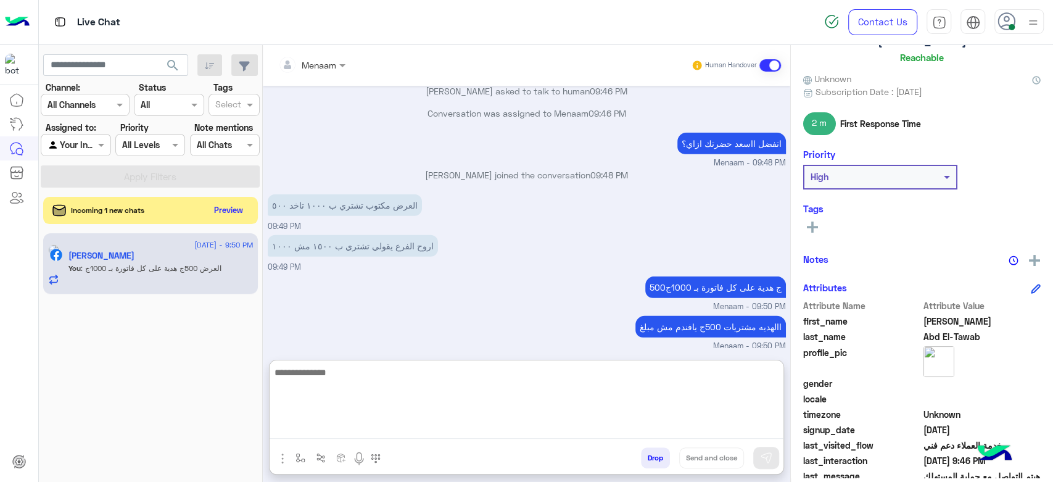
scroll to position [0, 0]
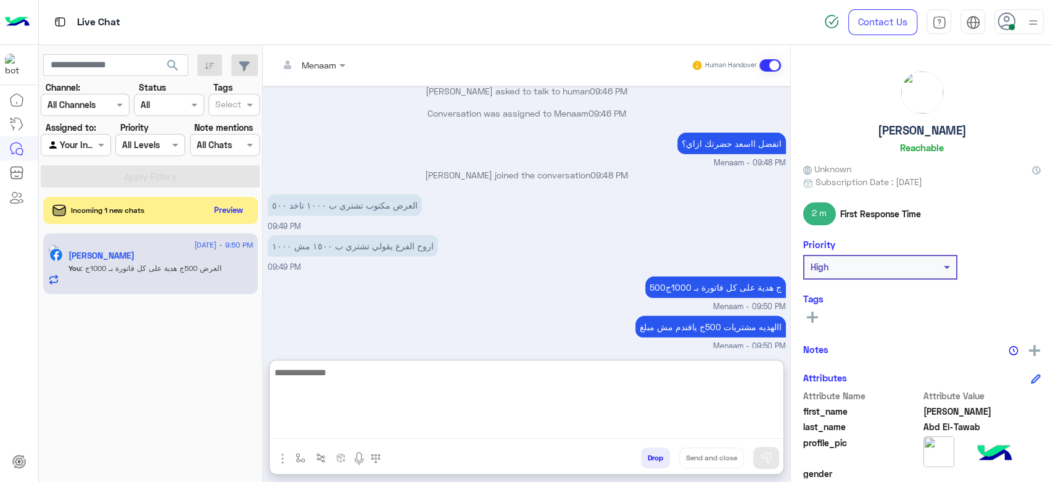
click at [888, 137] on div "Ahmad Abd El-Tawab Reachable" at bounding box center [921, 114] width 237 height 87
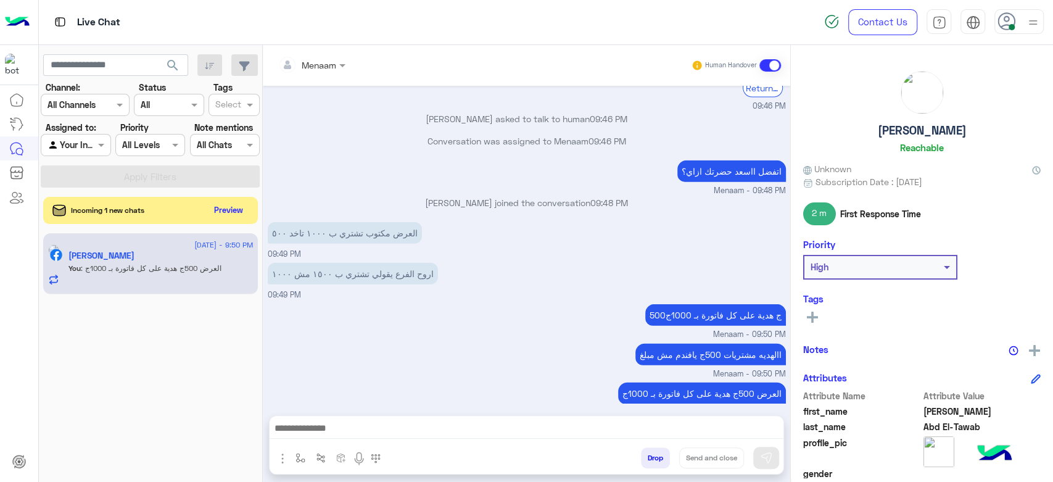
scroll to position [1875, 0]
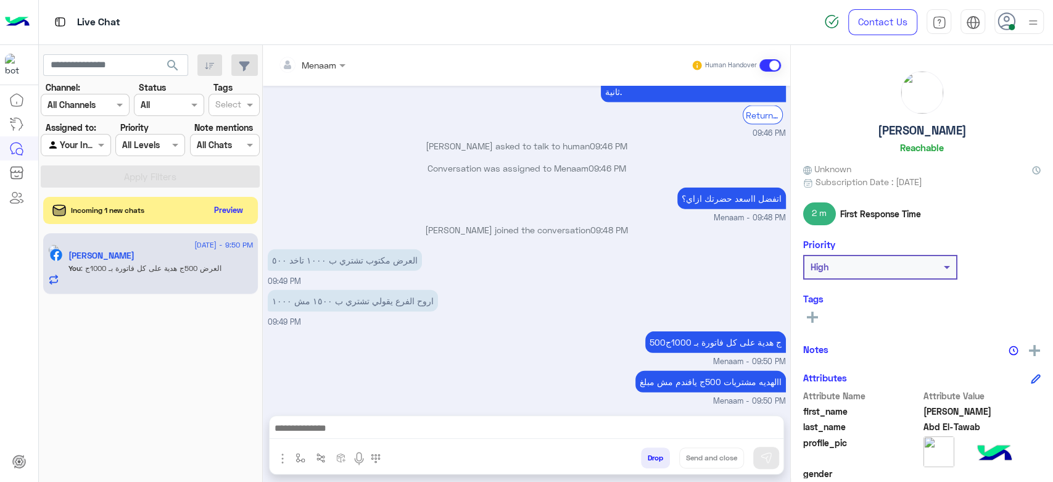
click at [878, 127] on h5 "Ahmad Abd El-Tawab" at bounding box center [922, 130] width 89 height 14
copy h5 "Ahmad Abd El-Tawab"
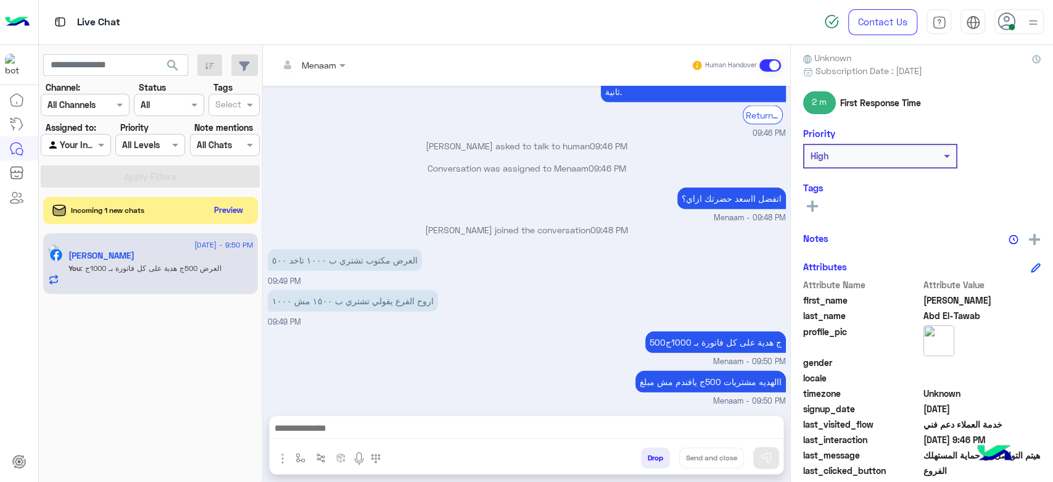
scroll to position [233, 0]
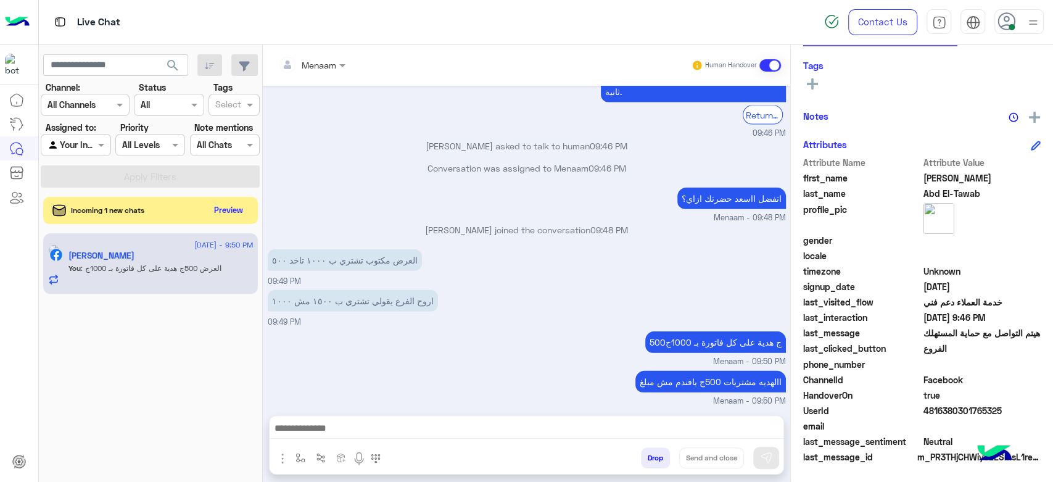
click at [934, 412] on span "4816380301765325" at bounding box center [982, 410] width 118 height 13
copy span "4816380301765325"
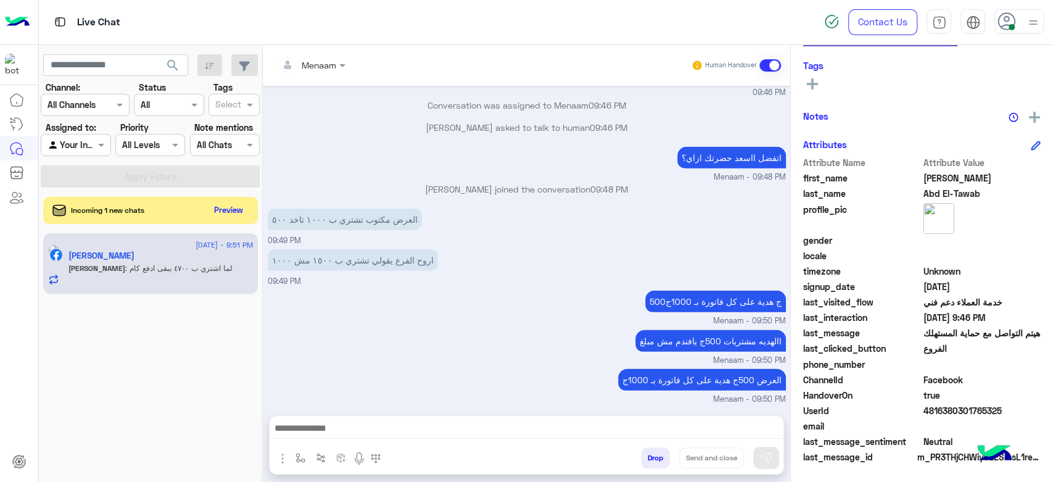
click at [459, 429] on textarea at bounding box center [527, 429] width 514 height 19
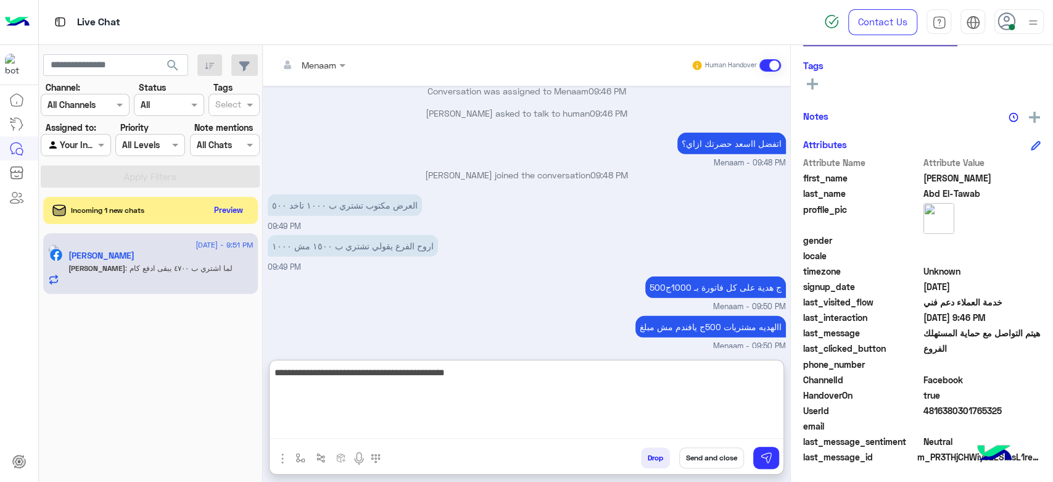
type textarea "**********"
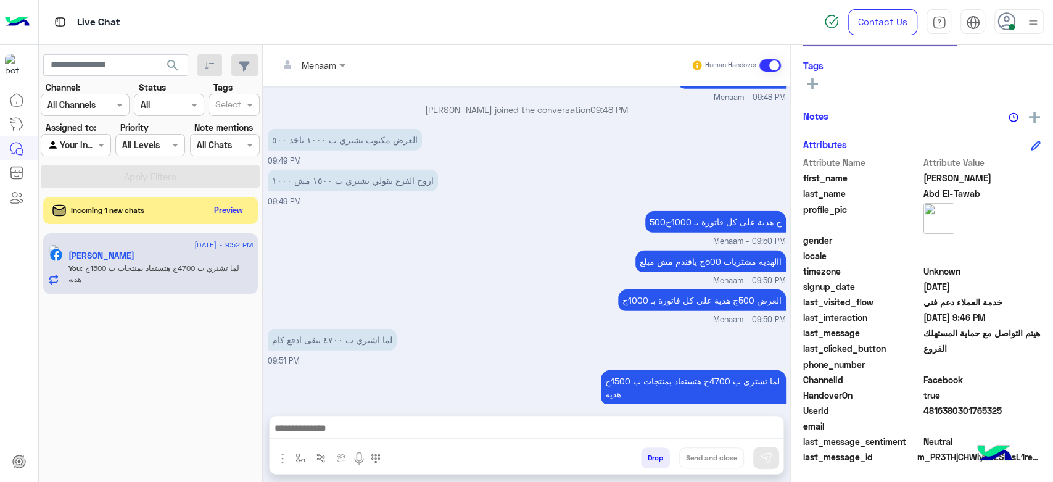
scroll to position [1968, 0]
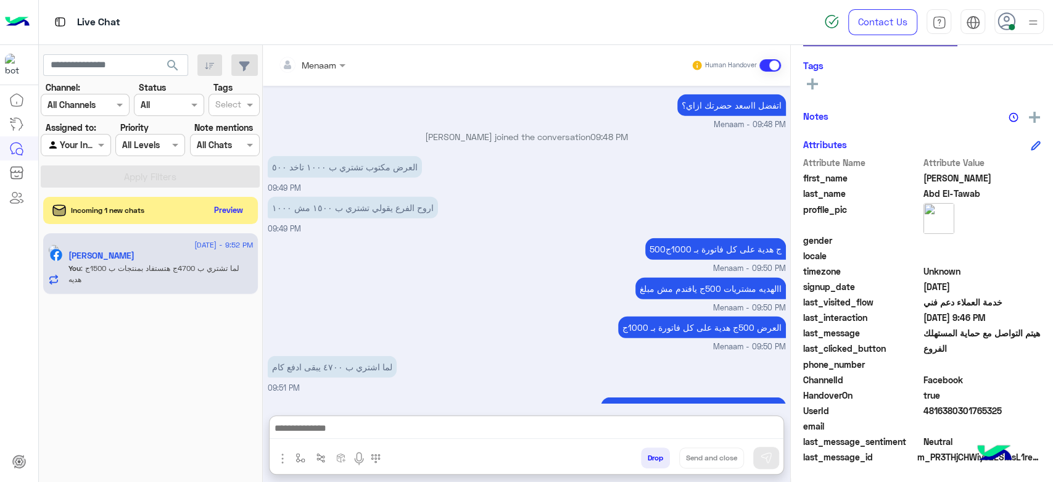
click at [445, 426] on textarea at bounding box center [527, 429] width 514 height 19
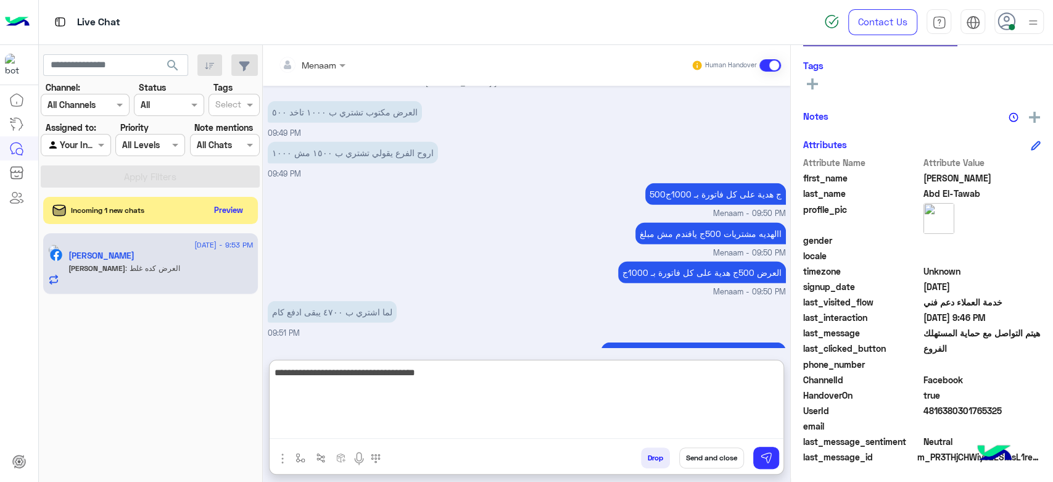
scroll to position [2064, 0]
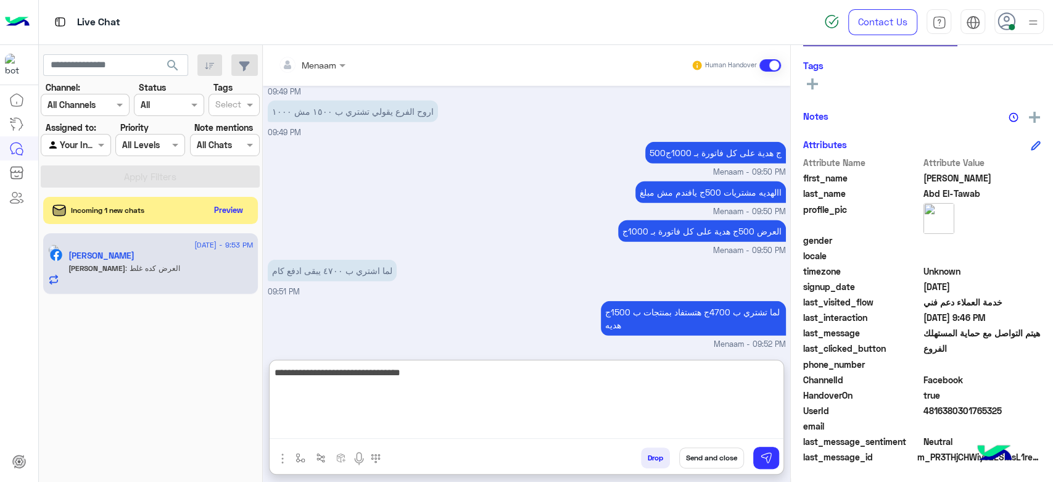
type textarea "**********"
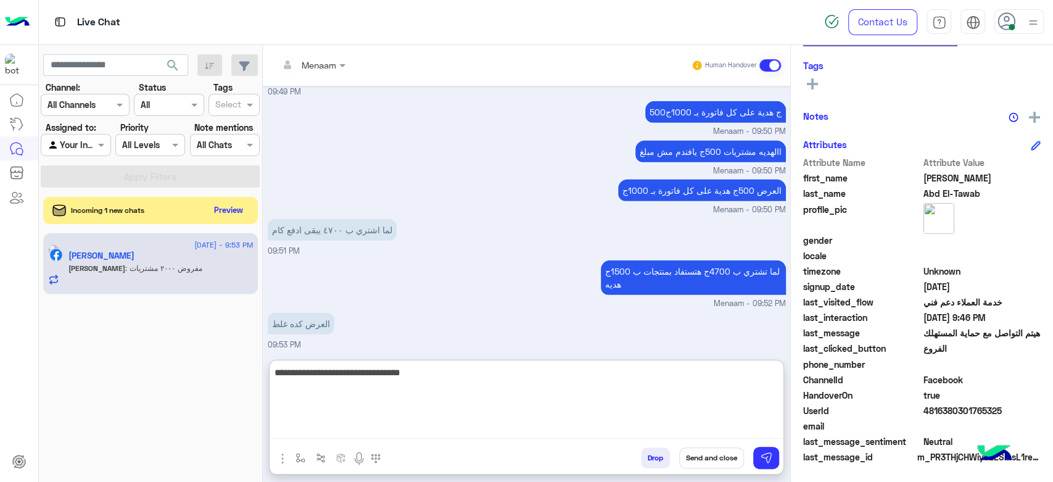
type textarea "**********"
drag, startPoint x: 620, startPoint y: 371, endPoint x: 806, endPoint y: 383, distance: 186.7
click at [806, 383] on mat-drawer-container "Menaam Human Handover Nov 5, 2024 ممكن اعرف الفروع الي فاضل فيها تصفيات الصيف 0…" at bounding box center [658, 266] width 790 height 442
type textarea "*"
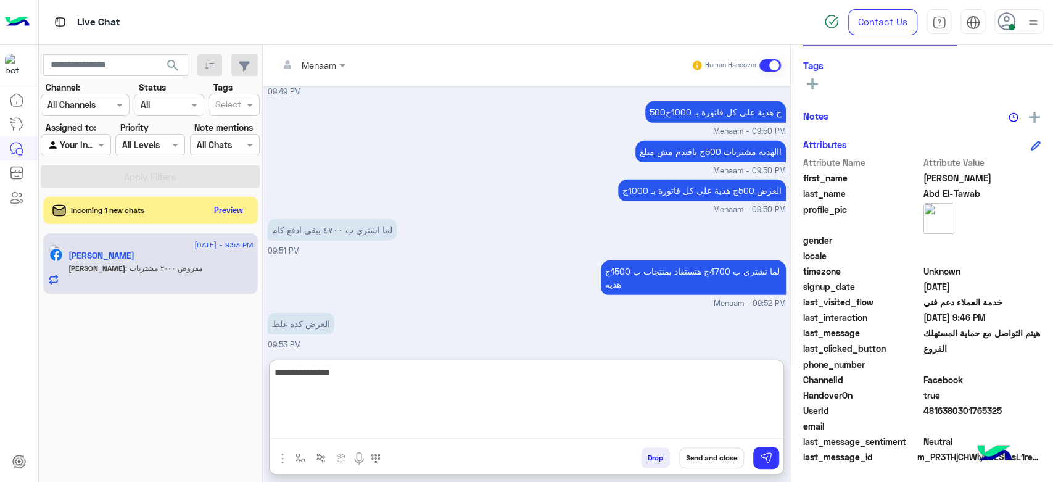
type textarea "**********"
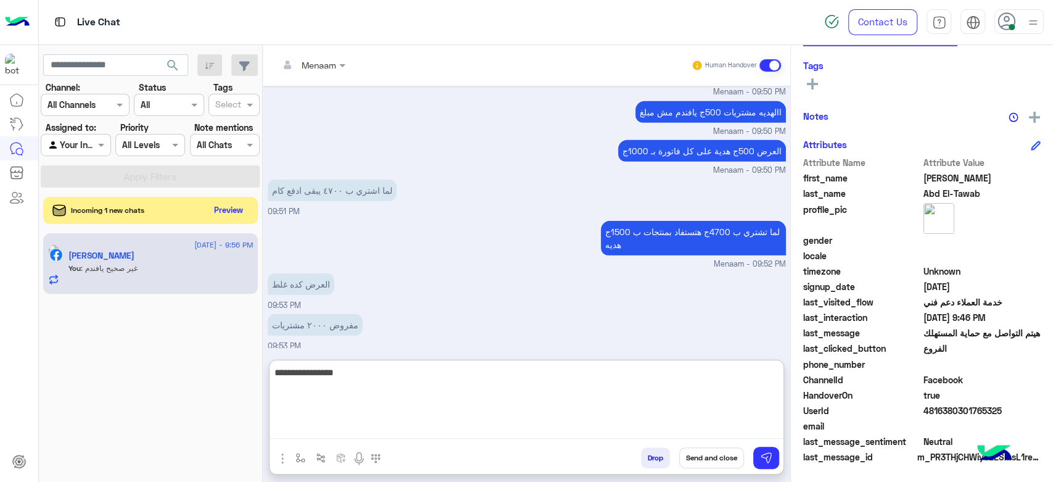
type textarea "**********"
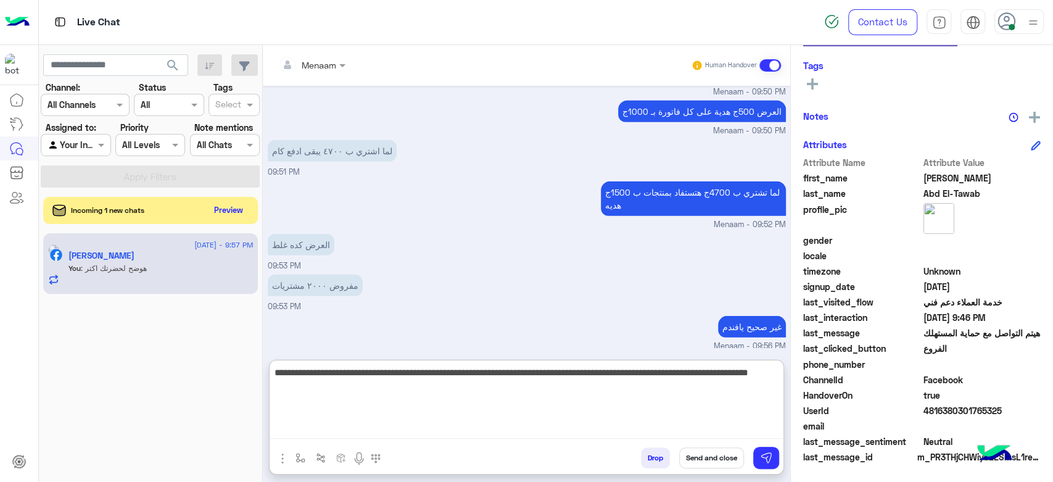
type textarea "**********"
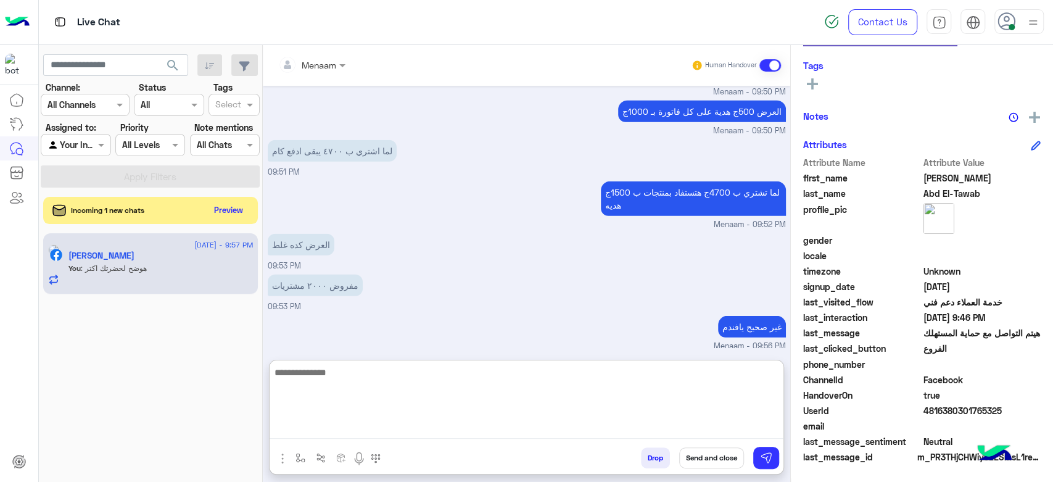
scroll to position [2262, 0]
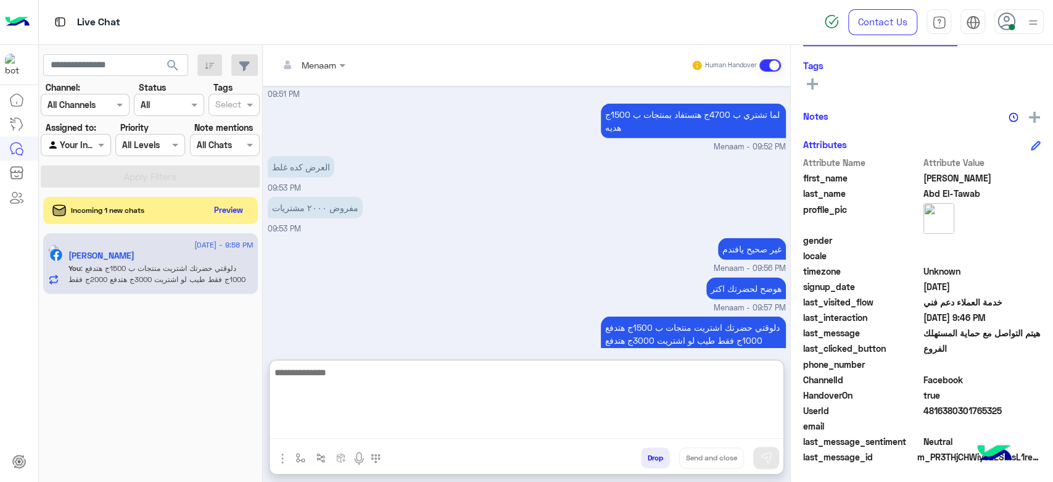
click at [262, 202] on mat-drawer-container "search Channel: Channel All Channels Status Channel All Tags Select Assigned to…" at bounding box center [546, 266] width 1015 height 442
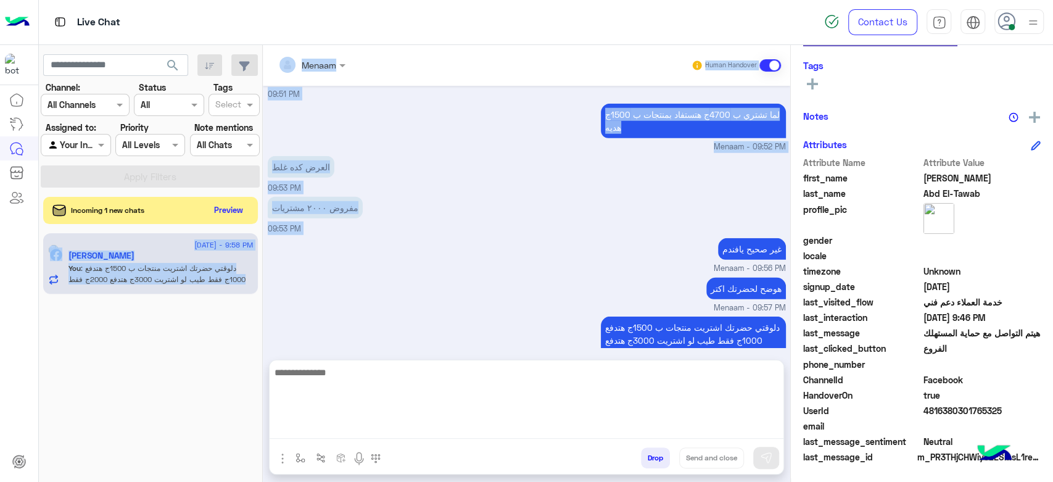
scroll to position [2206, 0]
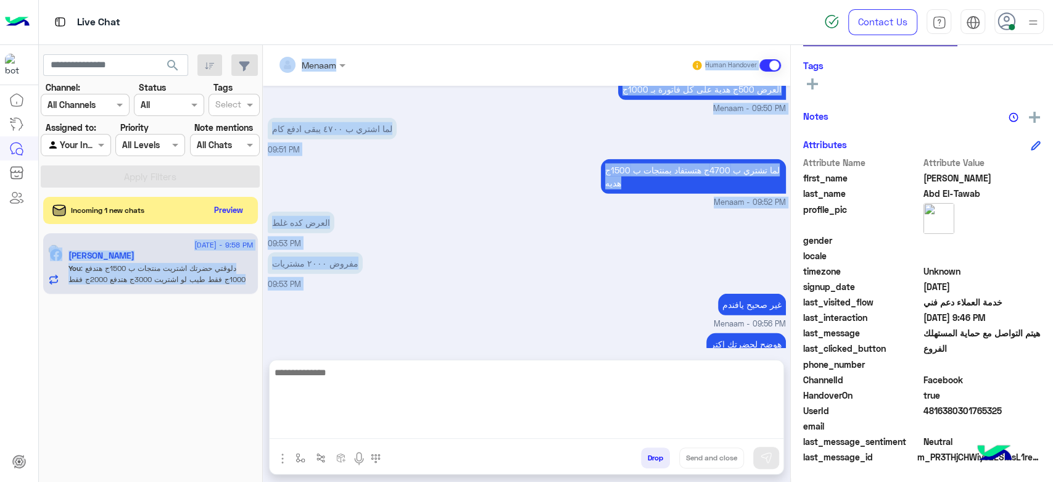
click at [227, 226] on div "search Channel: Channel All Channels Status Channel All Tags Select Assigned to…" at bounding box center [151, 266] width 224 height 442
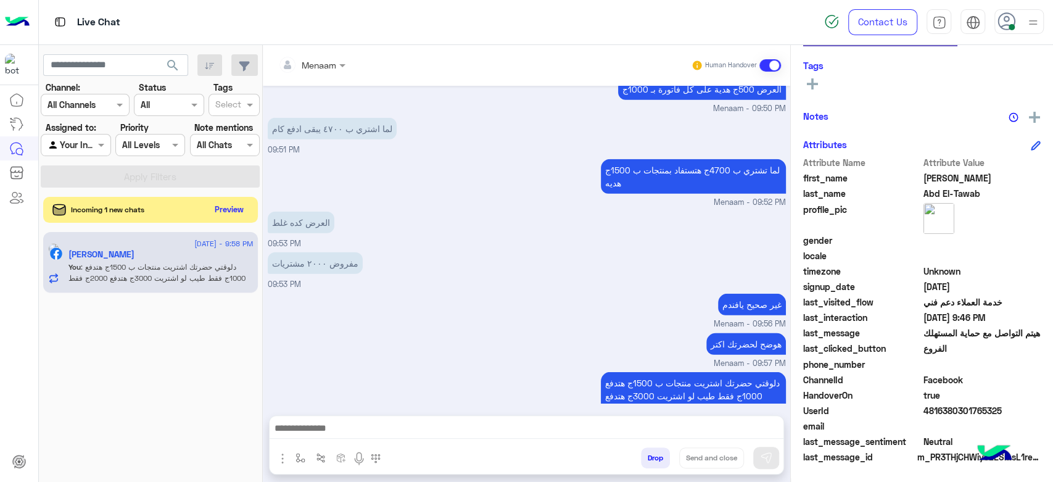
click at [237, 208] on button "Preview" at bounding box center [229, 209] width 38 height 17
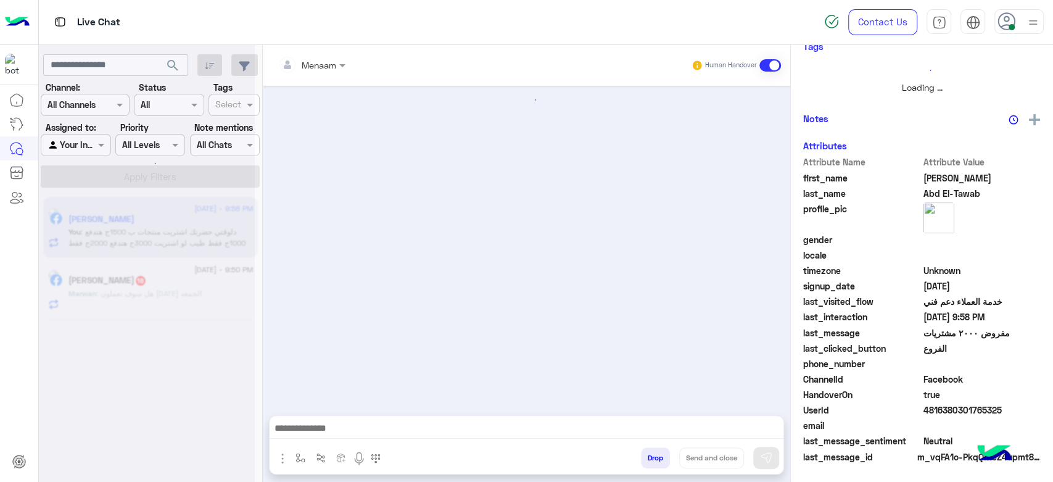
scroll to position [627, 0]
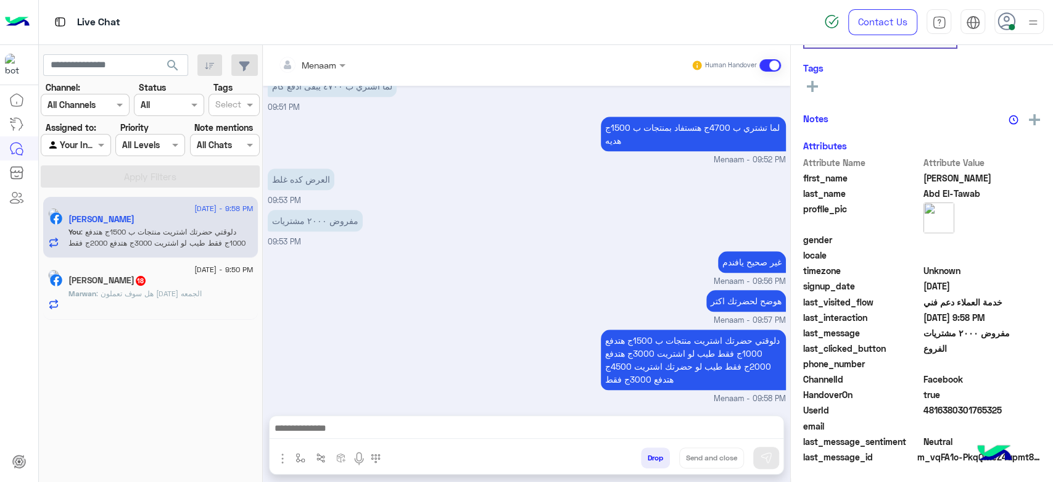
click at [141, 287] on div "Marwan Bakr 18" at bounding box center [160, 281] width 185 height 13
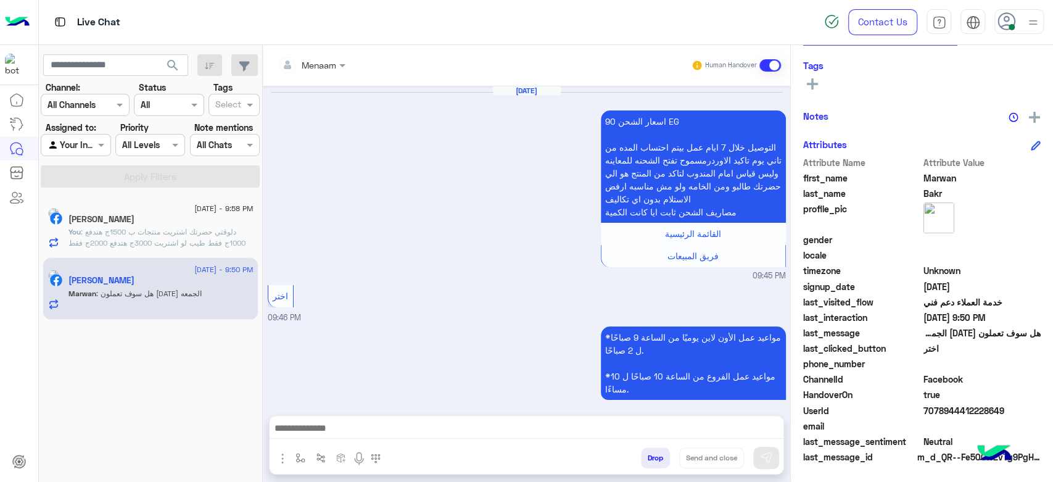
scroll to position [1251, 0]
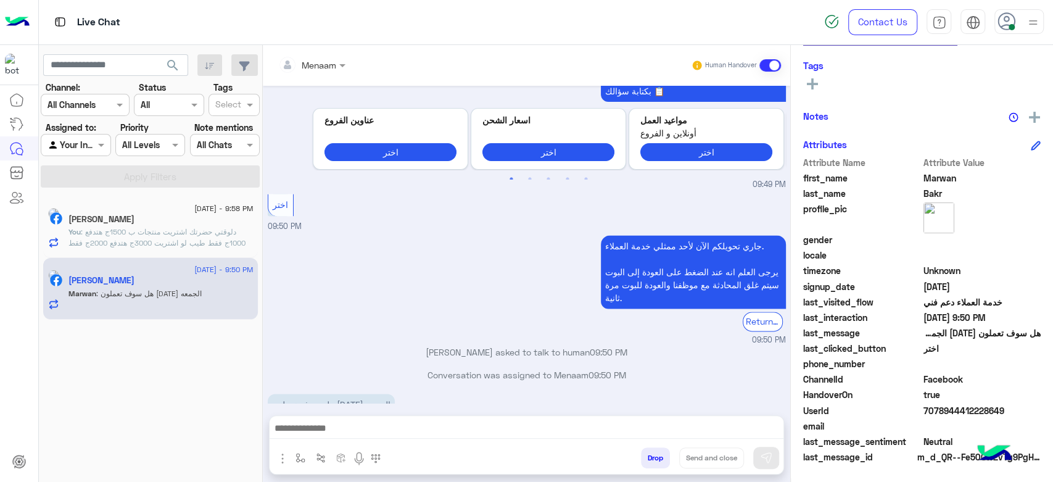
click at [343, 426] on textarea at bounding box center [527, 429] width 514 height 19
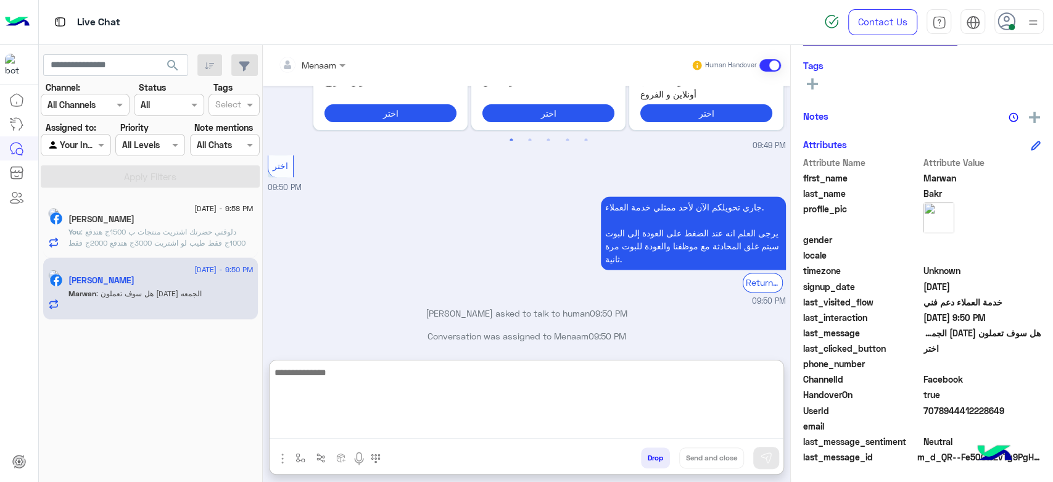
scroll to position [1306, 0]
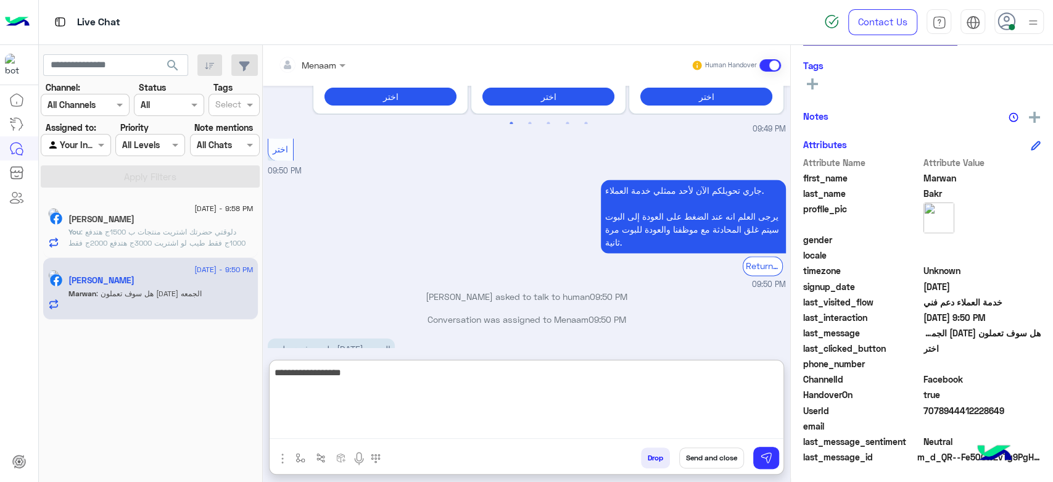
type textarea "**********"
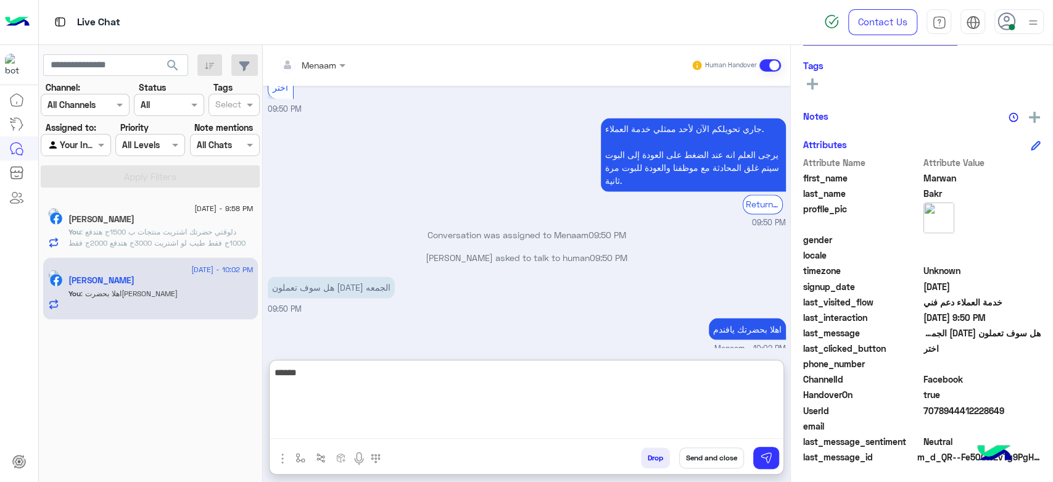
scroll to position [233, 0]
type textarea "*"
type textarea "**********"
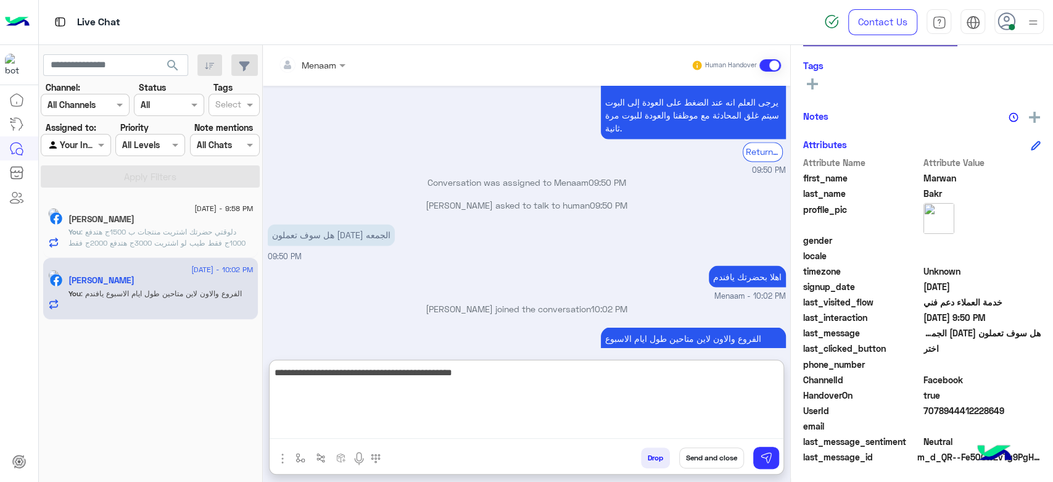
type textarea "**********"
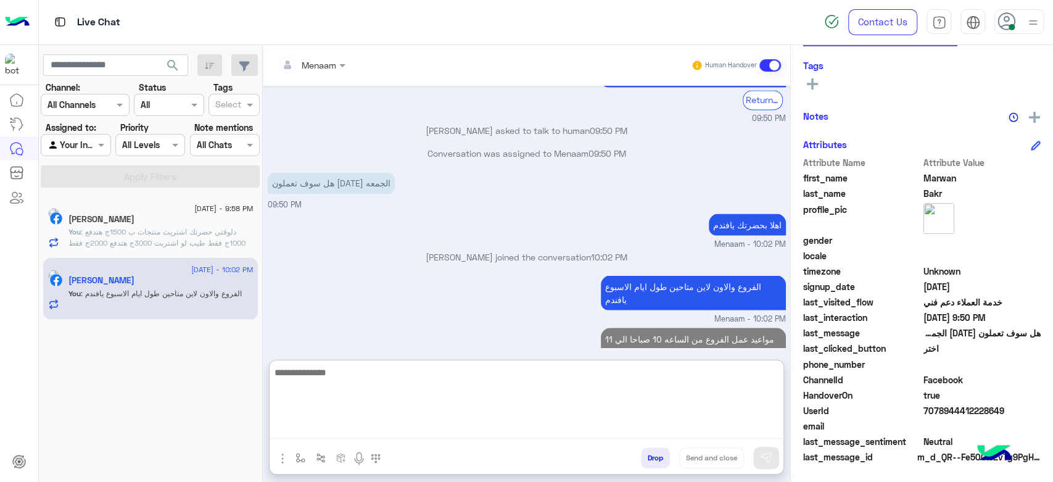
click at [170, 236] on span ": دلوقتي حضرتك اشتريت منتجات ب 1500ج هتدفع 1000ج فقط طيب لو اشتريت 3000ج هتدفع …" at bounding box center [156, 242] width 177 height 31
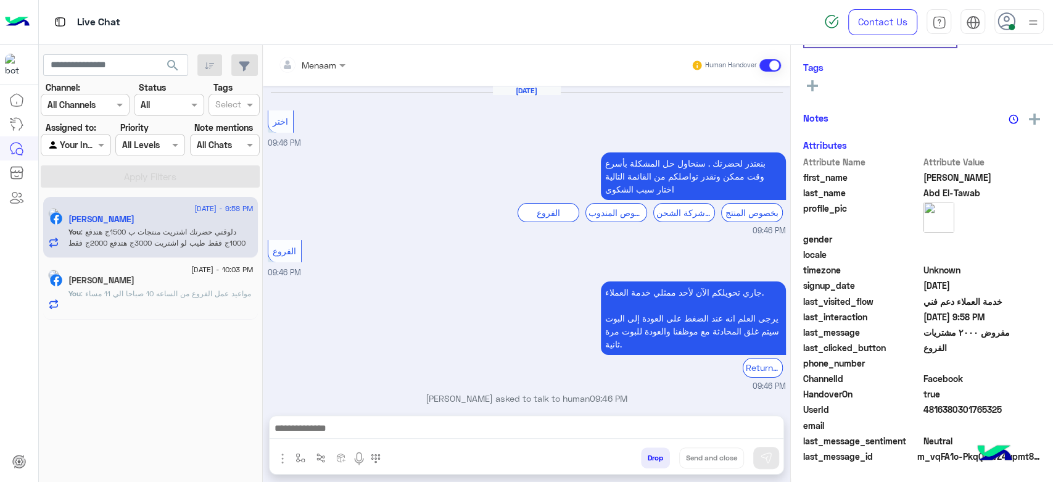
scroll to position [231, 0]
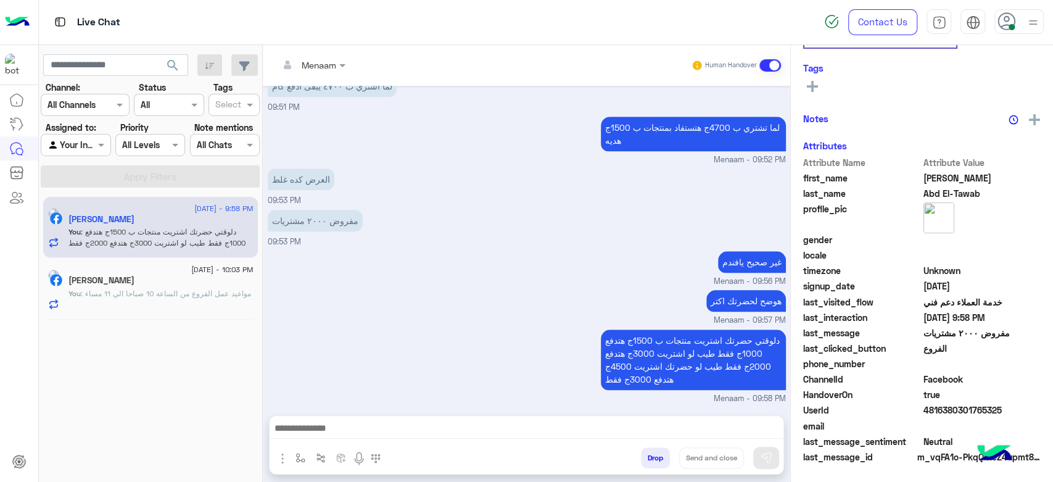
click at [169, 277] on div "Marwan Bakr" at bounding box center [160, 281] width 185 height 13
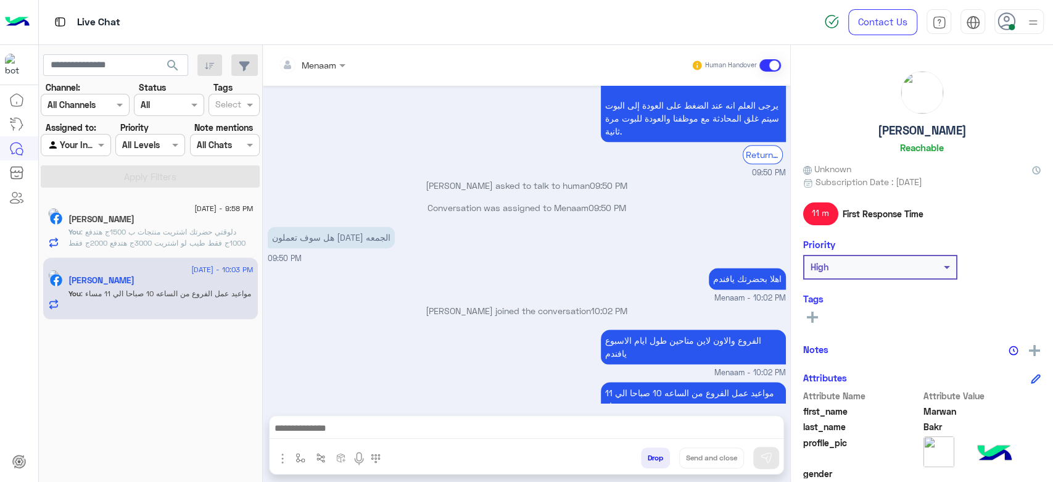
click at [907, 135] on h5 "Marwan Bakr" at bounding box center [922, 130] width 89 height 14
click at [906, 133] on h5 "Marwan Bakr" at bounding box center [922, 130] width 89 height 14
copy h5 "Marwan Bakr"
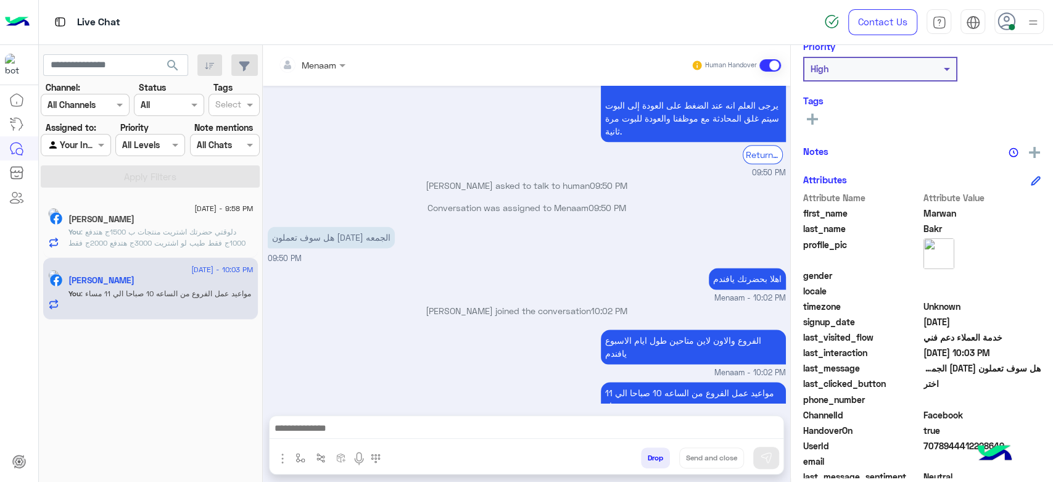
scroll to position [233, 0]
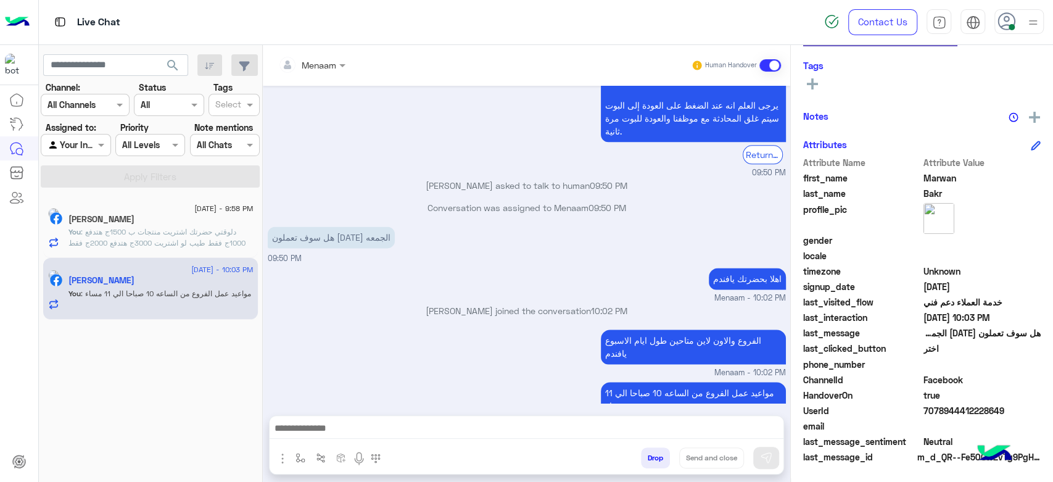
click at [970, 419] on span at bounding box center [982, 425] width 118 height 13
click at [951, 408] on span "7078944412228649" at bounding box center [982, 410] width 118 height 13
copy span "7078944412228649"
click at [146, 242] on span ": دلوقتي حضرتك اشتريت منتجات ب 1500ج هتدفع 1000ج فقط طيب لو اشتريت 3000ج هتدفع …" at bounding box center [156, 242] width 177 height 31
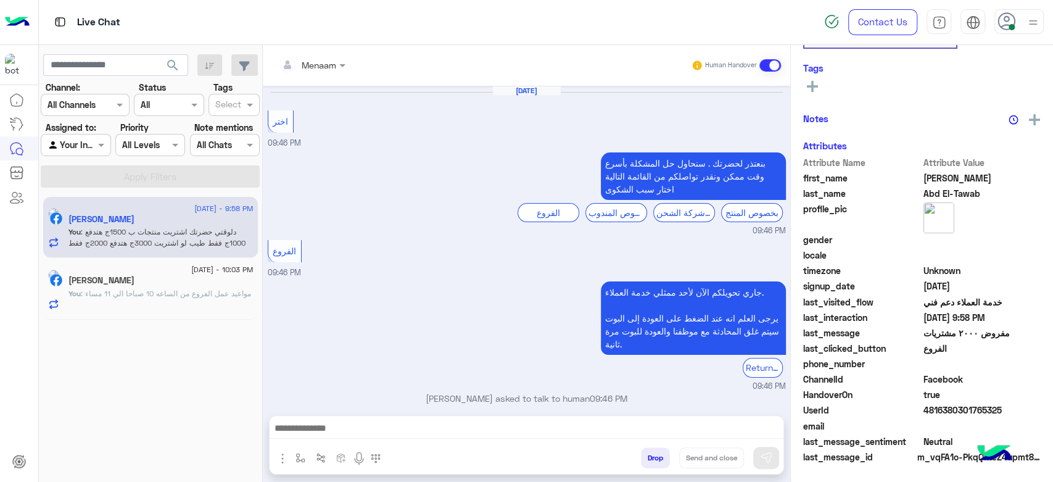
scroll to position [627, 0]
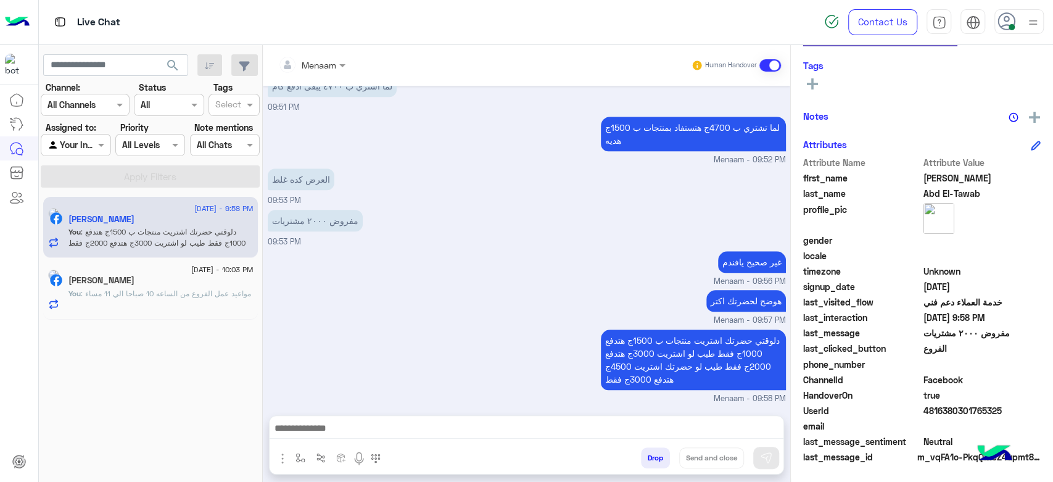
click at [121, 299] on p "You : مواعيد عمل الفروع من الساعه 10 صباحا الي 11 مساء" at bounding box center [159, 293] width 183 height 11
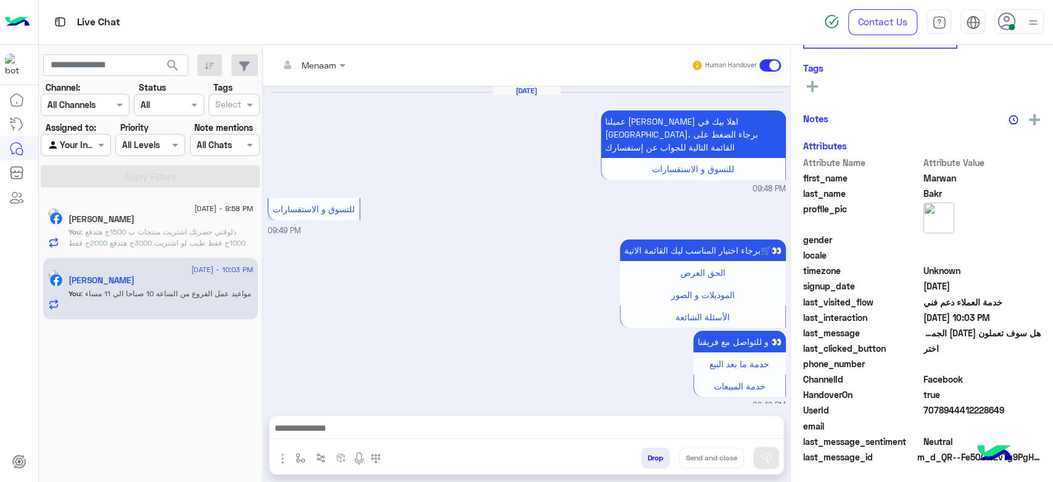
scroll to position [1069, 0]
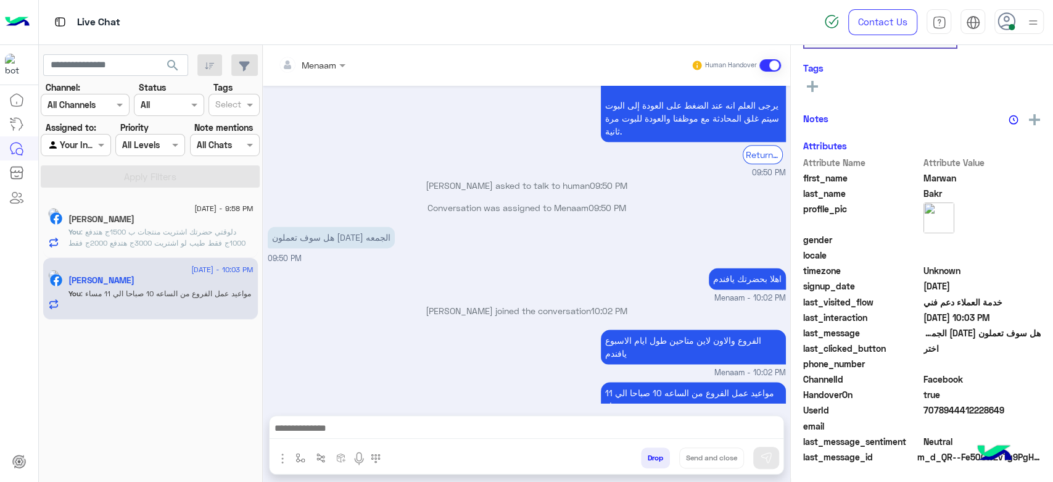
click at [655, 473] on div "Drop Send and close" at bounding box center [586, 460] width 393 height 27
click at [641, 453] on button "Drop" at bounding box center [655, 457] width 29 height 21
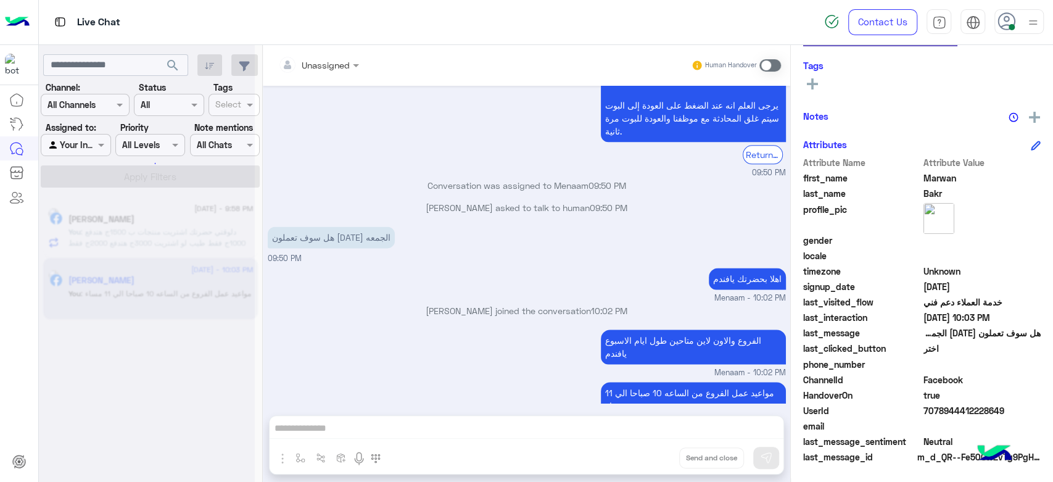
scroll to position [1092, 0]
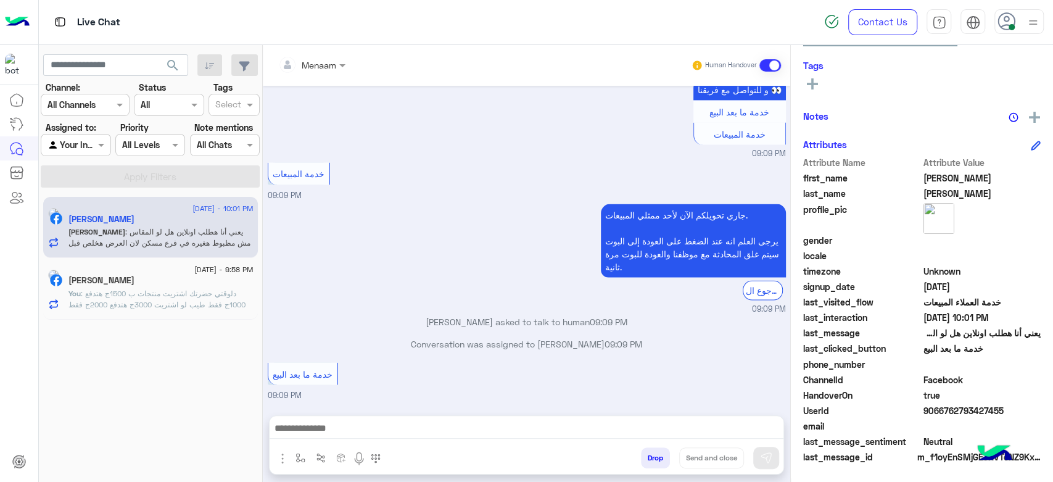
scroll to position [1975, 0]
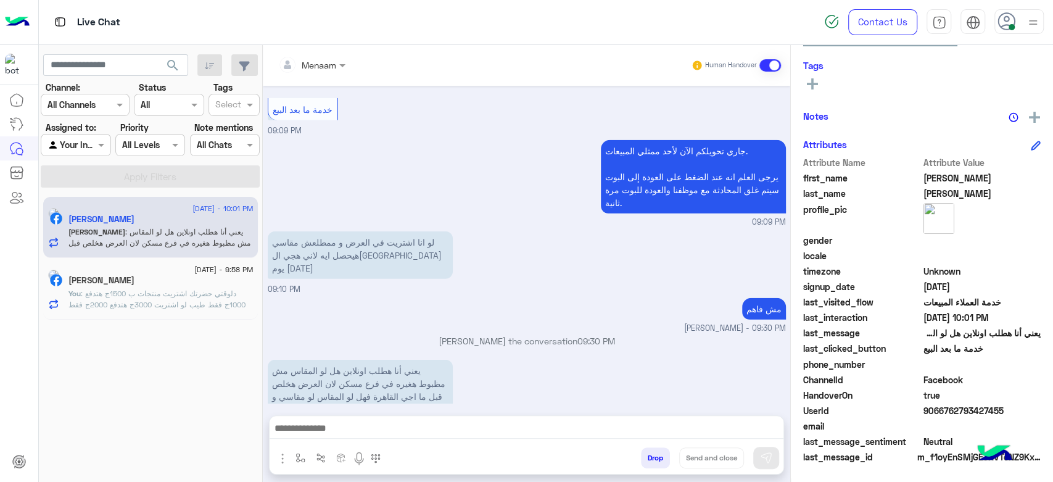
click at [329, 433] on textarea at bounding box center [527, 429] width 514 height 19
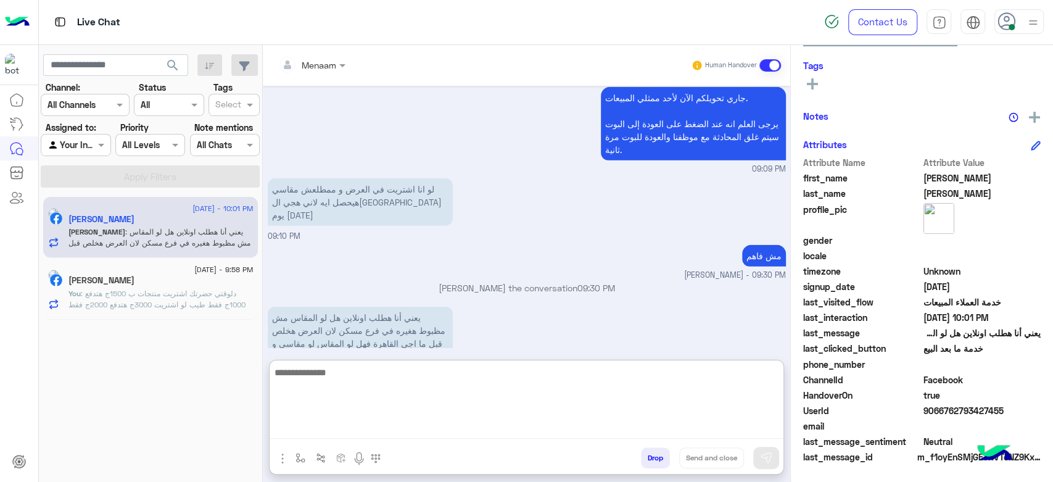
scroll to position [2031, 0]
type textarea "*"
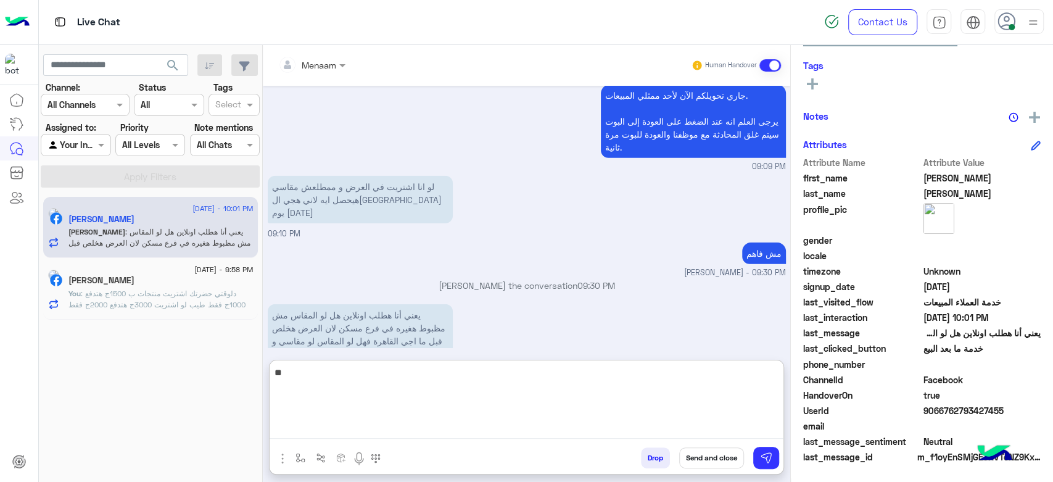
type textarea "*"
type textarea "**********"
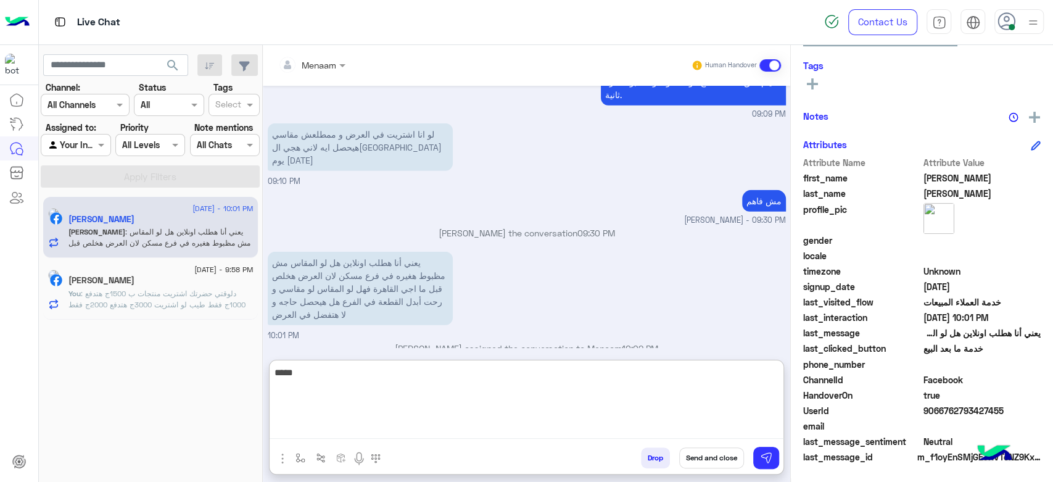
scroll to position [2106, 0]
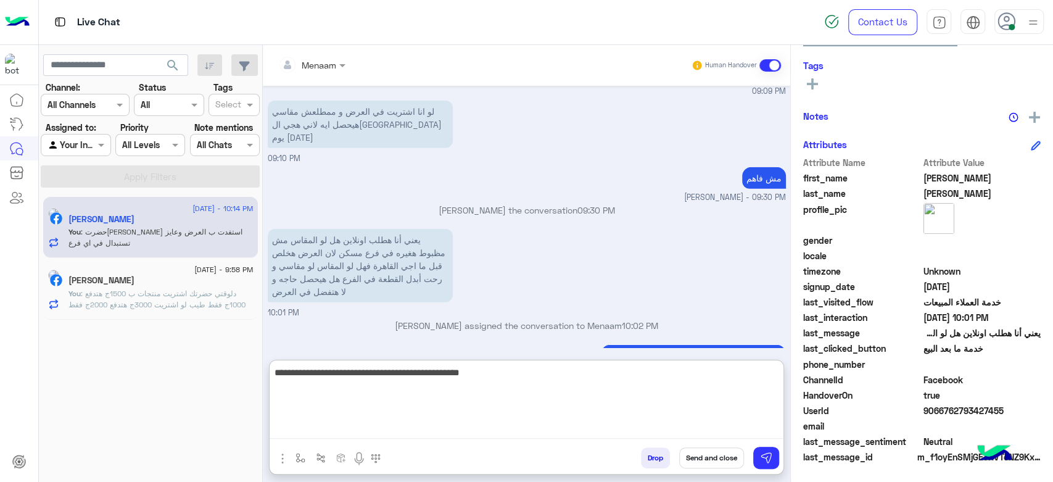
type textarea "**********"
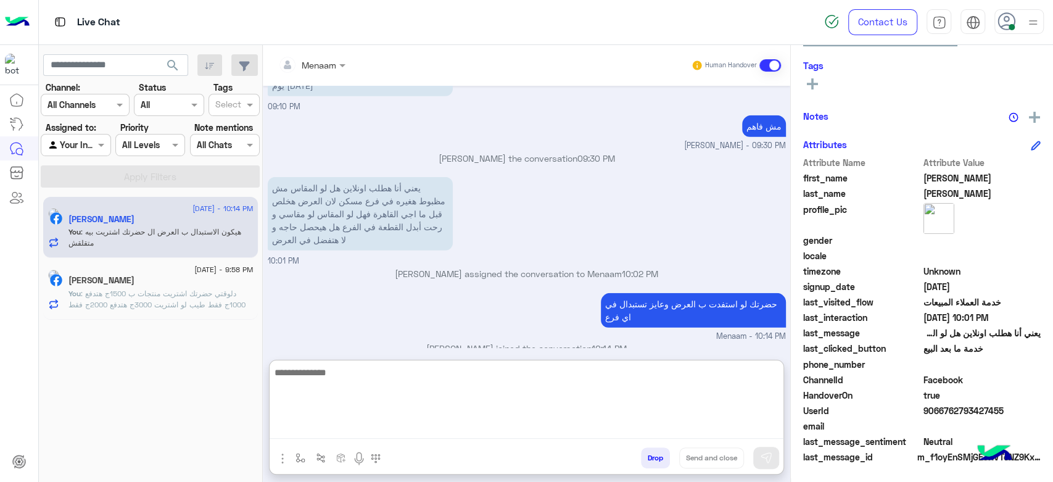
click at [146, 289] on span ": دلوقتي حضرتك اشتريت منتجات ب 1500ج هتدفع 1000ج فقط طيب لو اشتريت 3000ج هتدفع …" at bounding box center [156, 304] width 177 height 31
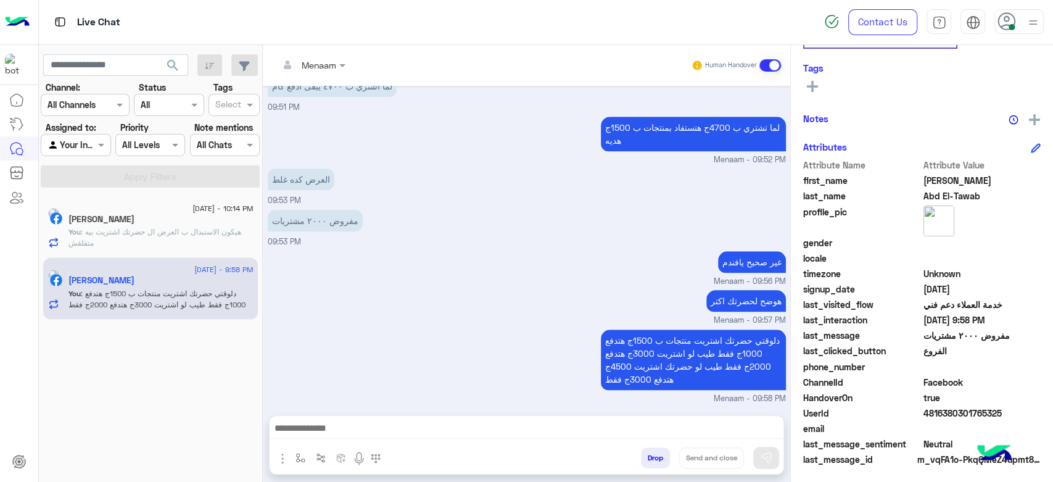
scroll to position [233, 0]
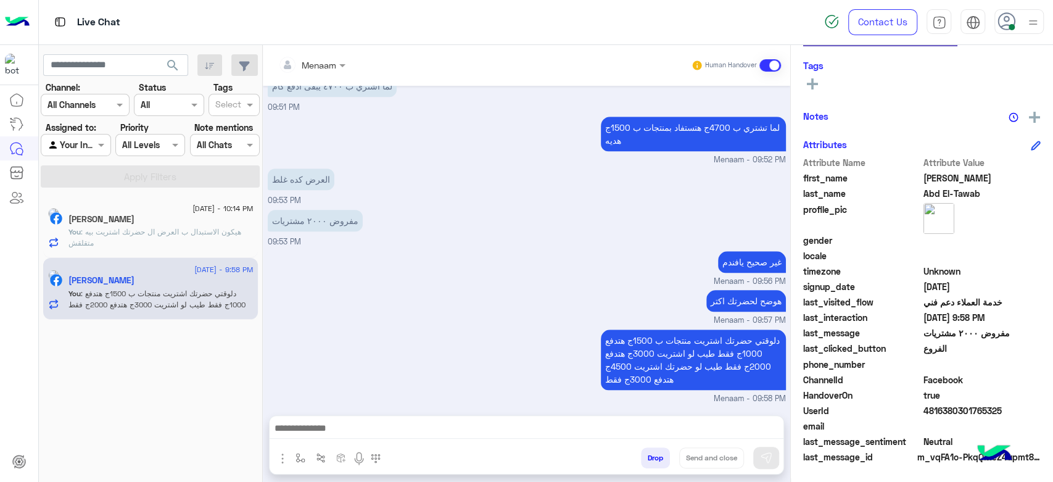
click at [131, 233] on span ": هيكون الاستبدال ب العرض ال حضرتك اشتريت بيه متقلقش" at bounding box center [154, 237] width 173 height 20
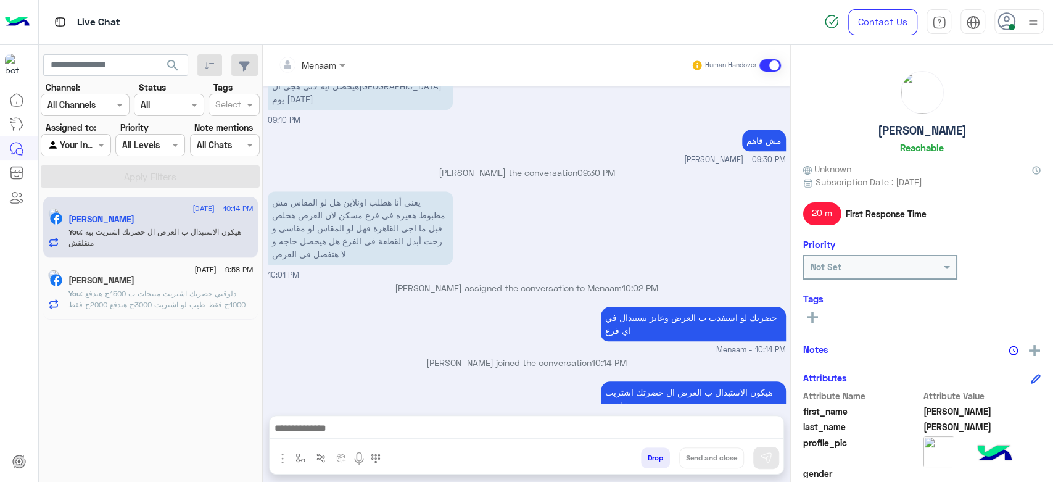
click at [908, 127] on h5 "Karim Saif" at bounding box center [922, 130] width 89 height 14
copy h5 "Karim Saif"
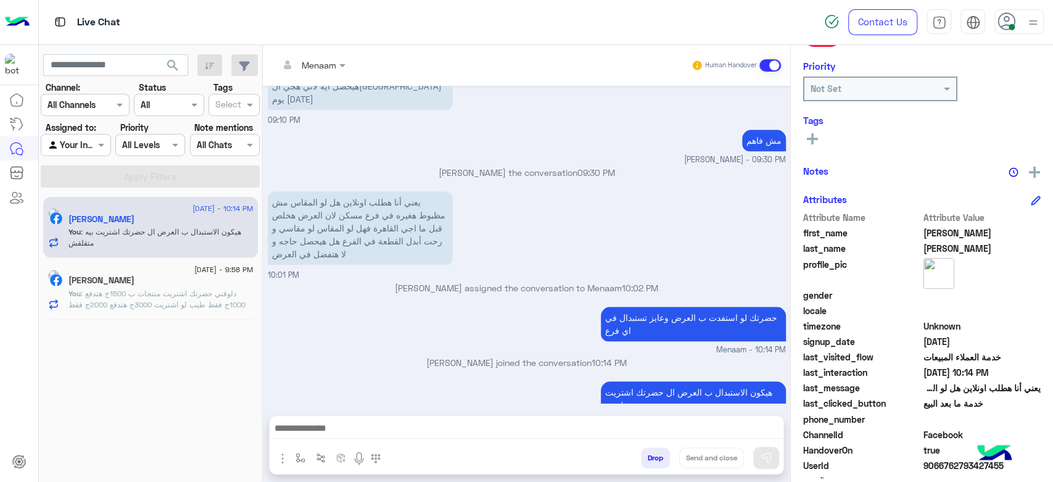
scroll to position [233, 0]
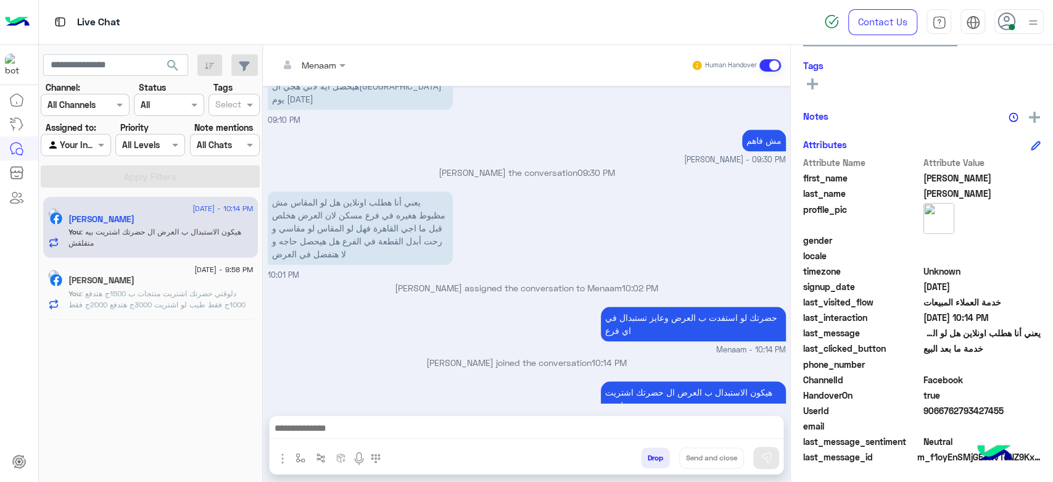
click at [962, 410] on span "9066762793427455" at bounding box center [982, 410] width 118 height 13
copy span "9066762793427455"
click at [202, 294] on span ": دلوقتي حضرتك اشتريت منتجات ب 1500ج هتدفع 1000ج فقط طيب لو اشتريت 3000ج هتدفع …" at bounding box center [156, 304] width 177 height 31
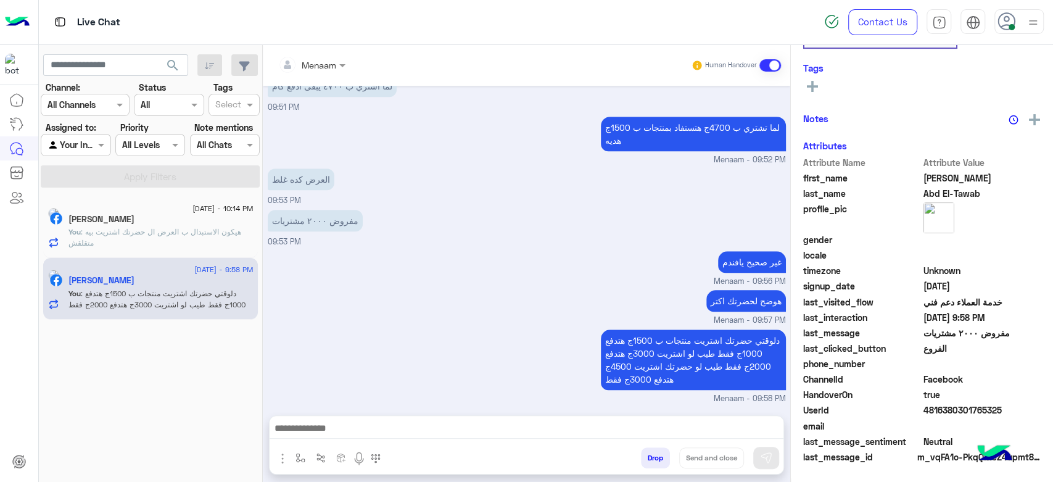
scroll to position [233, 0]
click at [664, 461] on button "Drop" at bounding box center [655, 457] width 29 height 21
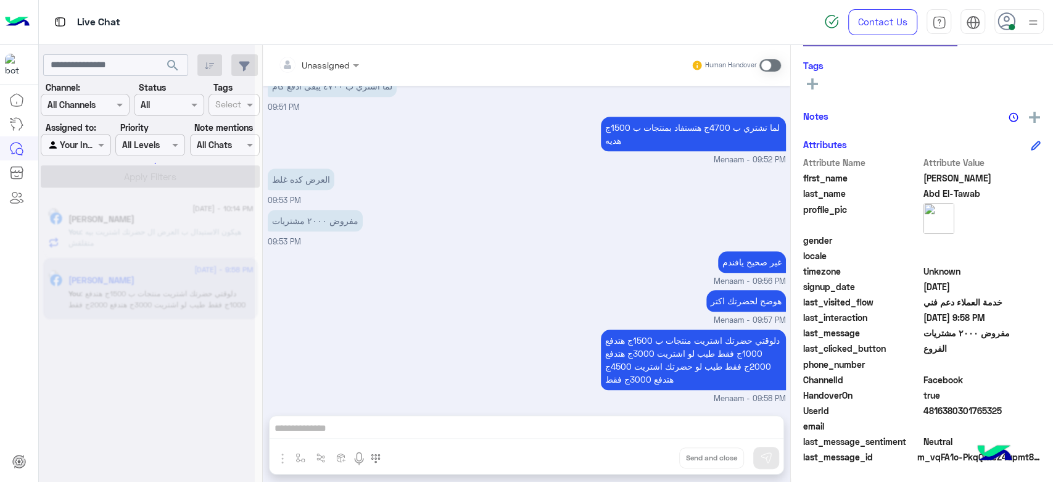
scroll to position [649, 0]
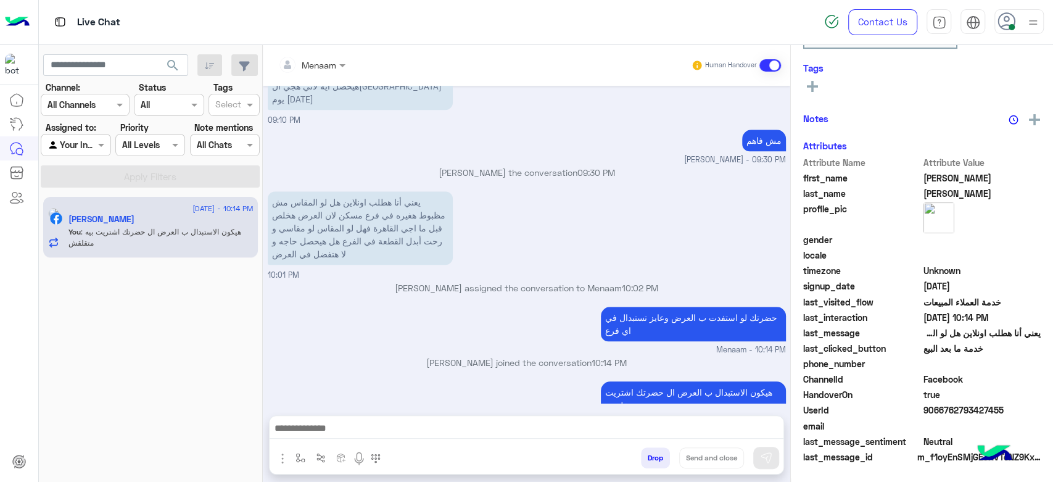
scroll to position [233, 0]
click at [332, 68] on div at bounding box center [312, 64] width 80 height 14
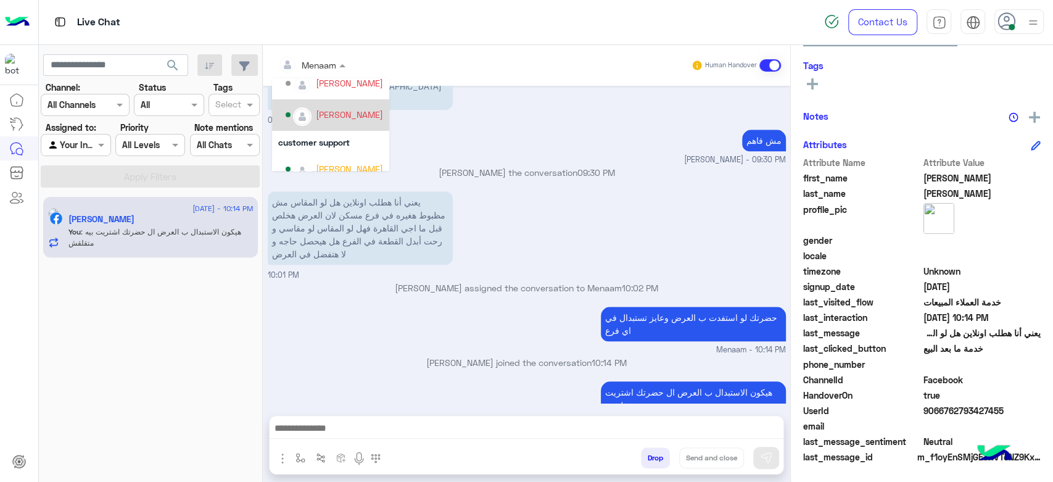
scroll to position [73, 0]
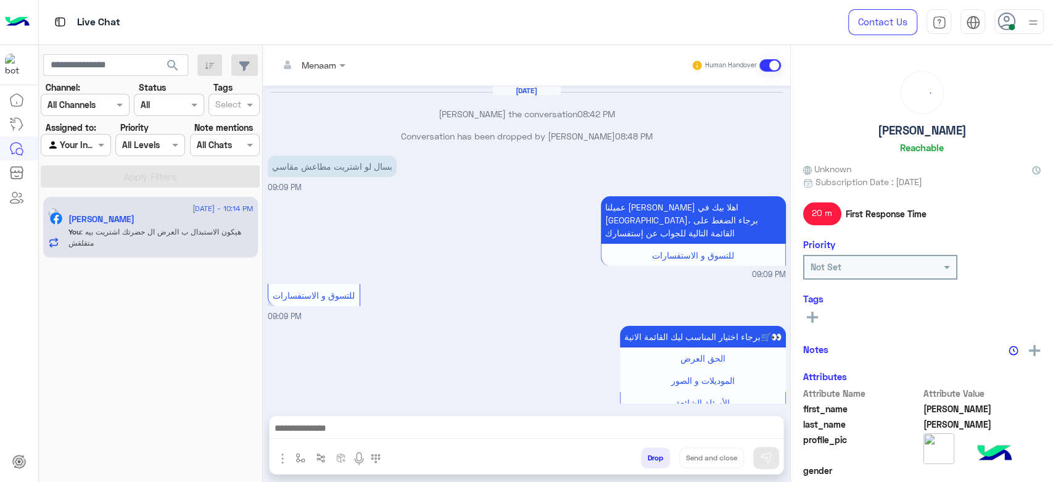
scroll to position [771, 0]
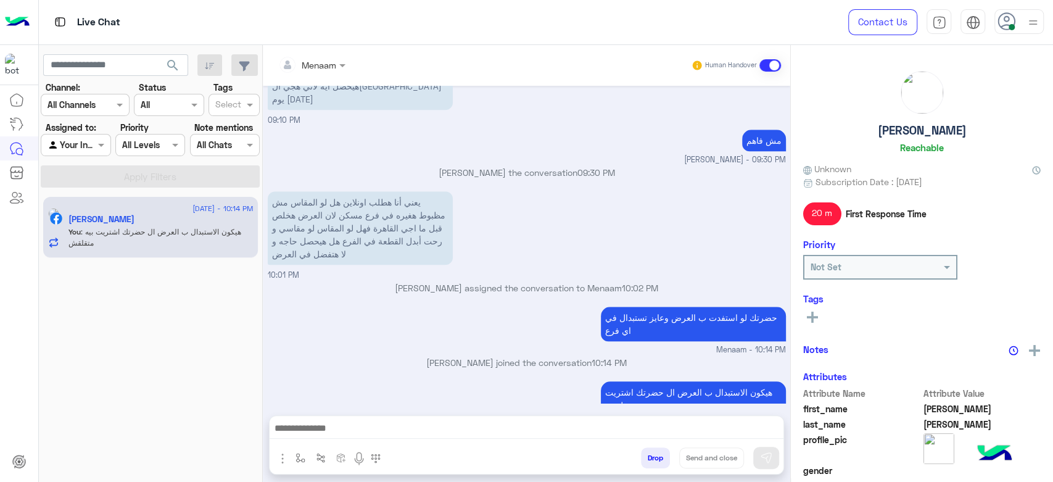
click at [339, 76] on div "Menaam Human Handover" at bounding box center [526, 65] width 527 height 41
click at [329, 74] on div "Menaam" at bounding box center [307, 64] width 58 height 25
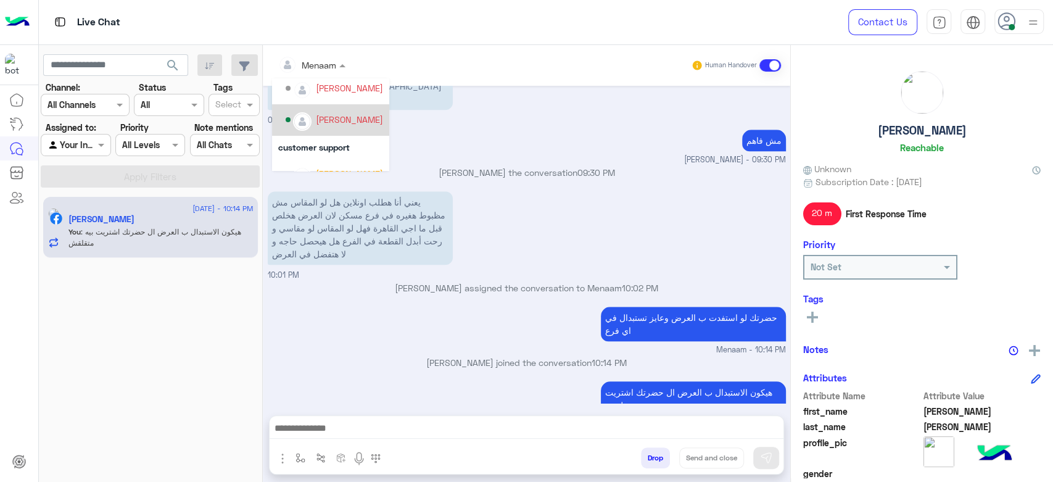
scroll to position [68, 0]
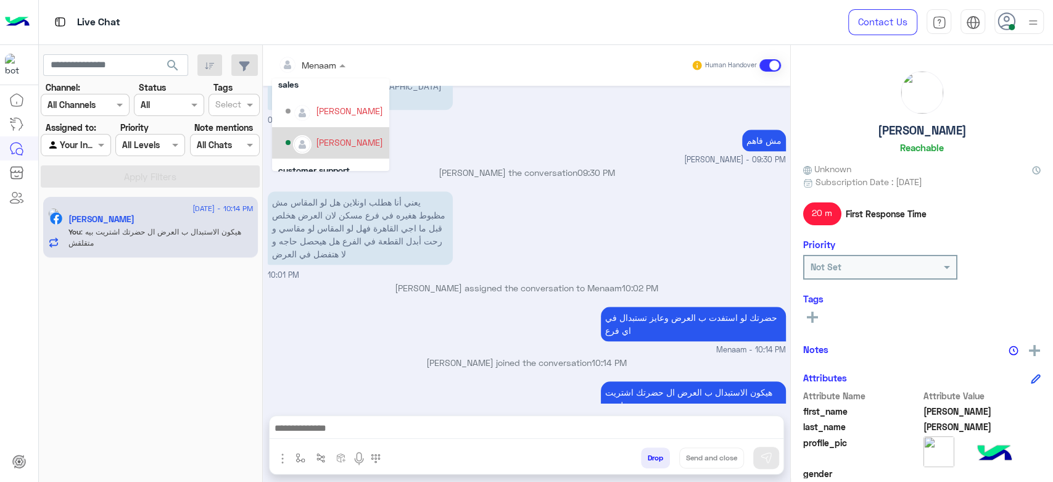
click at [355, 142] on div "mohamed ahmed" at bounding box center [349, 142] width 67 height 13
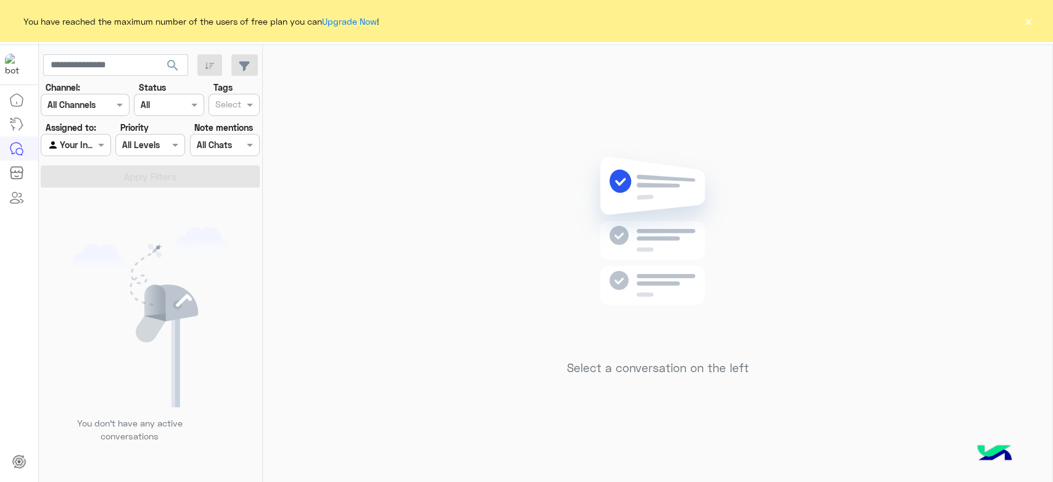
click at [1028, 22] on button "×" at bounding box center [1028, 21] width 12 height 12
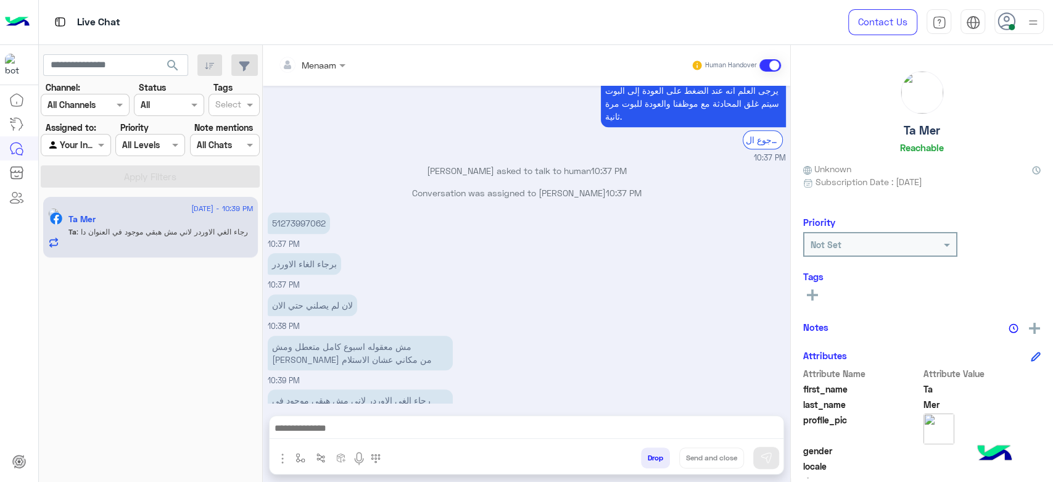
scroll to position [882, 0]
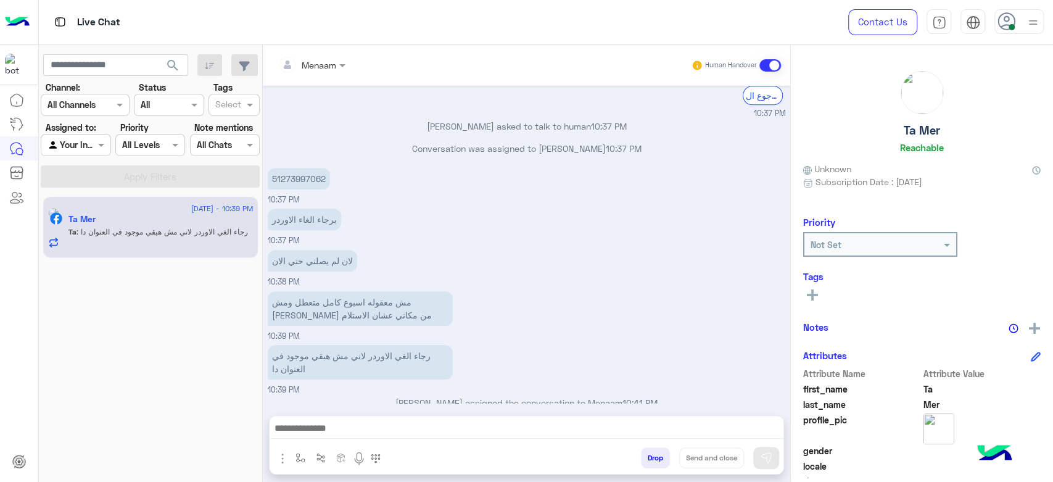
click at [284, 168] on p "51273997062" at bounding box center [299, 179] width 62 height 22
copy p "51273997062"
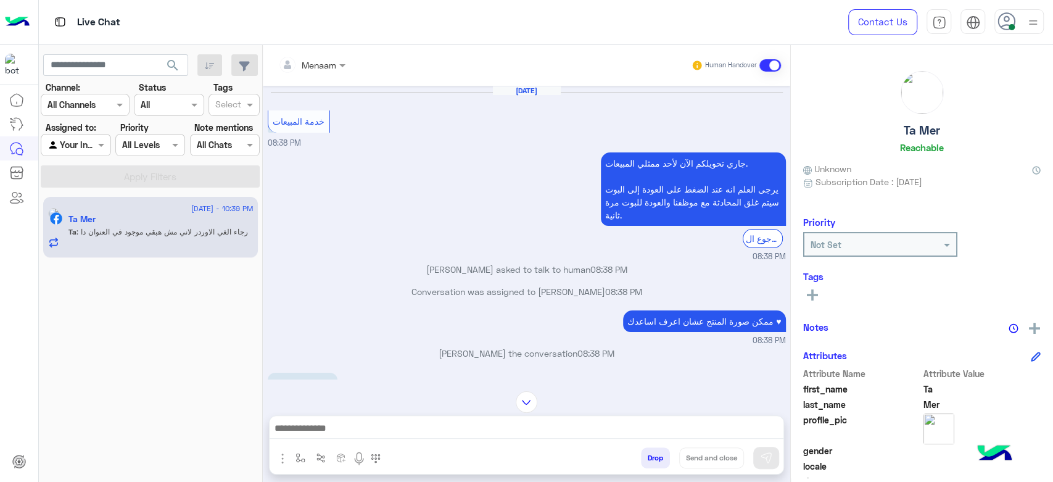
scroll to position [855, 0]
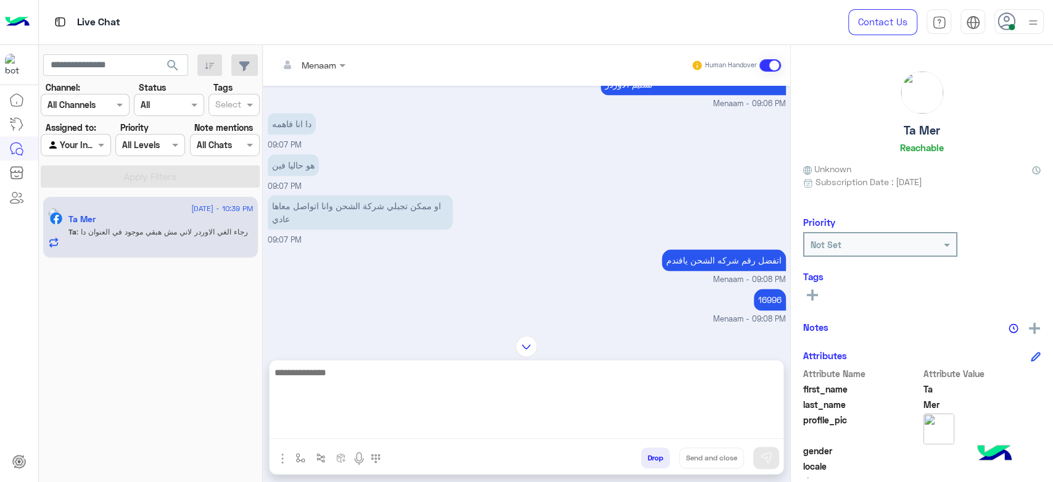
click at [341, 423] on textarea at bounding box center [527, 402] width 514 height 74
type textarea "*"
type textarea "**********"
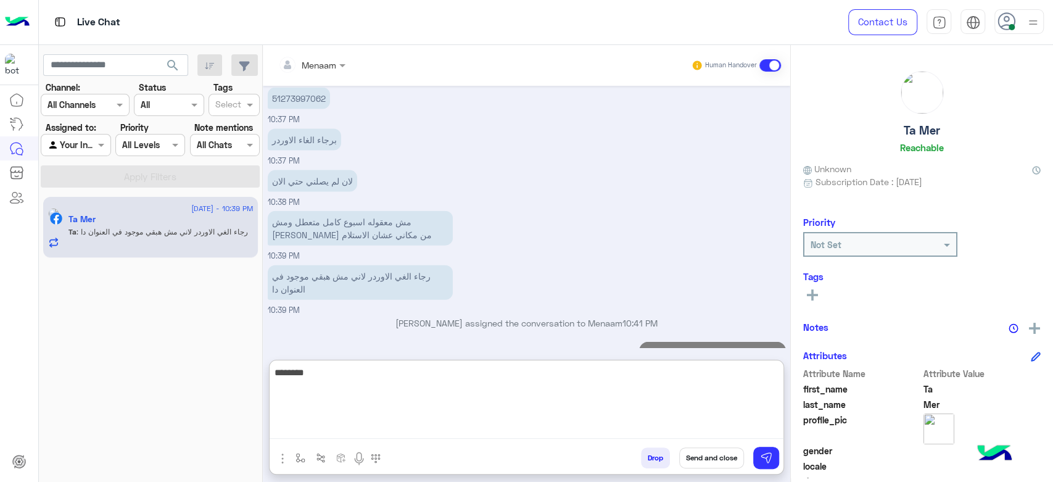
scroll to position [1882, 0]
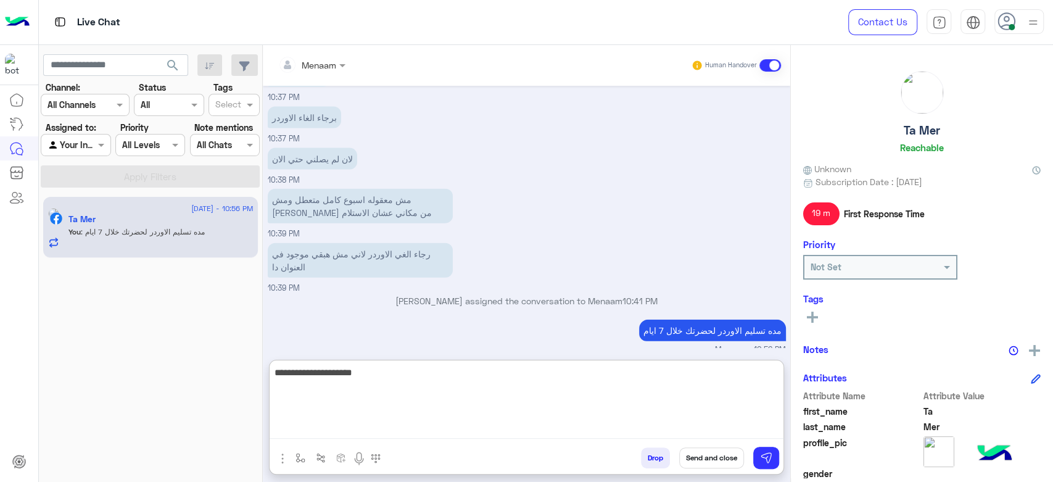
type textarea "**********"
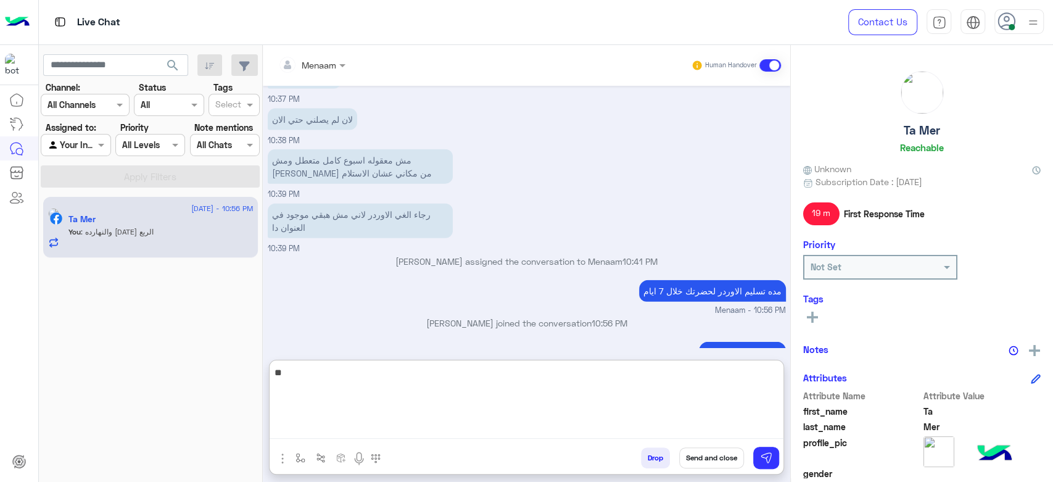
type textarea "*"
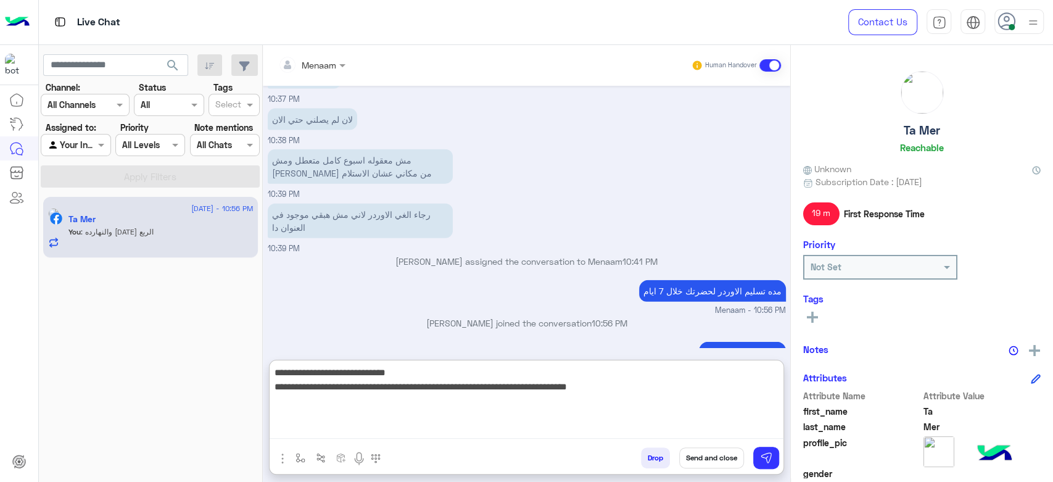
type textarea "**********"
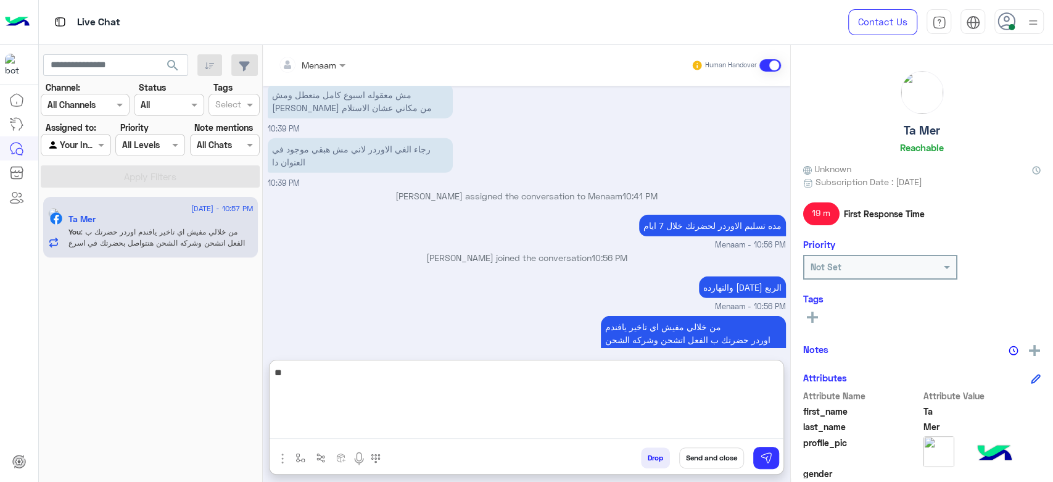
type textarea "*"
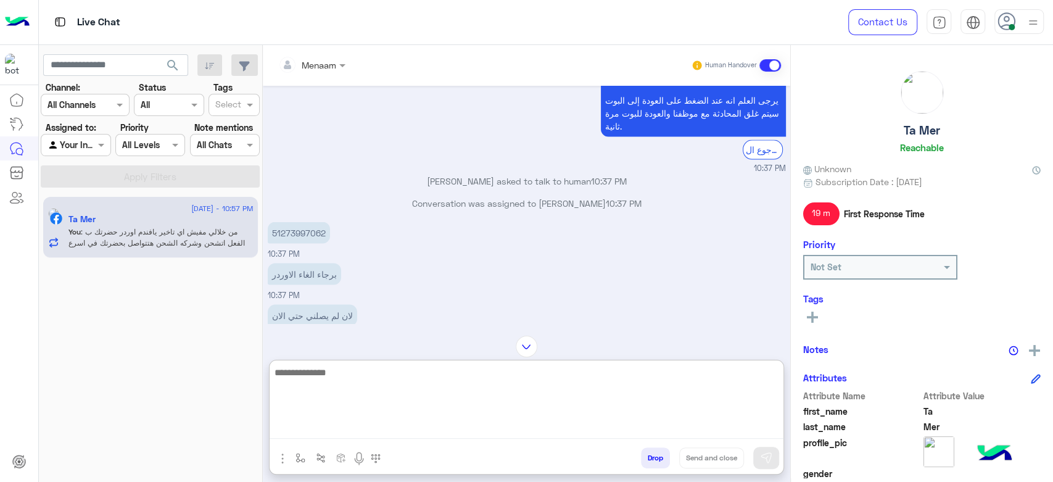
scroll to position [1644, 0]
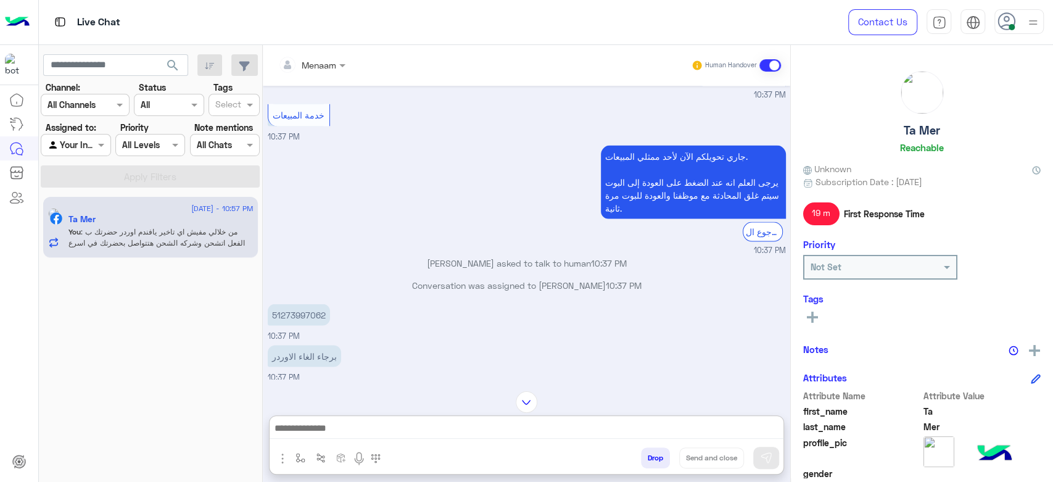
click at [295, 303] on p "51273997062" at bounding box center [299, 314] width 62 height 22
copy p "51273997062"
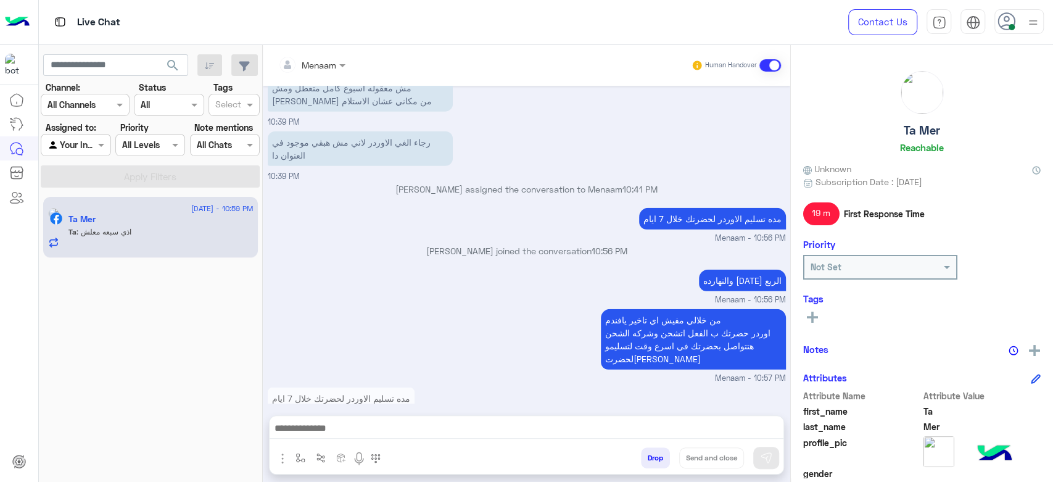
scroll to position [2035, 0]
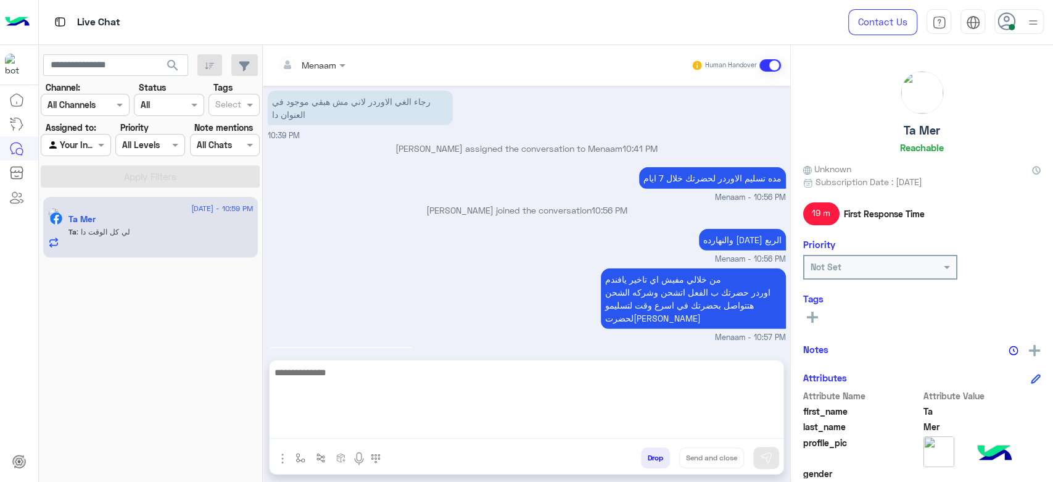
click at [356, 422] on textarea at bounding box center [527, 402] width 514 height 74
type textarea "*"
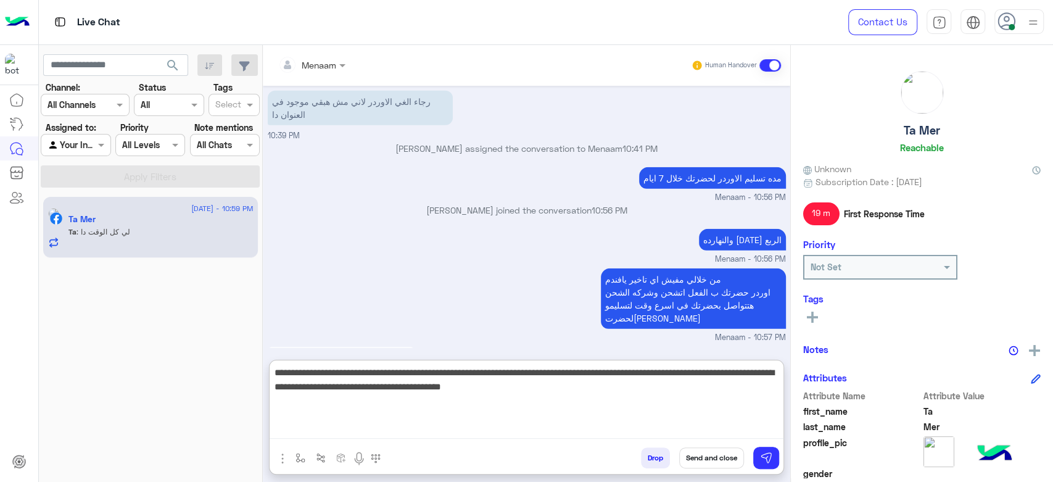
type textarea "**********"
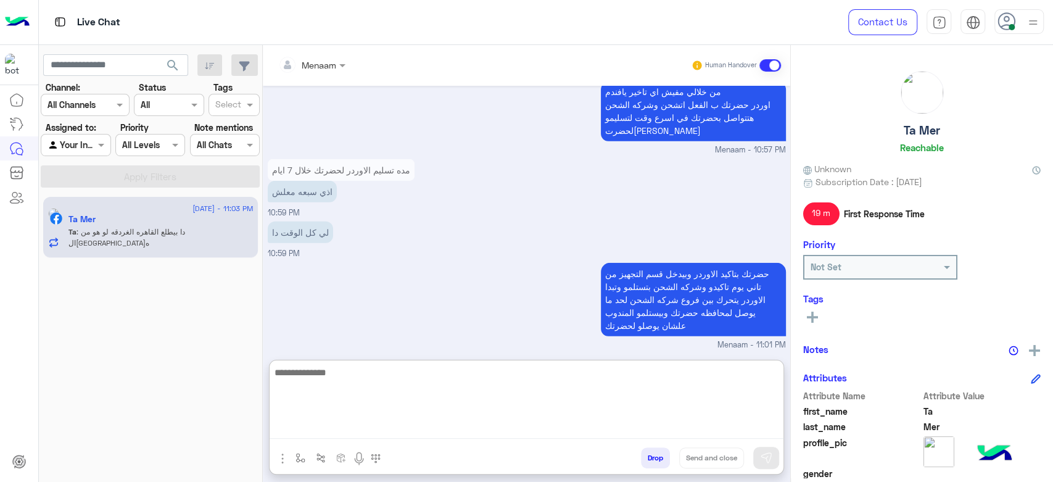
scroll to position [2263, 0]
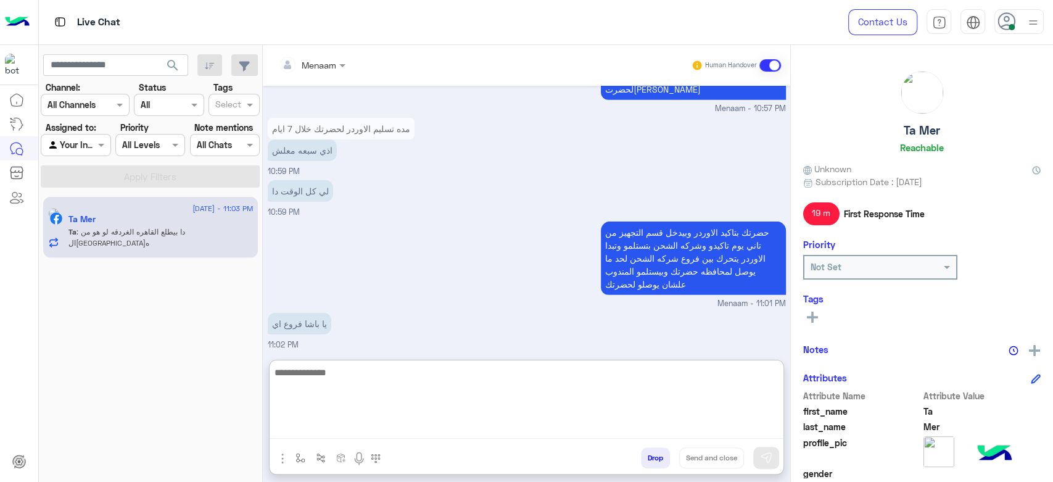
type textarea "*"
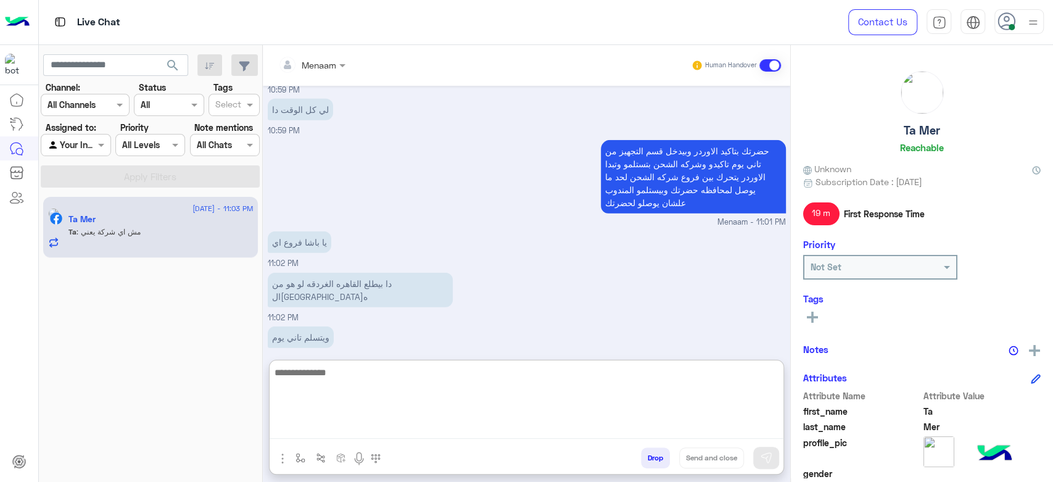
scroll to position [2386, 0]
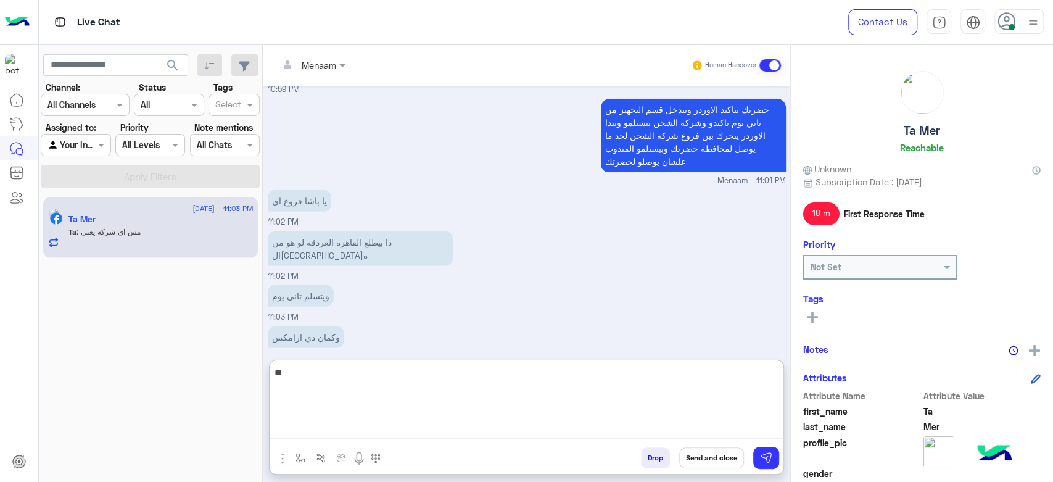
type textarea "*"
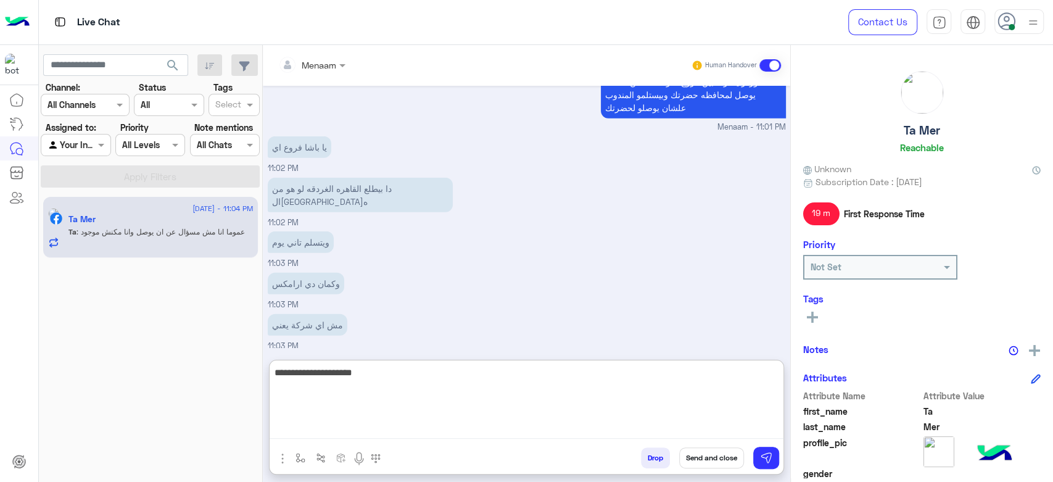
type textarea "**********"
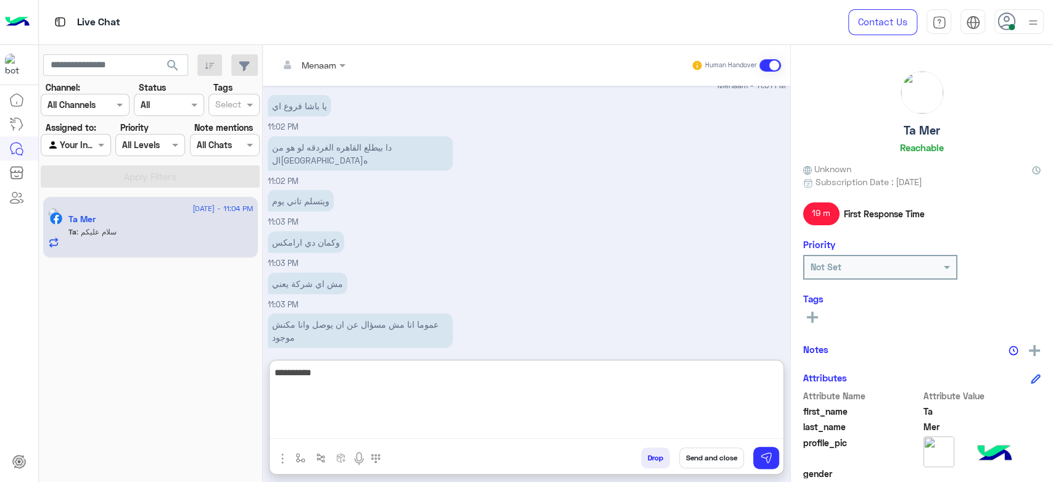
type textarea "**********"
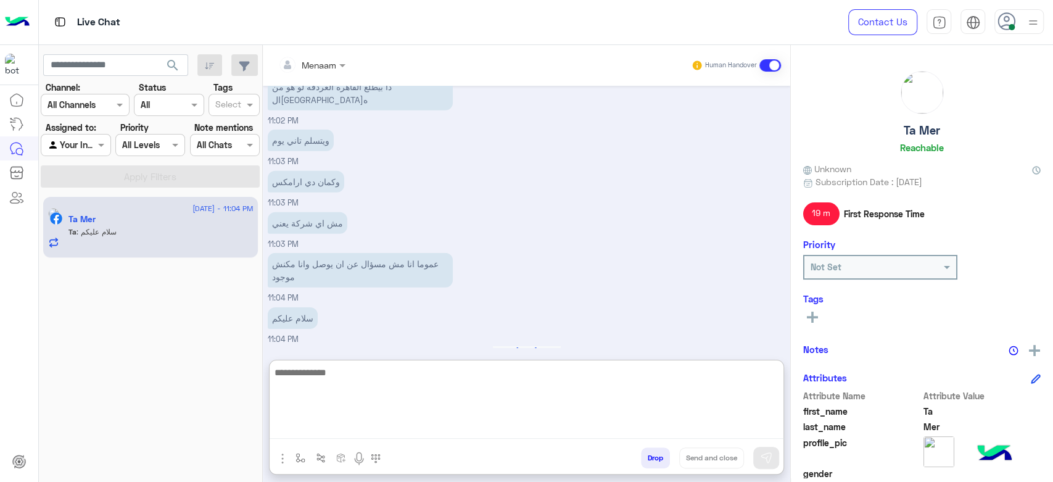
scroll to position [2520, 0]
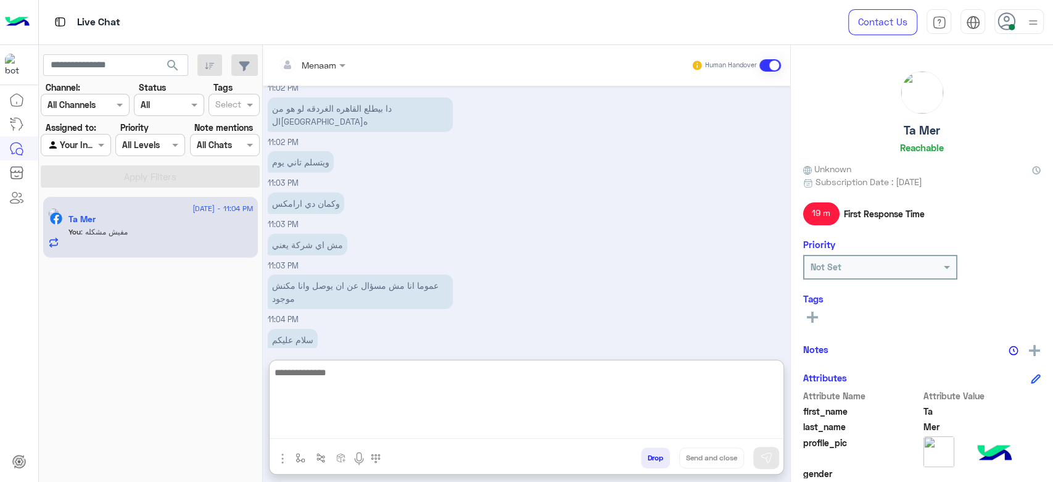
type textarea "*"
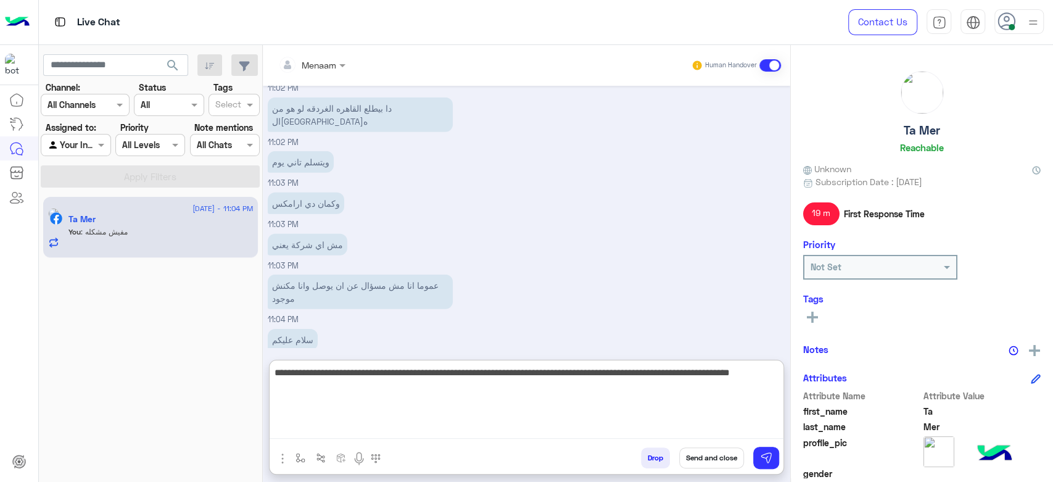
type textarea "**********"
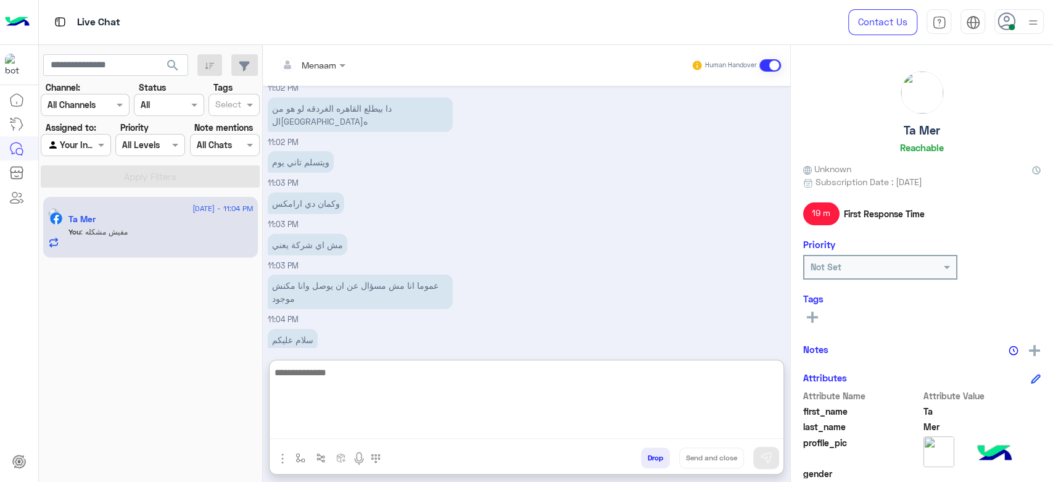
scroll to position [2607, 0]
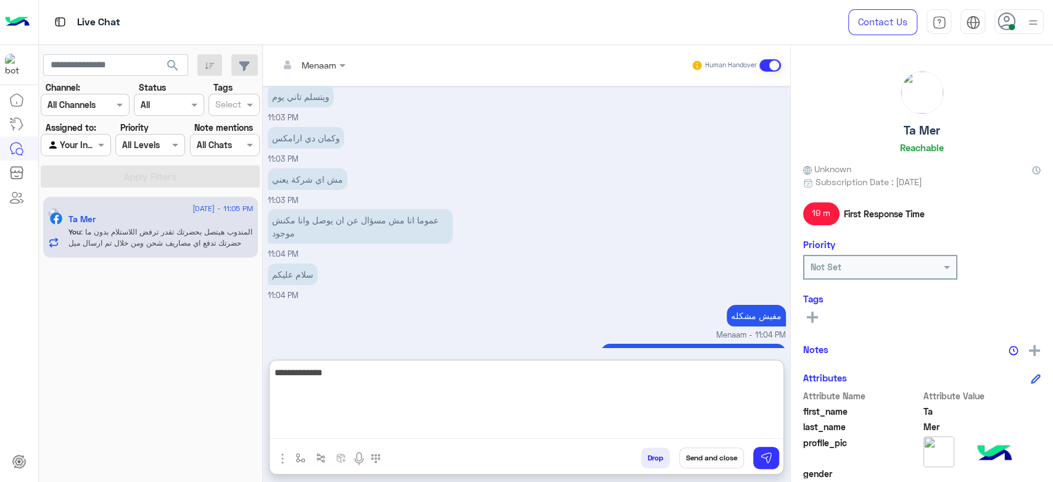
type textarea "**********"
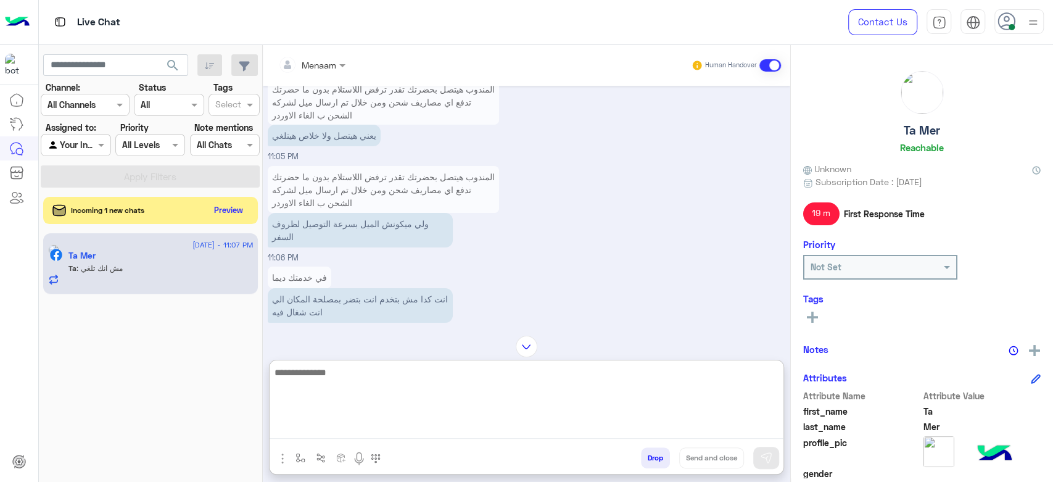
scroll to position [2970, 0]
click at [359, 377] on textarea at bounding box center [527, 402] width 514 height 74
type textarea "*"
type textarea "**********"
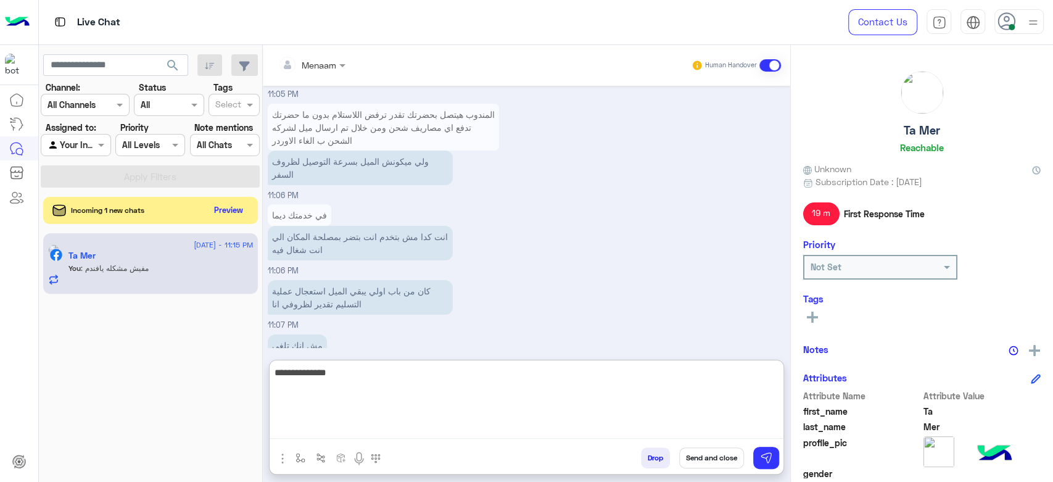
scroll to position [3010, 0]
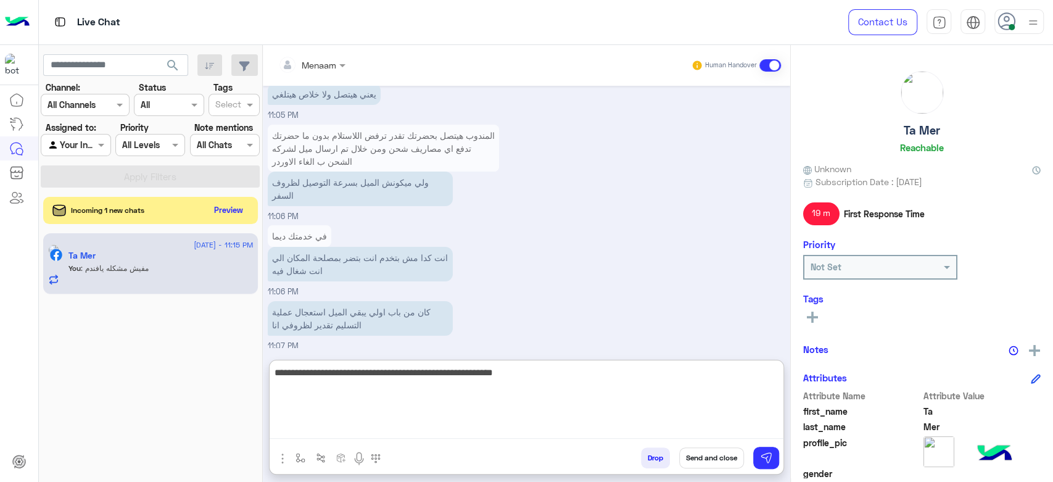
type textarea "**********"
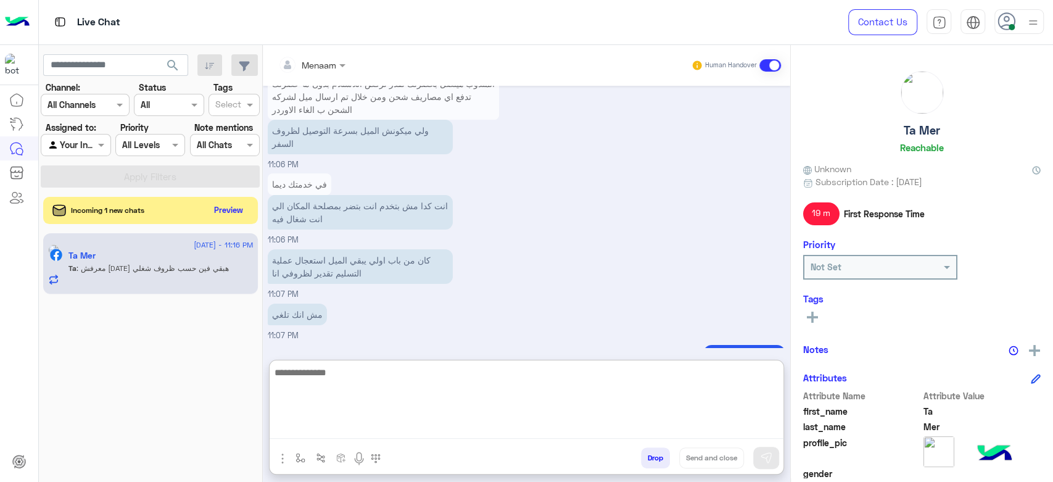
scroll to position [3143, 0]
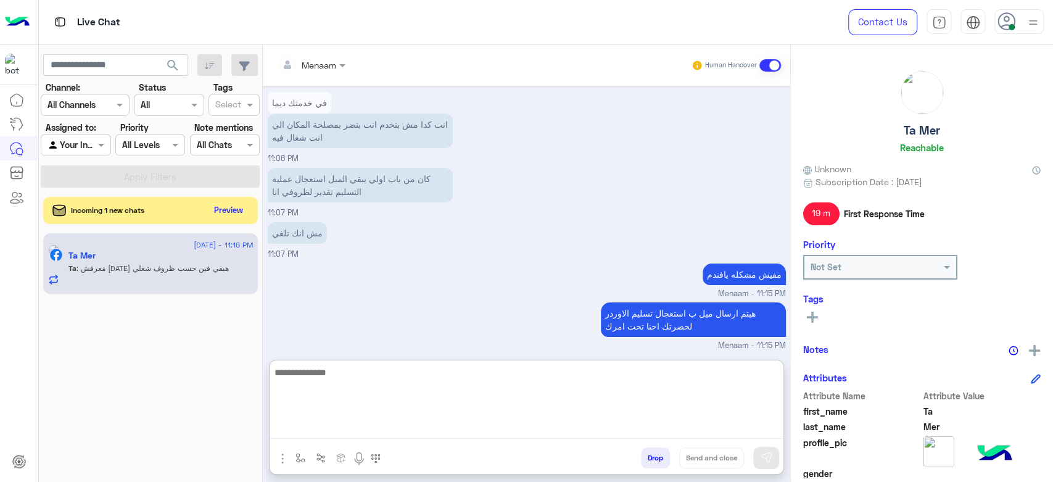
click at [339, 374] on textarea at bounding box center [527, 402] width 514 height 74
click at [370, 389] on textarea at bounding box center [527, 402] width 514 height 74
type textarea "**********"
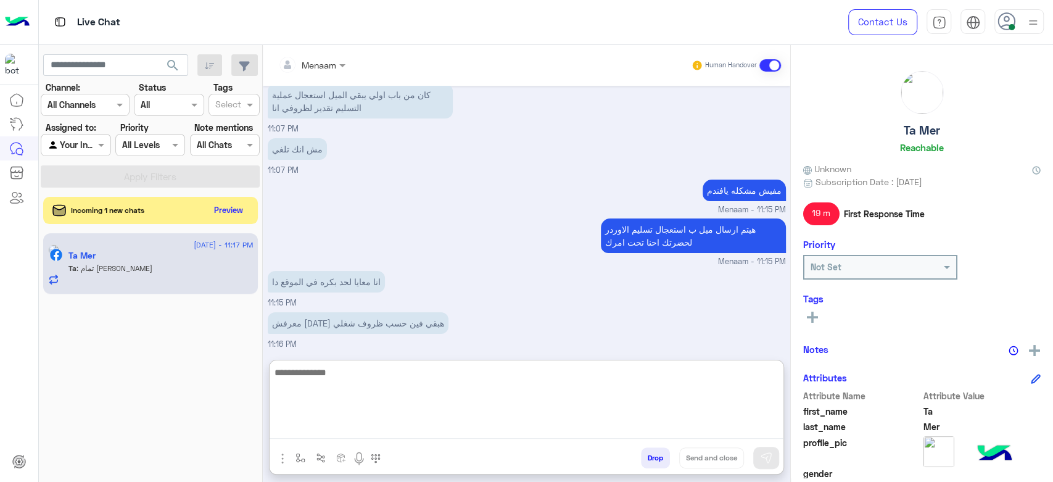
scroll to position [3237, 0]
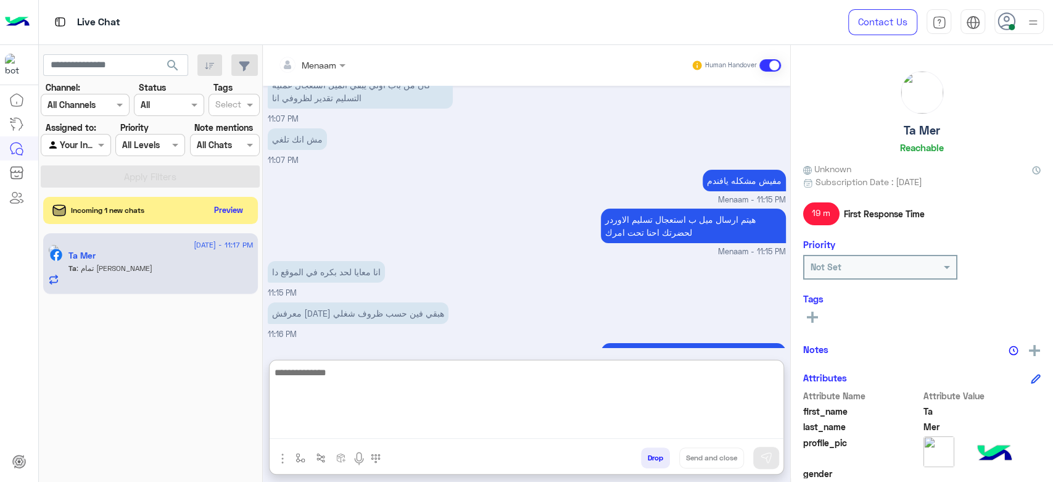
click at [311, 378] on textarea at bounding box center [527, 402] width 514 height 74
type textarea "**********"
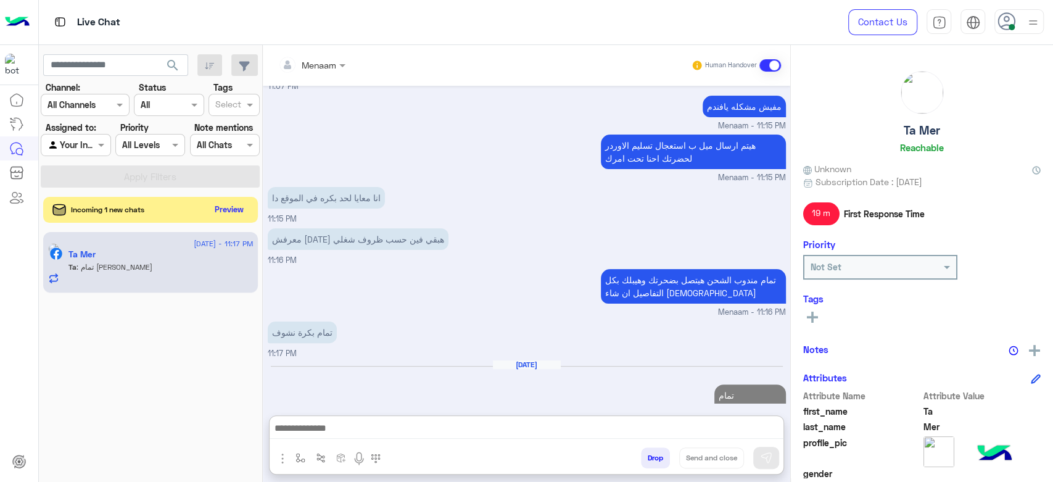
click at [224, 215] on button "Preview" at bounding box center [229, 209] width 38 height 17
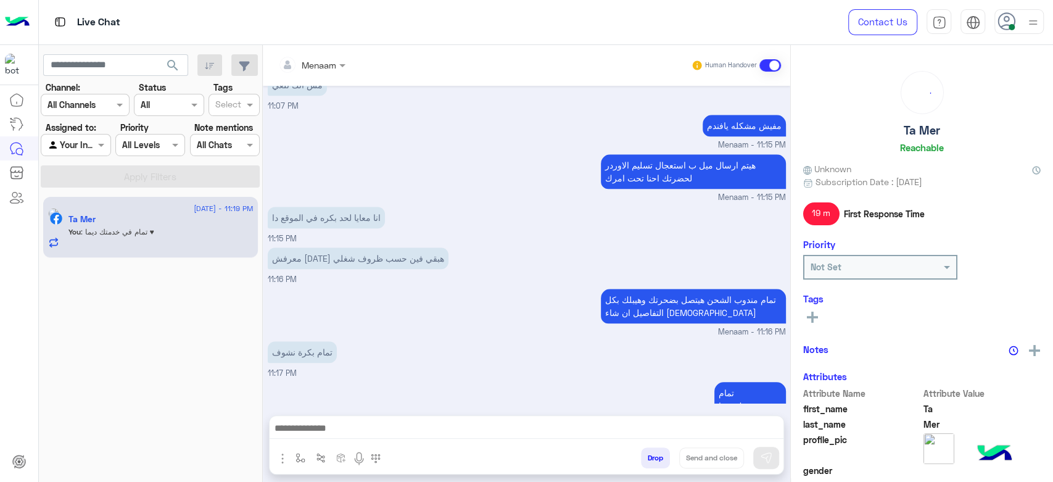
scroll to position [730, 0]
click at [660, 455] on button "Drop" at bounding box center [655, 457] width 29 height 21
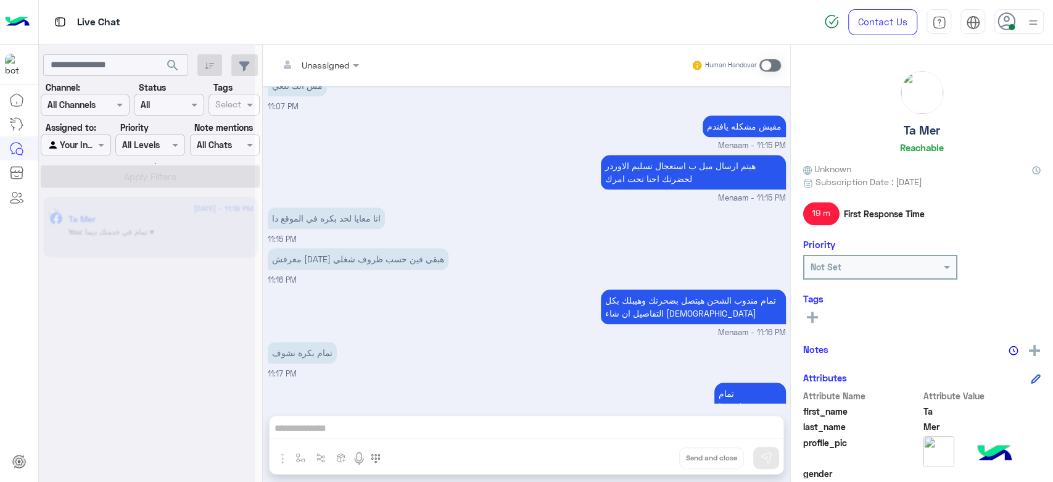
scroll to position [752, 0]
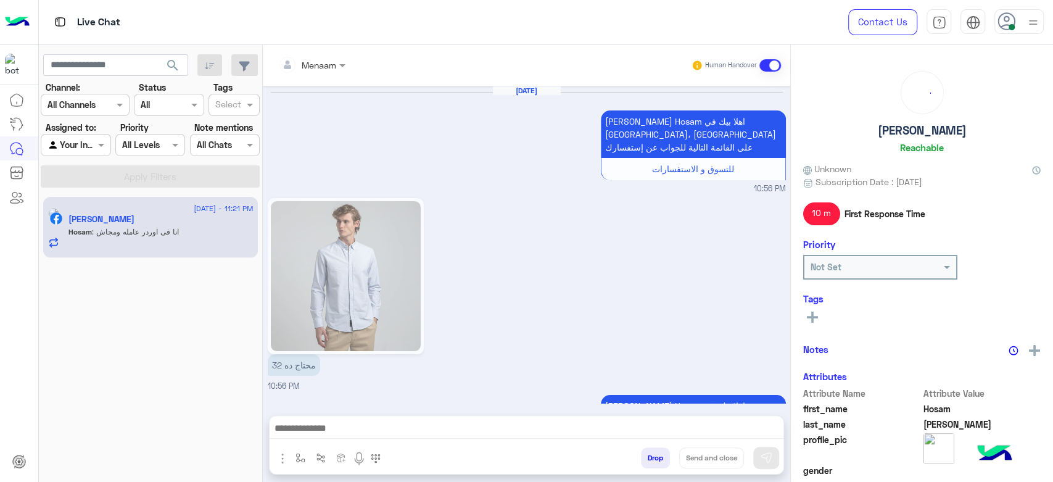
scroll to position [1204, 0]
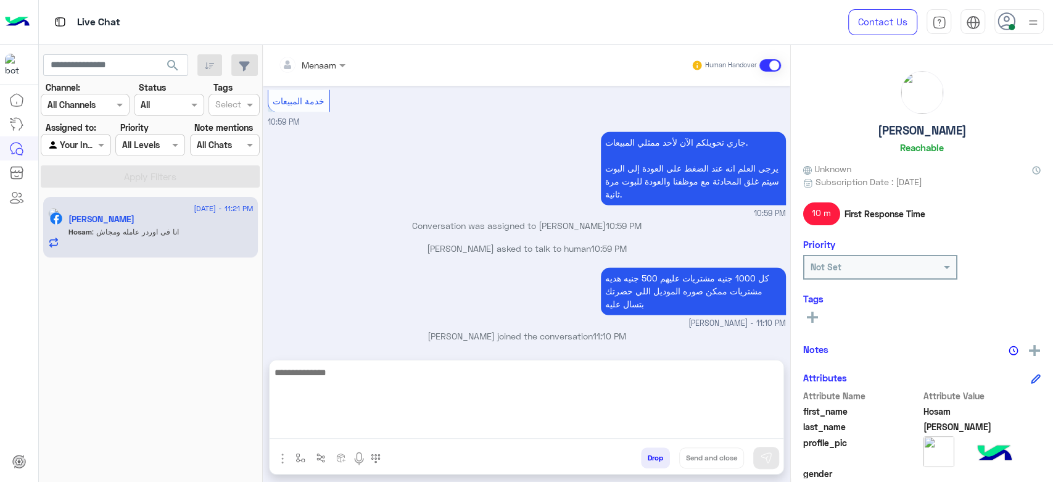
click at [352, 432] on textarea at bounding box center [527, 402] width 514 height 74
type textarea "**********"
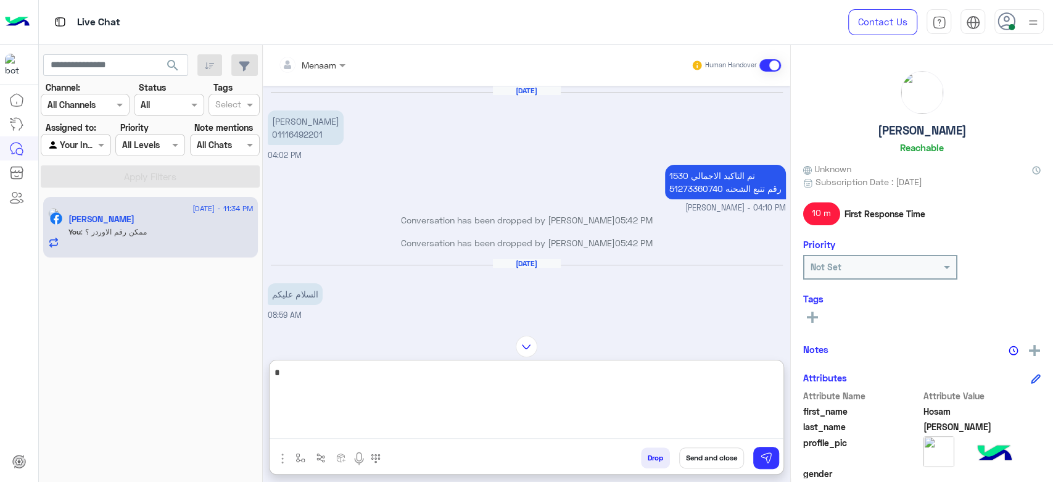
scroll to position [1132, 0]
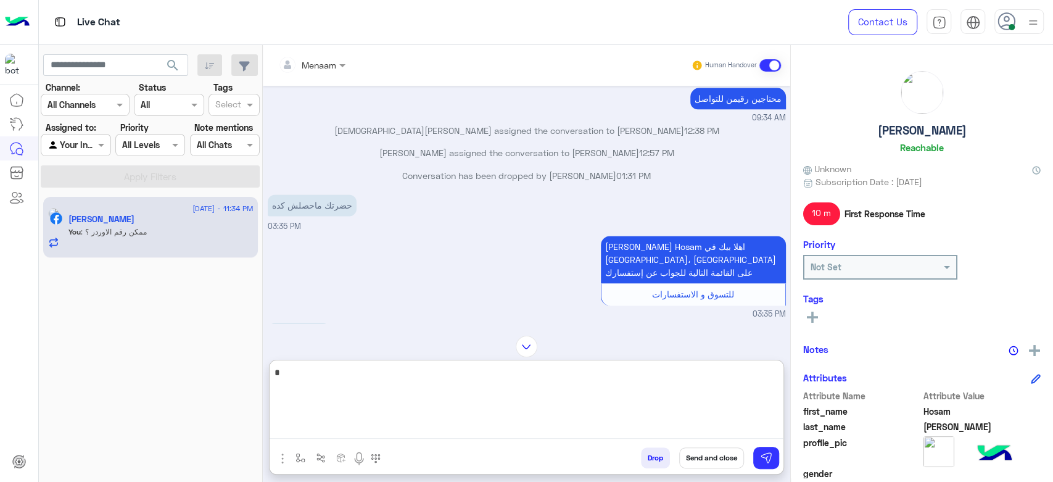
type textarea "*"
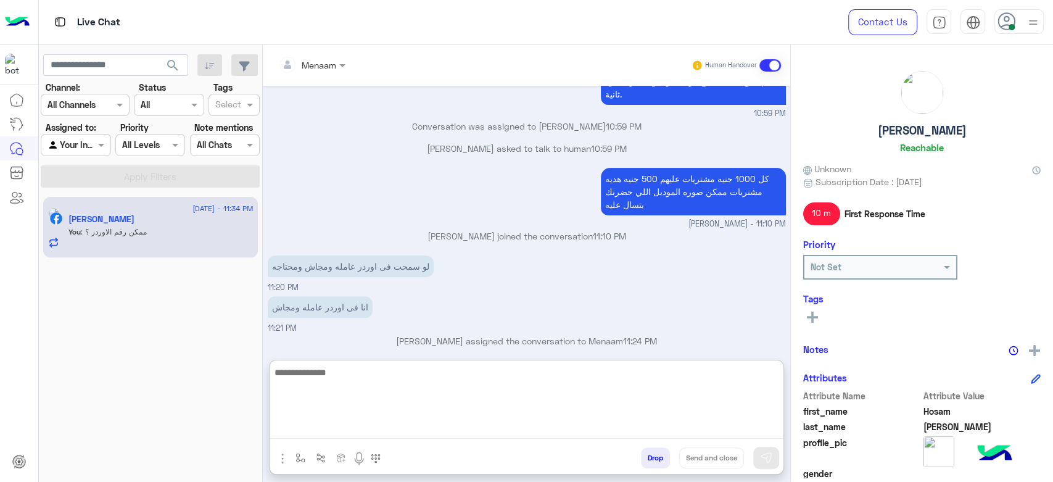
scroll to position [3382, 0]
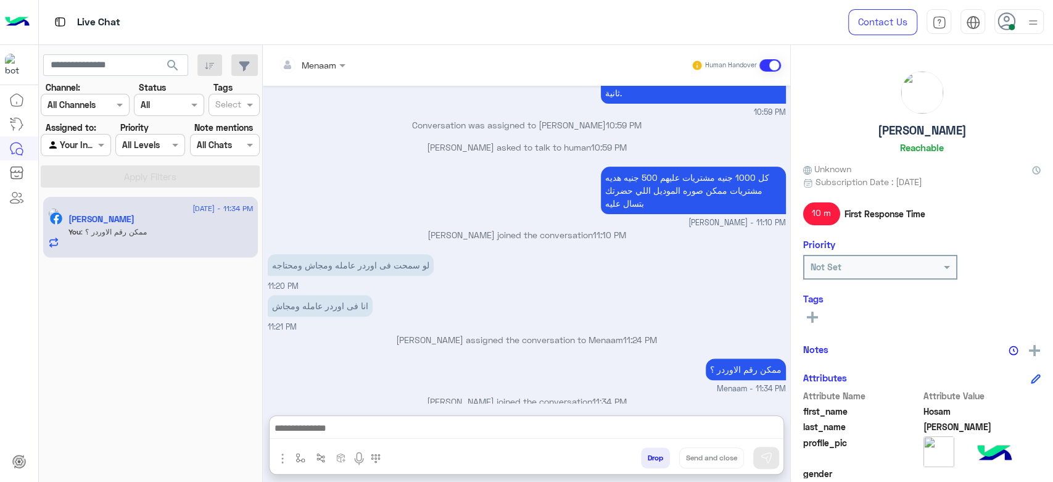
click at [474, 395] on p "Menaam joined the conversation 11:34 PM" at bounding box center [527, 401] width 518 height 13
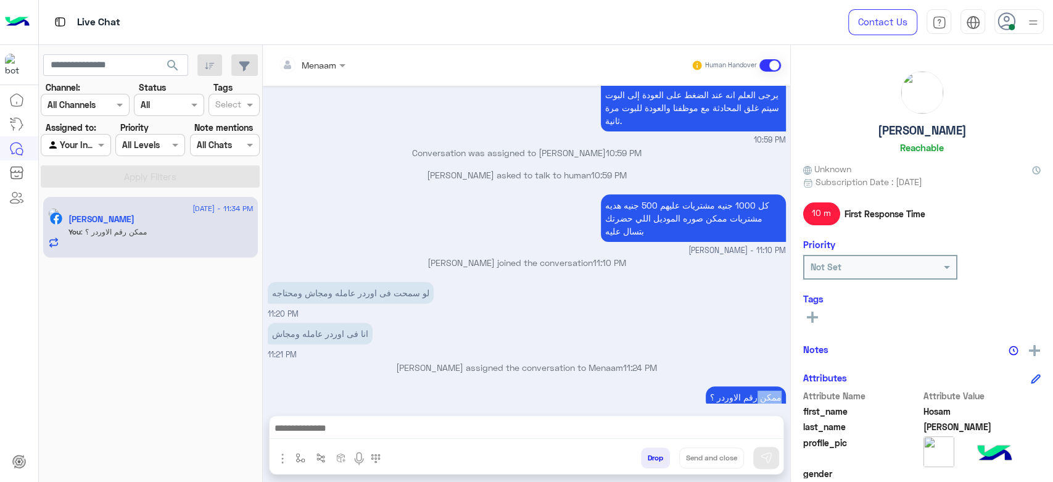
scroll to position [3326, 0]
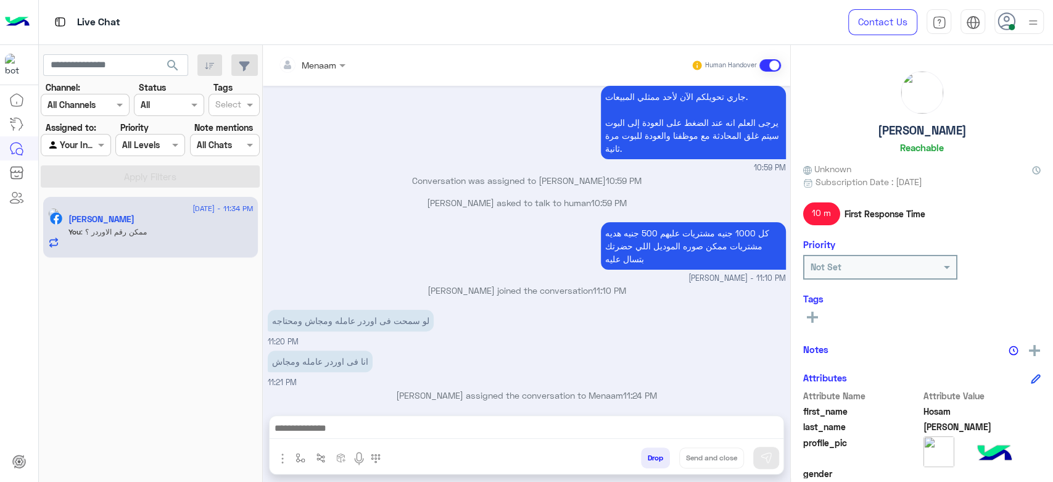
click at [474, 334] on div "Aug 19, 2025 حسام حسن ابراهيم 01116492201 04:02 PM تم التاكيد الاجمالي 1530 رقم…" at bounding box center [526, 244] width 527 height 317
click at [474, 389] on div "mohamed ahmed assigned the conversation to Menaam 11:24 PM" at bounding box center [527, 400] width 518 height 22
click at [480, 450] on p "Menaam joined the conversation 11:34 PM" at bounding box center [527, 456] width 518 height 13
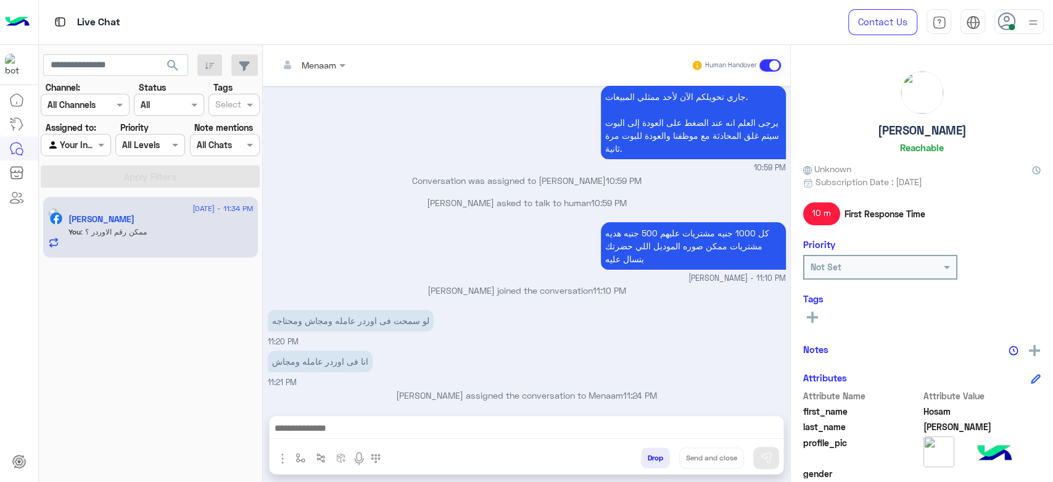
click at [488, 389] on div "mohamed ahmed assigned the conversation to Menaam 11:24 PM" at bounding box center [527, 400] width 518 height 22
click at [482, 389] on p "mohamed ahmed assigned the conversation to Menaam 11:24 PM" at bounding box center [527, 395] width 518 height 13
click at [487, 450] on p "Menaam joined the conversation 11:34 PM" at bounding box center [527, 456] width 518 height 13
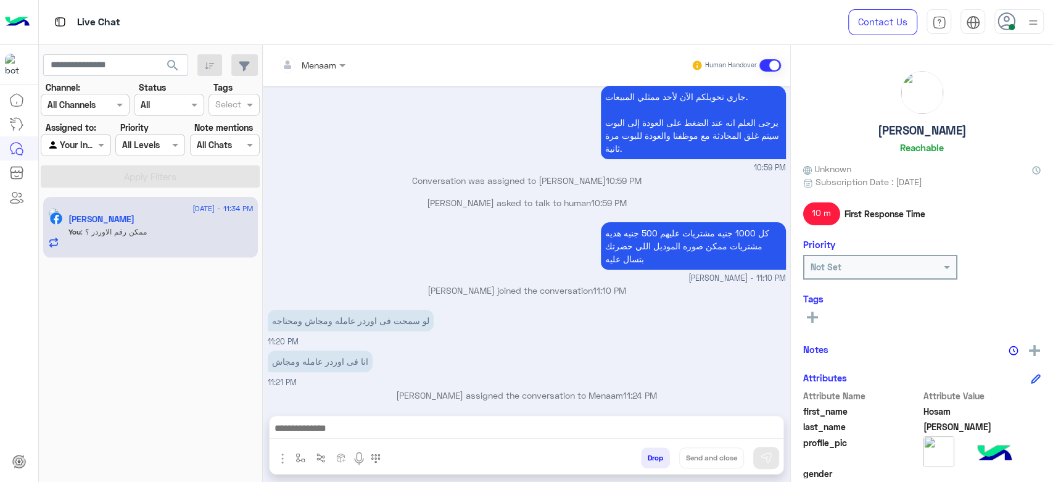
click at [487, 450] on p "Menaam joined the conversation 11:34 PM" at bounding box center [527, 456] width 518 height 13
click at [484, 389] on p "mohamed ahmed assigned the conversation to Menaam 11:24 PM" at bounding box center [527, 395] width 518 height 13
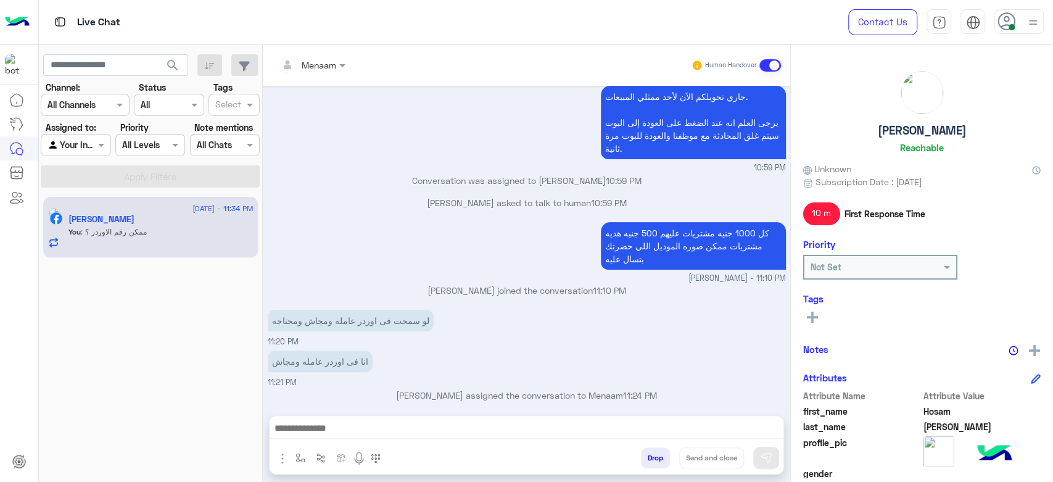
click at [466, 284] on p "mohamed ahmed joined the conversation 11:10 PM" at bounding box center [527, 290] width 518 height 13
click at [455, 196] on p "Hosam Hassan asked to talk to human 10:59 PM" at bounding box center [527, 202] width 518 height 13
click at [450, 196] on p "Hosam Hassan asked to talk to human 10:59 PM" at bounding box center [527, 202] width 518 height 13
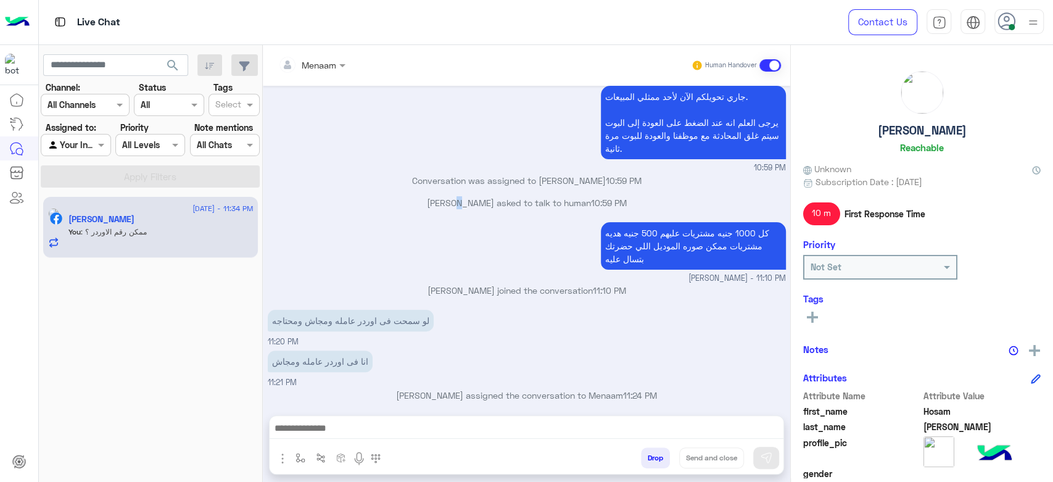
click at [450, 196] on p "Hosam Hassan asked to talk to human 10:59 PM" at bounding box center [527, 202] width 518 height 13
click at [461, 174] on p "Conversation was assigned to mohamed ahmed 10:59 PM" at bounding box center [527, 180] width 518 height 13
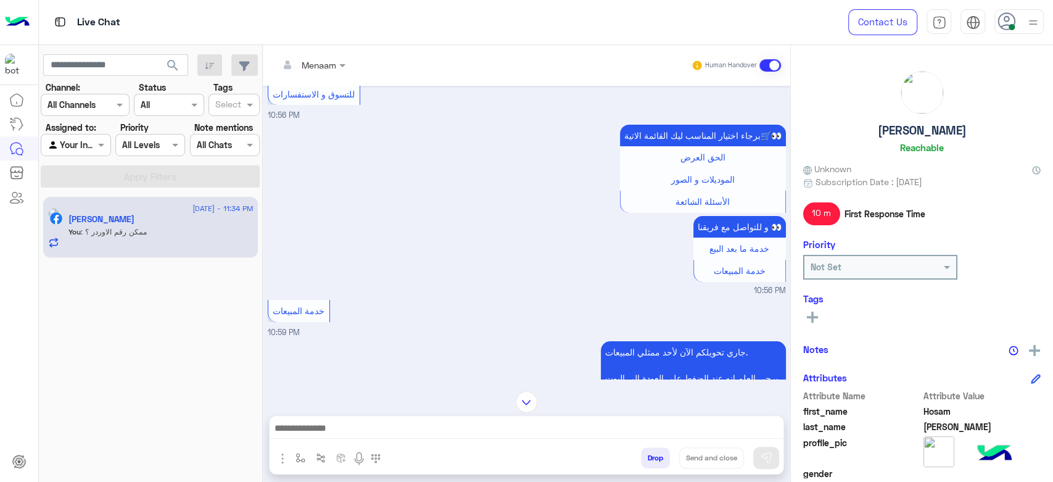
scroll to position [3189, 0]
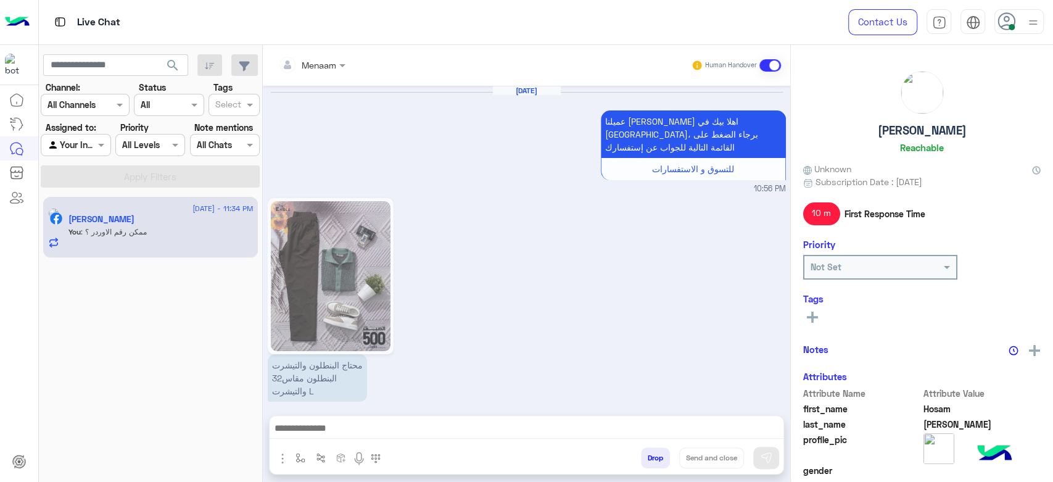
scroll to position [994, 0]
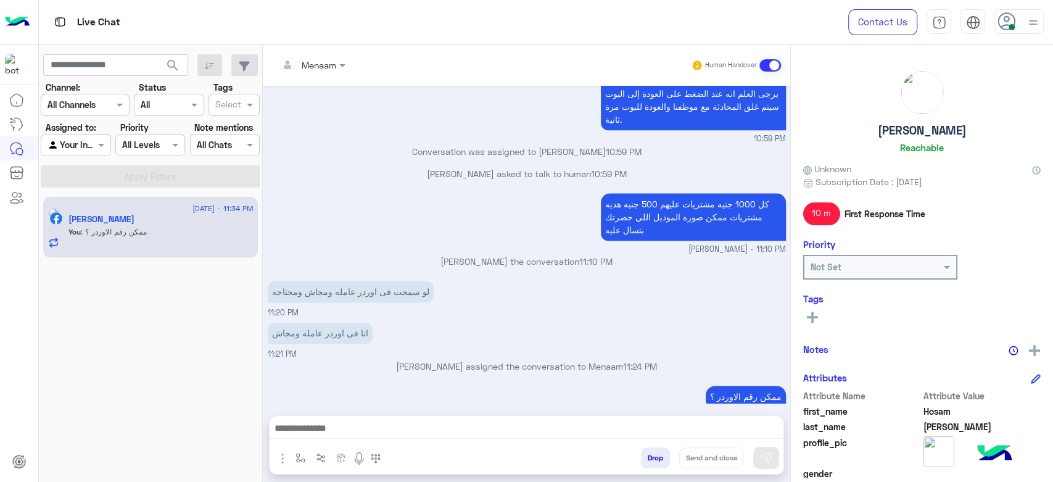
click at [168, 308] on div "[DATE] - 11:34 PM [PERSON_NAME] You : ممكن رقم الاوردر ؟" at bounding box center [151, 339] width 224 height 294
drag, startPoint x: 139, startPoint y: 406, endPoint x: 138, endPoint y: 417, distance: 11.3
click at [139, 406] on div "[DATE] - 11:34 PM [PERSON_NAME] You : ممكن رقم الاوردر ؟" at bounding box center [151, 339] width 224 height 294
click at [118, 349] on div "[DATE] - 11:34 PM [PERSON_NAME] You : ممكن رقم الاوردر ؟" at bounding box center [151, 339] width 224 height 294
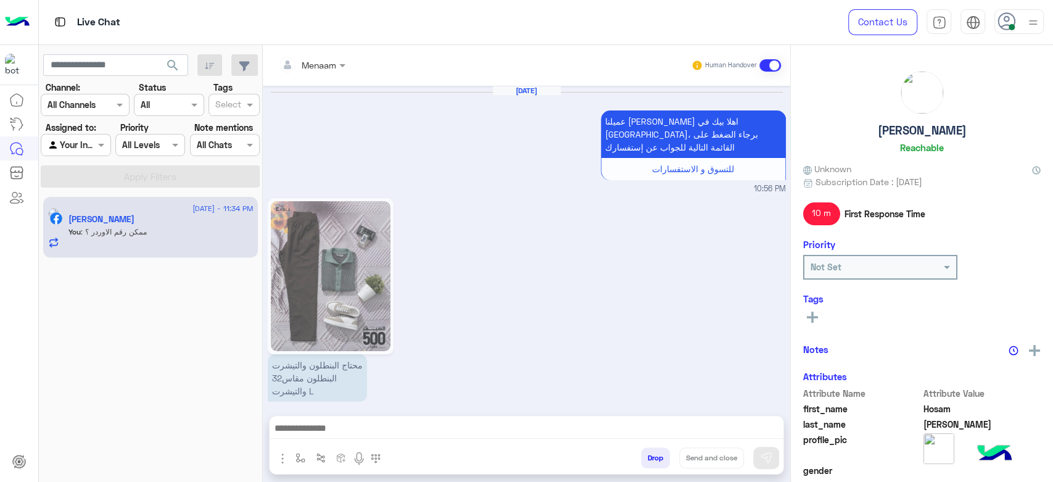
scroll to position [994, 0]
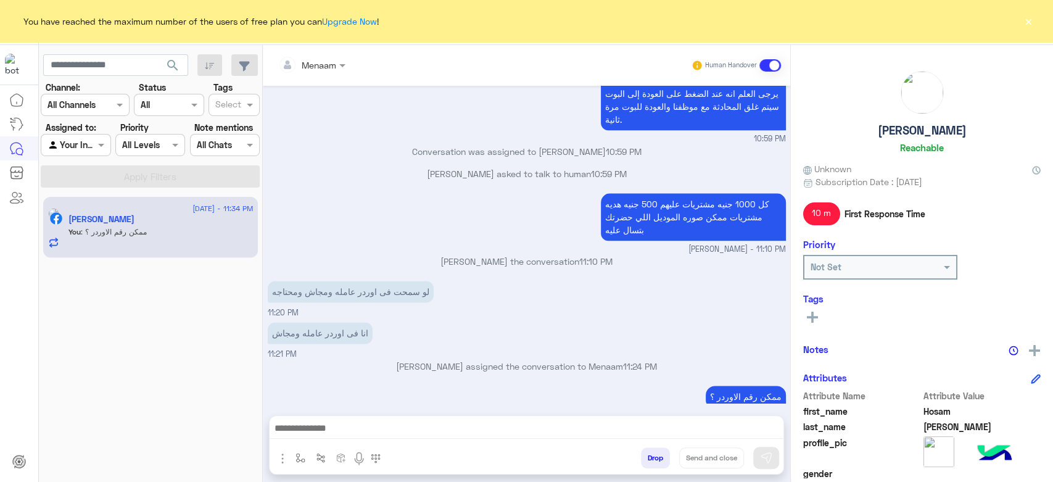
click at [1022, 19] on button "×" at bounding box center [1028, 21] width 12 height 12
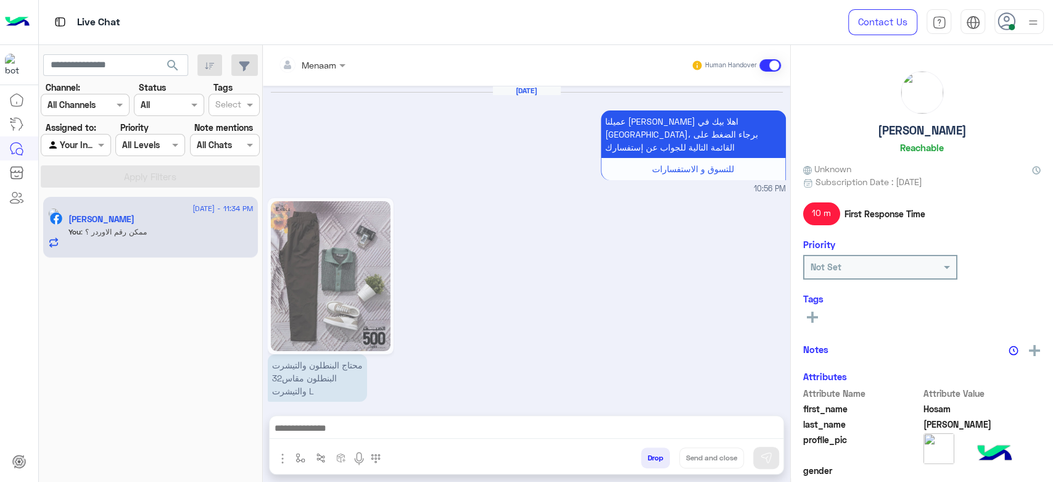
scroll to position [994, 0]
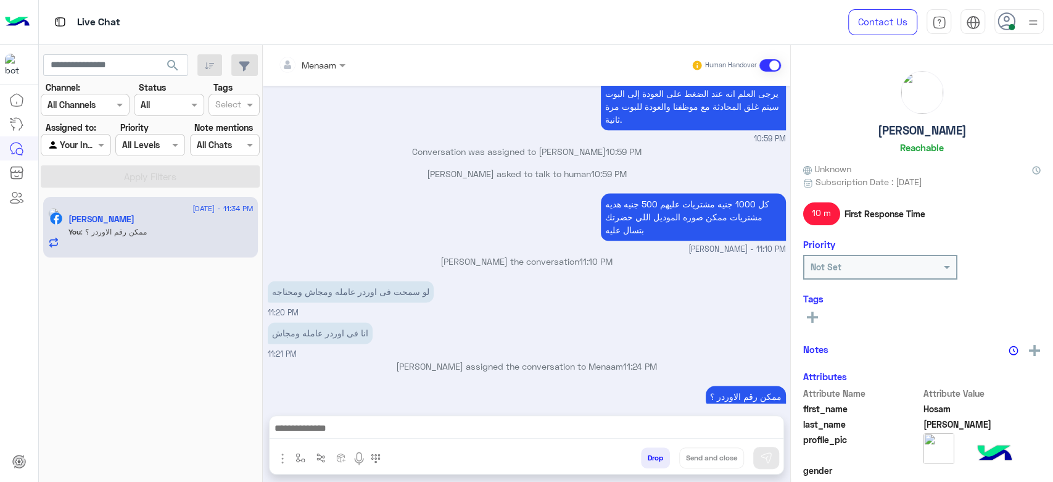
click at [320, 68] on div at bounding box center [312, 64] width 80 height 14
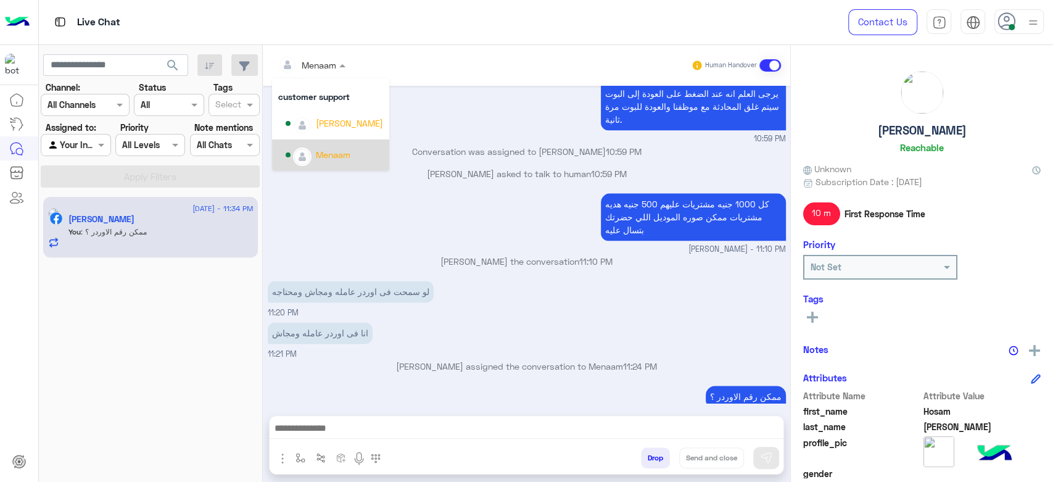
scroll to position [73, 0]
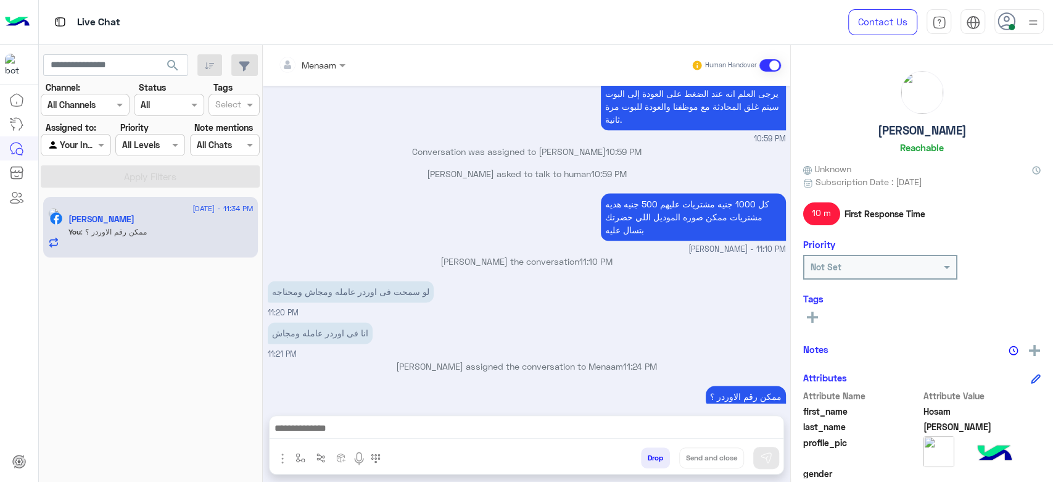
click at [350, 198] on div "كل 1000 جنيه مشتريات عليهم 500 جنيه هديه مشتريات ممكن صوره الموديل اللي حضرتك ب…" at bounding box center [527, 222] width 518 height 65
